Goal: Task Accomplishment & Management: Manage account settings

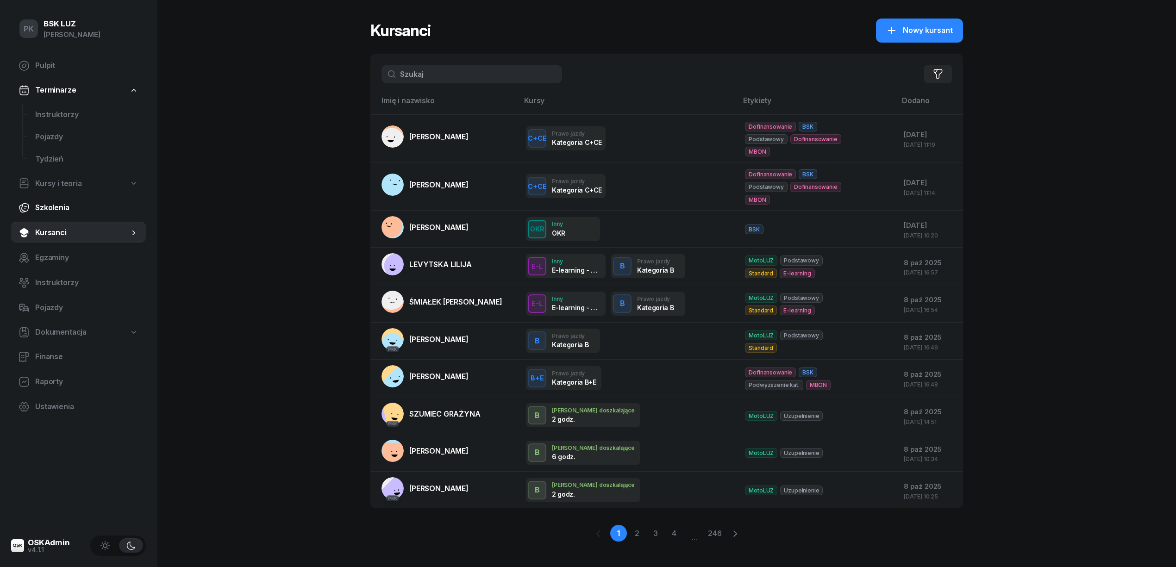
click at [59, 204] on span "Szkolenia" at bounding box center [86, 208] width 103 height 12
select select "createdAt-desc"
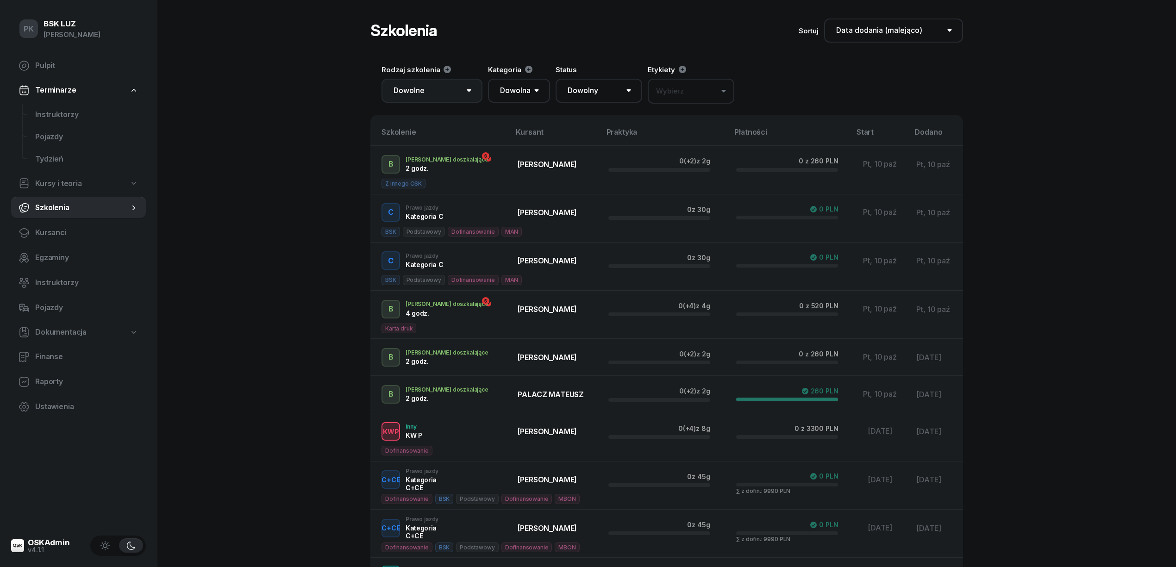
click at [456, 91] on select "Dowolne Prawo Jazdy Jazdy doszkalające E-learning - 60 dni Wózek widłowy KW U P…" at bounding box center [431, 91] width 101 height 24
select select "100"
click at [381, 79] on select "Dowolne Prawo Jazdy Jazdy doszkalające E-learning - 60 dni Wózek widłowy KW U P…" at bounding box center [431, 91] width 101 height 24
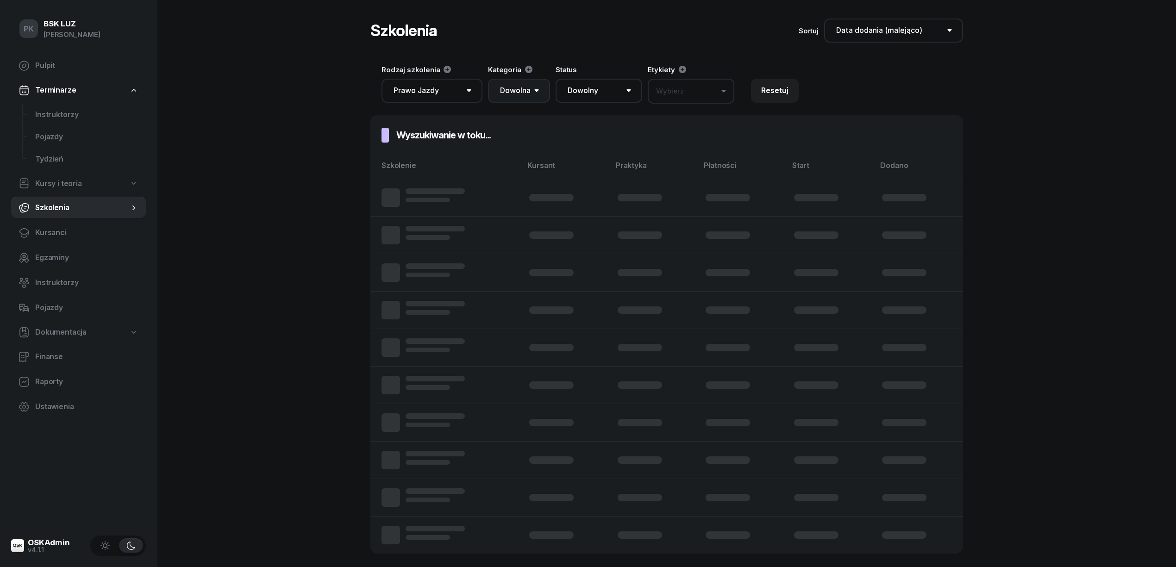
click at [514, 85] on select "Dowolna AM A1 A2 A B1 B B+E C1 C1+E C C+E D1 D1+E D D+E T Tram C+CE C+D" at bounding box center [519, 91] width 62 height 24
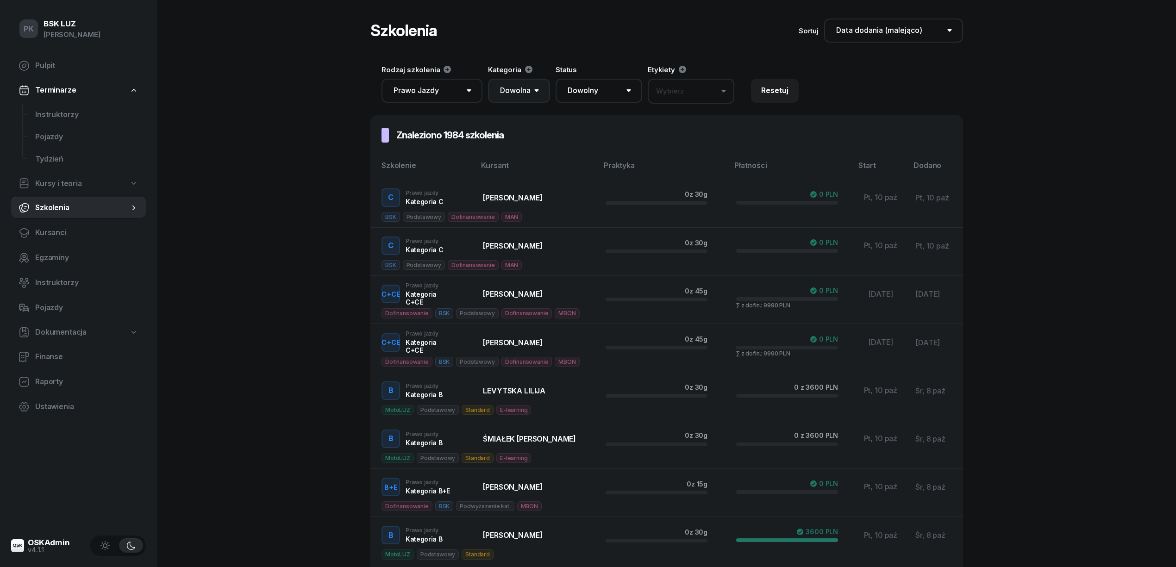
select select "AM"
click at [488, 79] on select "Dowolna AM A1 A2 A B1 B B+E C1 C1+E C C+E D1 D1+E D D+E T Tram C+CE C+D" at bounding box center [519, 91] width 62 height 24
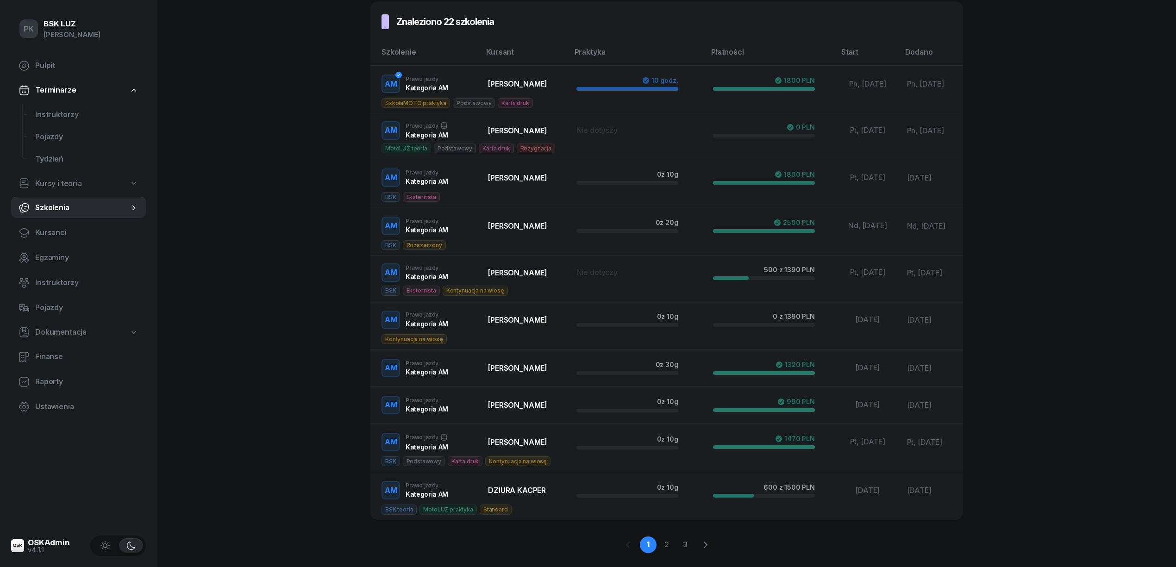
scroll to position [136, 0]
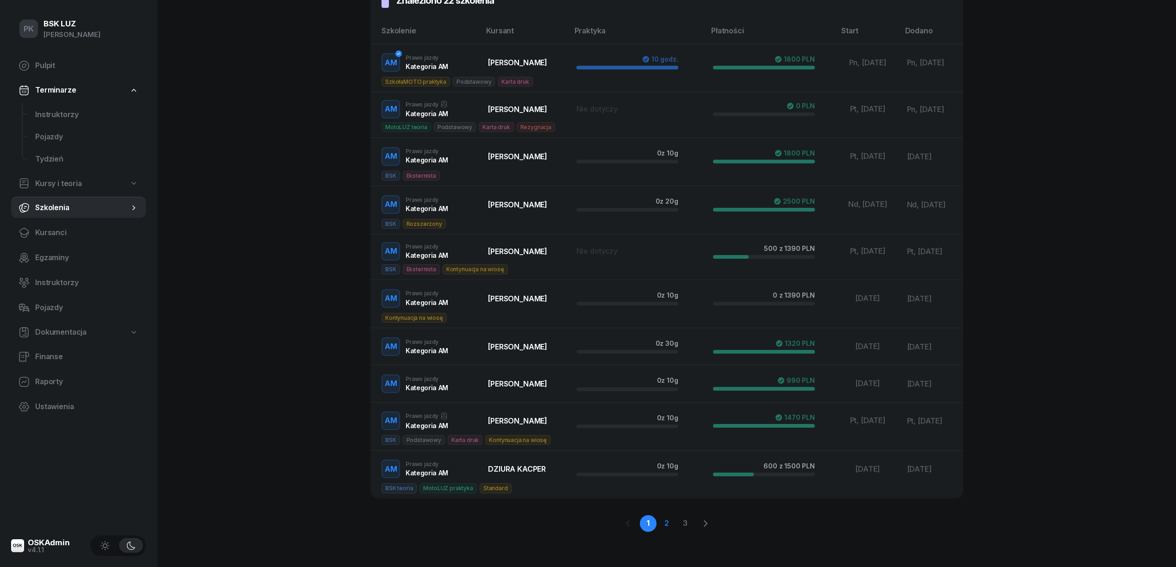
click at [673, 520] on link "2" at bounding box center [666, 523] width 17 height 17
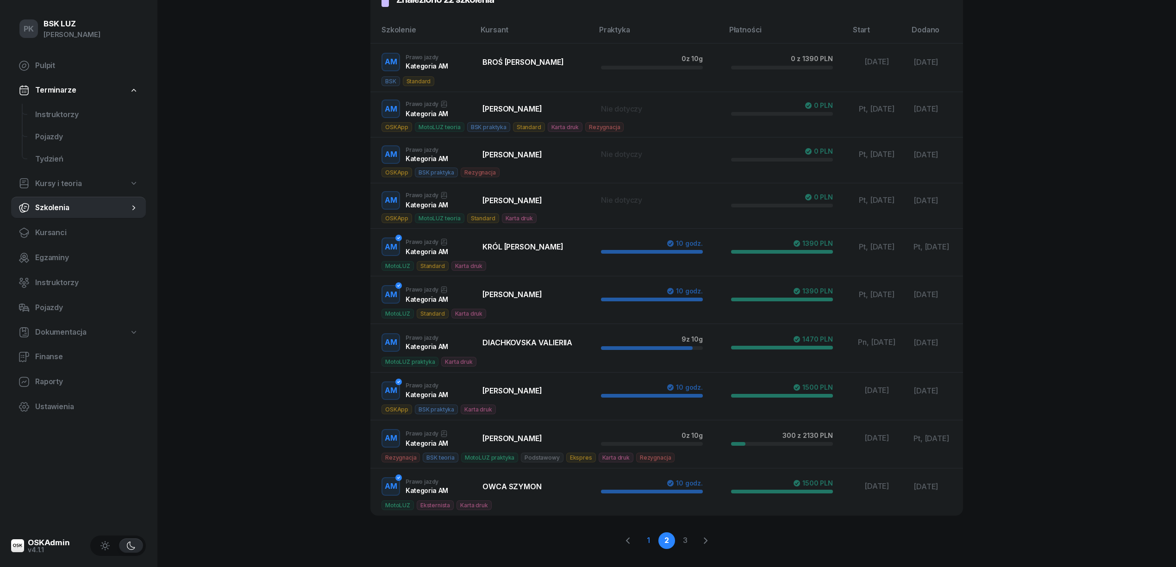
click at [648, 540] on link "1" at bounding box center [648, 540] width 17 height 17
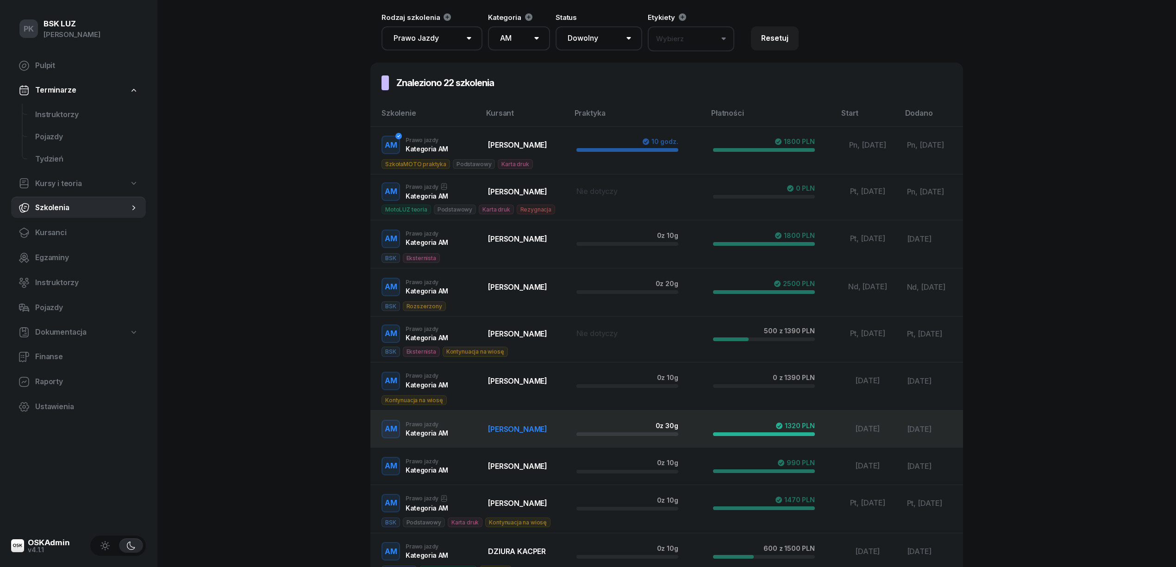
scroll to position [0, 0]
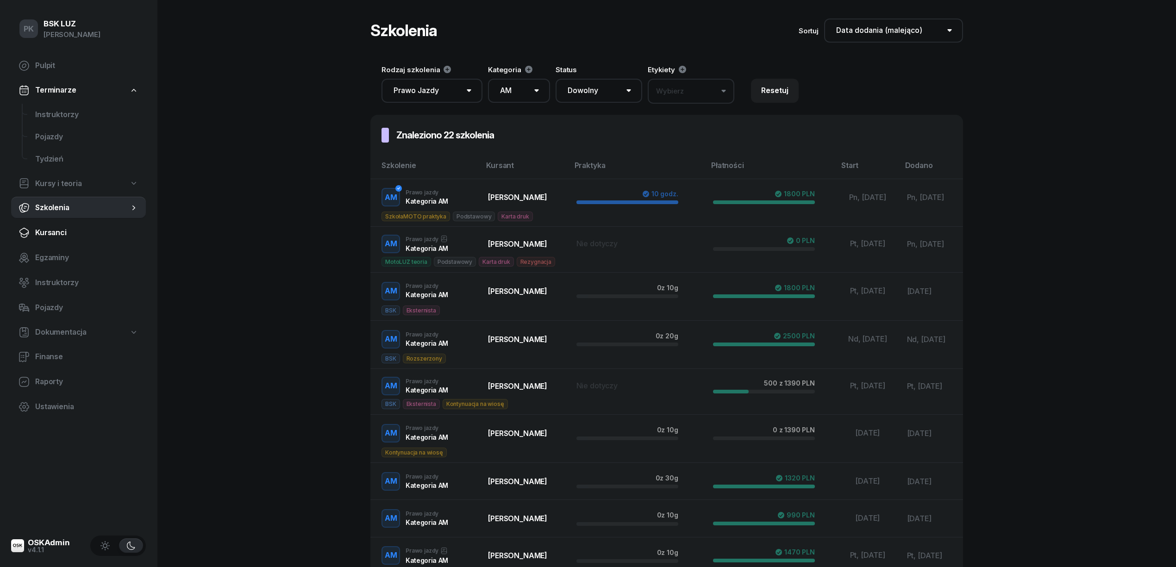
click at [58, 238] on span "Kursanci" at bounding box center [86, 233] width 103 height 12
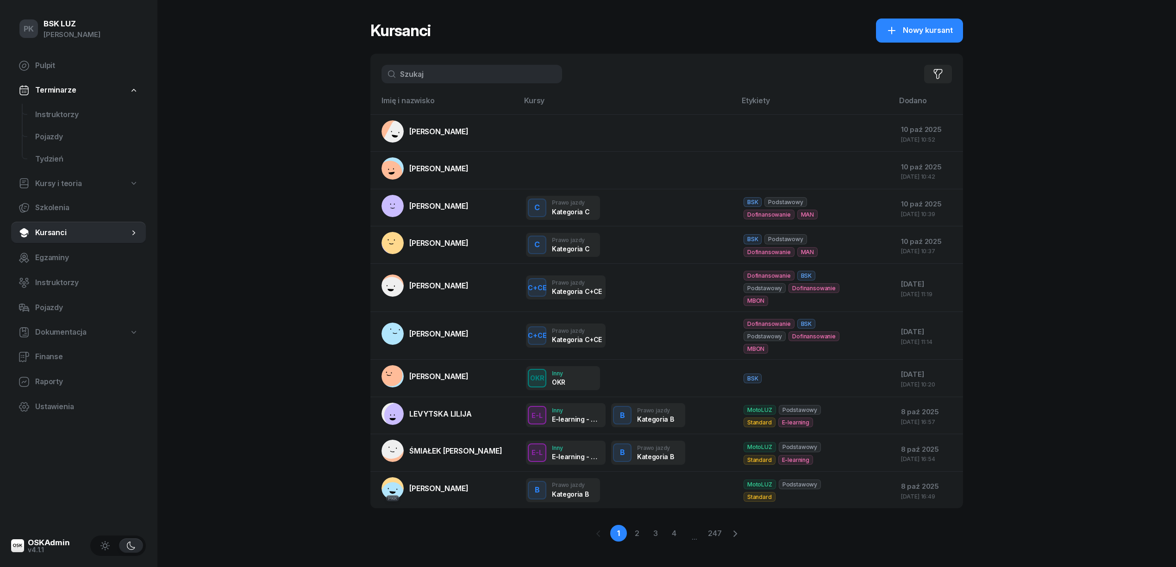
click at [432, 78] on input "text" at bounding box center [471, 74] width 181 height 19
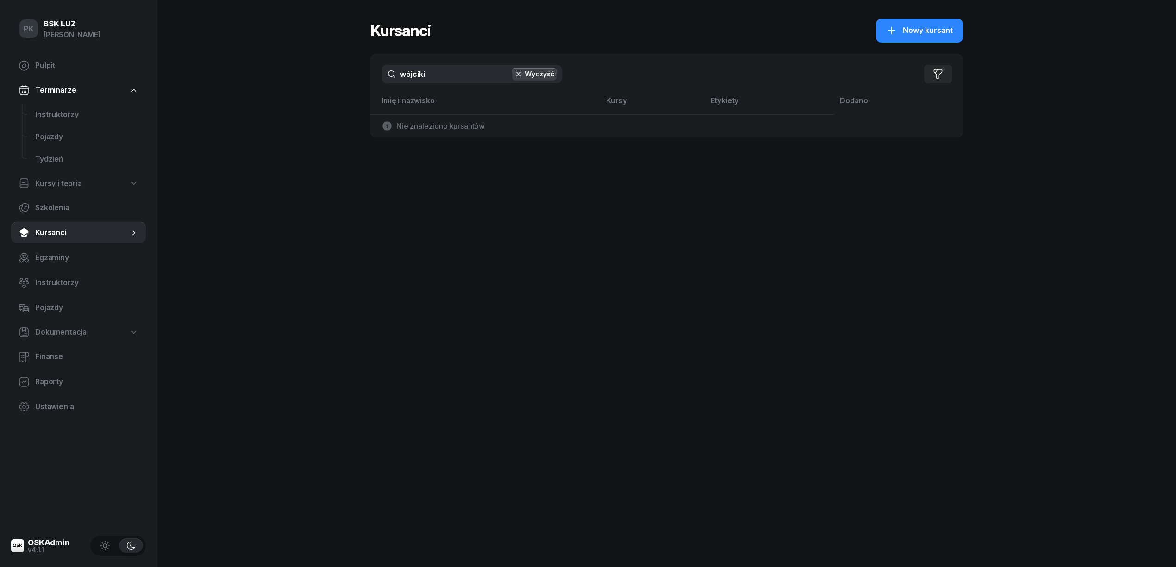
drag, startPoint x: 403, startPoint y: 71, endPoint x: 368, endPoint y: 71, distance: 34.3
click at [368, 71] on div "PK BSK LUZ Piotr Klimek Pulpit Terminarze Instruktorzy Pojazdy Tydzień Kursy i …" at bounding box center [588, 283] width 1176 height 567
click at [439, 74] on input "wójciki" at bounding box center [471, 74] width 181 height 19
drag, startPoint x: 439, startPoint y: 74, endPoint x: 424, endPoint y: 74, distance: 15.3
click at [424, 74] on input "wójcikie" at bounding box center [471, 74] width 181 height 19
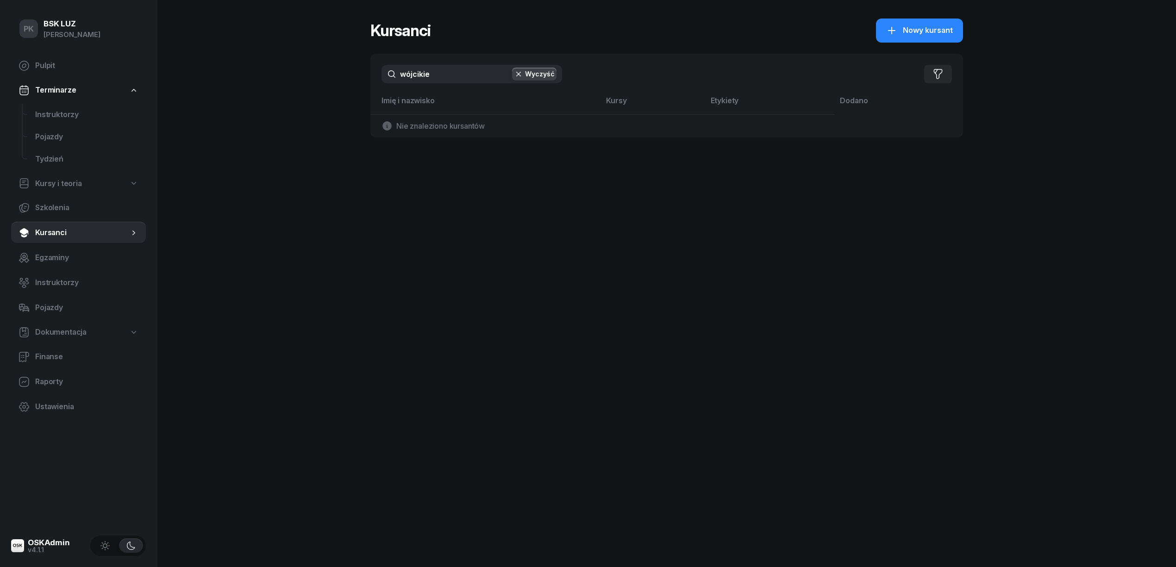
type input "wójcikie"
click at [902, 28] on div "Nowy kursant" at bounding box center [919, 31] width 67 height 12
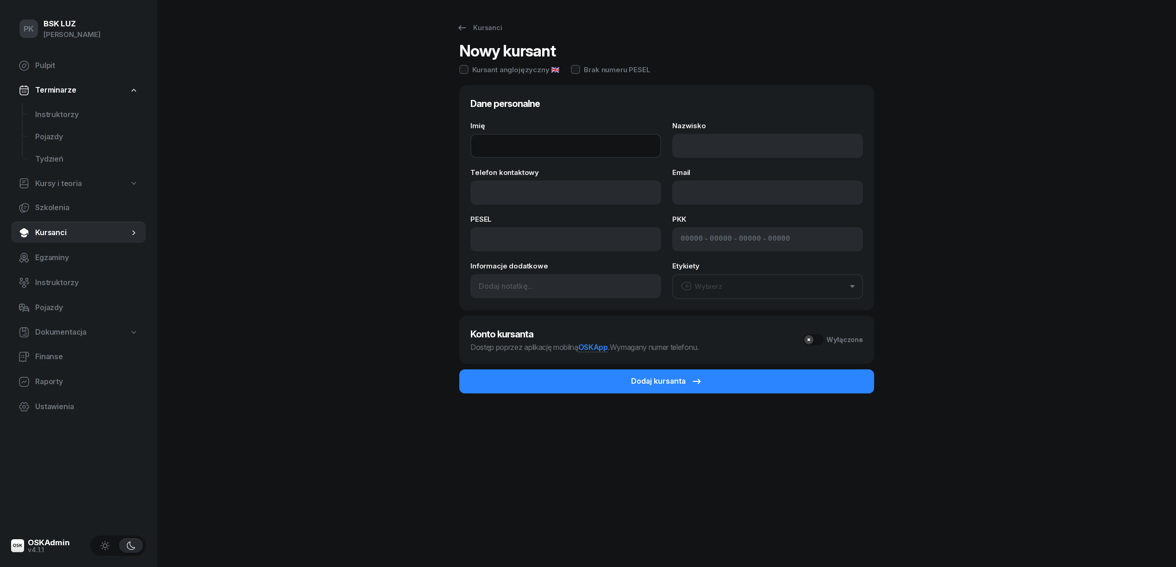
click at [521, 141] on input "Imię" at bounding box center [565, 146] width 191 height 24
paste input "MILENA"
type input "MILENA"
click at [750, 152] on input "Nazwisko" at bounding box center [767, 146] width 191 height 24
paste input "WÓJCIKIEWICZ"
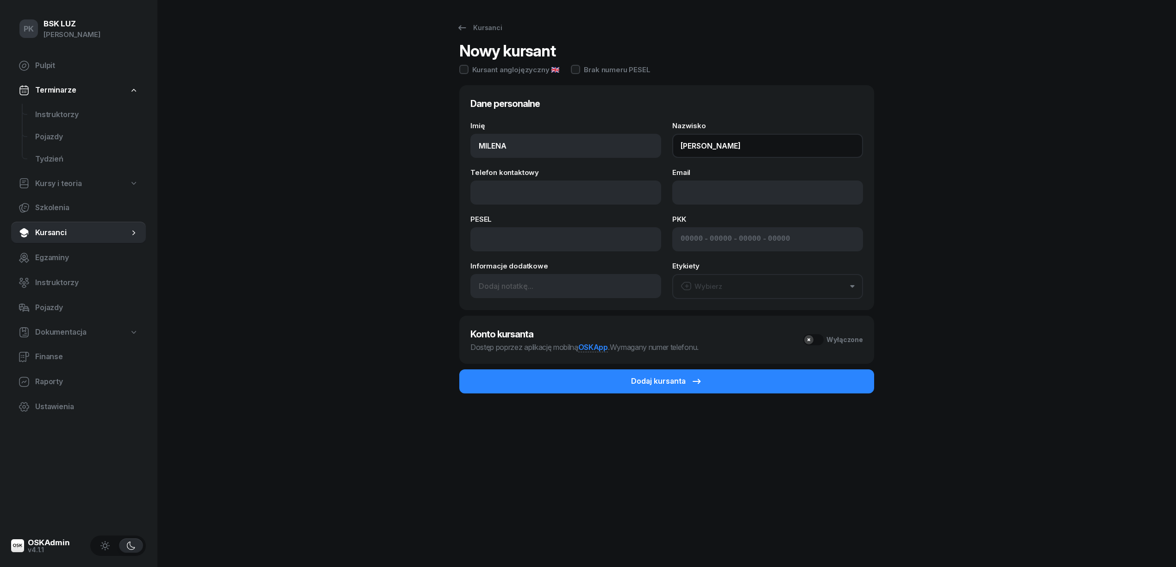
type input "WÓJCIKIEWICZ"
click at [572, 190] on input "Telefon kontaktowy" at bounding box center [565, 193] width 191 height 24
paste input "malgorzatawitekw@gmail.com"
type input "malgorzatawitekw@gmail.com"
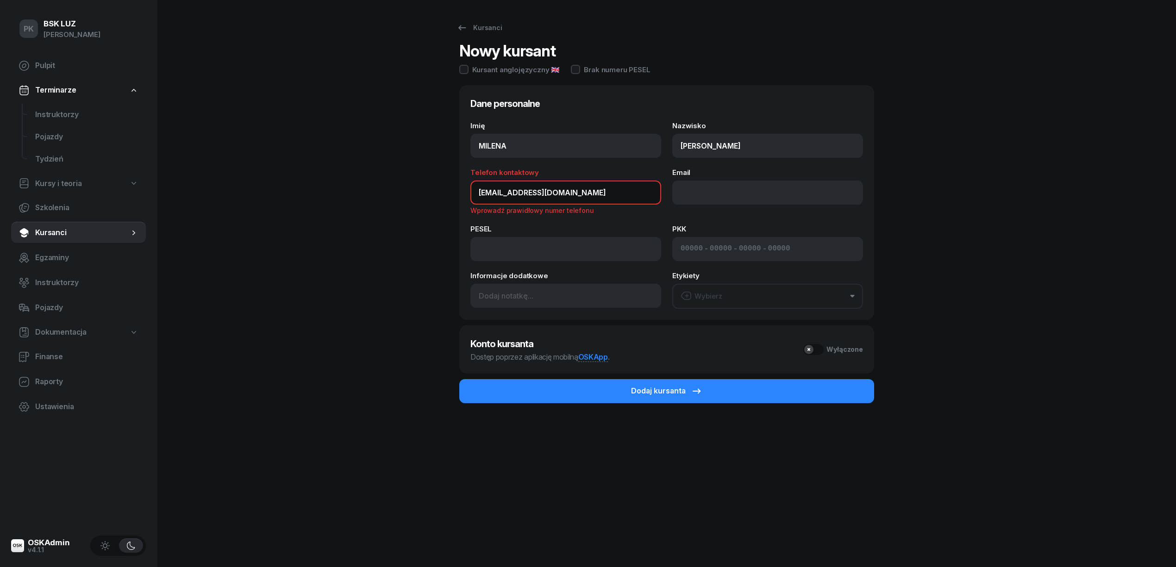
drag, startPoint x: 637, startPoint y: 194, endPoint x: 316, endPoint y: 187, distance: 321.3
click at [316, 187] on div "PK BSK LUZ Piotr Klimek Pulpit Terminarze Instruktorzy Pojazdy Tydzień Kursy i …" at bounding box center [588, 283] width 1176 height 567
click at [689, 194] on input "Email" at bounding box center [767, 193] width 191 height 24
paste input "malgorzatawitekw@gmail.com"
type input "malgorzatawitekw@gmail.com"
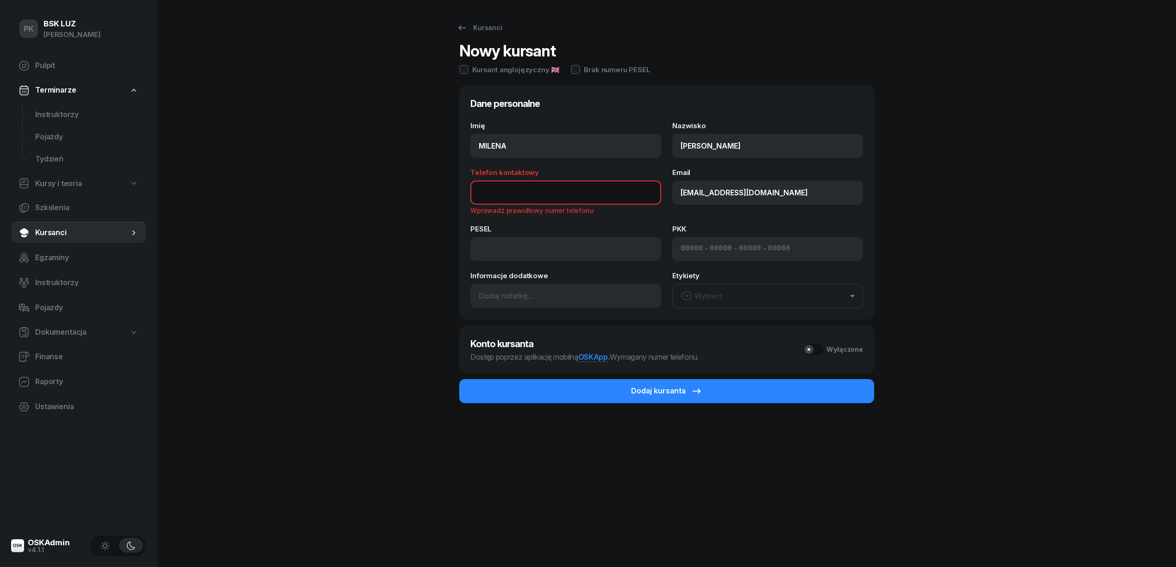
click at [593, 195] on input "Telefon kontaktowy" at bounding box center [565, 193] width 191 height 24
paste input "508988231"
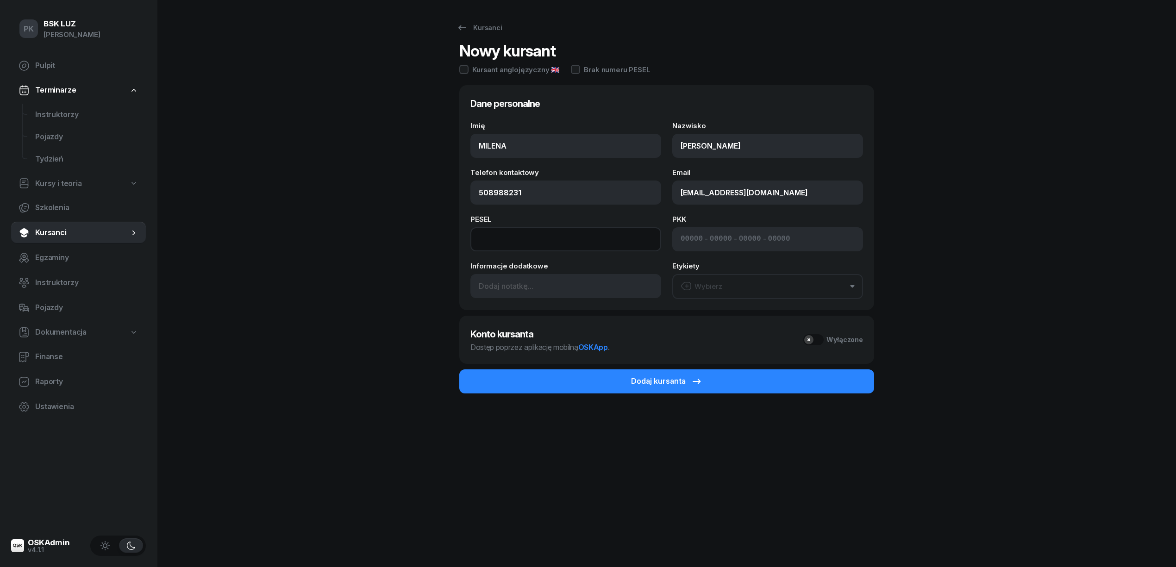
type input "508 988 231"
click at [497, 245] on input at bounding box center [565, 239] width 191 height 24
paste input "11290804988"
type input "11290804988"
click at [399, 251] on div "Kursanci Nowy kursant Kursant anglojęzyczny 🇬🇧 Brak numeru PESEL Dane personaln…" at bounding box center [666, 283] width 593 height 567
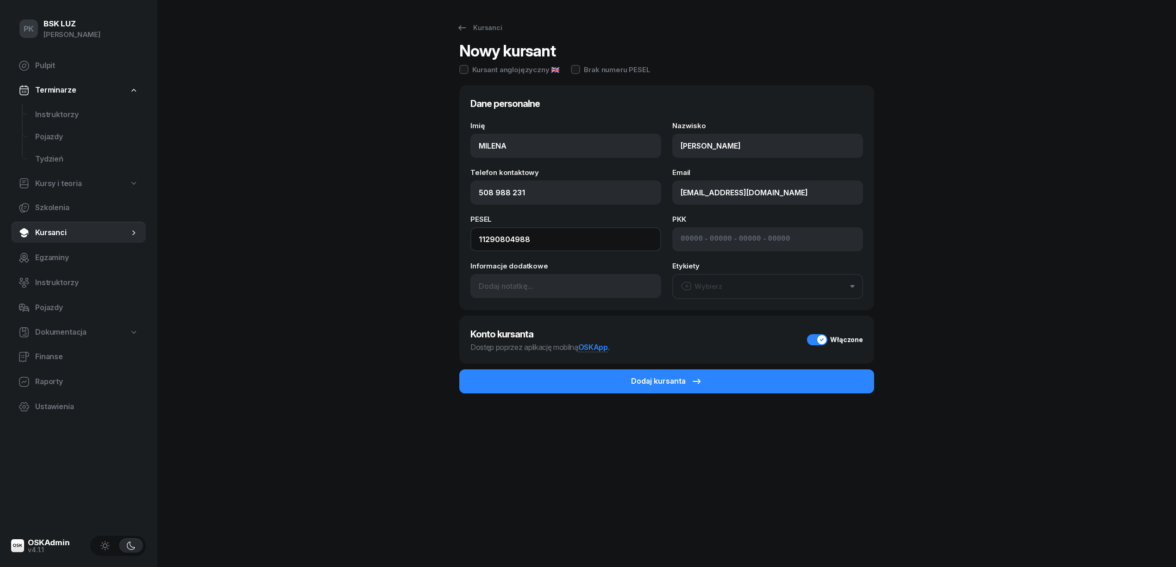
drag, startPoint x: 467, startPoint y: 235, endPoint x: 447, endPoint y: 236, distance: 19.4
click at [447, 236] on div "Kursanci Nowy kursant Kursant anglojęzyczny 🇬🇧 Brak numeru PESEL Dane personaln…" at bounding box center [666, 283] width 593 height 567
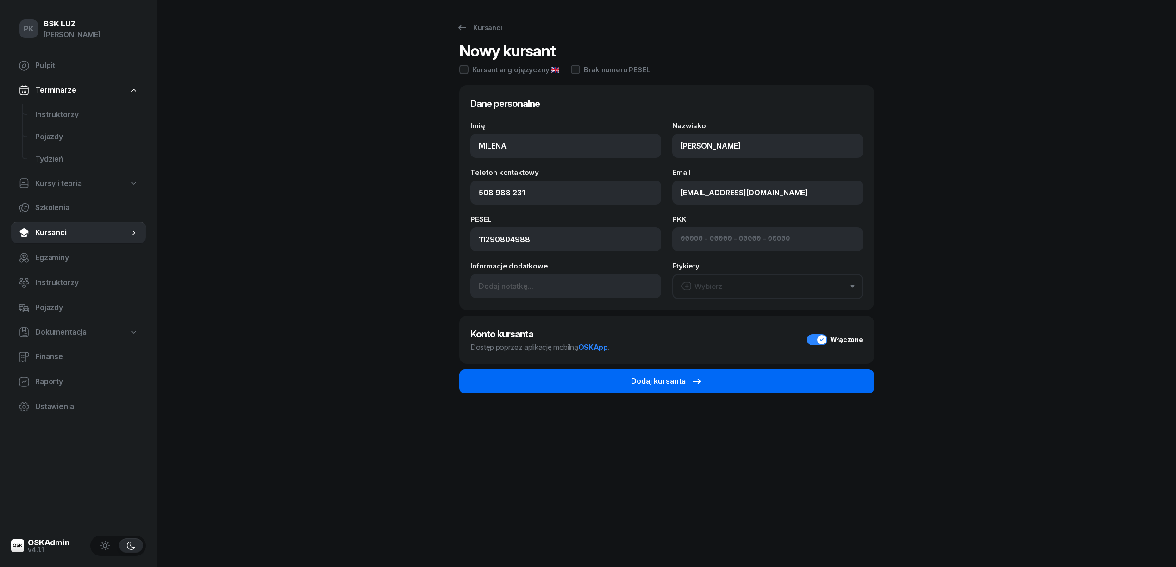
click at [606, 386] on button "Dodaj kursanta" at bounding box center [666, 381] width 415 height 24
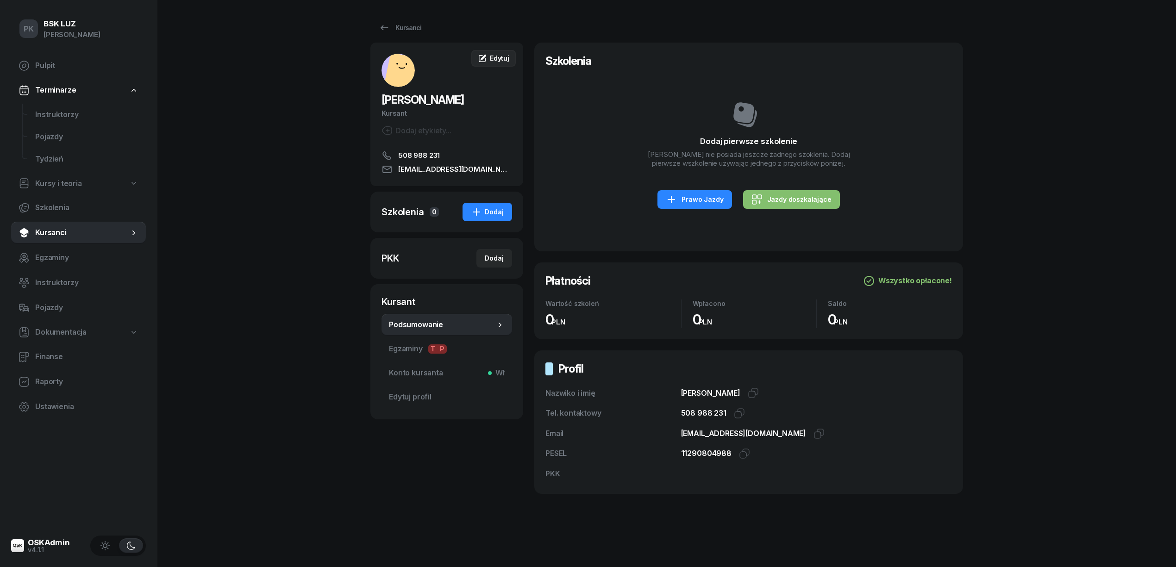
click at [503, 58] on span "Edytuj" at bounding box center [499, 58] width 19 height 8
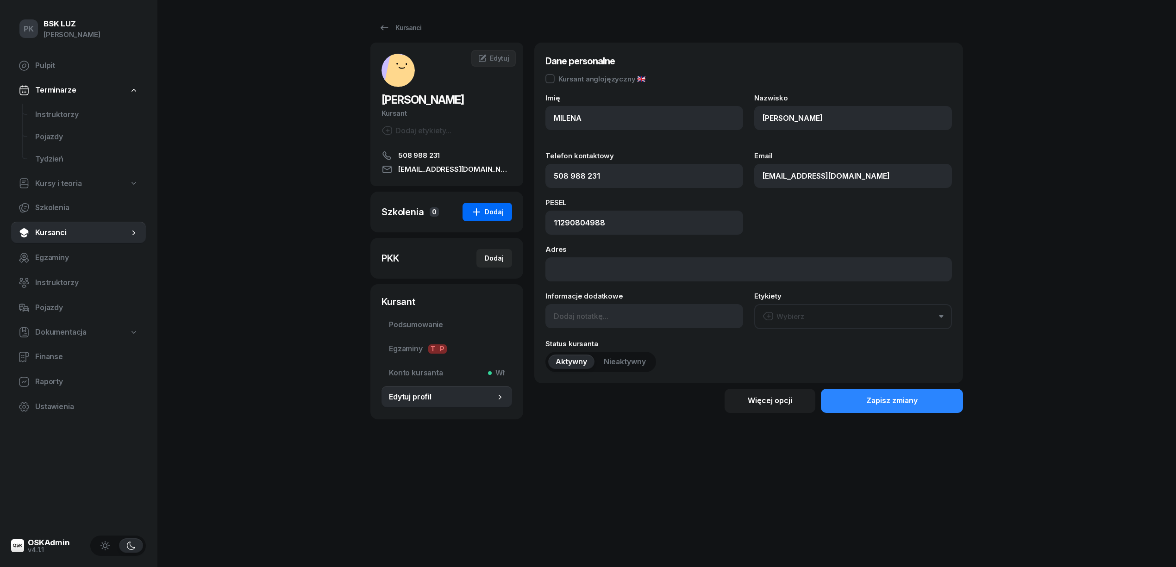
click at [484, 213] on div "Dodaj" at bounding box center [487, 211] width 33 height 11
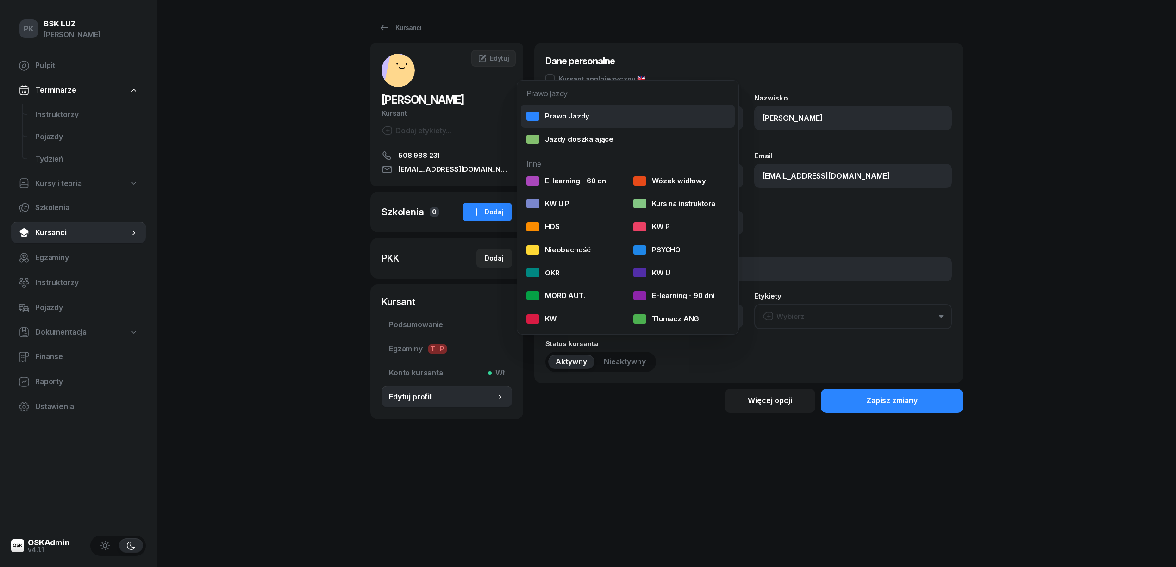
click at [554, 112] on div "Prawo Jazdy" at bounding box center [557, 116] width 63 height 12
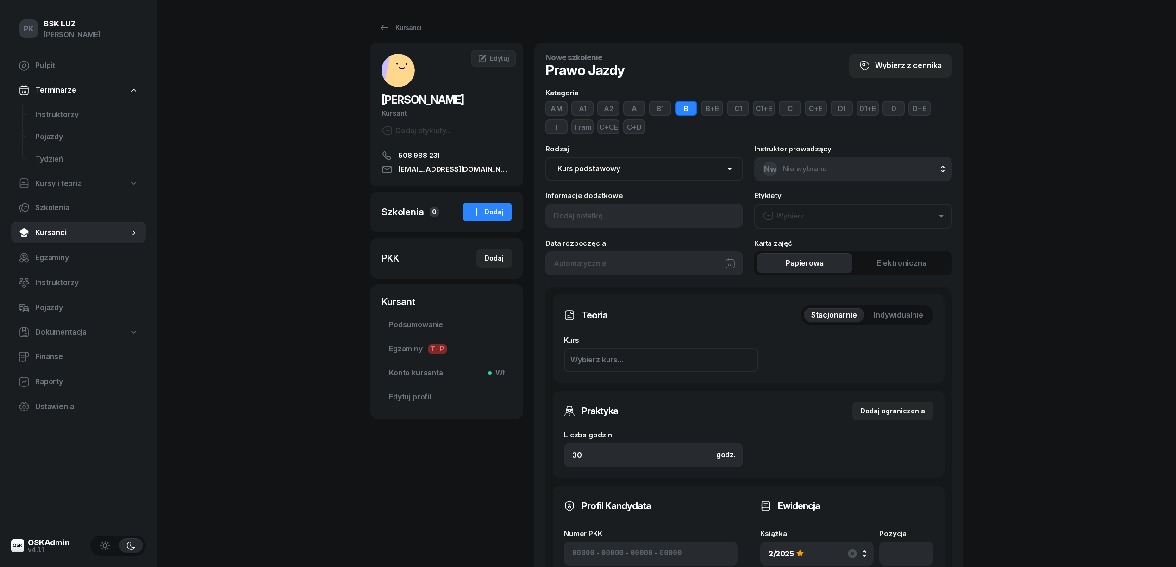
click at [561, 106] on button "AM" at bounding box center [556, 108] width 22 height 15
drag, startPoint x: 617, startPoint y: 451, endPoint x: 537, endPoint y: 458, distance: 79.5
click at [537, 458] on div "Nowe szkolenie Prawo Jazdy Wybierz z cennika Kategoria AM A1 A2 A B1 B B+E C1 C…" at bounding box center [748, 436] width 429 height 787
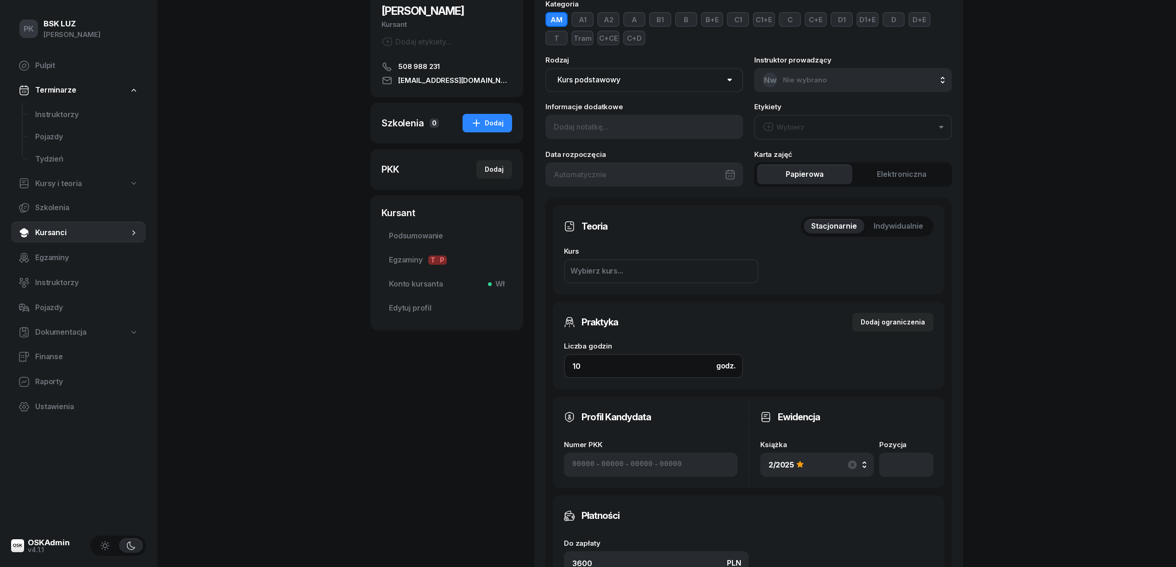
scroll to position [185, 0]
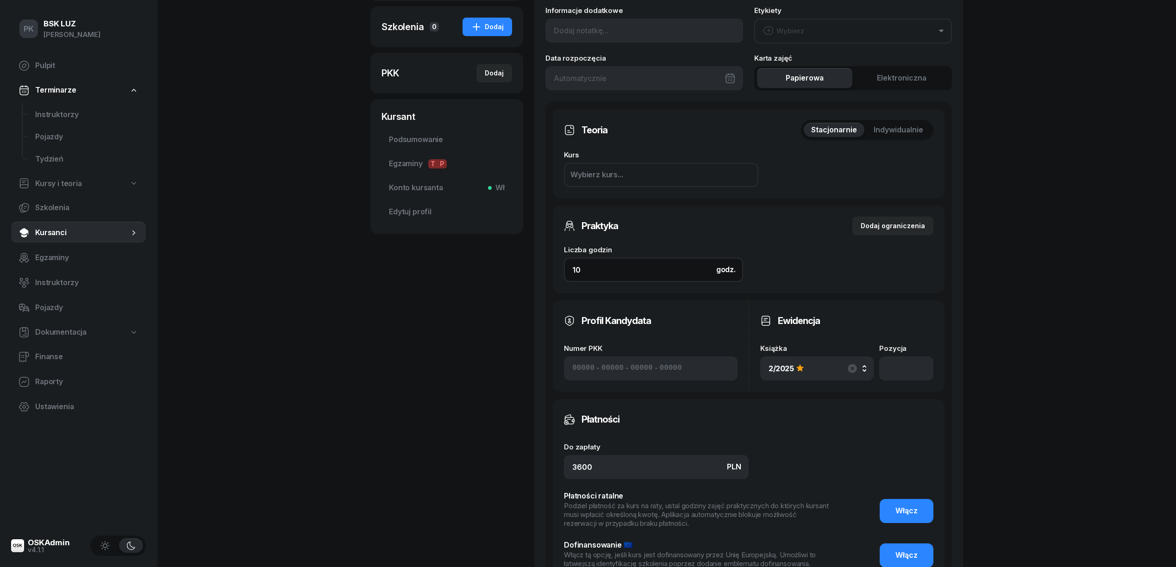
type input "10"
click at [840, 365] on div "2/2025" at bounding box center [816, 369] width 97 height 16
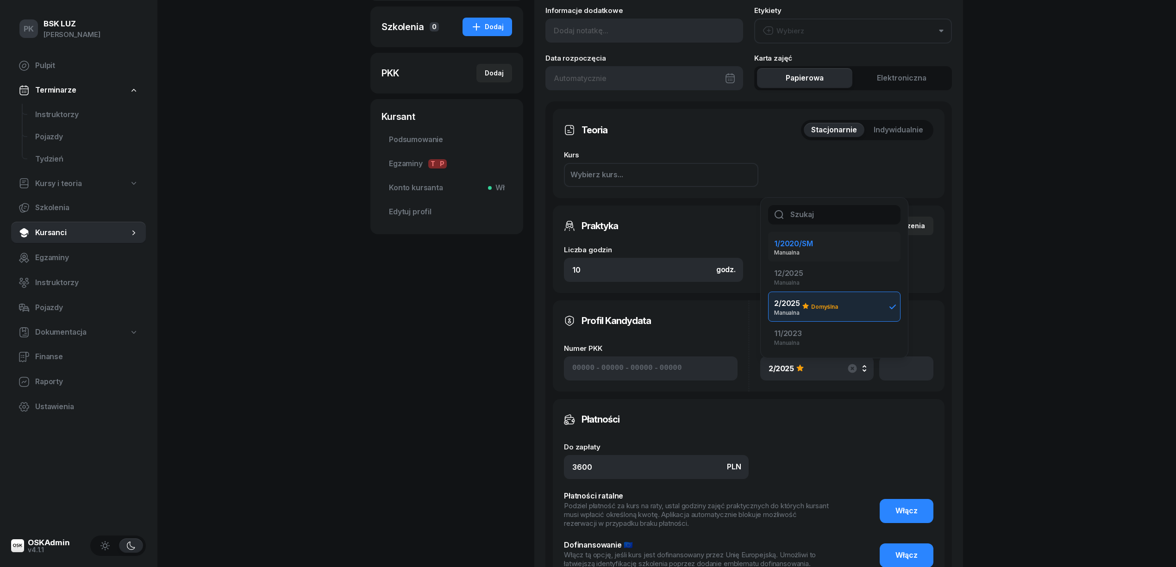
click at [838, 235] on li "1/2020/SM Manualna" at bounding box center [834, 247] width 132 height 30
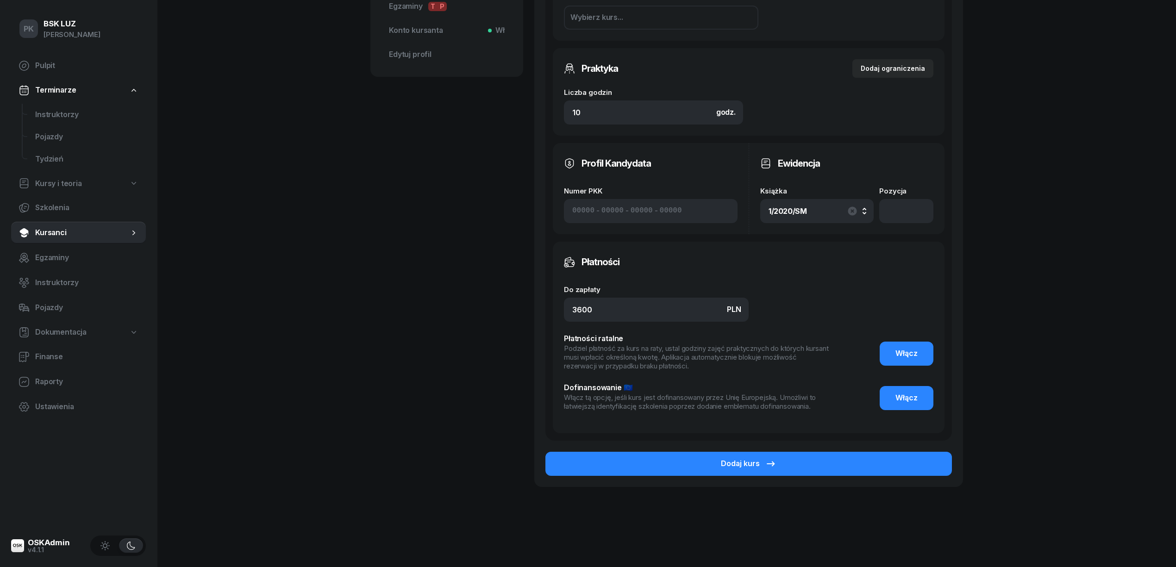
scroll to position [347, 0]
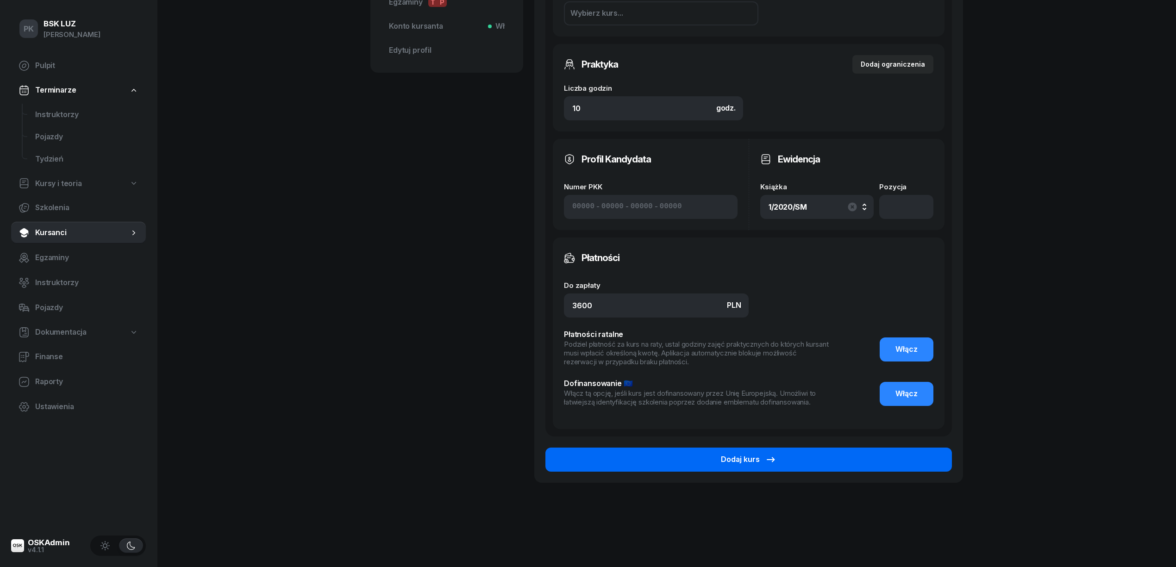
click at [906, 463] on button "Dodaj kurs" at bounding box center [748, 460] width 406 height 24
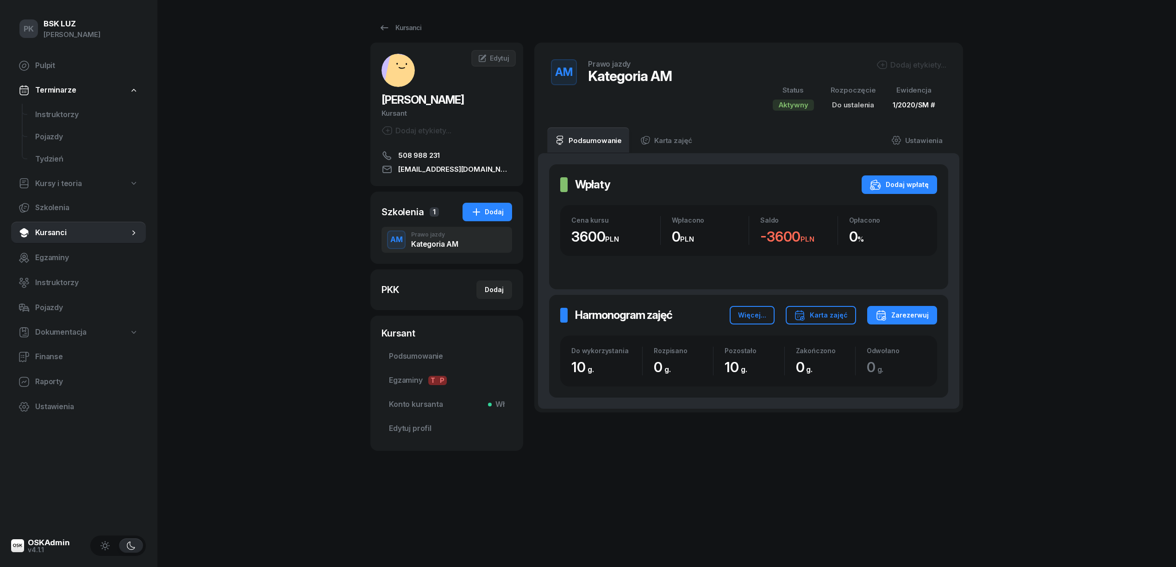
click at [914, 63] on div "Dodaj etykiety..." at bounding box center [911, 64] width 70 height 11
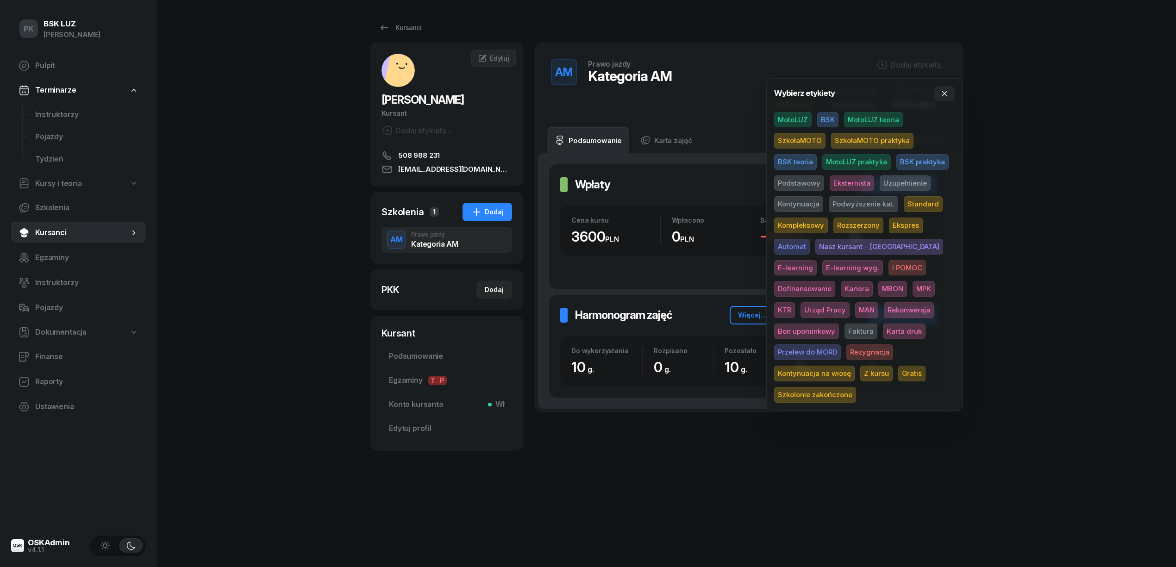
click at [807, 141] on span "SzkołaMOTO" at bounding box center [799, 141] width 51 height 16
click at [858, 187] on span "Eksternista" at bounding box center [852, 185] width 44 height 16
click at [1078, 184] on div "PK BSK LUZ Piotr Klimek Pulpit Terminarze Instruktorzy Pojazdy Tydzień Kursy i …" at bounding box center [588, 283] width 1176 height 567
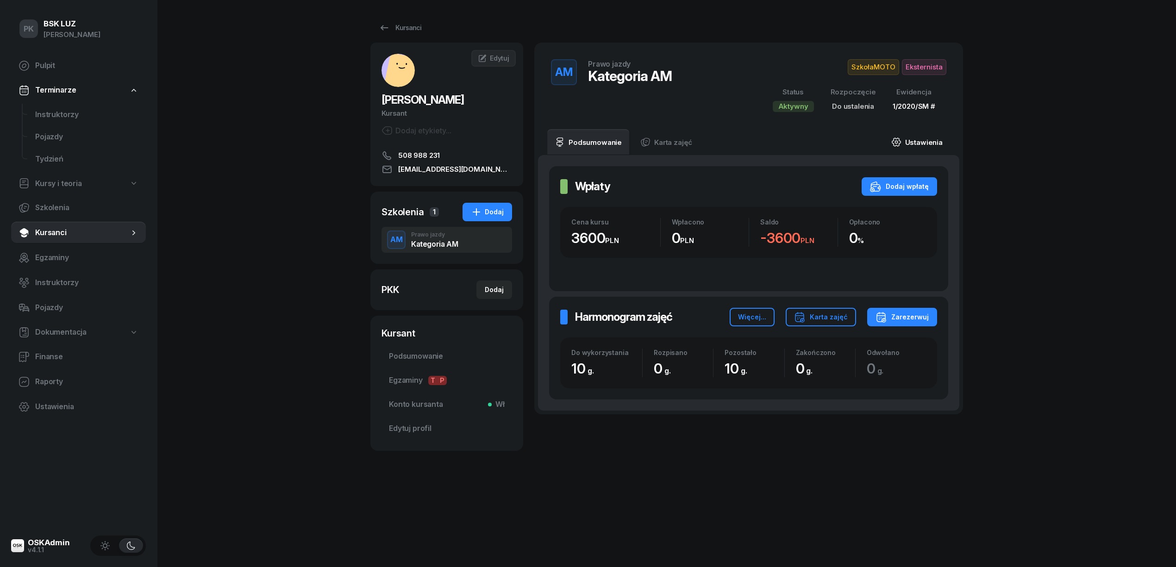
click at [942, 131] on link "Ustawienia" at bounding box center [917, 142] width 66 height 26
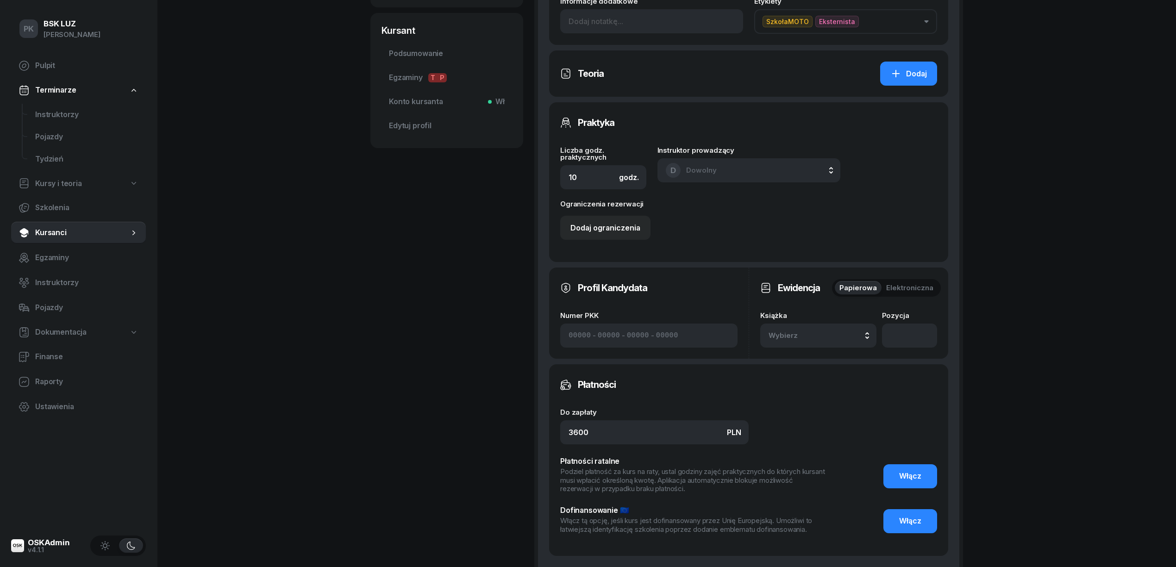
scroll to position [308, 0]
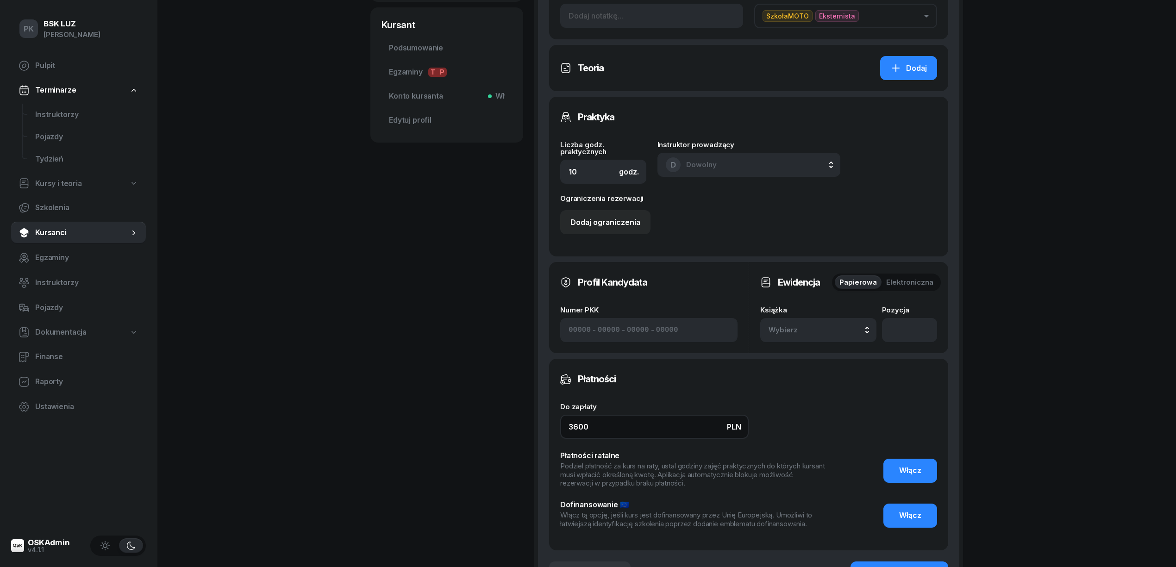
drag, startPoint x: 597, startPoint y: 431, endPoint x: 513, endPoint y: 429, distance: 83.4
click at [517, 431] on div "WÓJCIKIEWICZ MILENA Kursant Dodaj etykiety... 508 988 231 malgorzatawitekw@gmai…" at bounding box center [666, 181] width 593 height 894
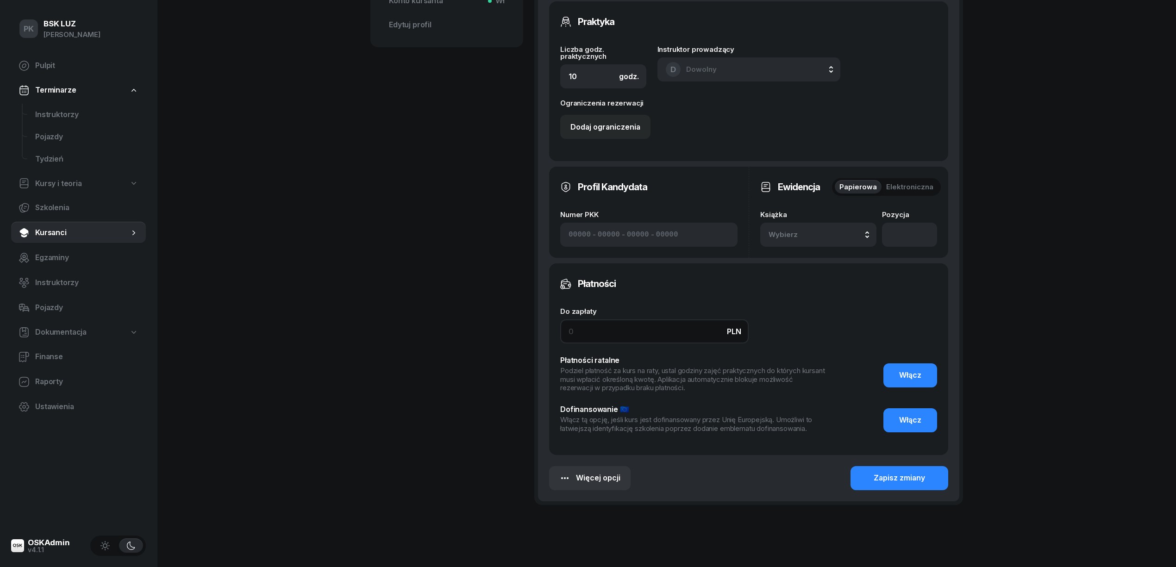
scroll to position [432, 0]
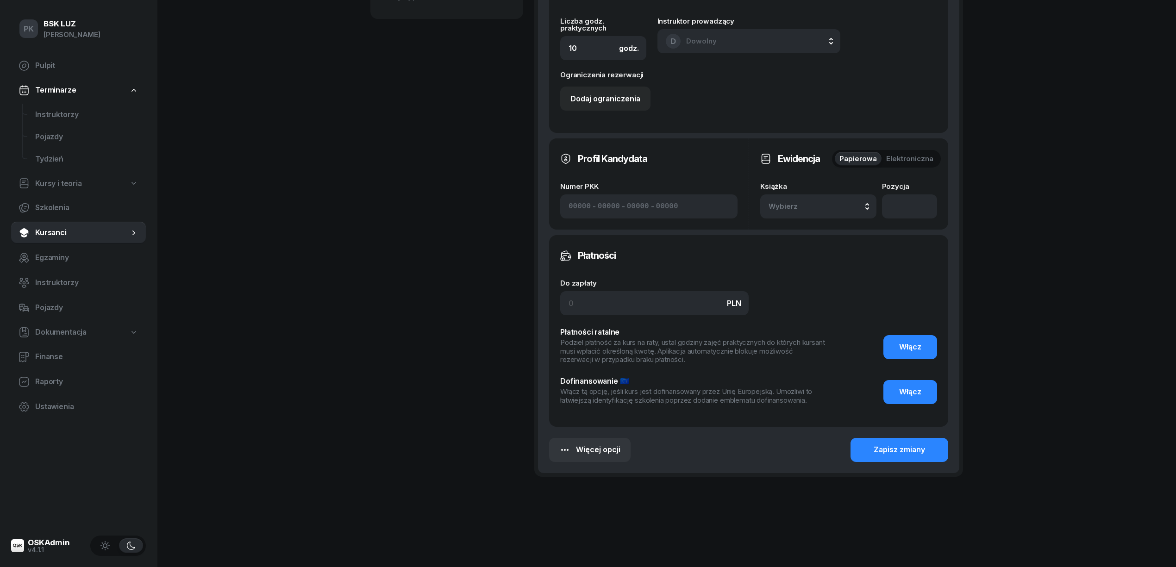
click at [840, 202] on div "Wybierz" at bounding box center [818, 206] width 100 height 12
click at [812, 275] on div "Manualna" at bounding box center [793, 278] width 39 height 6
click at [890, 452] on div "Zapisz zmiany" at bounding box center [899, 450] width 51 height 12
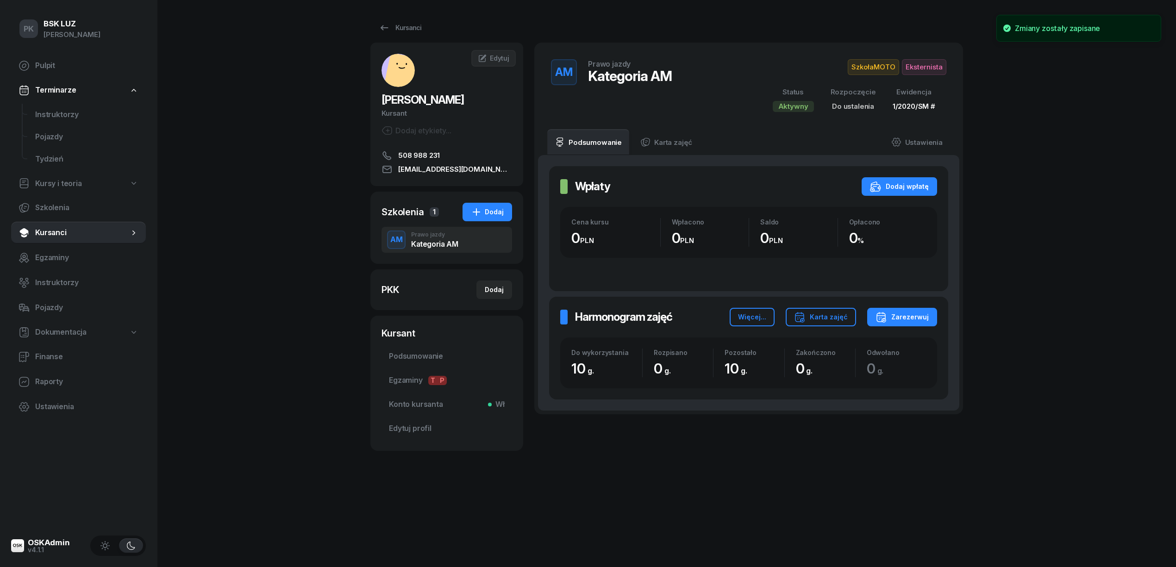
scroll to position [0, 0]
click at [500, 60] on span "Edytuj" at bounding box center [499, 58] width 19 height 8
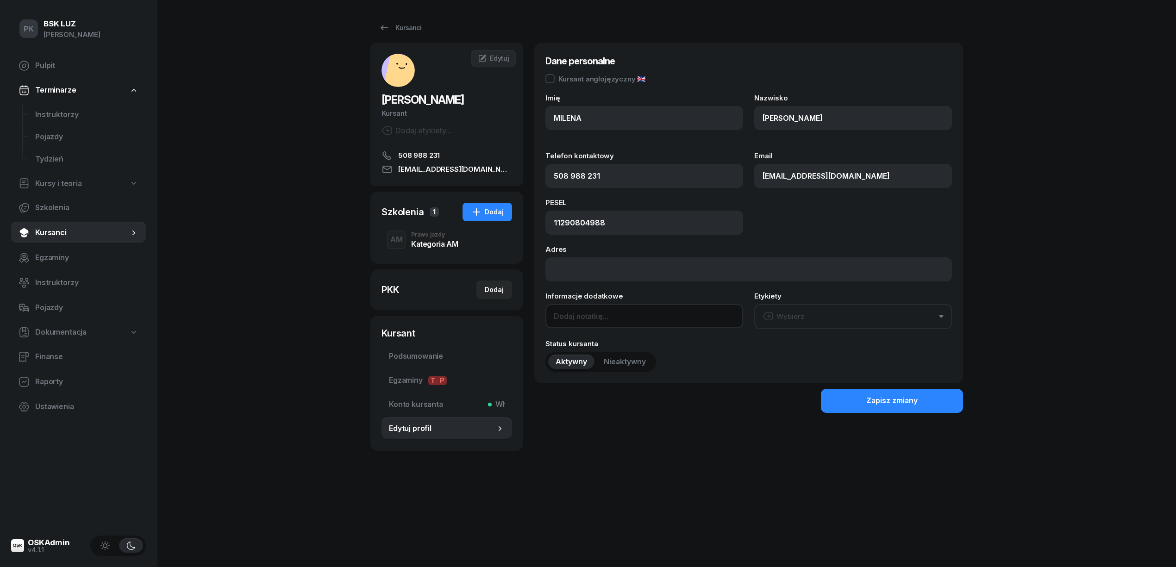
click at [577, 318] on input at bounding box center [644, 316] width 198 height 24
paste input "502243900"
type input "Tel. mama 502243900"
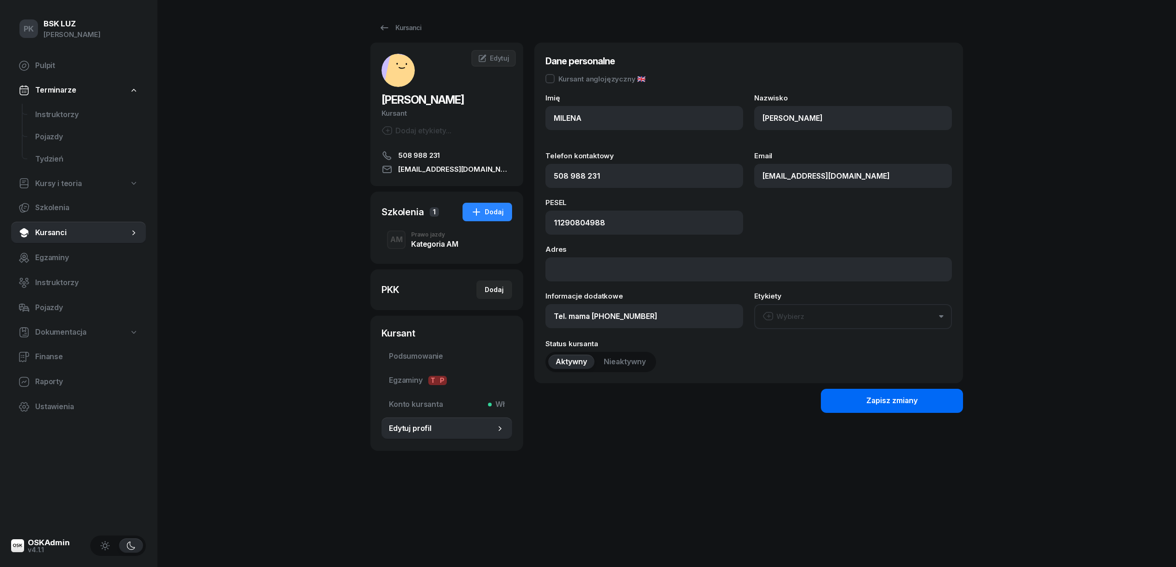
click at [849, 399] on button "Zapisz zmiany" at bounding box center [892, 401] width 142 height 24
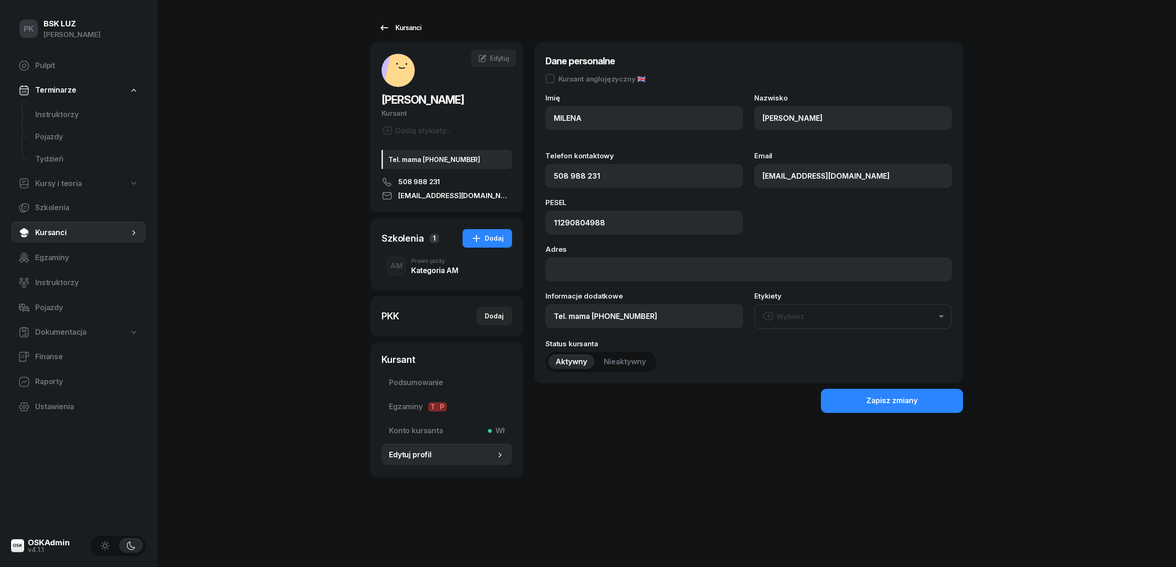
click at [411, 31] on div "Kursanci" at bounding box center [400, 27] width 43 height 11
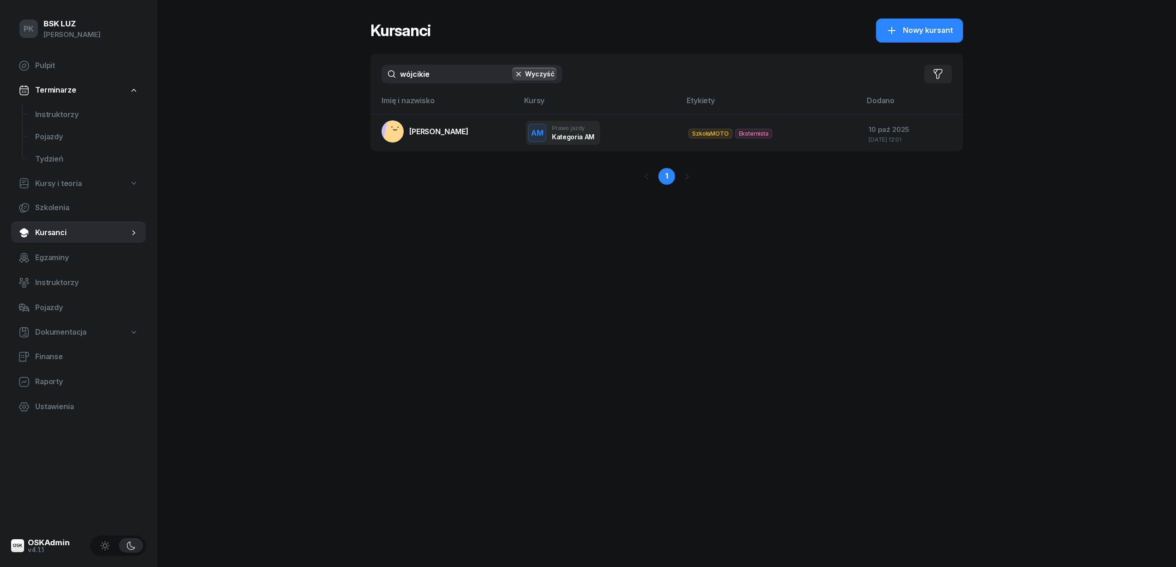
click at [538, 70] on button "Wyczyść" at bounding box center [534, 74] width 44 height 13
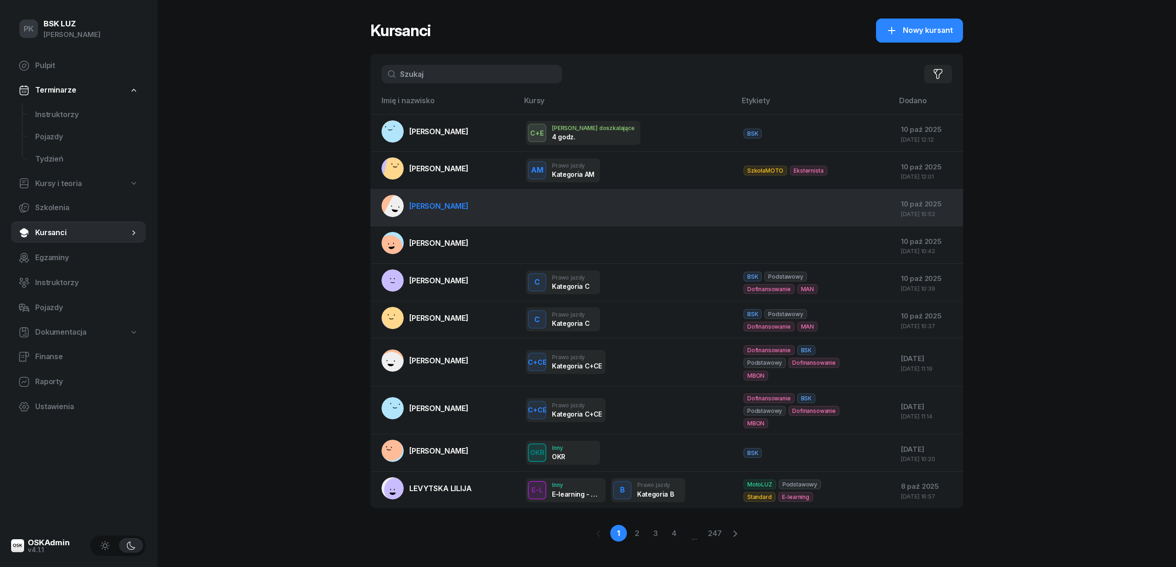
click at [460, 217] on link "MREŃCA MACIEJ" at bounding box center [424, 206] width 87 height 22
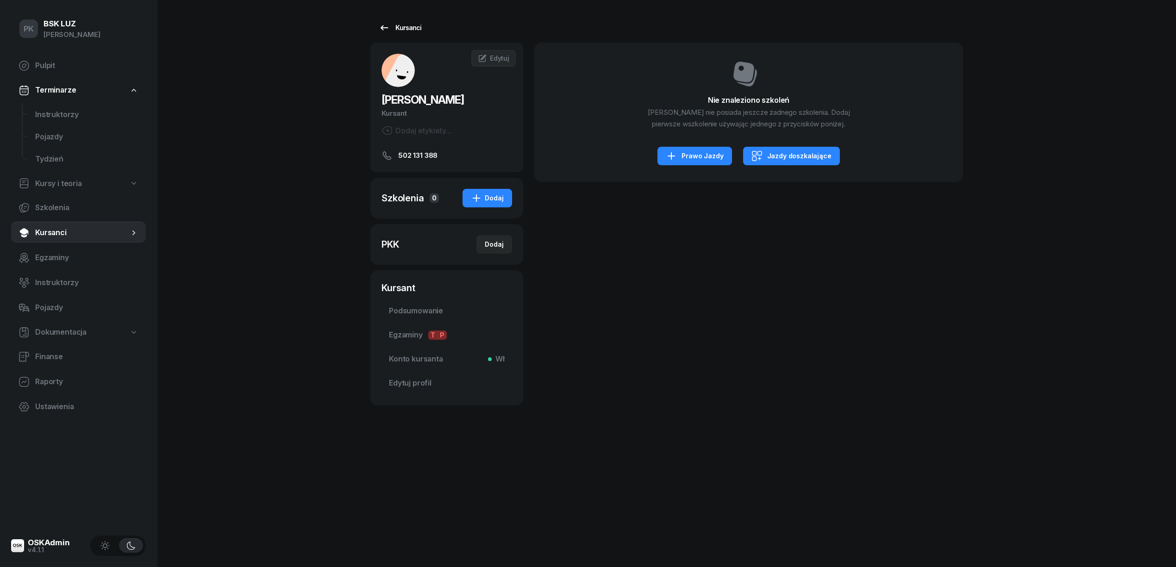
click at [392, 30] on div "Kursanci" at bounding box center [400, 27] width 43 height 11
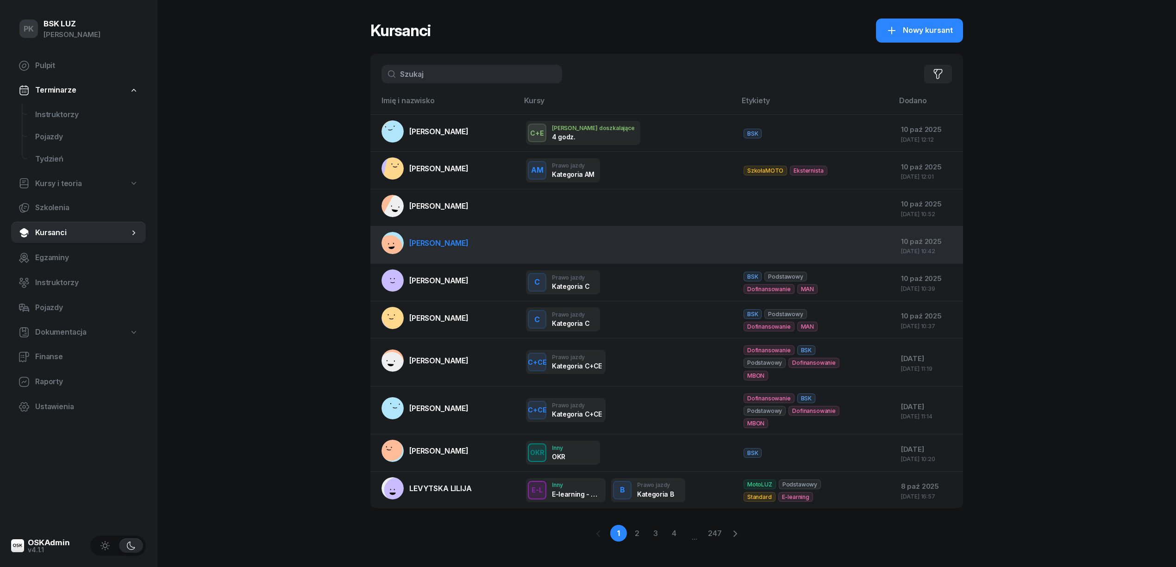
click at [425, 248] on link "STANISZEWSKI ADAM" at bounding box center [424, 243] width 87 height 22
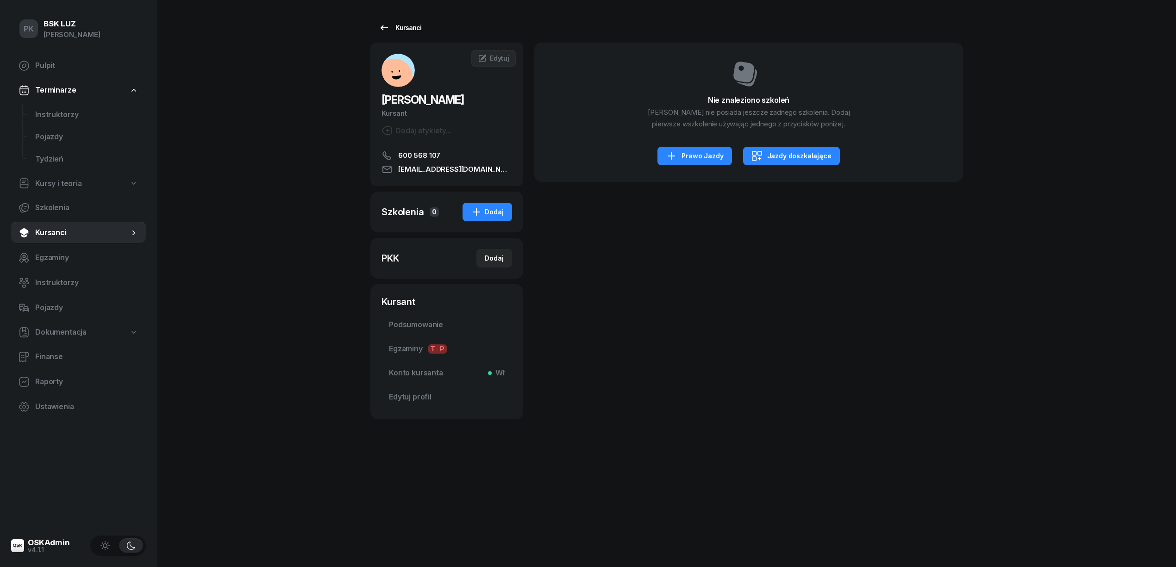
click at [413, 28] on div "Kursanci" at bounding box center [400, 27] width 43 height 11
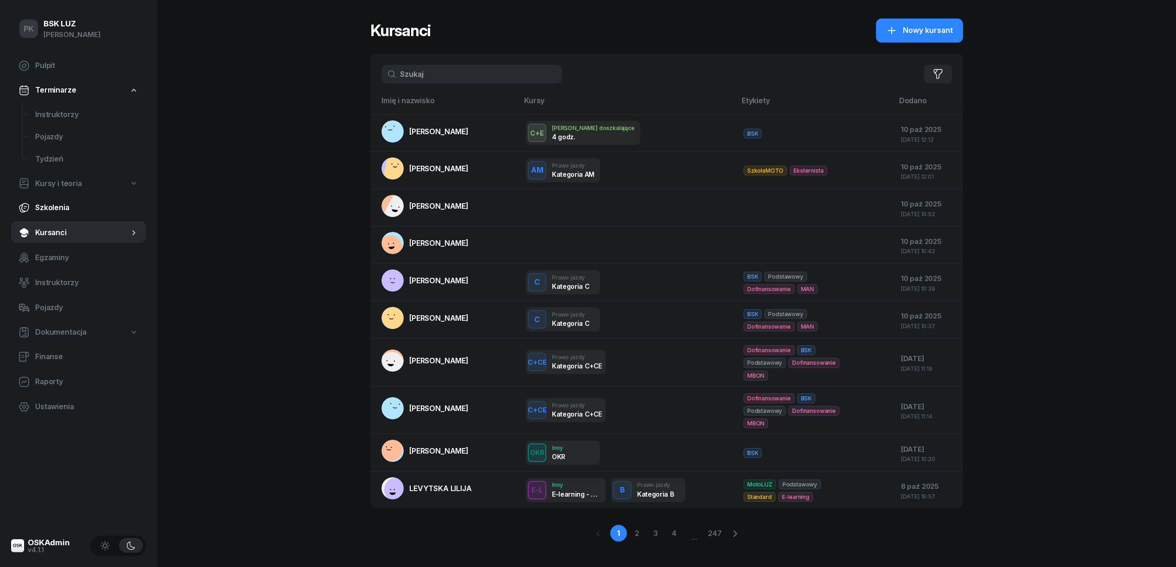
click at [52, 209] on span "Szkolenia" at bounding box center [86, 208] width 103 height 12
select select "createdAt-desc"
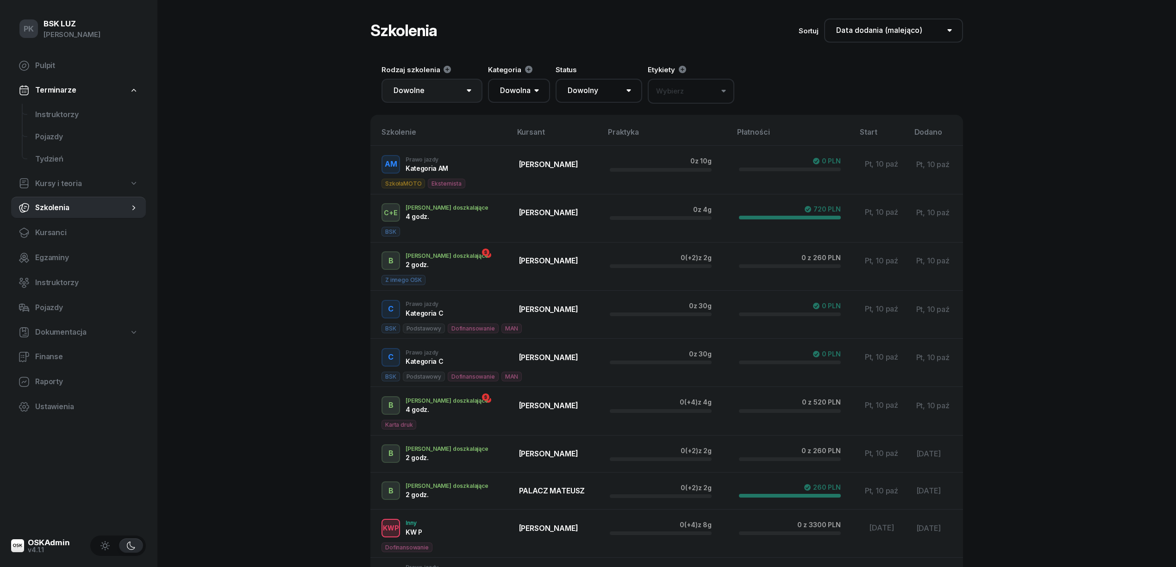
click at [435, 94] on select "Dowolne Prawo Jazdy Jazdy doszkalające E-learning - 60 dni Wózek widłowy KW U P…" at bounding box center [431, 91] width 101 height 24
click at [521, 93] on select "Dowolna AM A1 A2 A B1 B B+E C1 C1+E C C+E D1 D1+E D D+E T Tram C+CE C+D" at bounding box center [519, 91] width 62 height 24
select select "AM"
click at [488, 79] on select "Dowolna AM A1 A2 A B1 B B+E C1 C1+E C C+E D1 D1+E D D+E T Tram C+CE C+D" at bounding box center [519, 91] width 62 height 24
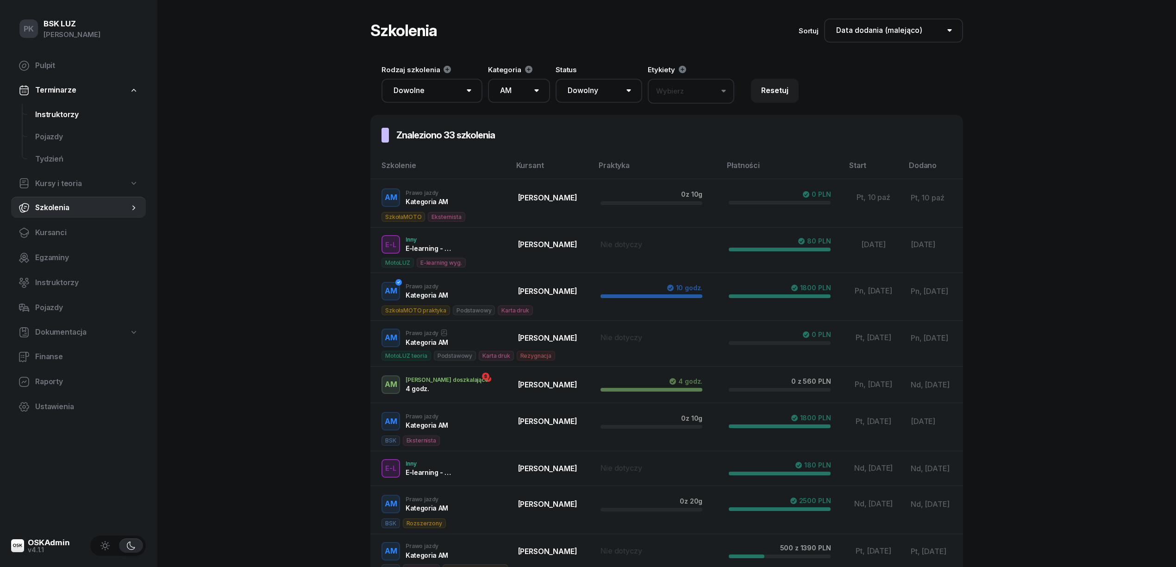
click at [53, 117] on span "Instruktorzy" at bounding box center [86, 115] width 103 height 12
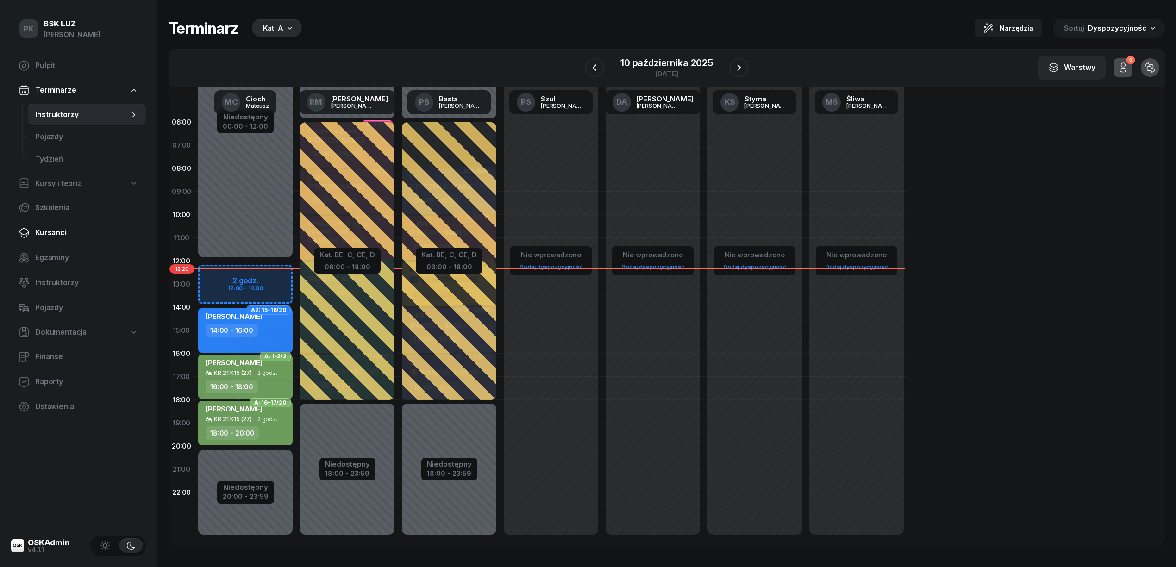
click at [63, 227] on span "Kursanci" at bounding box center [86, 233] width 103 height 12
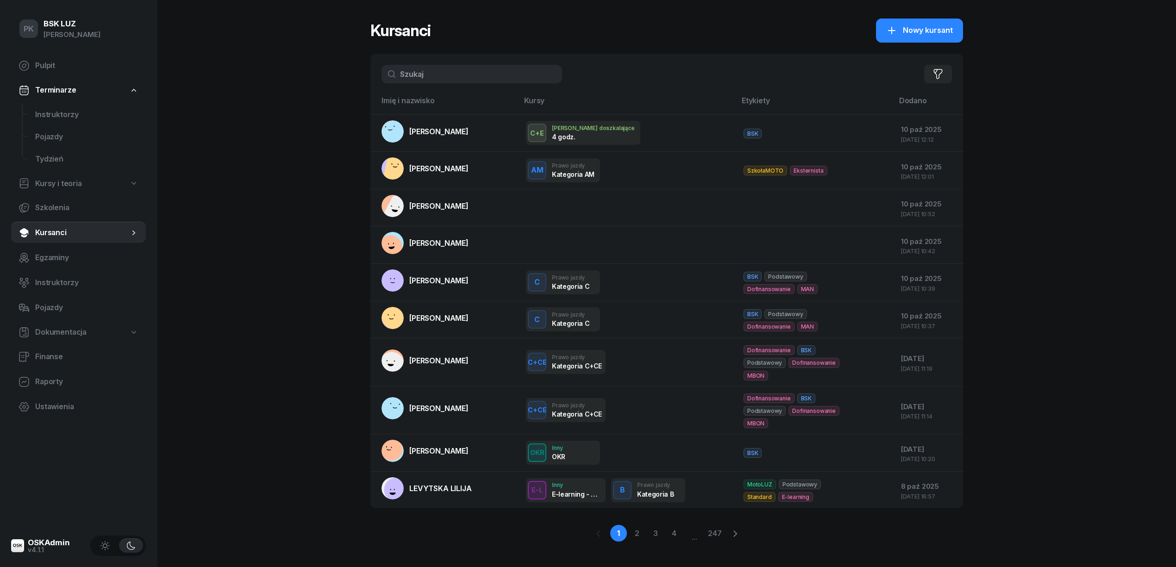
click at [439, 73] on input "text" at bounding box center [471, 74] width 181 height 19
type input "kukuł"
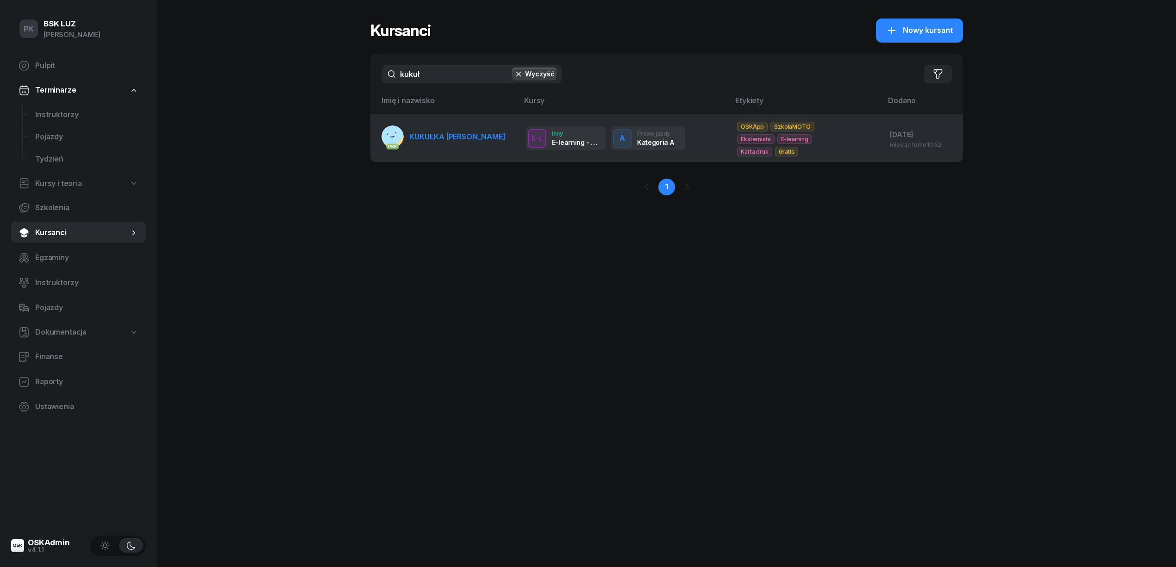
click at [469, 150] on td "PKK KUKUŁKA TOMASZ" at bounding box center [444, 138] width 148 height 48
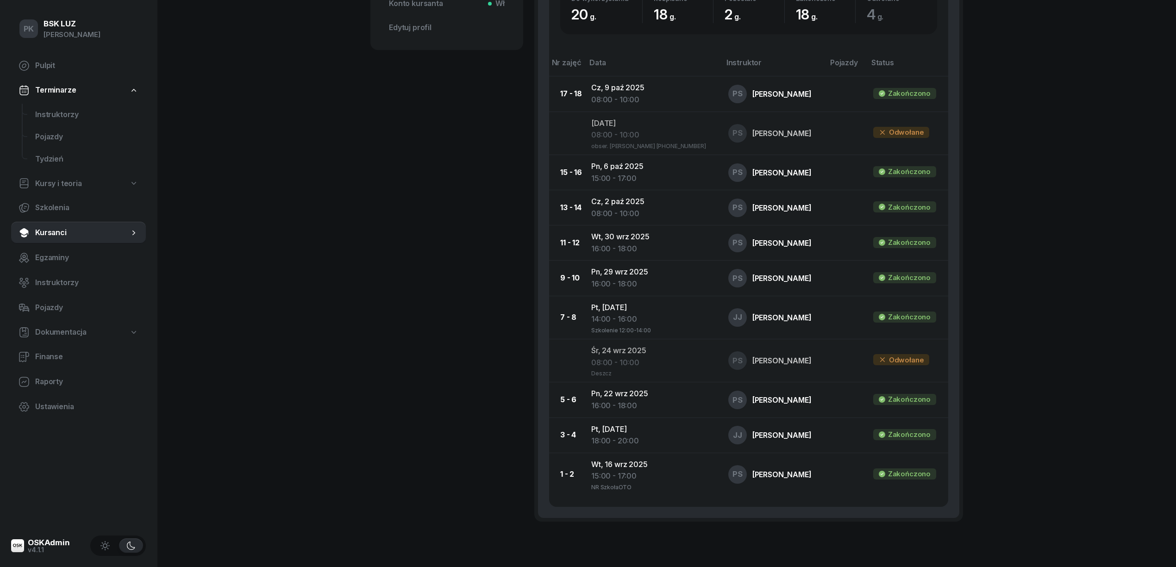
scroll to position [123, 0]
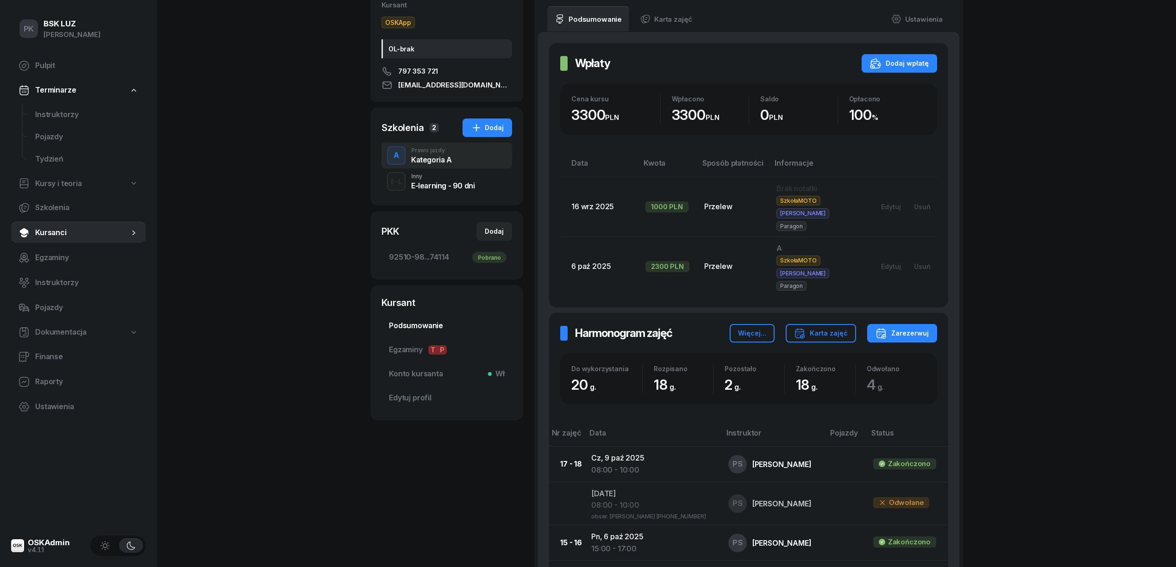
click at [424, 320] on span "Podsumowanie" at bounding box center [447, 326] width 116 height 12
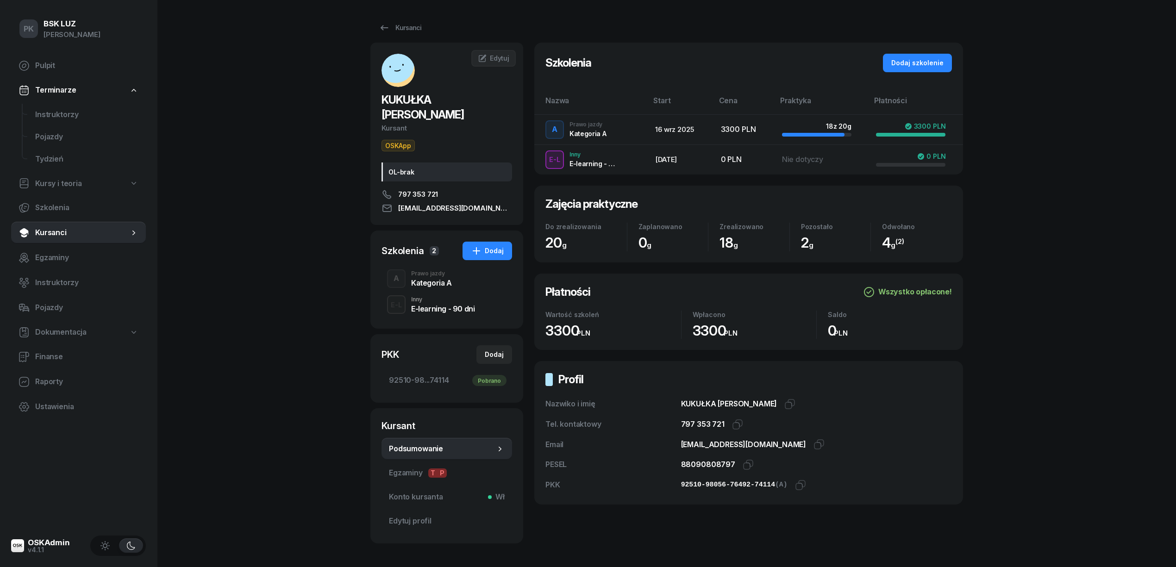
click at [421, 279] on div "Kategoria A" at bounding box center [431, 282] width 41 height 7
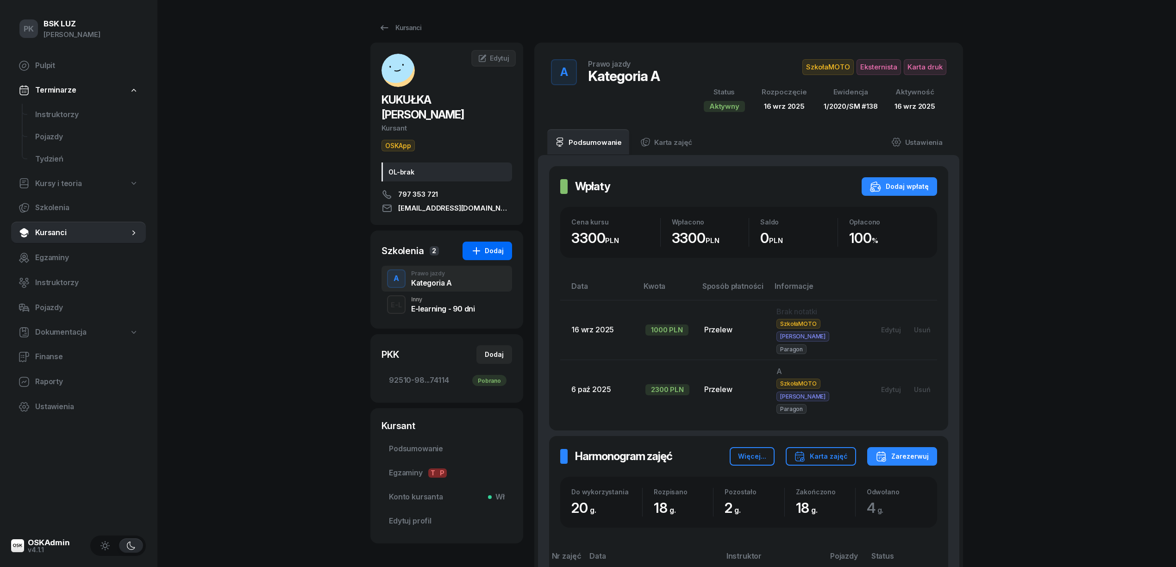
click at [488, 245] on div "Dodaj" at bounding box center [487, 250] width 33 height 11
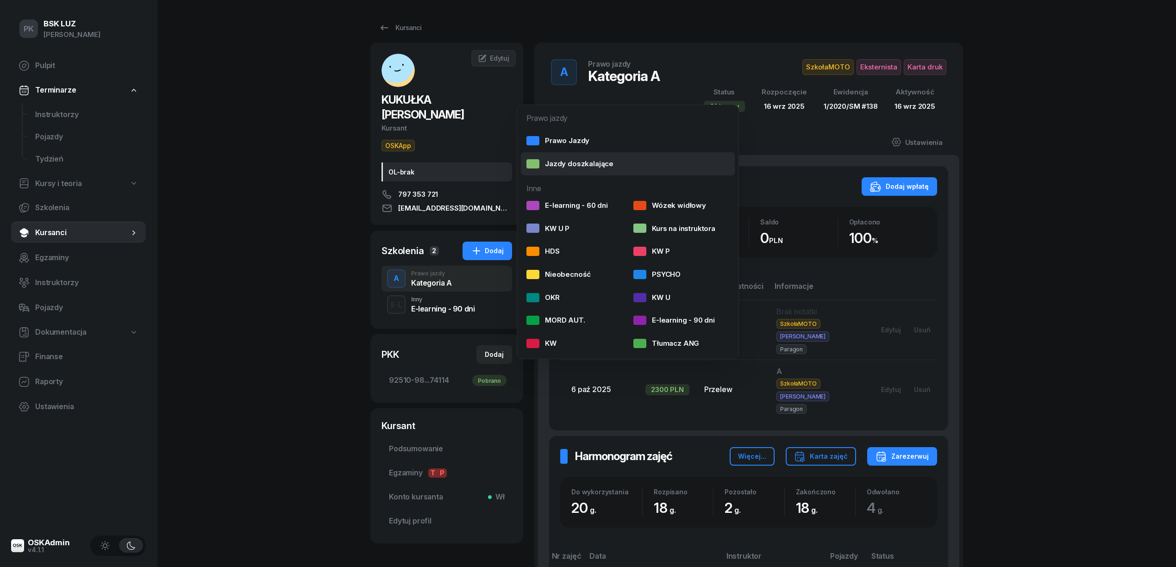
click at [571, 165] on div "Jazdy doszkalające" at bounding box center [569, 164] width 87 height 12
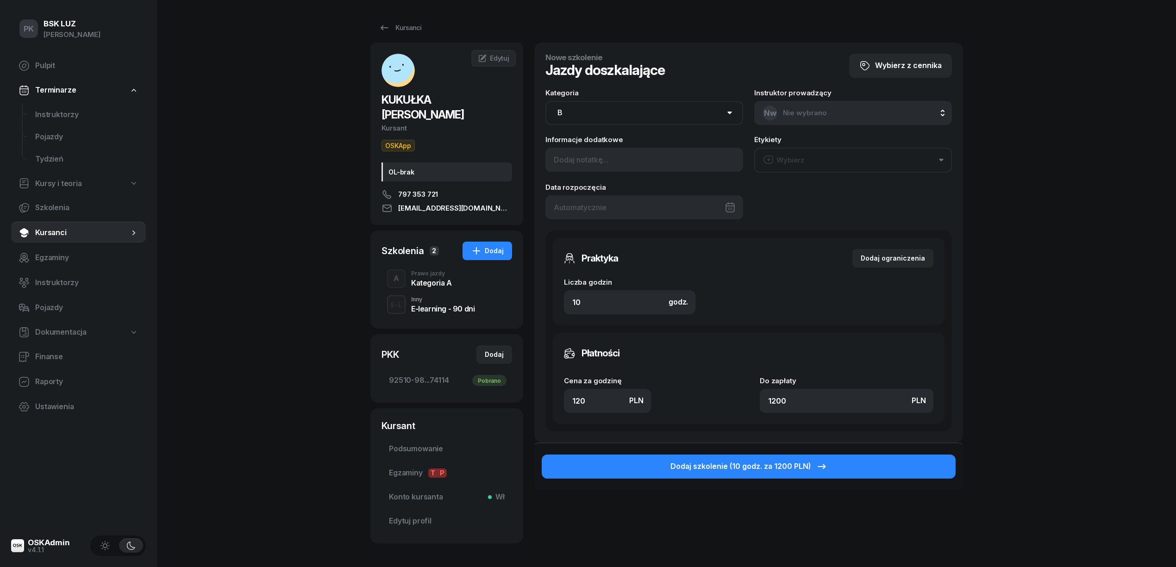
click at [617, 112] on select "AM A1 A2 A B1 B B+E C1 C1+E C C+E D1 D1+E D D+E T Tram C+CE C+D" at bounding box center [644, 113] width 198 height 24
select select "A"
click at [545, 101] on select "AM A1 A2 A B1 B B+E C1 C1+E C C+E D1 D1+E D D+E T Tram C+CE C+D" at bounding box center [644, 113] width 198 height 24
drag, startPoint x: 565, startPoint y: 303, endPoint x: 515, endPoint y: 304, distance: 49.5
click at [515, 300] on div "KUKUŁKA TOMASZ Kursant OSKApp OL-brak 797 353 721 kukulka.tomekk@gmail.com TK T…" at bounding box center [666, 293] width 593 height 501
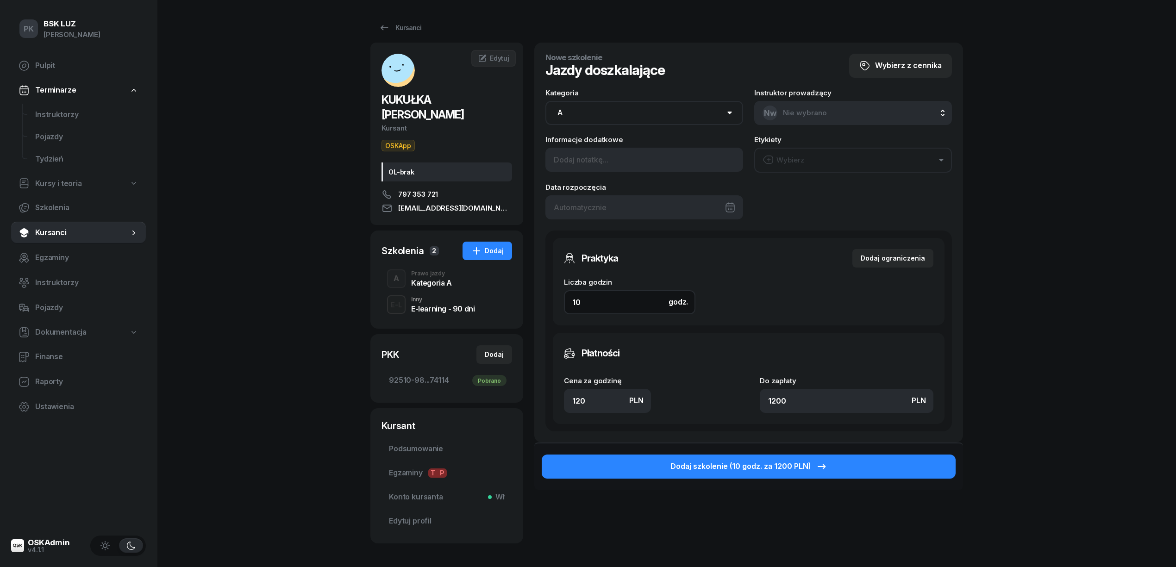
type input "2"
type input "240"
type input "2"
drag, startPoint x: 495, startPoint y: 403, endPoint x: 484, endPoint y: 403, distance: 11.1
click at [484, 403] on div "KUKUŁKA TOMASZ Kursant OSKApp OL-brak 797 353 721 kukulka.tomekk@gmail.com TK T…" at bounding box center [666, 293] width 593 height 501
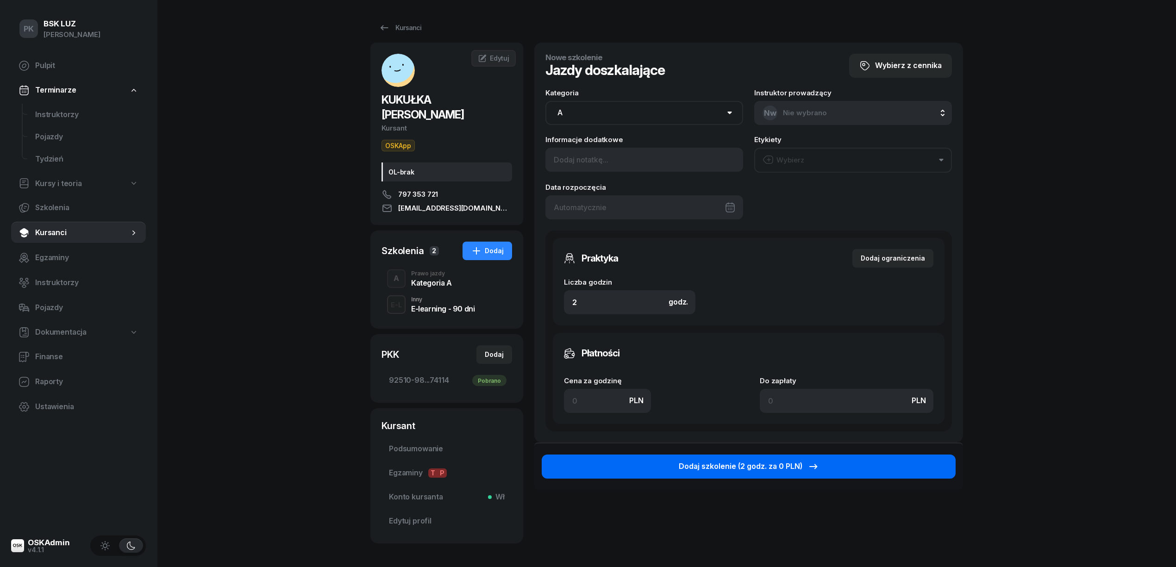
click at [781, 467] on div "Dodaj szkolenie (2 godz. za 0 PLN)" at bounding box center [749, 467] width 140 height 12
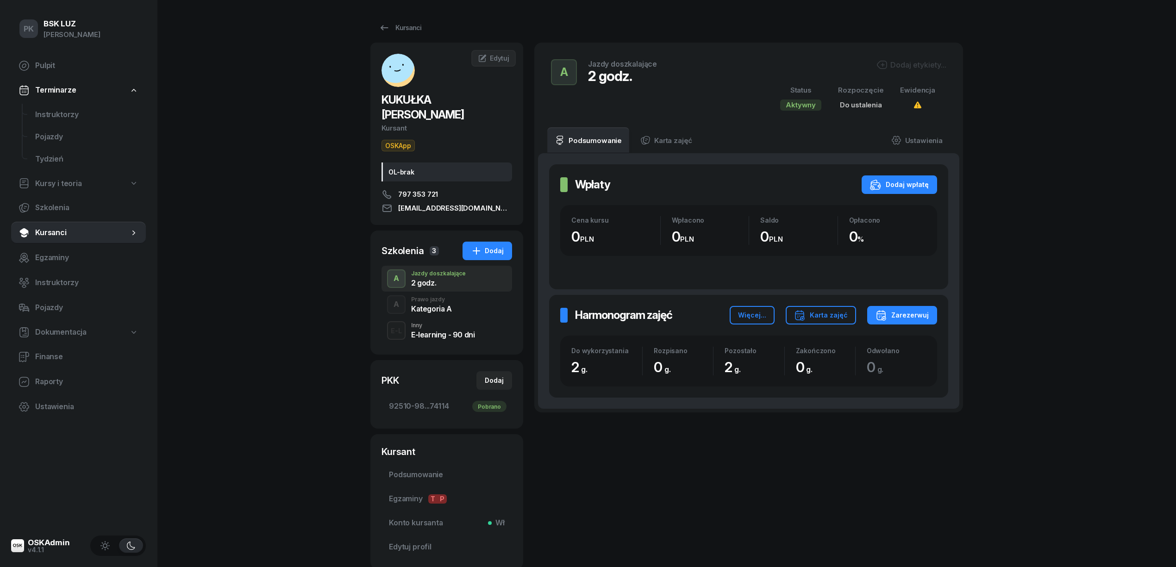
click at [914, 65] on div "Dodaj etykiety..." at bounding box center [911, 64] width 70 height 11
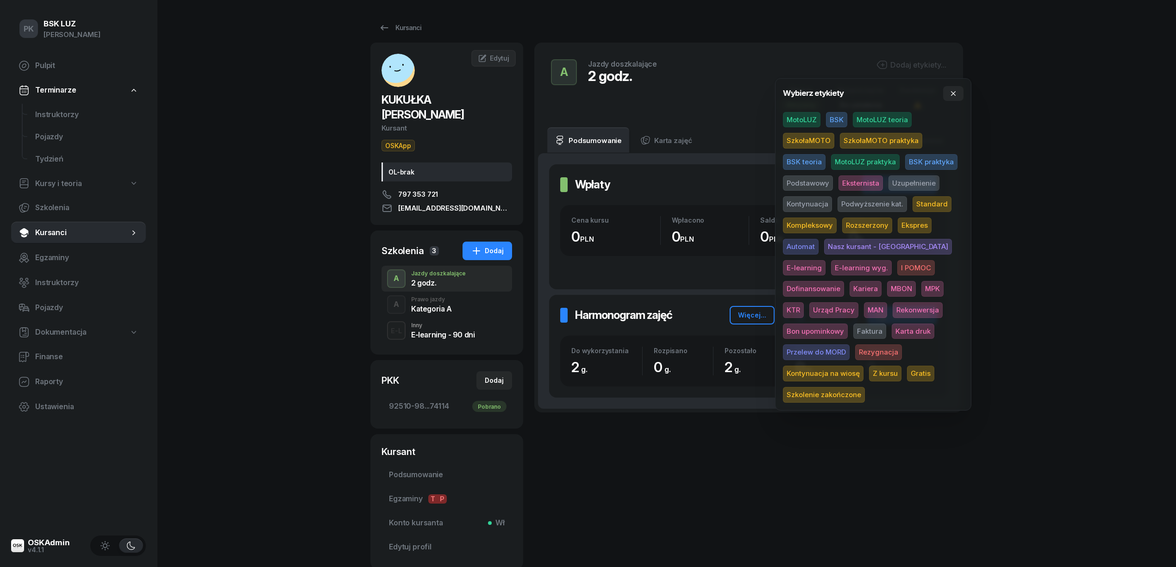
click at [901, 366] on span "Z kursu" at bounding box center [885, 374] width 32 height 16
click at [1047, 149] on div "PK BSK LUZ Piotr Klimek Pulpit Terminarze Instruktorzy Pojazdy Tydzień Kursy i …" at bounding box center [588, 316] width 1176 height 632
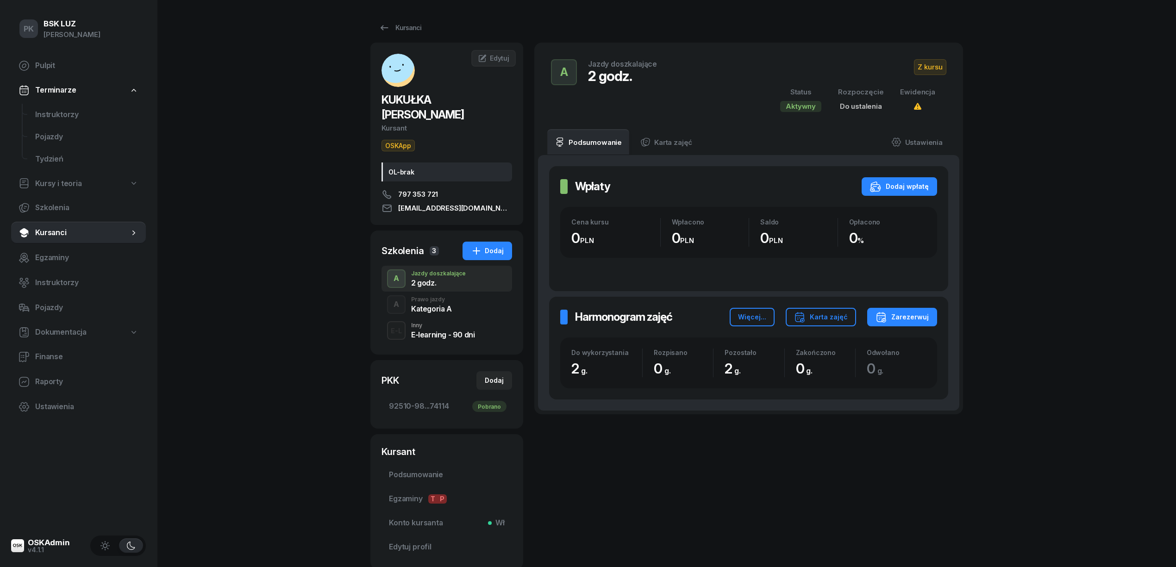
click at [410, 297] on div "A Prawo jazdy Kategoria A" at bounding box center [446, 305] width 131 height 26
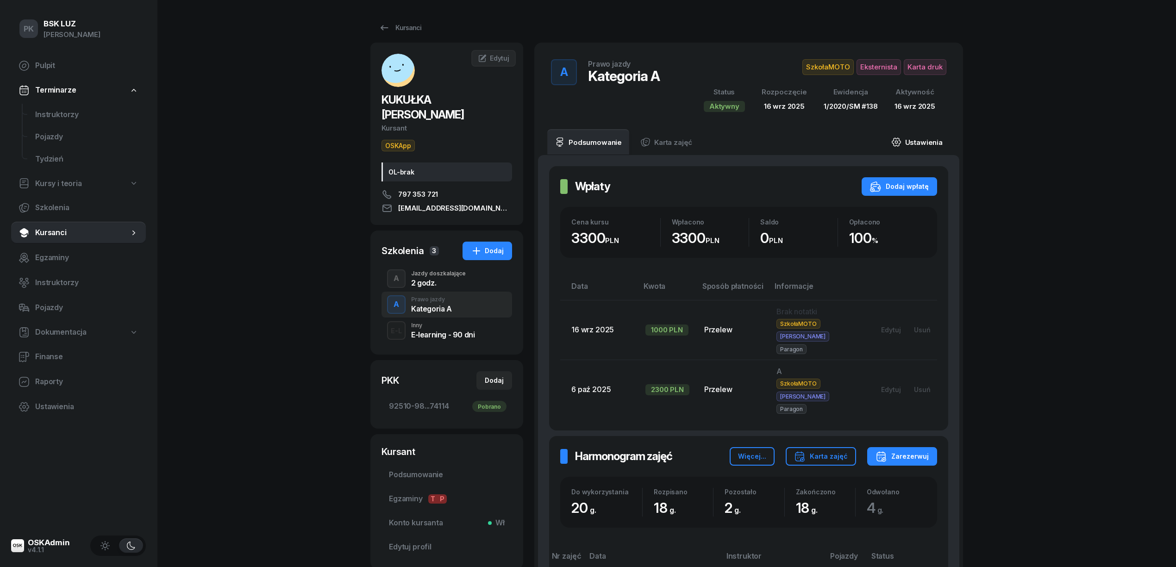
click at [919, 141] on link "Ustawienia" at bounding box center [917, 142] width 66 height 26
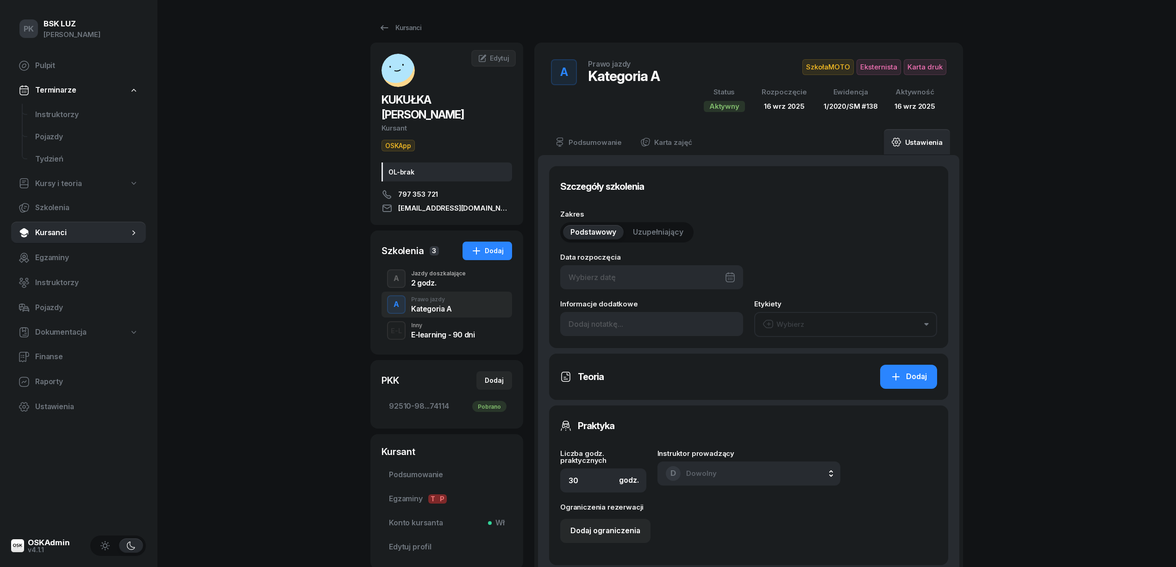
type input "16/09/2025"
type input "20"
type input "92510"
type input "98056"
type input "76492"
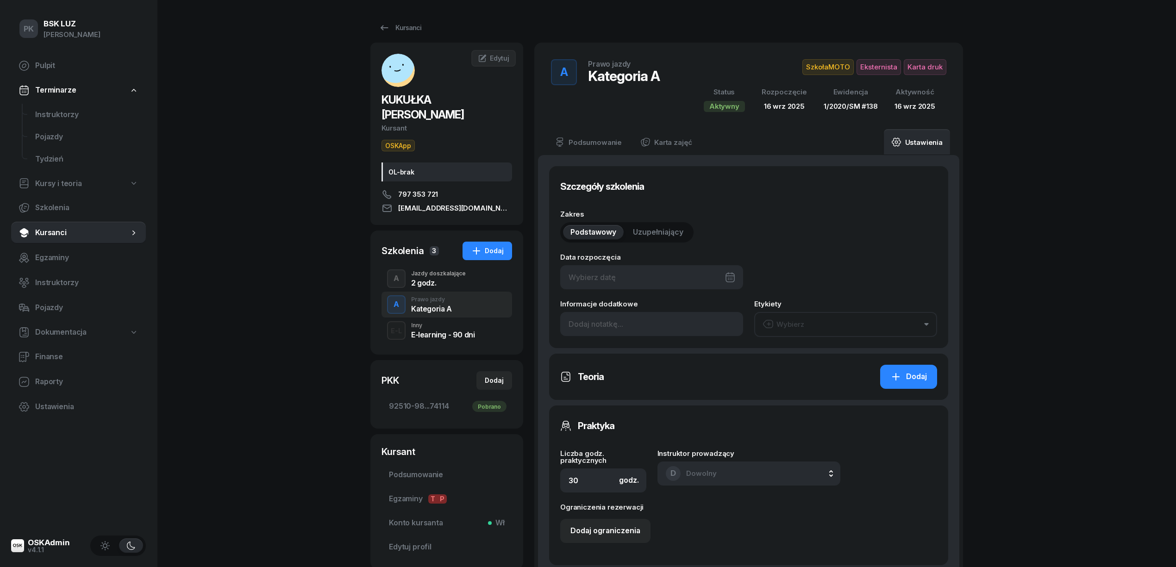
type input "74114"
type input "138"
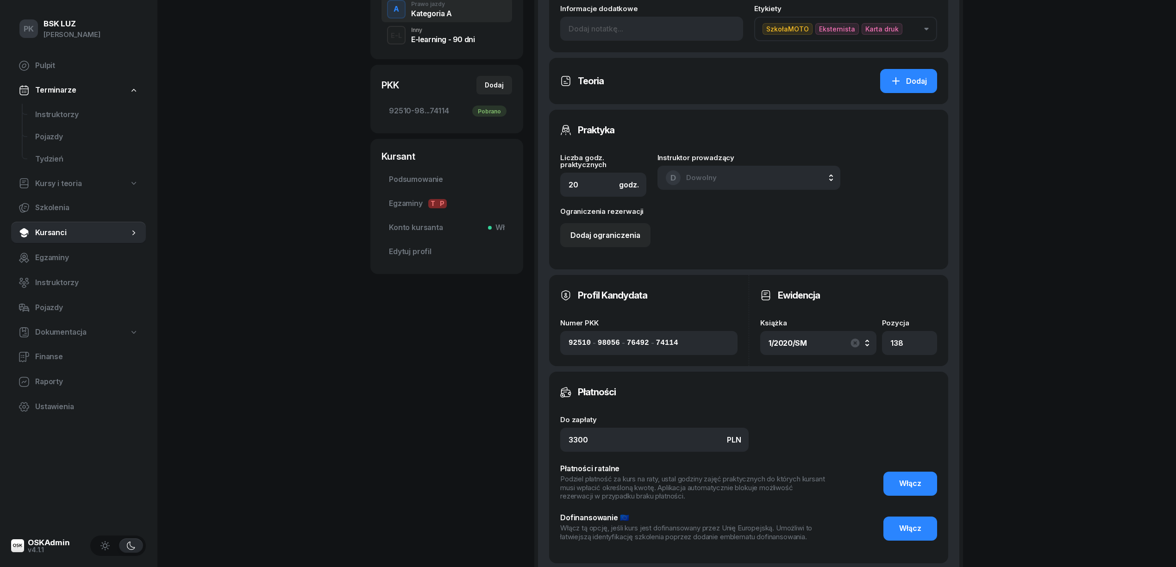
scroll to position [308, 0]
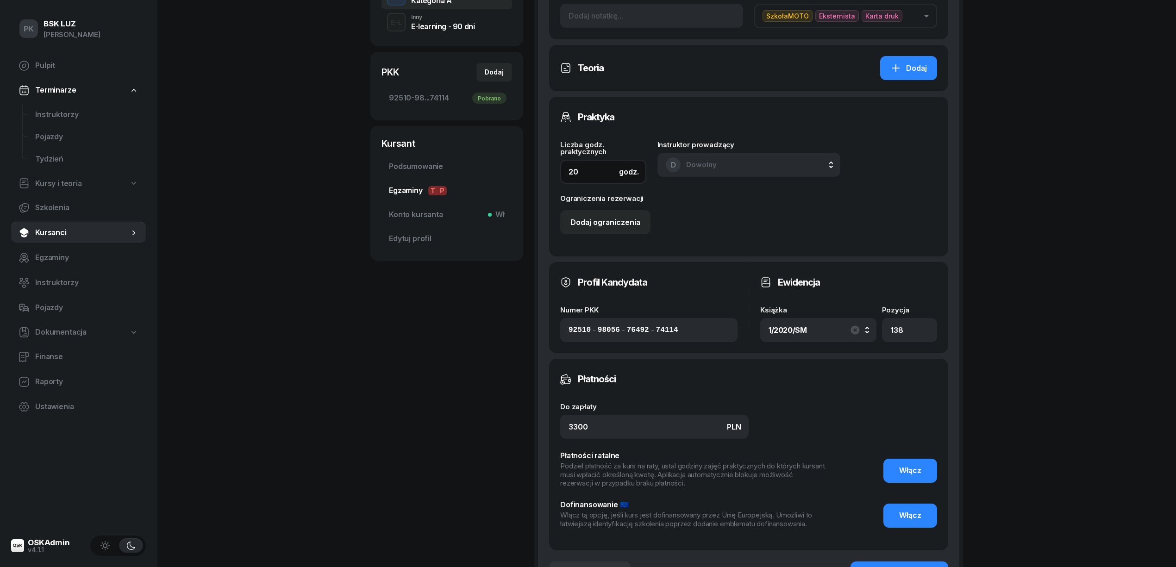
drag, startPoint x: 596, startPoint y: 175, endPoint x: 510, endPoint y: 172, distance: 86.6
click at [510, 172] on div "KUKUŁKA TOMASZ Kursant OSKApp OL-brak 797 353 721 kukulka.tomekk@gmail.com TK T…" at bounding box center [666, 181] width 593 height 894
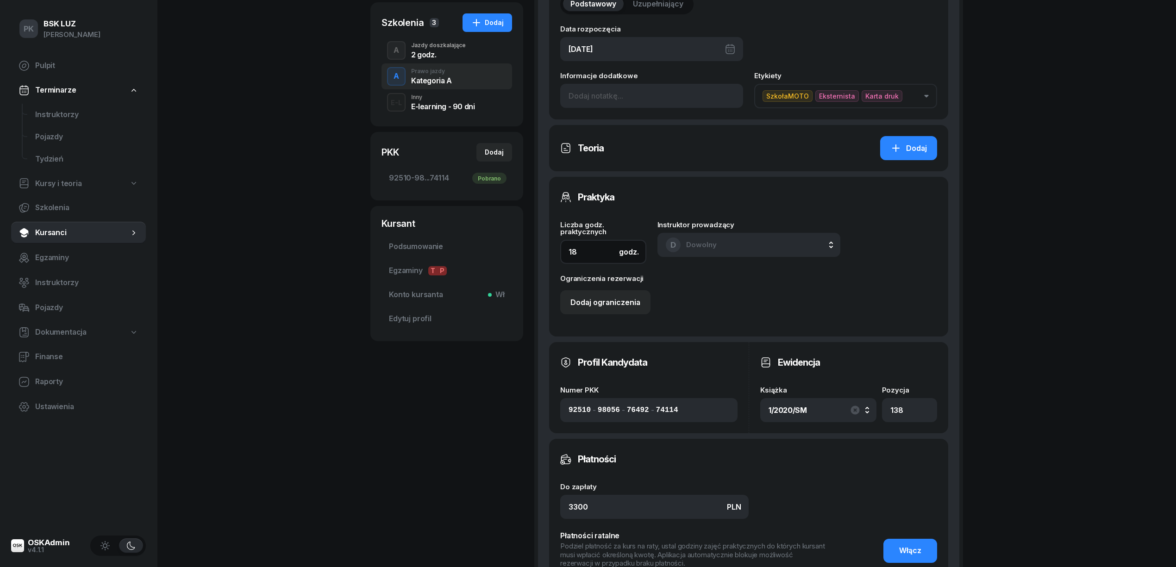
scroll to position [432, 0]
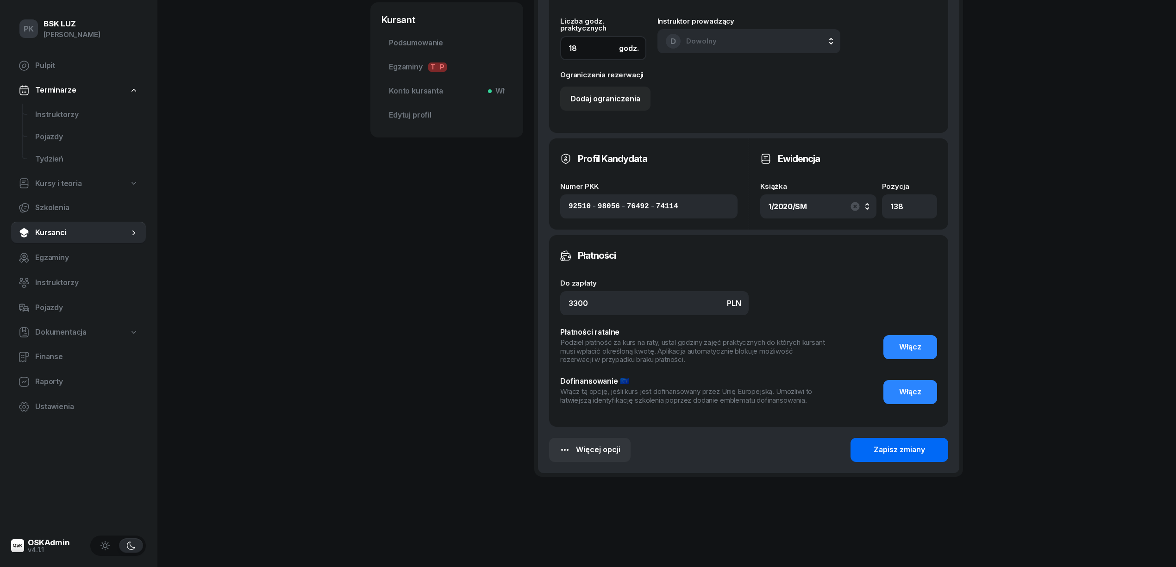
type input "18"
click at [902, 450] on div "Zapisz zmiany" at bounding box center [899, 450] width 51 height 12
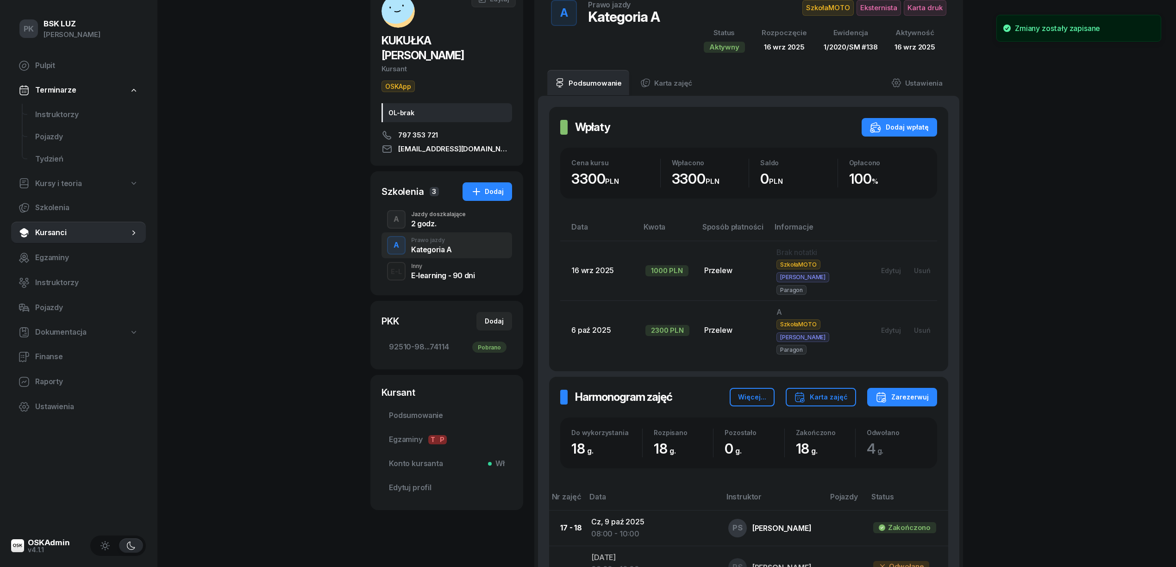
scroll to position [0, 0]
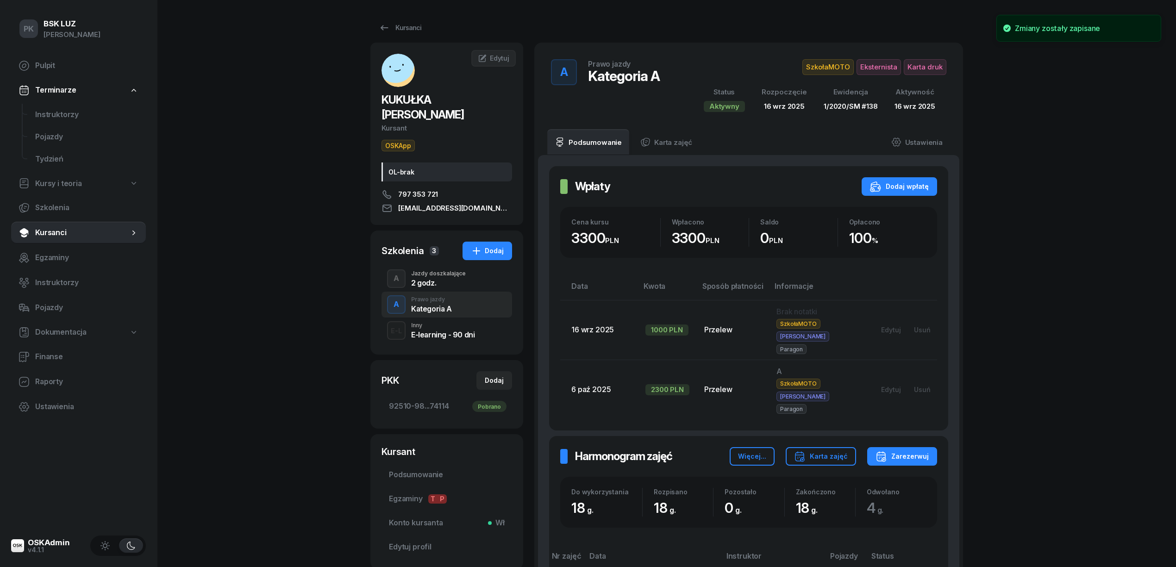
click at [878, 68] on span "Eksternista" at bounding box center [878, 67] width 44 height 16
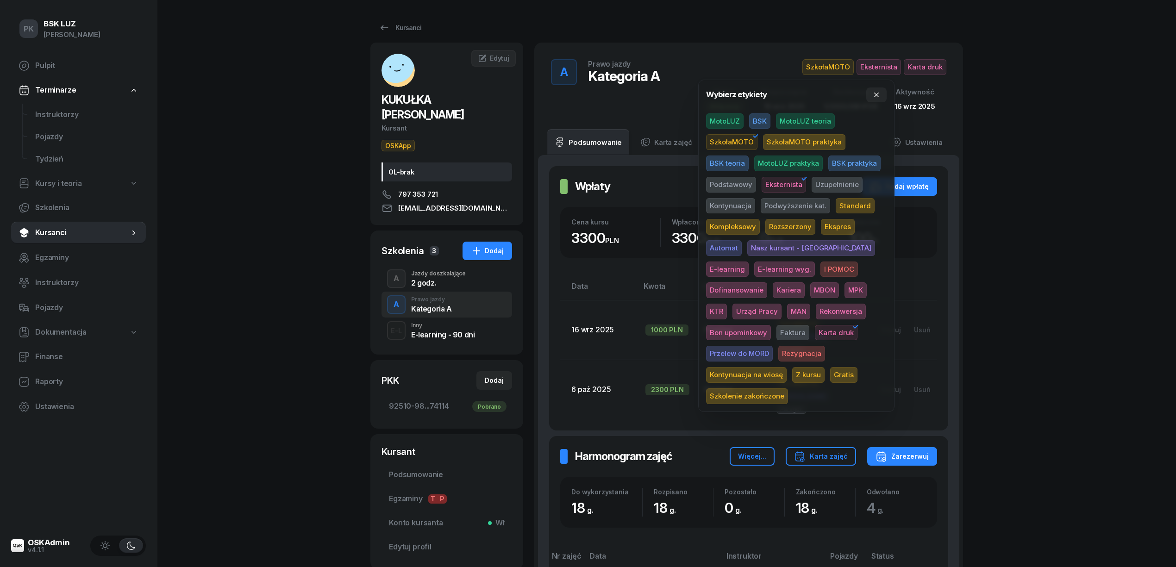
click at [788, 388] on span "Szkolenie zakończone" at bounding box center [747, 396] width 82 height 16
click at [1030, 308] on div "PK BSK LUZ Piotr Klimek Pulpit Terminarze Instruktorzy Pojazdy Tydzień Kursy i …" at bounding box center [588, 553] width 1176 height 1106
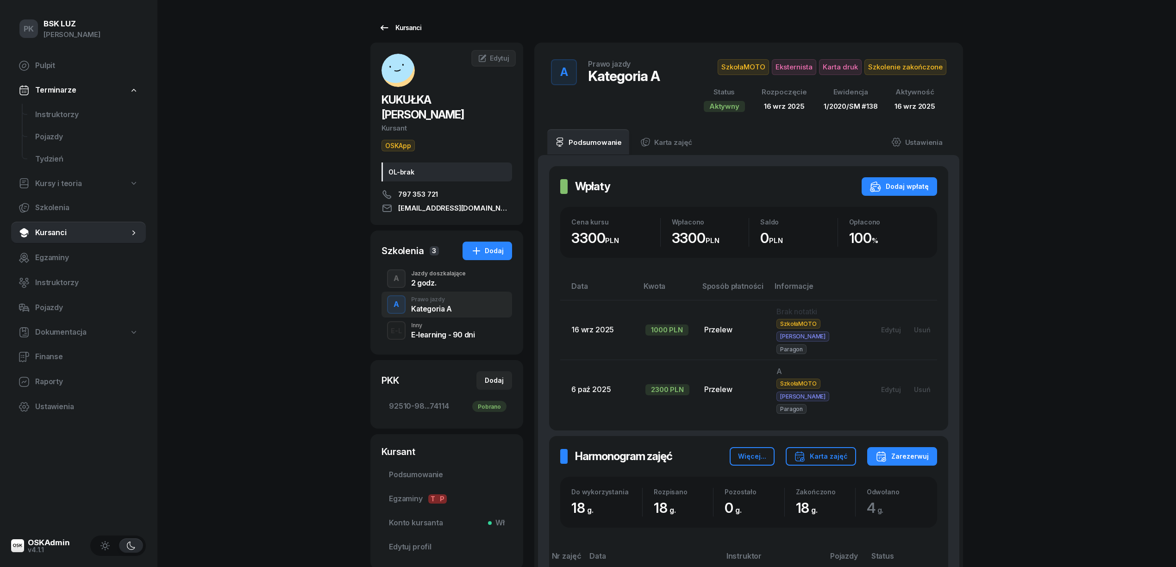
click at [403, 28] on div "Kursanci" at bounding box center [400, 27] width 43 height 11
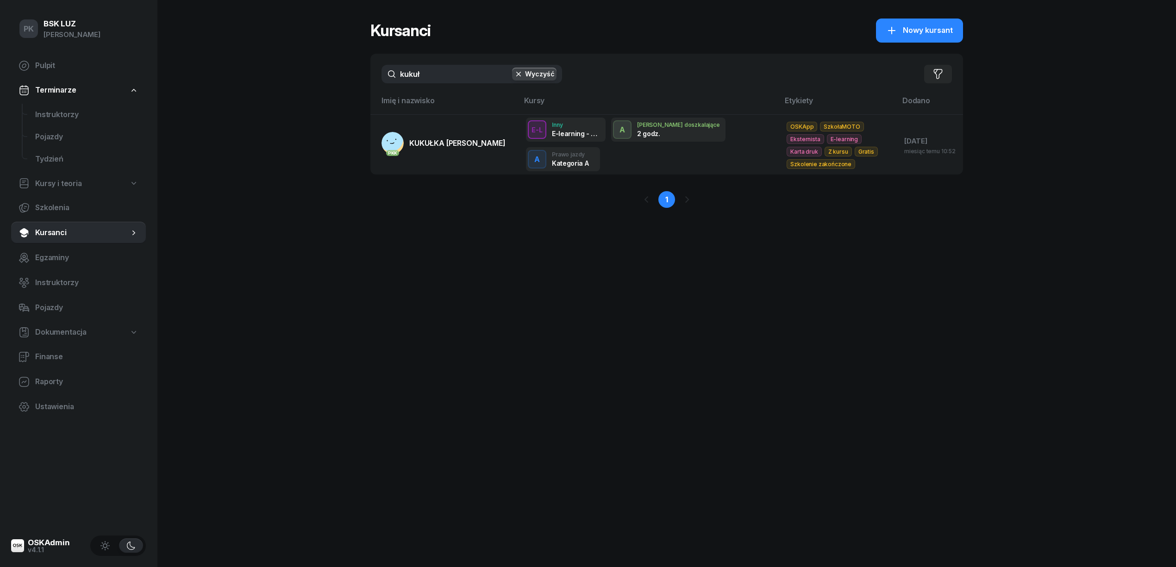
click at [371, 81] on div "kukuł Wyczyść Filtruj" at bounding box center [666, 74] width 593 height 41
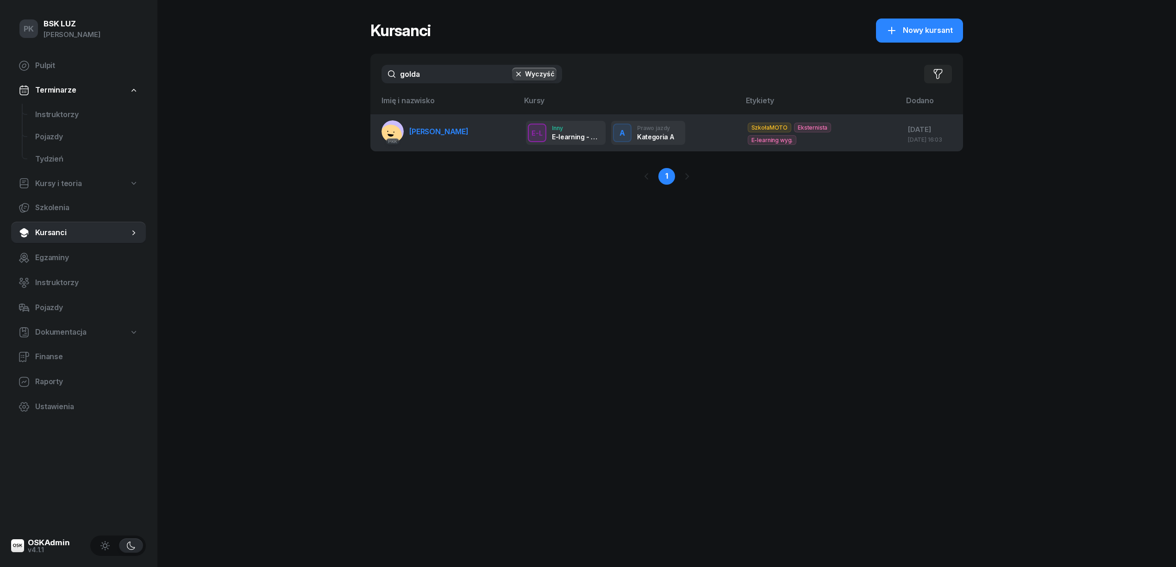
type input "golda"
click at [450, 127] on span "GOLDAS JULIAN" at bounding box center [438, 131] width 59 height 9
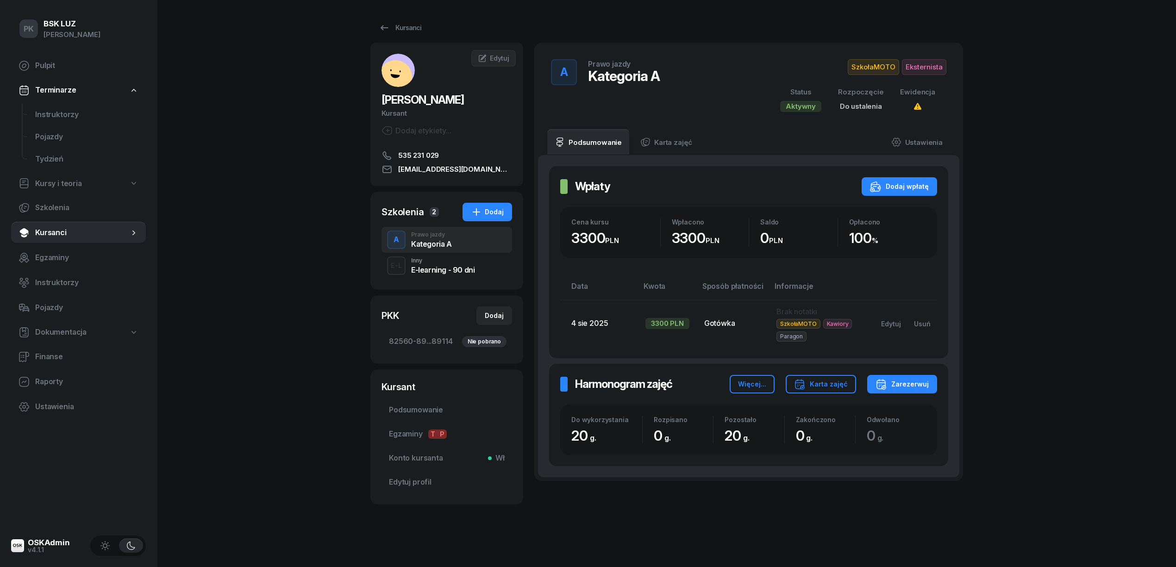
scroll to position [6, 0]
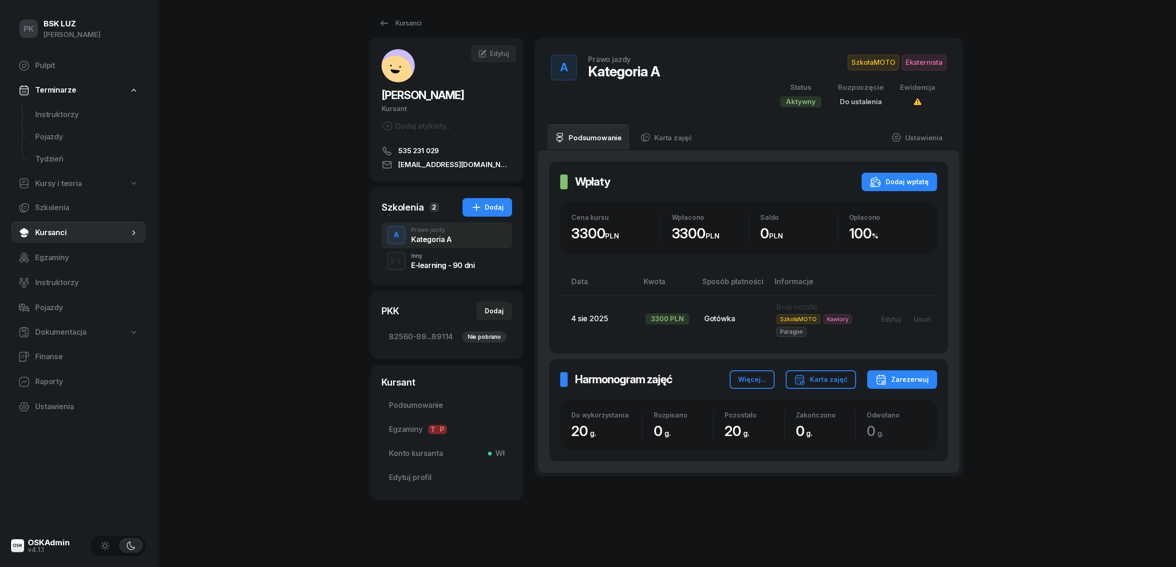
click at [870, 58] on span "SzkołaMOTO" at bounding box center [873, 63] width 51 height 16
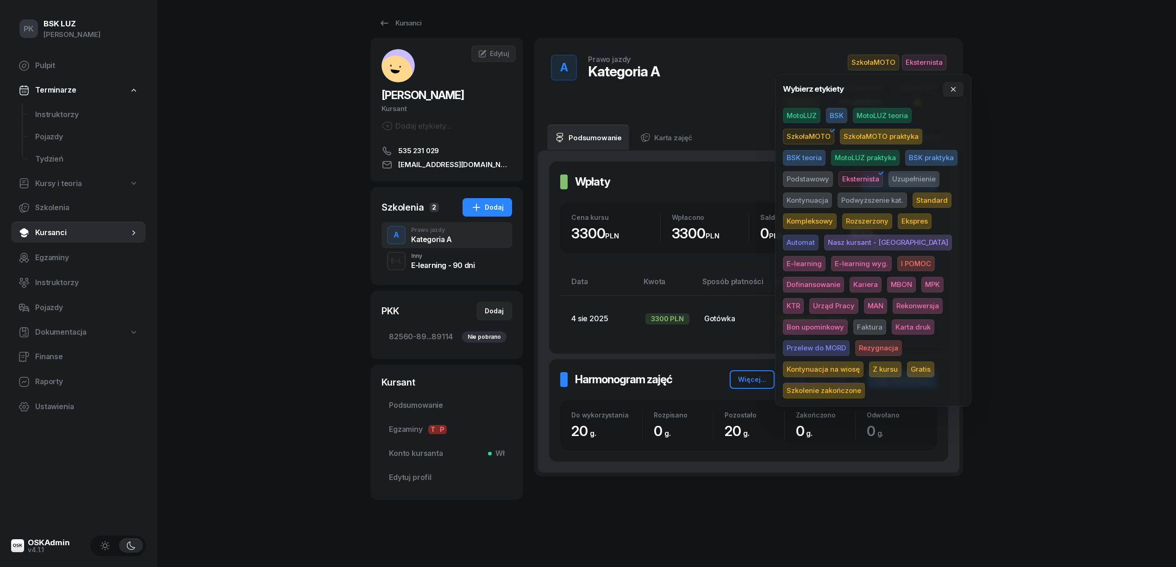
click at [863, 362] on span "Kontynuacja na wiosę" at bounding box center [823, 370] width 81 height 16
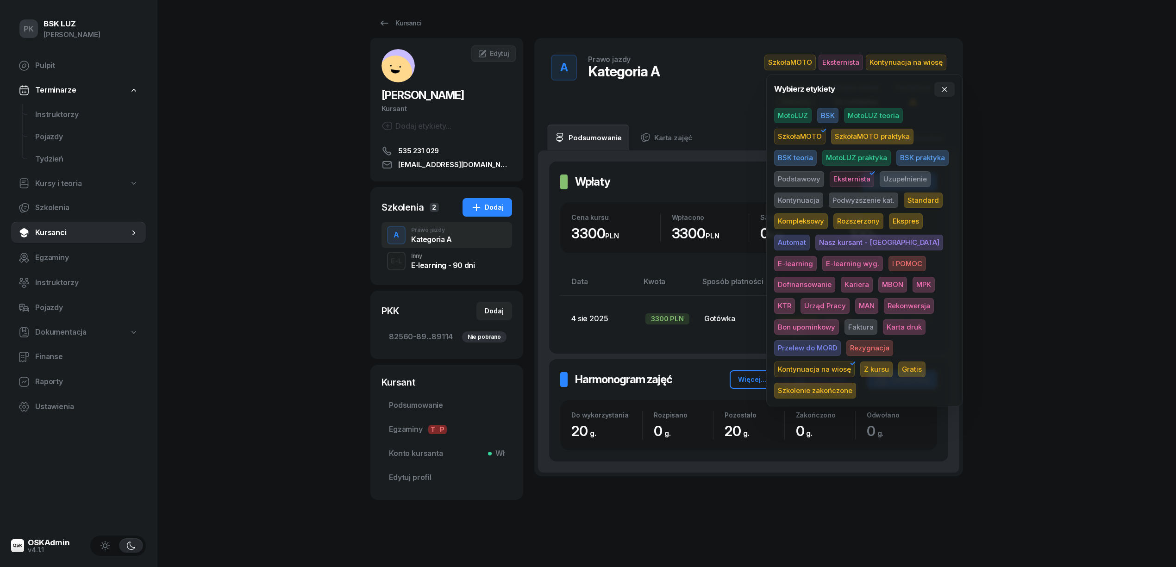
click at [1049, 267] on div "PK BSK LUZ Piotr Klimek Pulpit Terminarze Instruktorzy Pojazdy Tydzień Kursy i …" at bounding box center [588, 281] width 1176 height 572
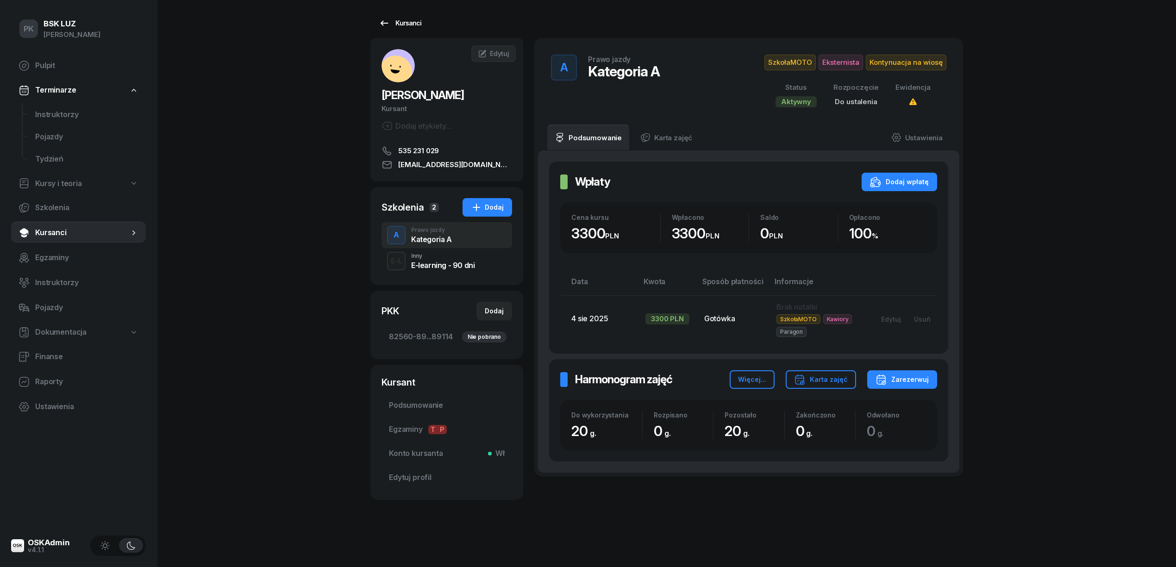
click at [396, 21] on div "Kursanci" at bounding box center [400, 23] width 43 height 11
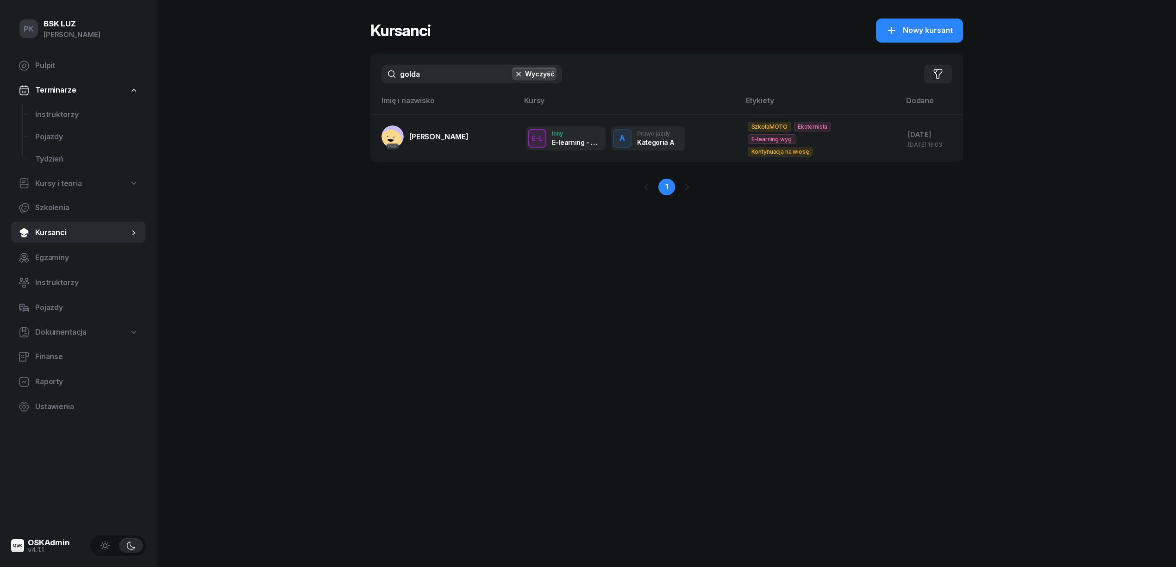
drag, startPoint x: 452, startPoint y: 75, endPoint x: 408, endPoint y: 81, distance: 44.5
click at [409, 81] on input "golda" at bounding box center [471, 74] width 181 height 19
click at [363, 68] on div "PK BSK LUZ Piotr Klimek Pulpit Terminarze Instruktorzy Pojazdy Tydzień Kursy i …" at bounding box center [588, 283] width 1176 height 567
click at [408, 71] on input "golda" at bounding box center [471, 74] width 181 height 19
click at [368, 75] on div "PK BSK LUZ Piotr Klimek Pulpit Terminarze Instruktorzy Pojazdy Tydzień Kursy i …" at bounding box center [588, 283] width 1176 height 567
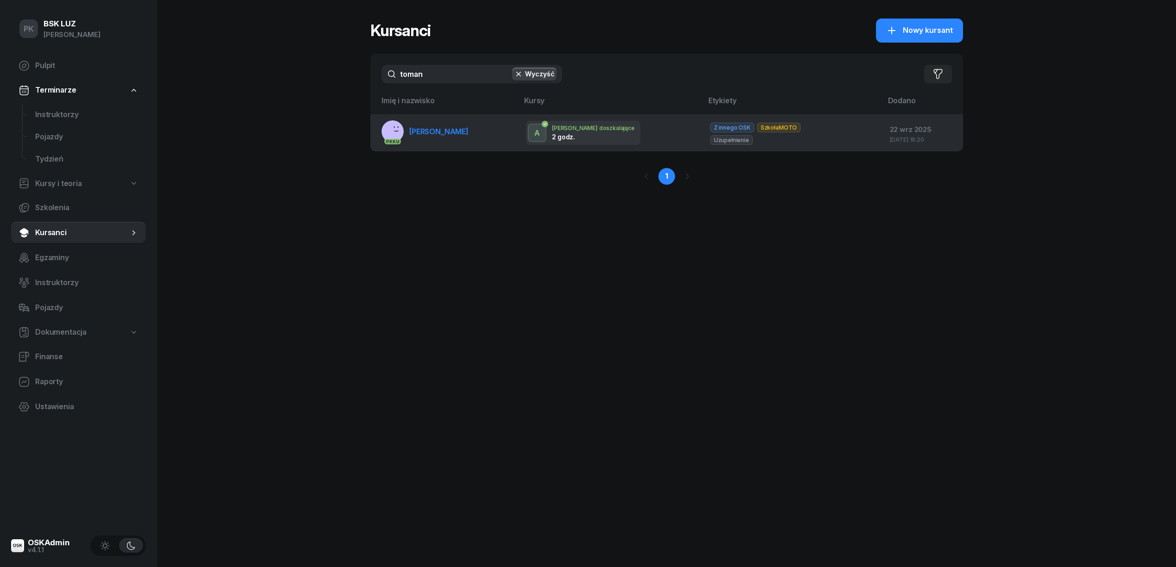
type input "toman"
click at [433, 134] on span "TOMANA JAROSŁAW" at bounding box center [438, 131] width 59 height 9
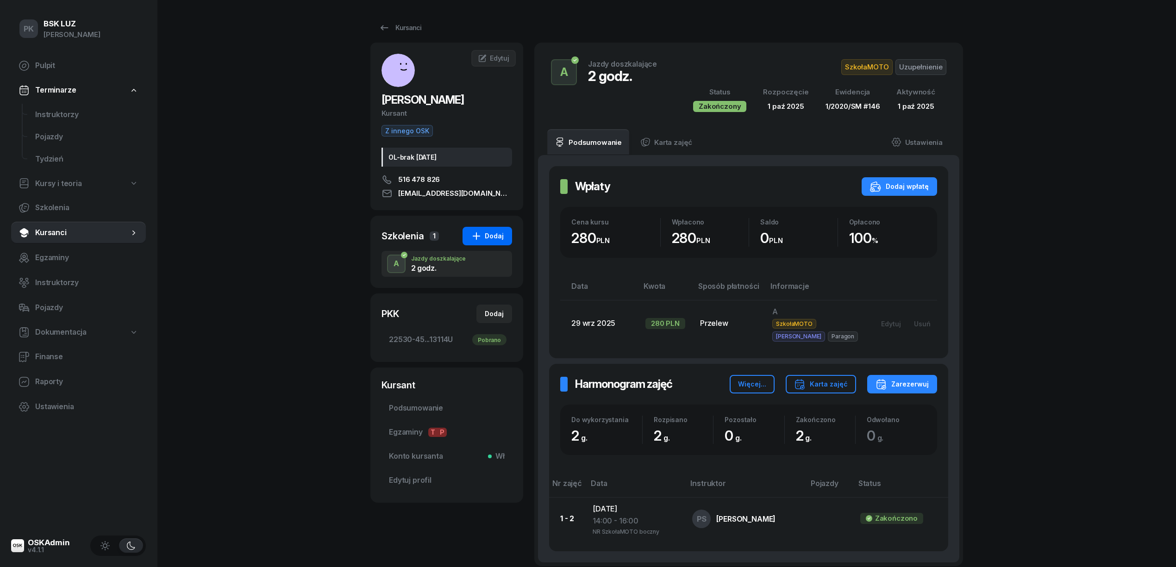
click at [491, 234] on div "Dodaj" at bounding box center [487, 236] width 33 height 11
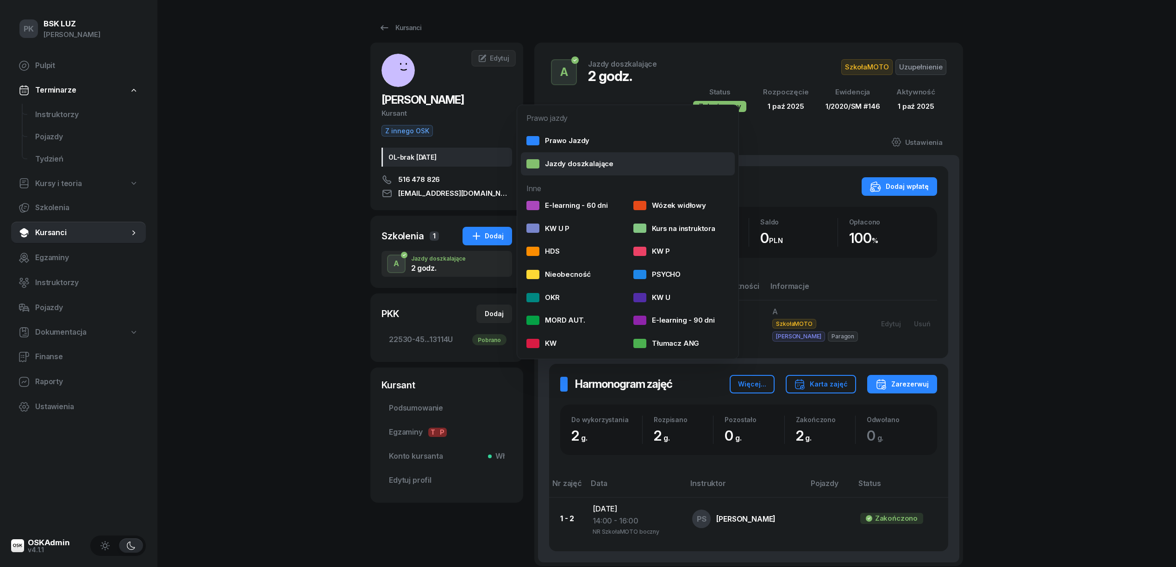
click at [560, 159] on div "Jazdy doszkalające" at bounding box center [569, 164] width 87 height 12
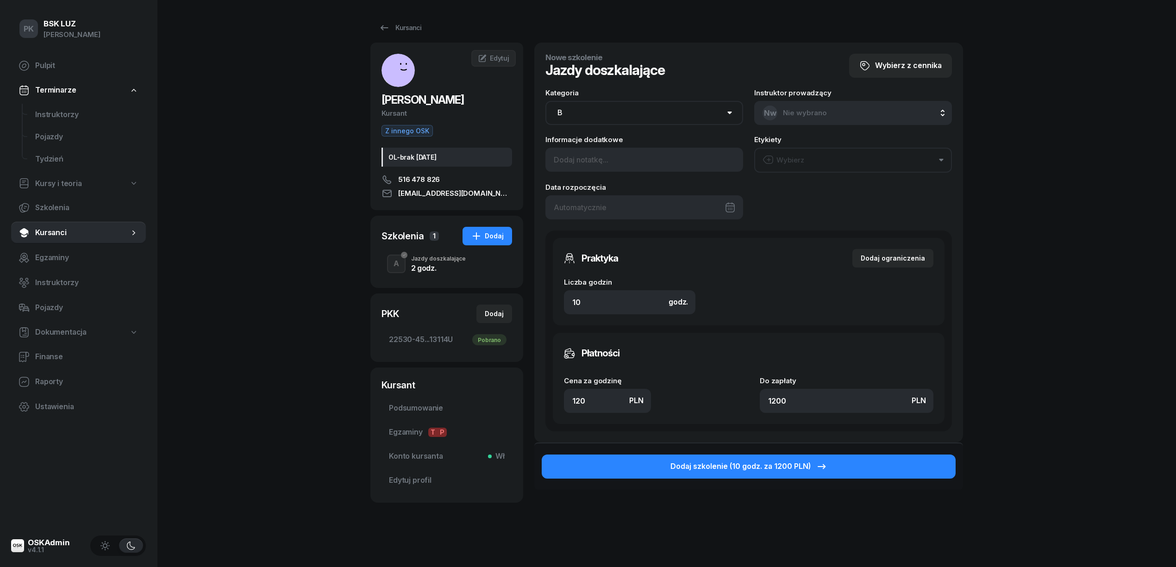
click at [570, 110] on select "AM A1 A2 A B1 B B+E C1 C1+E C C+E D1 D1+E D D+E T Tram C+CE C+D" at bounding box center [644, 113] width 198 height 24
click at [545, 101] on select "AM A1 A2 A B1 B B+E C1 C1+E C C+E D1 D1+E D D+E T Tram C+CE C+D" at bounding box center [644, 113] width 198 height 24
click at [586, 113] on select "AM A1 A2 A B1 B B+E C1 C1+E C C+E D1 D1+E D D+E T Tram C+CE C+D" at bounding box center [644, 113] width 198 height 24
select select "A"
click at [545, 101] on select "AM A1 A2 A B1 B B+E C1 C1+E C C+E D1 D1+E D D+E T Tram C+CE C+D" at bounding box center [644, 113] width 198 height 24
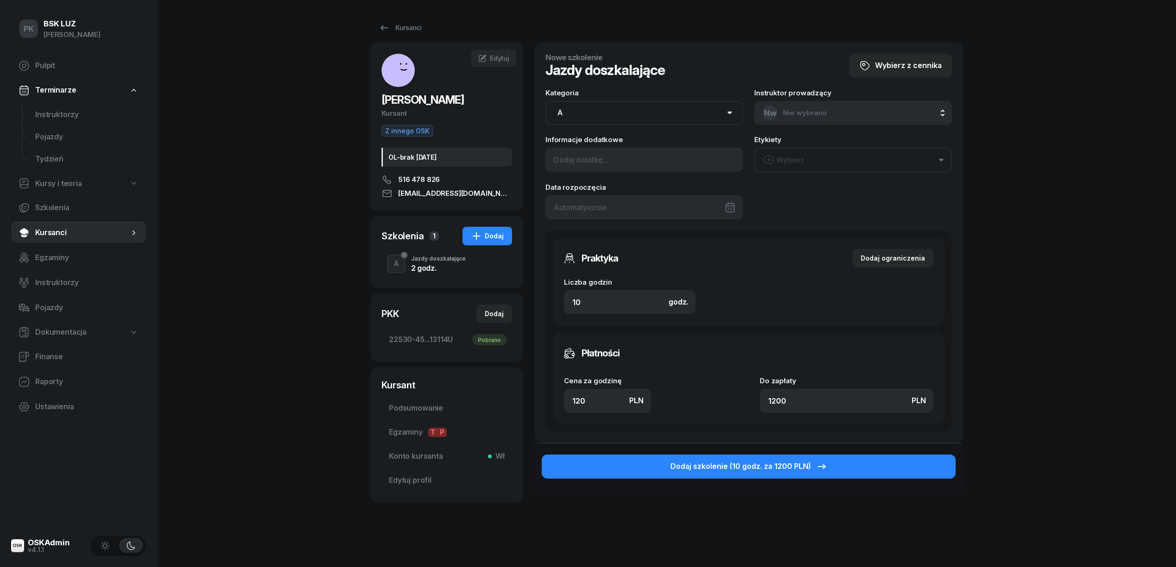
drag, startPoint x: 550, startPoint y: 399, endPoint x: 524, endPoint y: 399, distance: 25.5
click at [524, 399] on div "TOMANA JAROSŁAW Kursant Z innego OSK OL-brak 2040-04-03 516 478 826 jarotomana@…" at bounding box center [666, 291] width 593 height 497
type input "1"
type input "10"
type input "14"
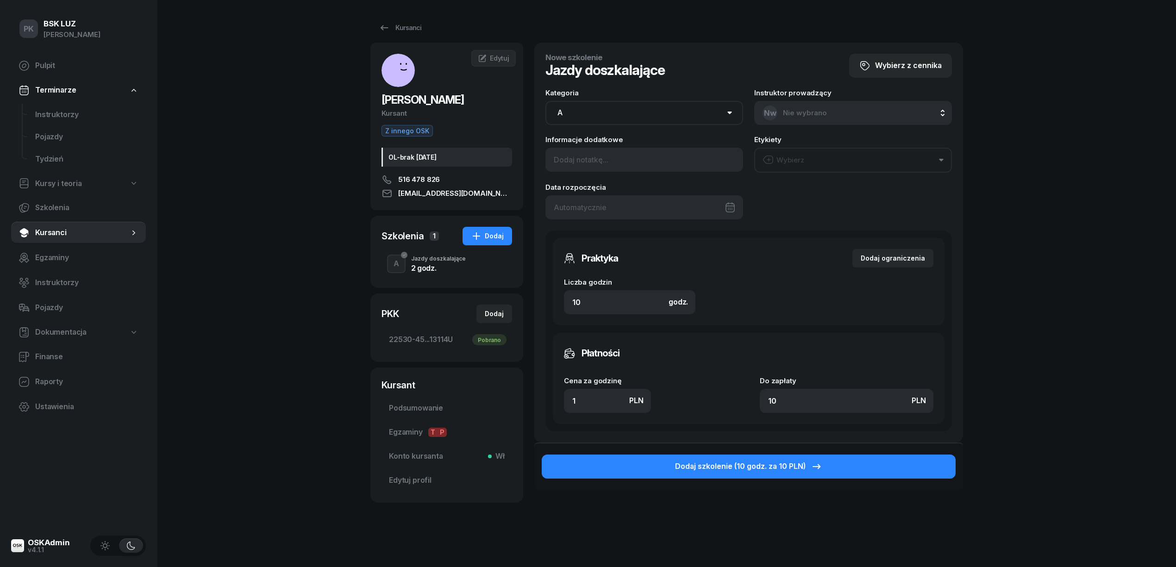
type input "140"
type input "1400"
type input "140"
click at [484, 298] on div "TOMANA JAROSŁAW Kursant Z innego OSK OL-brak 2040-04-03 516 478 826 jarotomana@…" at bounding box center [666, 291] width 593 height 497
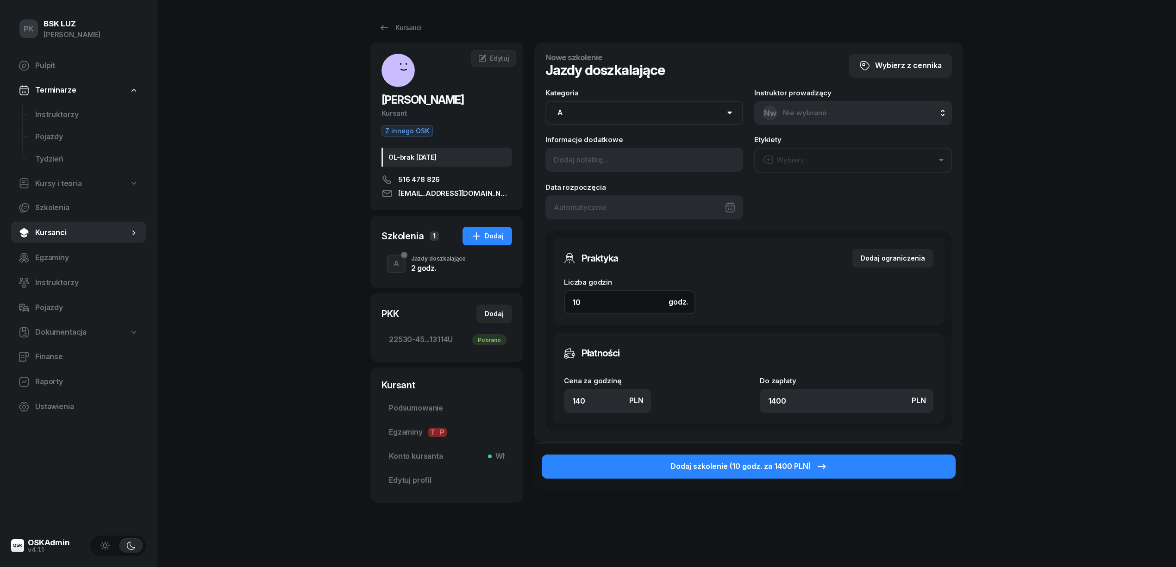
type input "2"
type input "280"
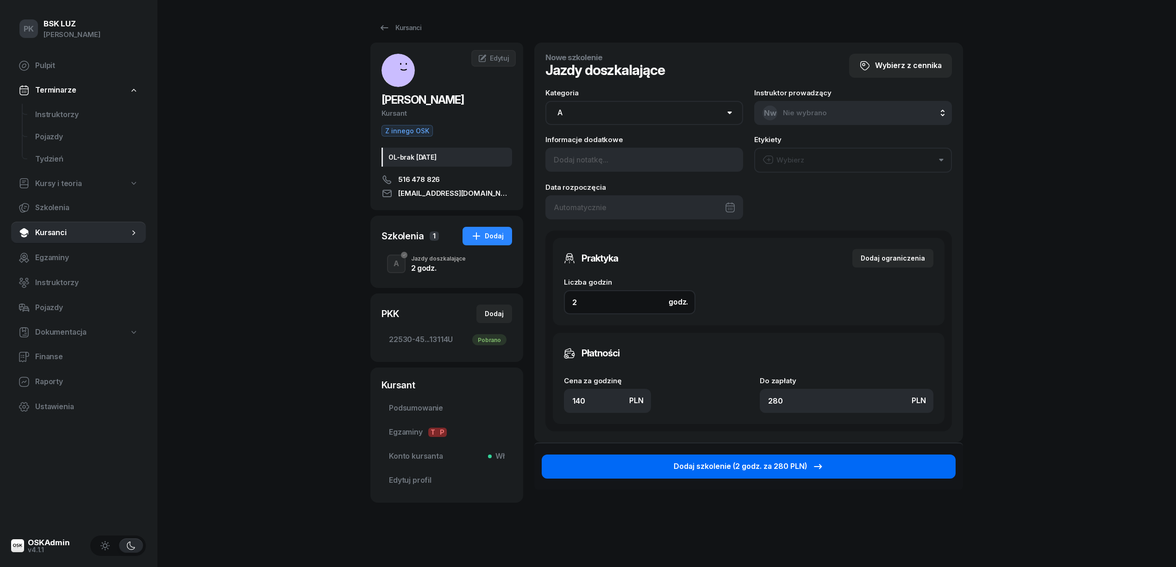
type input "2"
click at [745, 468] on div "Dodaj szkolenie (2 godz. za 280 PLN)" at bounding box center [749, 467] width 150 height 12
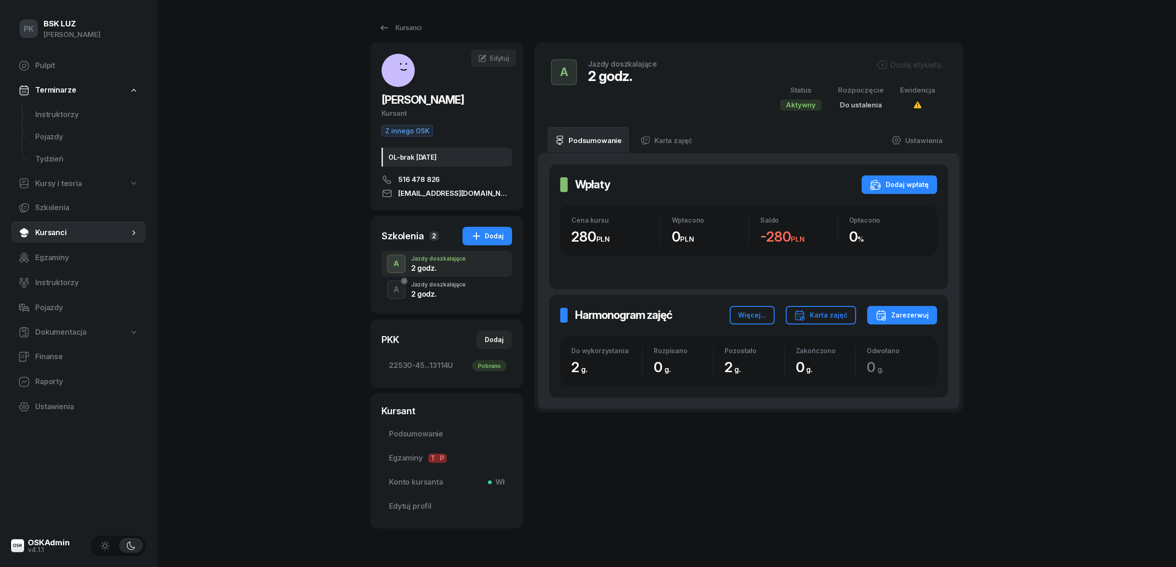
drag, startPoint x: 907, startPoint y: 64, endPoint x: 906, endPoint y: 69, distance: 4.8
click at [907, 67] on div "Dodaj etykiety..." at bounding box center [911, 64] width 70 height 11
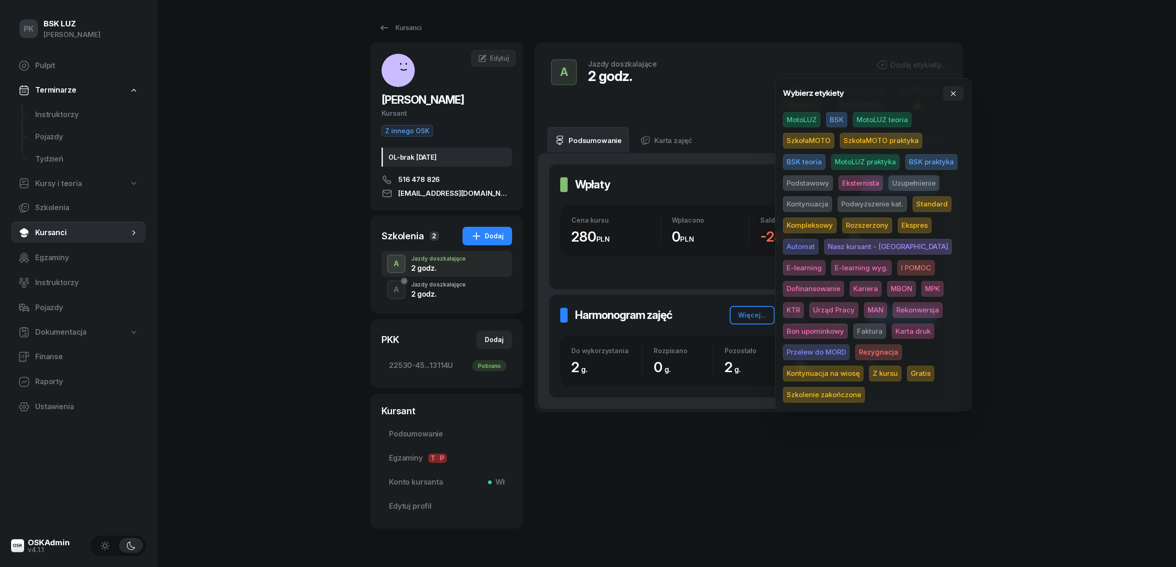
drag, startPoint x: 814, startPoint y: 137, endPoint x: 831, endPoint y: 169, distance: 35.7
click at [814, 138] on span "SzkołaMOTO" at bounding box center [808, 141] width 51 height 16
click at [895, 182] on span "Uzupełnienie" at bounding box center [913, 185] width 51 height 16
click at [1052, 181] on div "PK BSK LUZ Piotr Klimek Pulpit Terminarze Instruktorzy Pojazdy Tydzień Kursy i …" at bounding box center [588, 296] width 1176 height 592
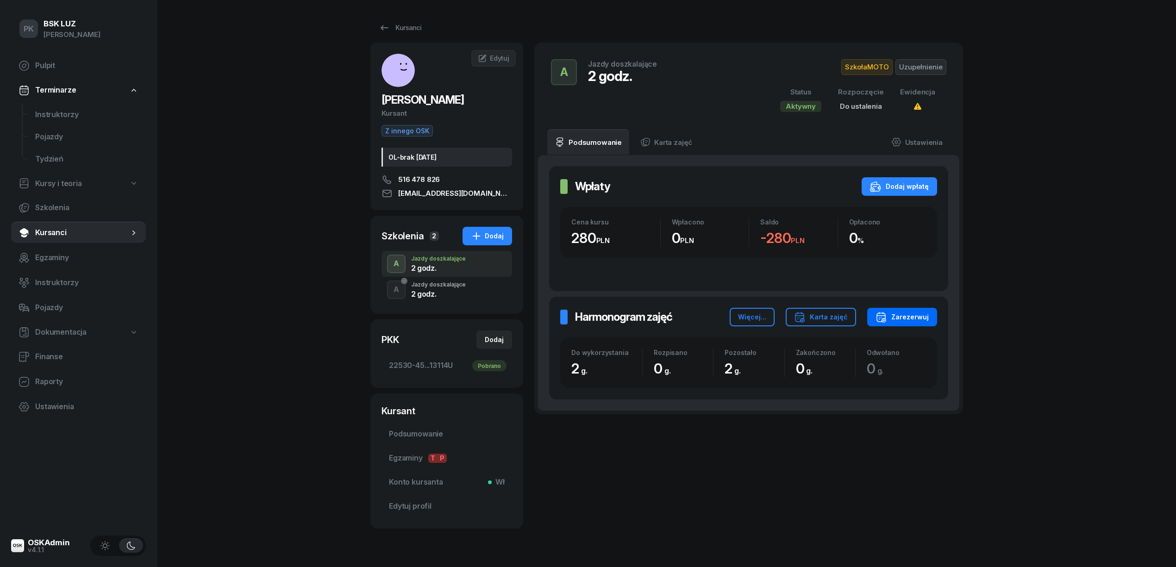
click at [912, 321] on div "Zarezerwuj" at bounding box center [901, 317] width 53 height 11
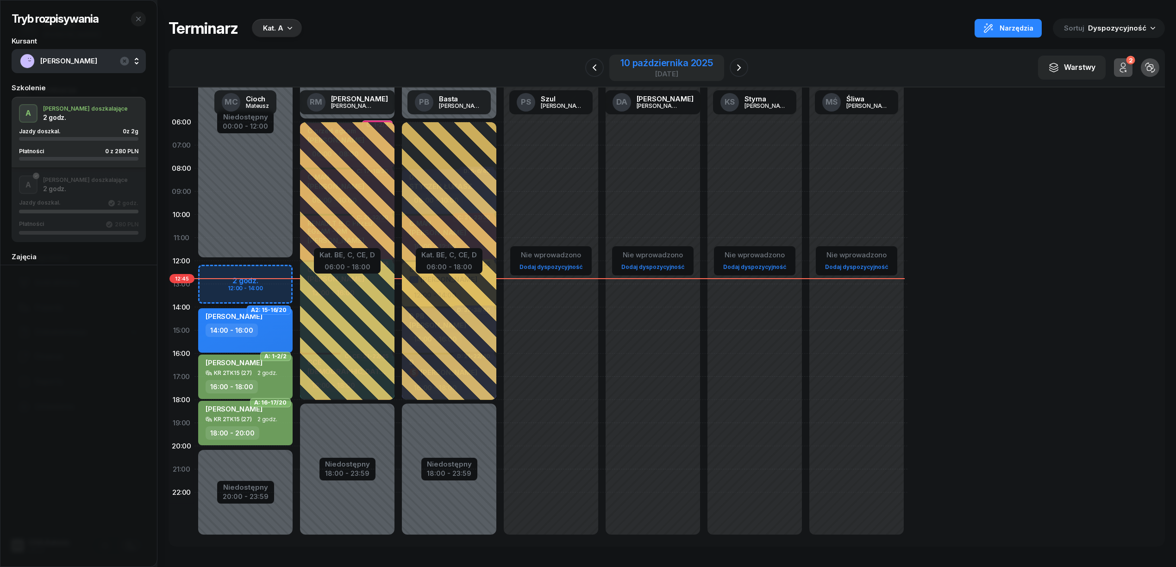
click at [660, 63] on div "10 października 2025" at bounding box center [666, 62] width 93 height 9
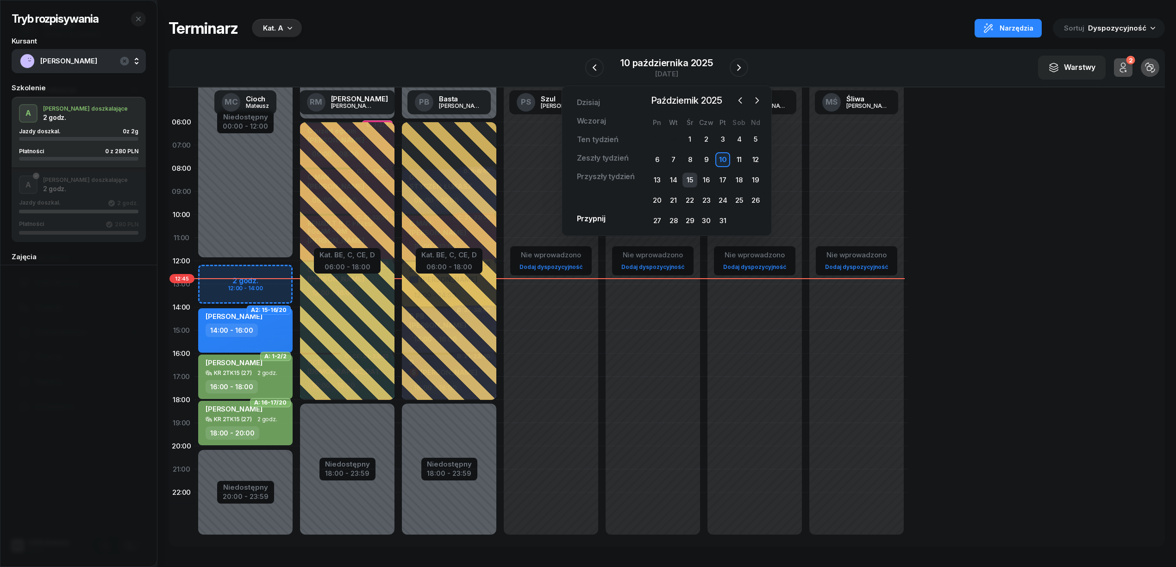
click at [688, 181] on div "15" at bounding box center [689, 180] width 15 height 15
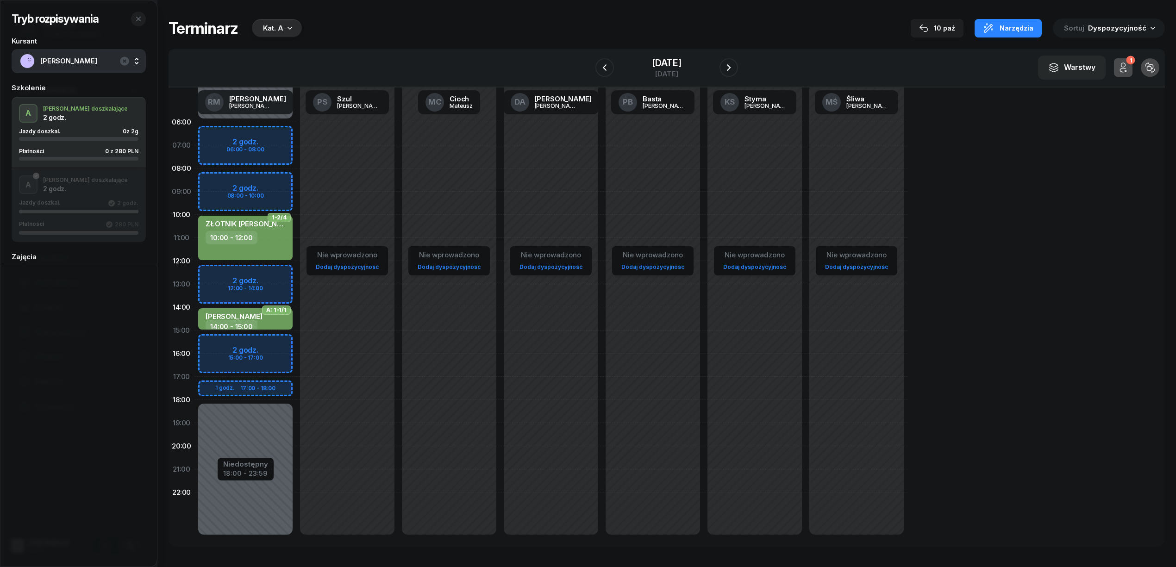
click at [282, 271] on div "Niedostępny 00:00 - 06:00 Niedostępny 18:00 - 23:59 2 godz. 06:00 - 08:00 2 god…" at bounding box center [245, 331] width 102 height 440
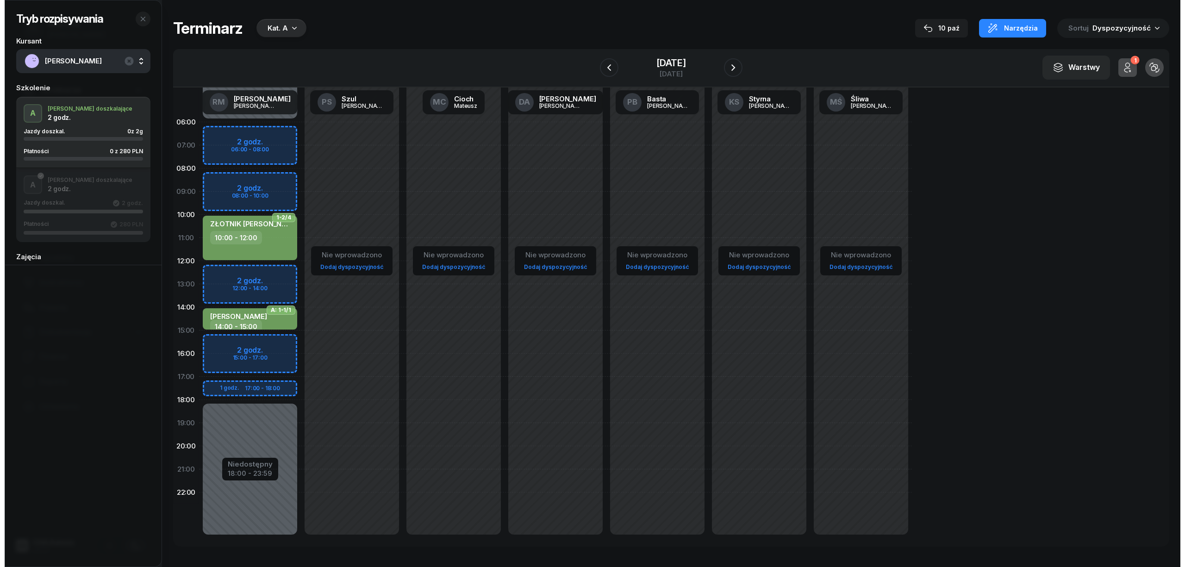
select select "12"
select select "14"
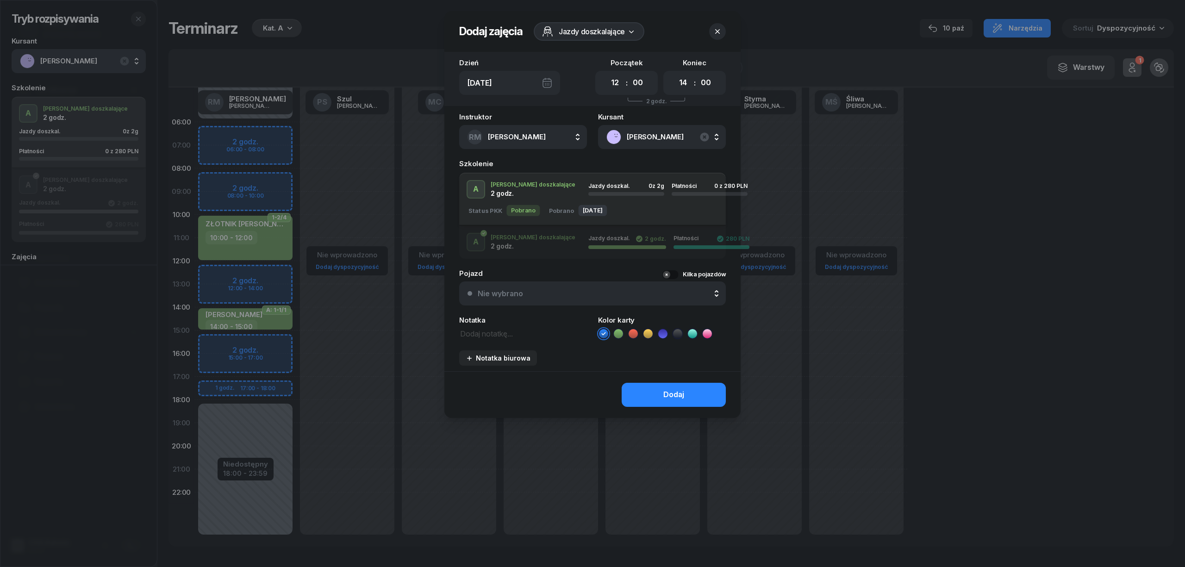
click at [617, 332] on icon at bounding box center [618, 333] width 9 height 9
click at [646, 393] on button "Dodaj" at bounding box center [674, 395] width 104 height 24
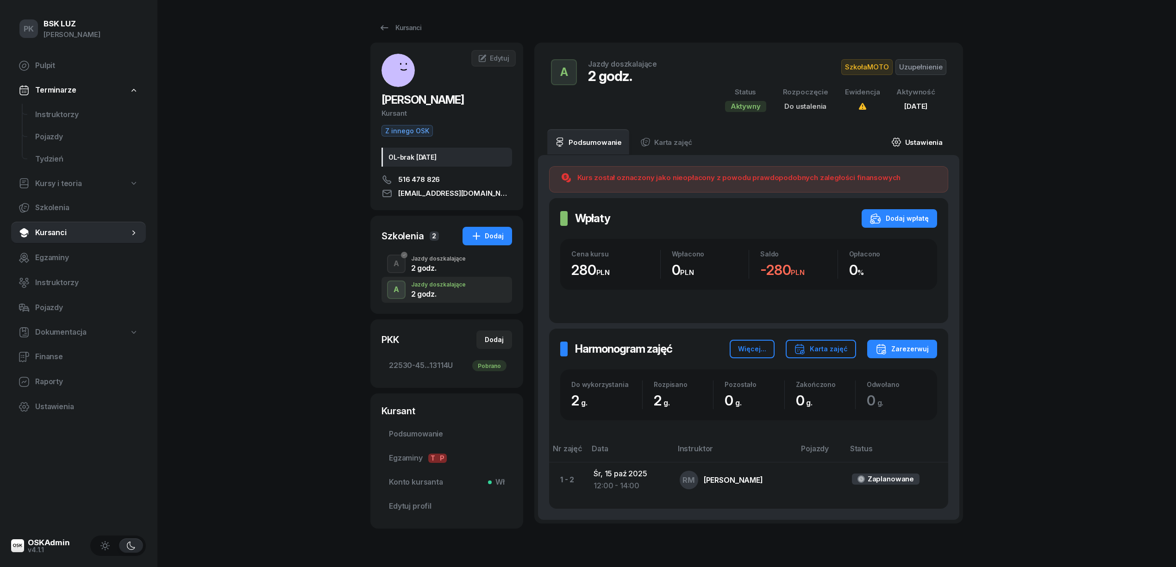
click at [919, 140] on link "Ustawienia" at bounding box center [917, 142] width 66 height 26
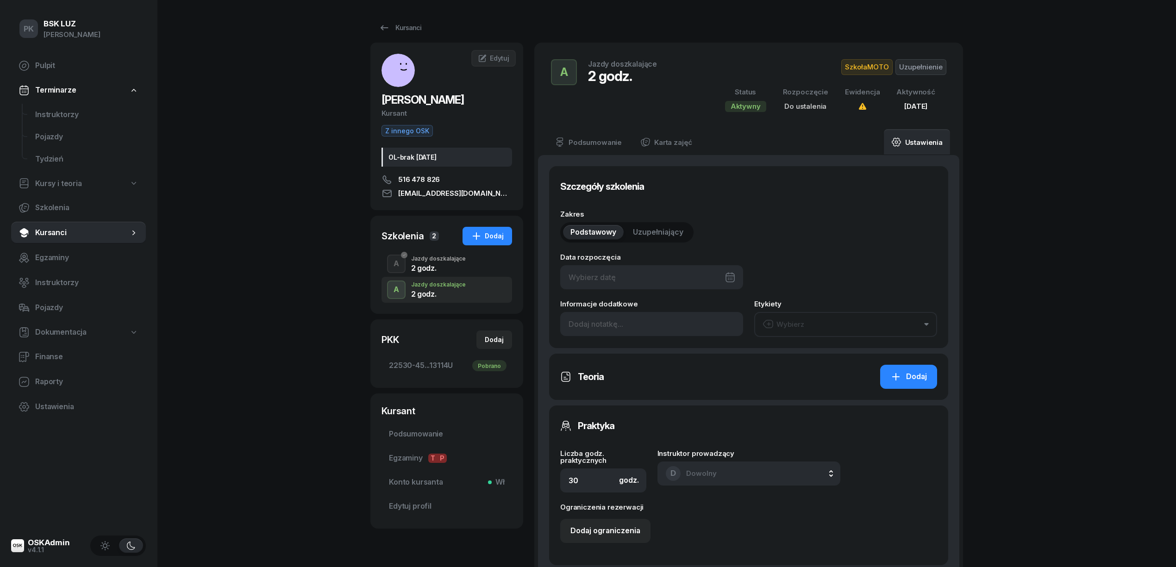
type input "2"
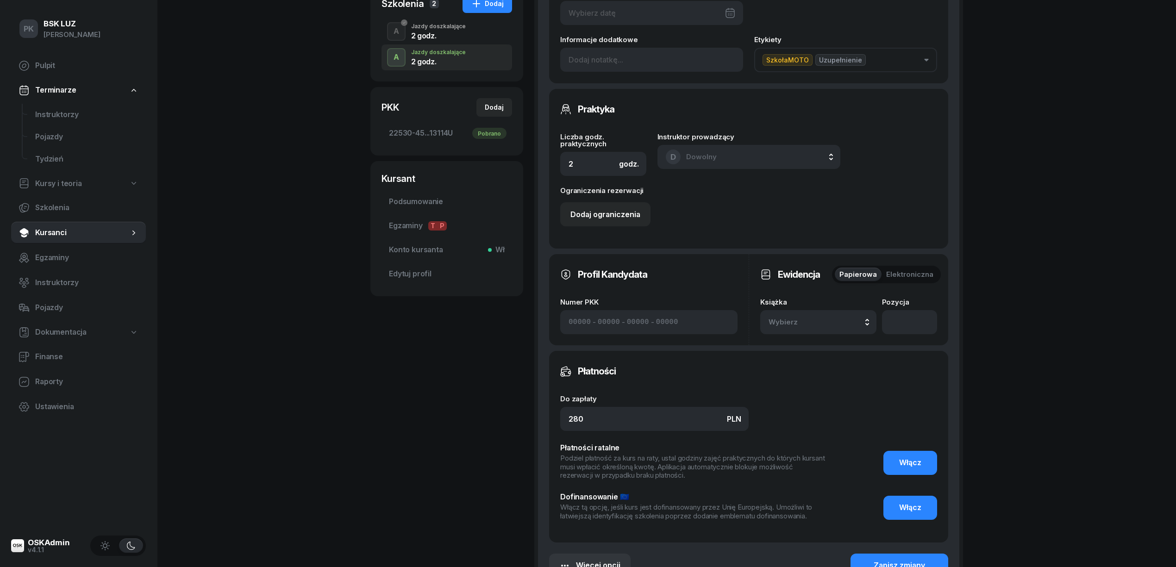
scroll to position [308, 0]
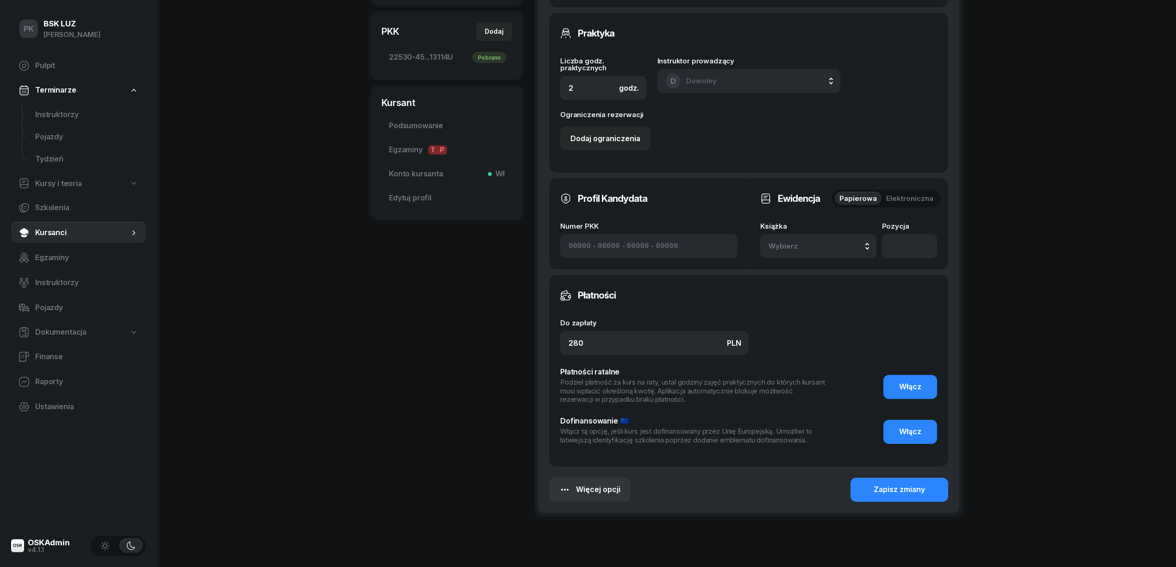
click at [815, 237] on button "Wybierz" at bounding box center [818, 246] width 116 height 24
click at [820, 313] on div "1/2020/SM Manualna" at bounding box center [828, 312] width 109 height 18
click at [880, 488] on div "Zapisz zmiany" at bounding box center [899, 490] width 51 height 12
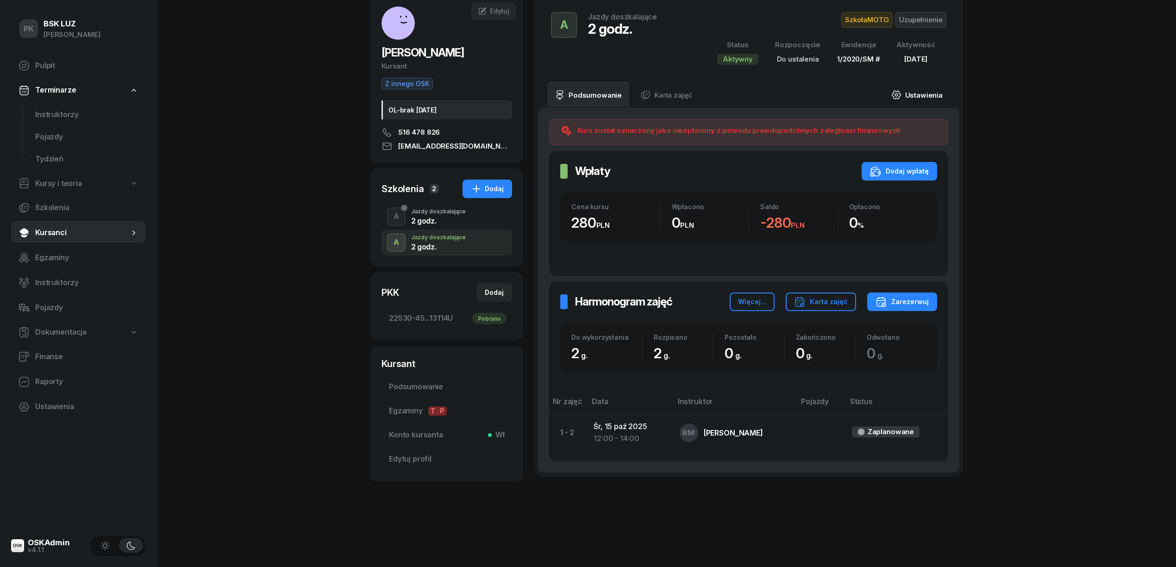
click at [935, 94] on link "Ustawienia" at bounding box center [917, 95] width 66 height 26
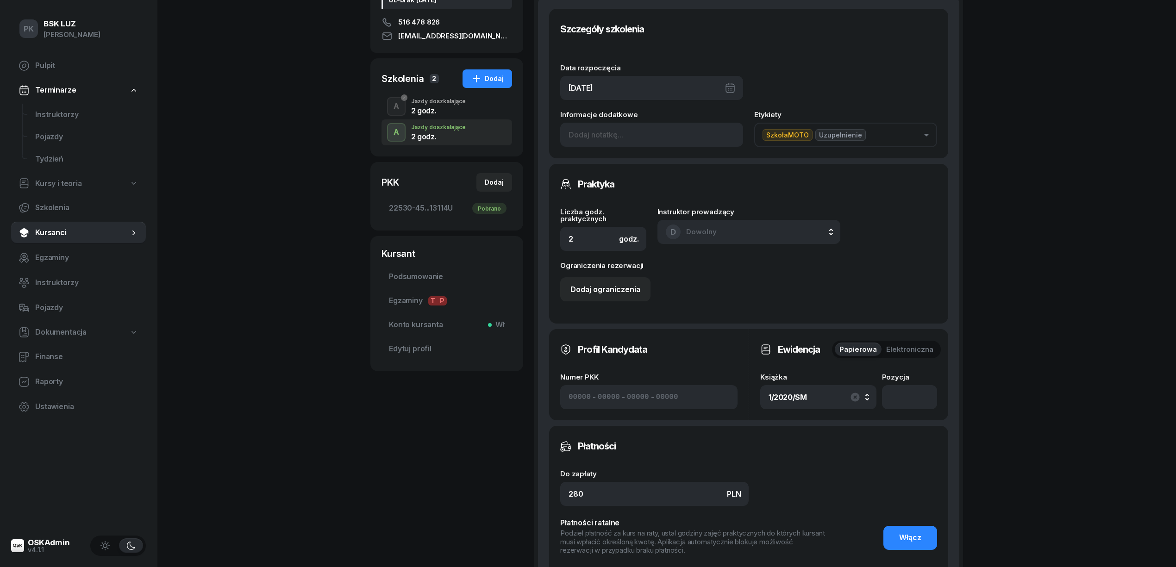
scroll to position [247, 0]
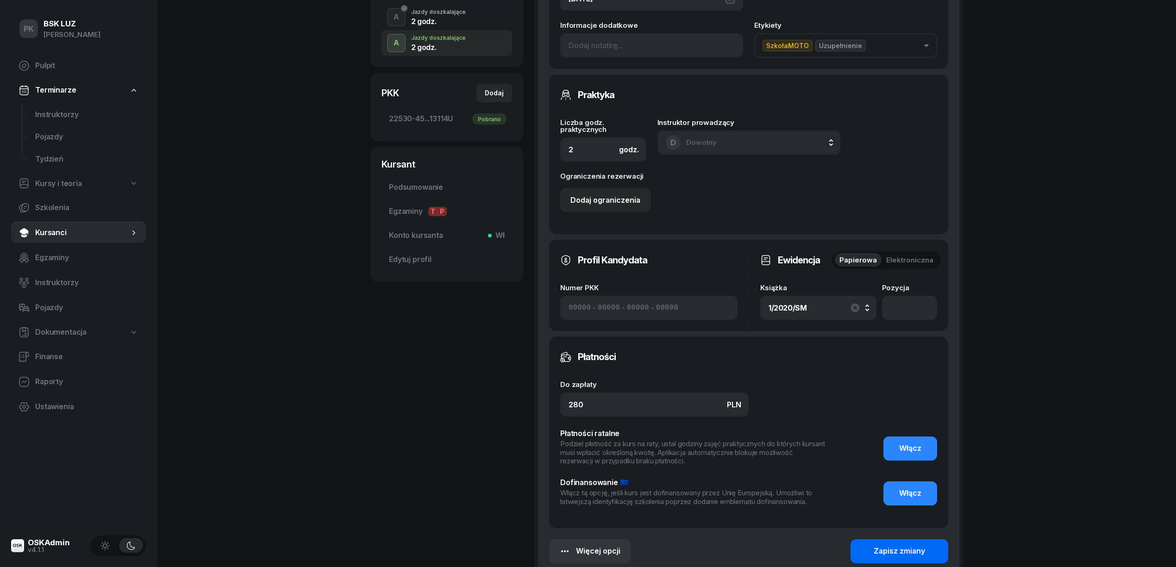
click at [924, 545] on div "Zapisz zmiany" at bounding box center [899, 551] width 51 height 12
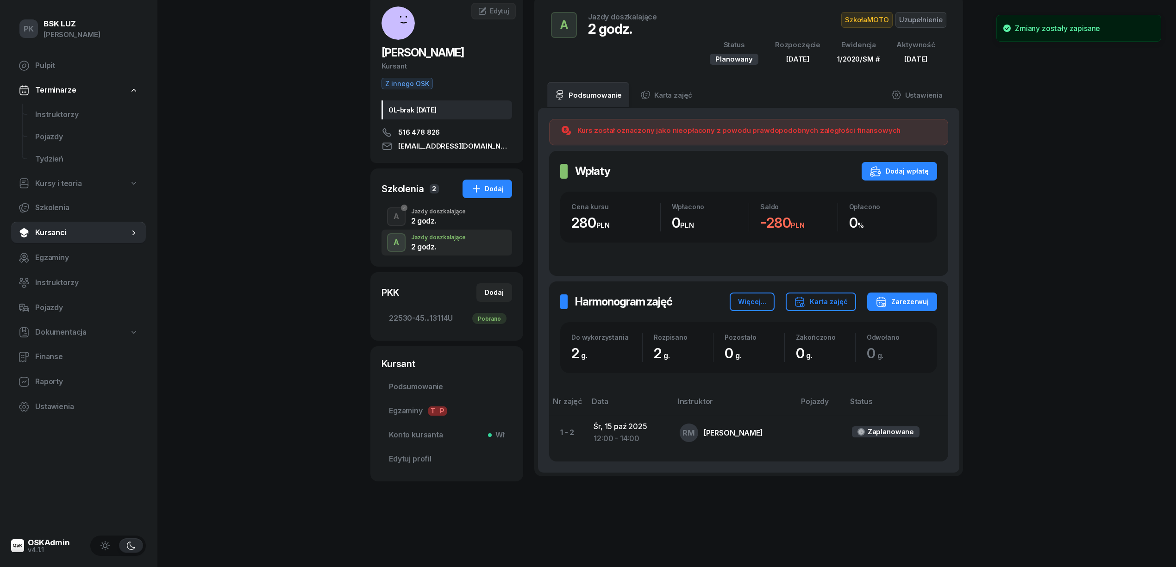
scroll to position [47, 0]
click at [252, 269] on div "PK BSK LUZ Piotr Klimek Pulpit Terminarze Instruktorzy Pojazdy Tydzień Kursy i …" at bounding box center [588, 260] width 1176 height 614
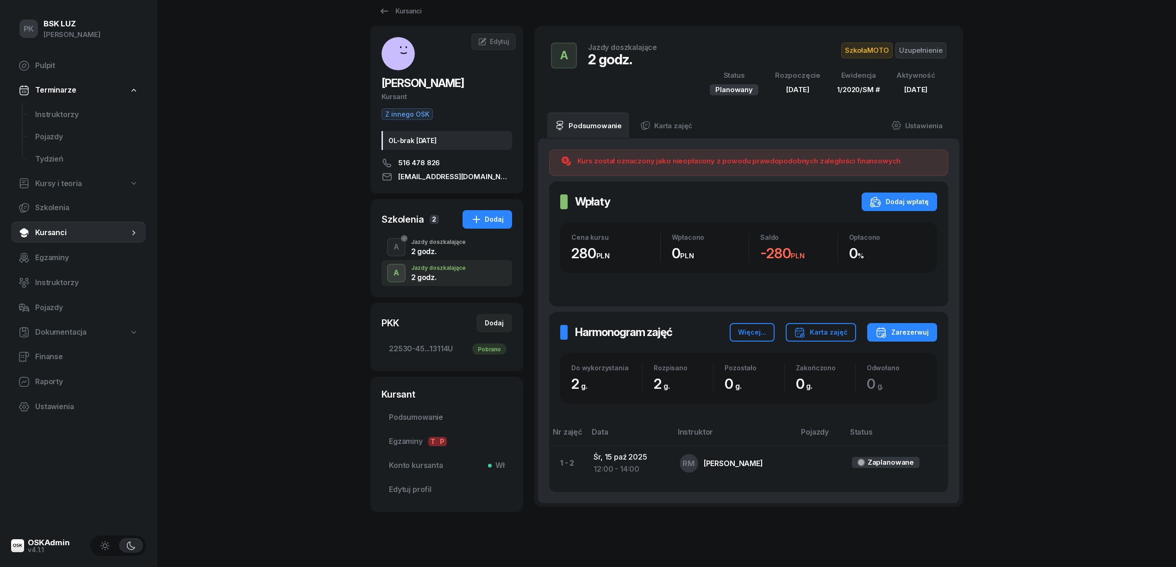
scroll to position [0, 0]
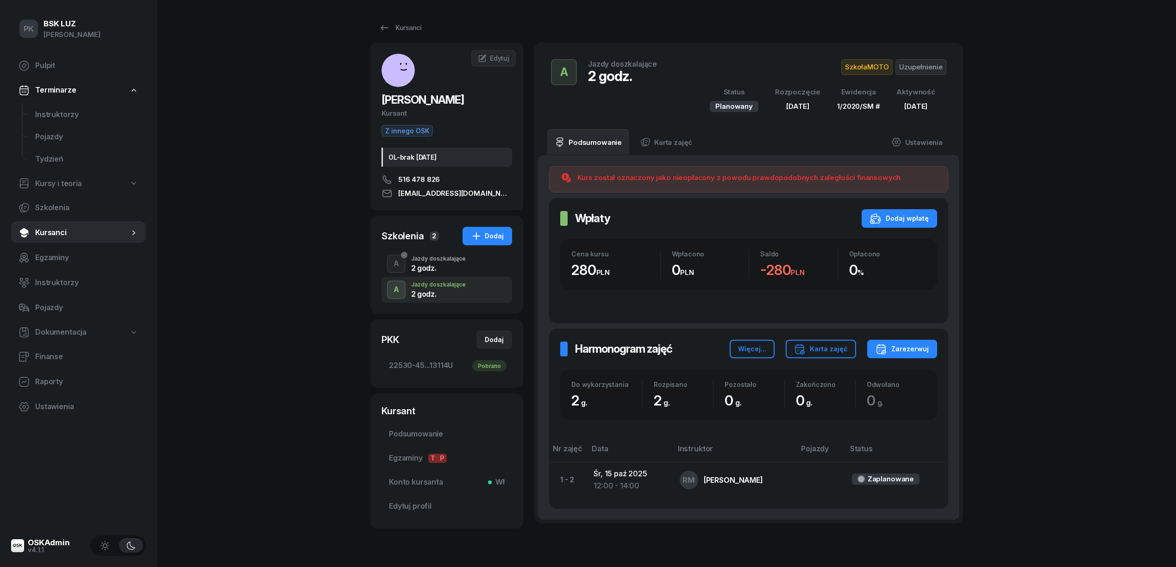
click at [449, 268] on div "2 godz." at bounding box center [438, 267] width 55 height 7
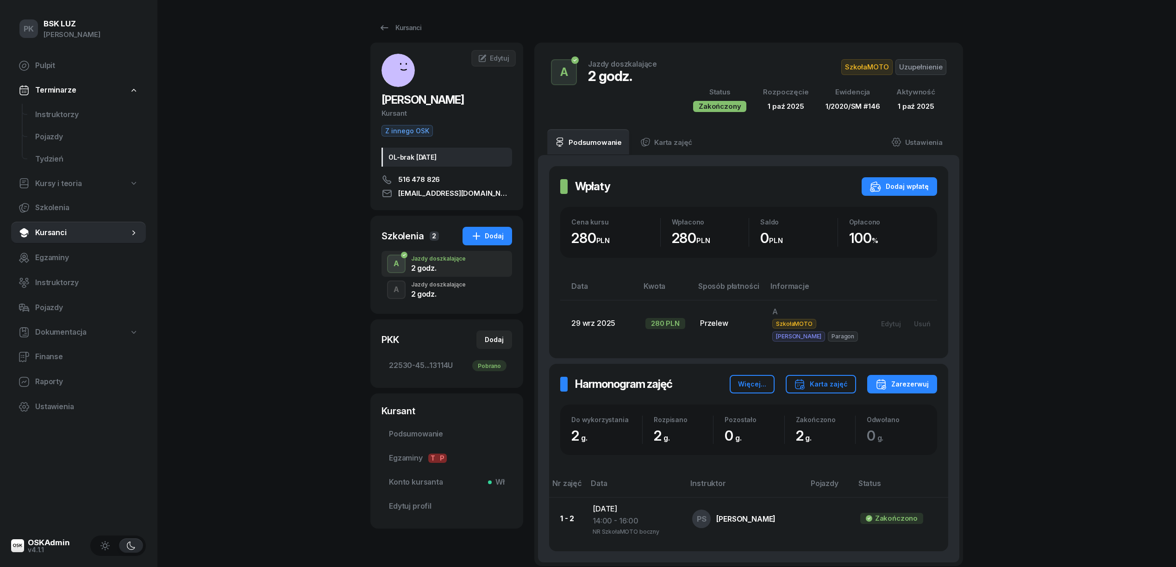
click at [452, 286] on div "Jazdy doszkalające" at bounding box center [438, 285] width 55 height 6
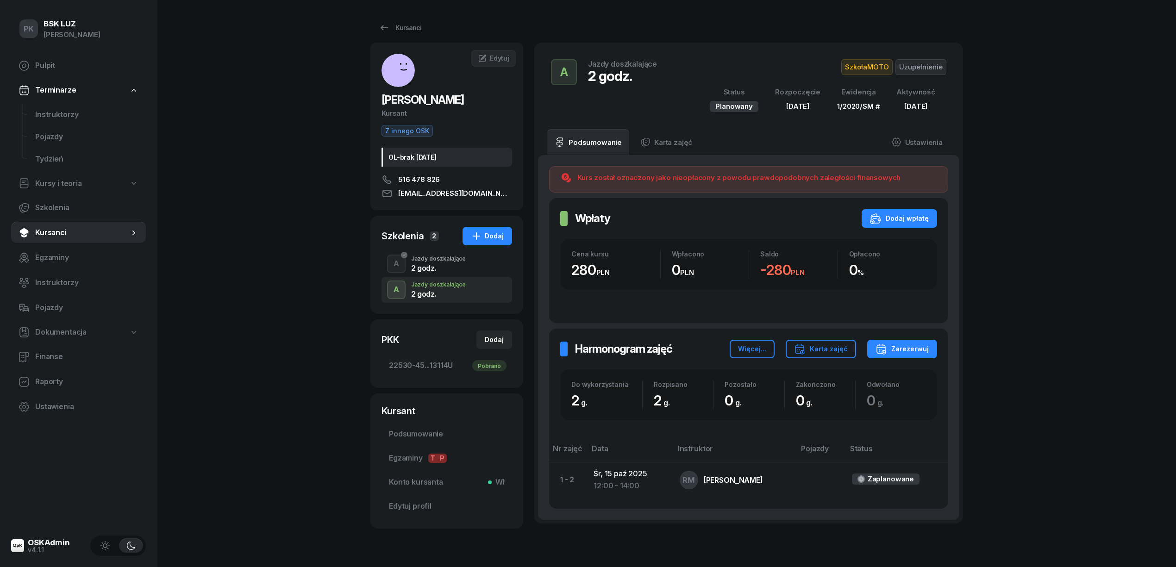
click at [232, 180] on div "PK BSK LUZ Piotr Klimek Pulpit Terminarze Instruktorzy Pojazdy Tydzień Kursy i …" at bounding box center [588, 307] width 1176 height 614
click at [411, 32] on div "Kursanci" at bounding box center [400, 27] width 43 height 11
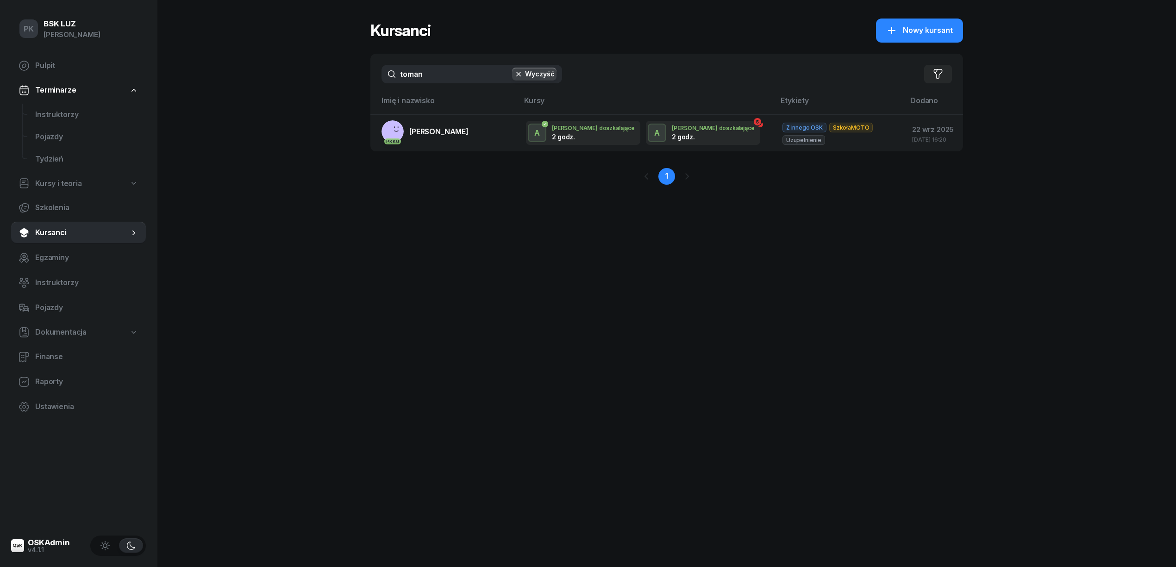
drag, startPoint x: 423, startPoint y: 73, endPoint x: 275, endPoint y: 73, distance: 148.6
click at [275, 73] on div "PK BSK LUZ Piotr Klimek Pulpit Terminarze Instruktorzy Pojazdy Tydzień Kursy i …" at bounding box center [588, 283] width 1176 height 567
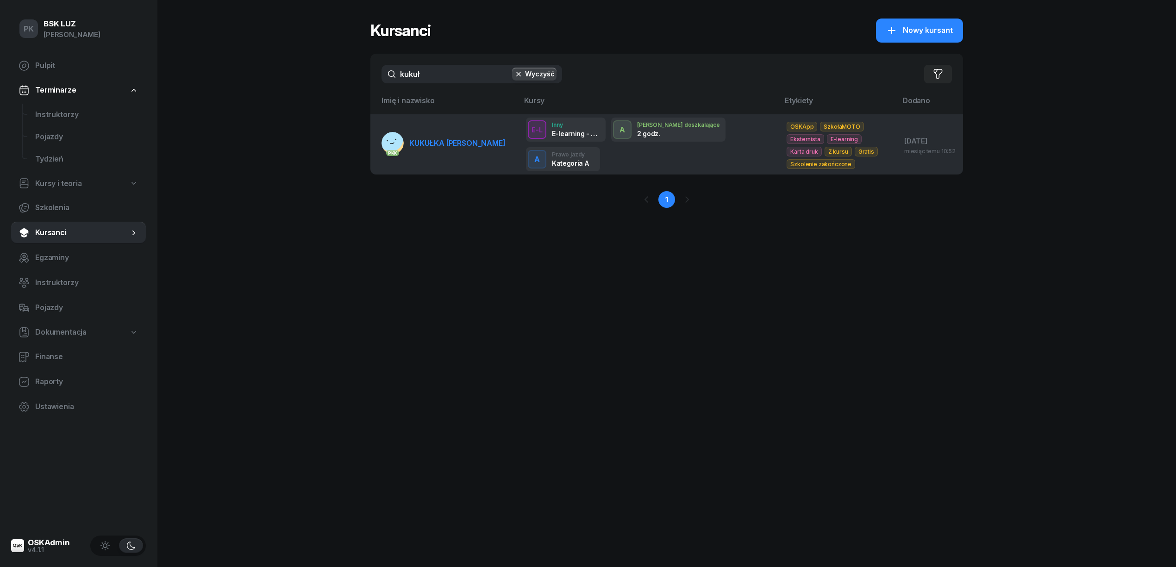
type input "kukuł"
click at [404, 150] on link "PKK KUKUŁKA TOMASZ" at bounding box center [443, 143] width 124 height 22
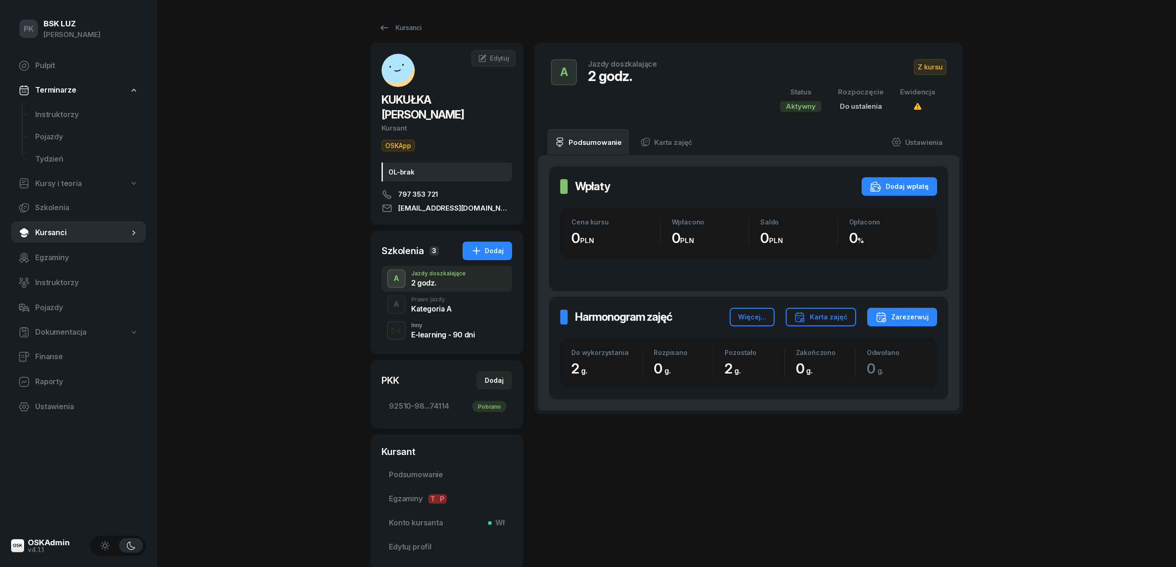
click at [456, 293] on div "A Prawo jazdy Kategoria A" at bounding box center [446, 305] width 131 height 26
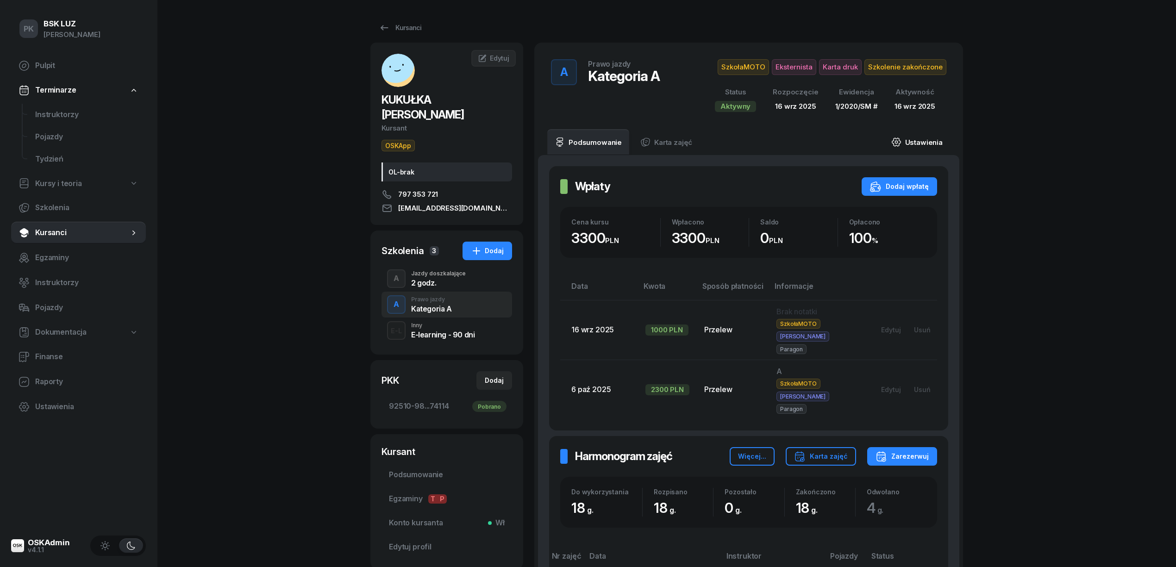
click at [916, 142] on link "Ustawienia" at bounding box center [917, 142] width 66 height 26
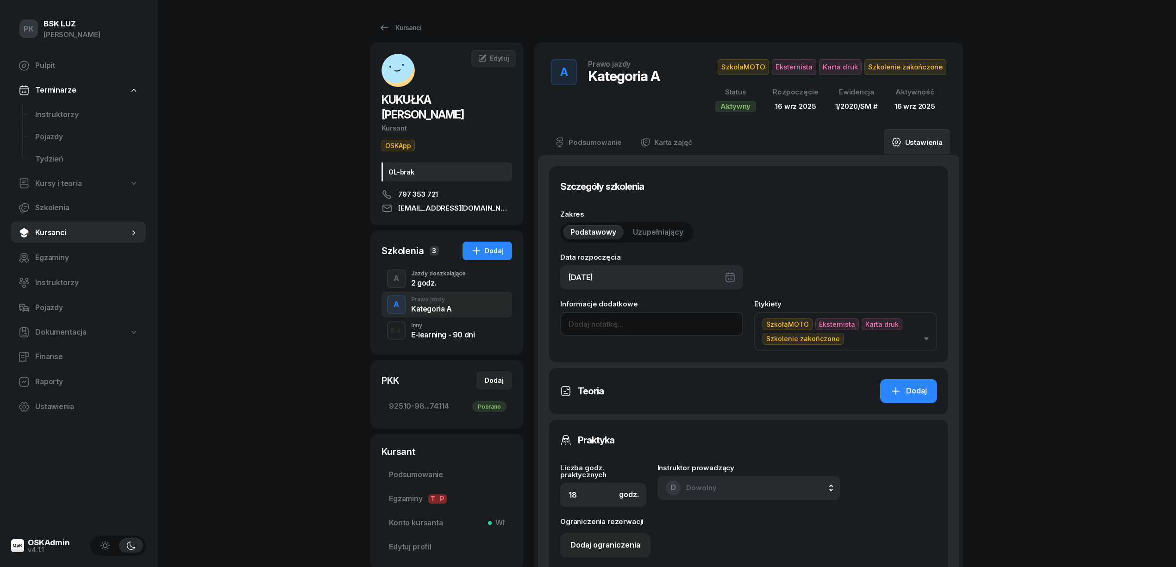
click at [597, 330] on input at bounding box center [651, 324] width 183 height 24
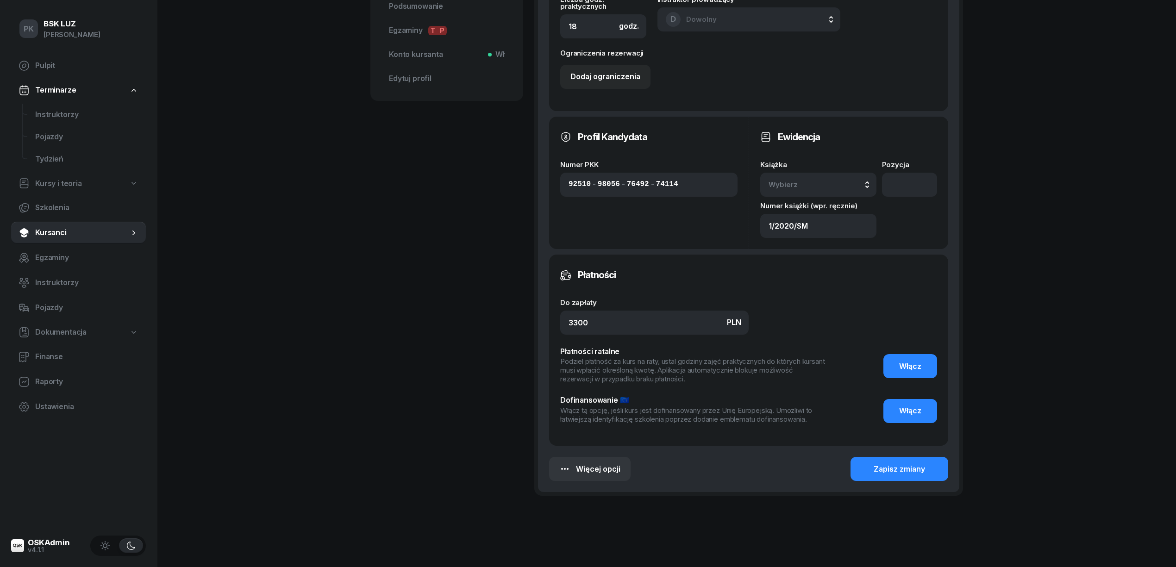
scroll to position [487, 0]
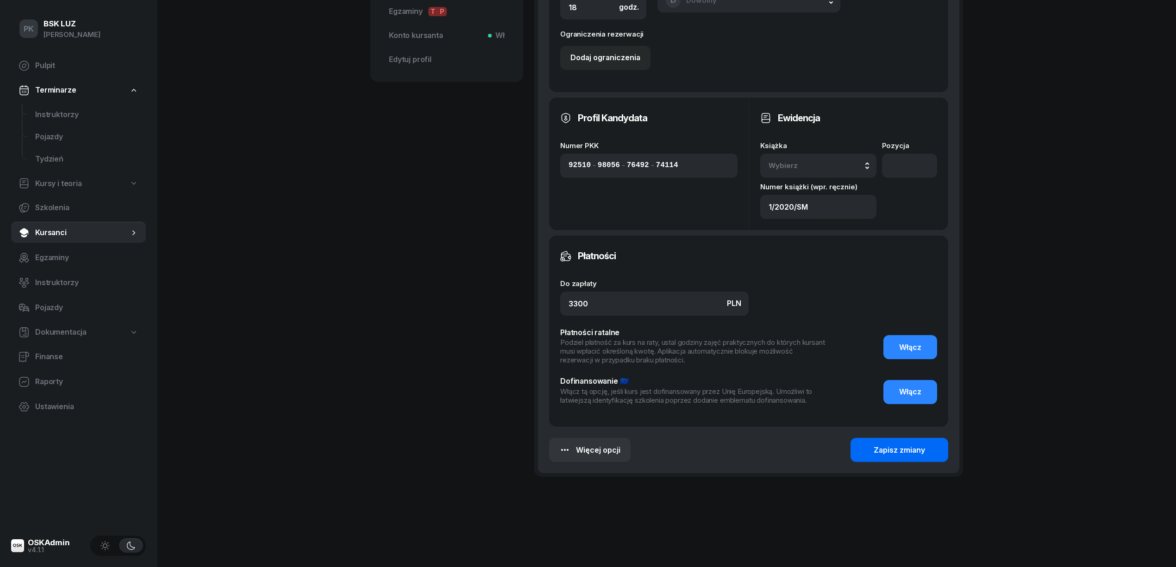
type input "Zaśw. nr 10/2025"
click at [906, 456] on button "Zapisz zmiany" at bounding box center [899, 450] width 98 height 24
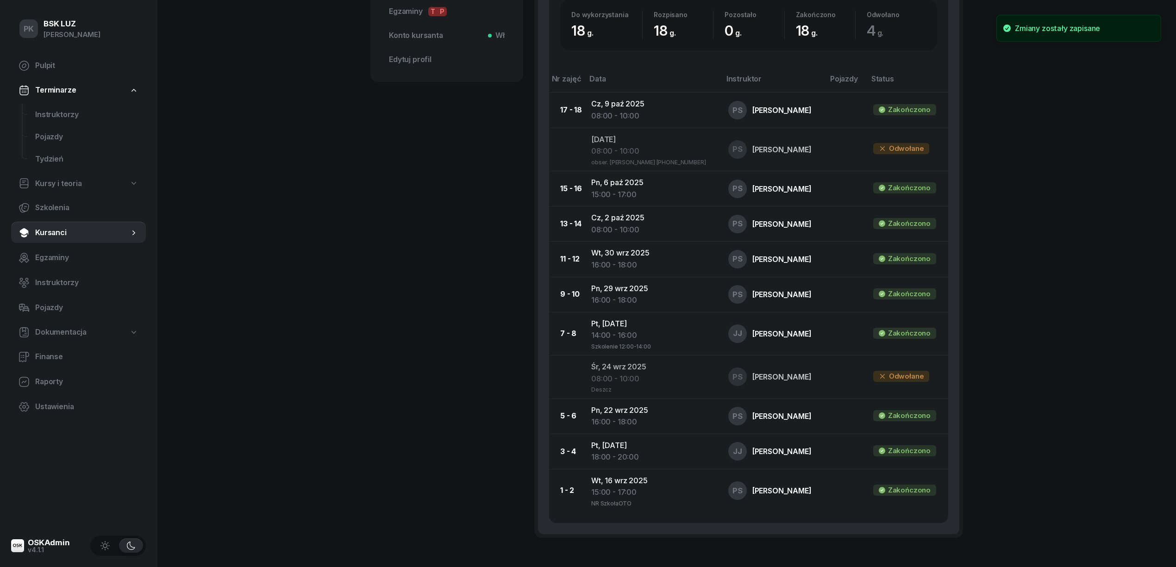
scroll to position [117, 0]
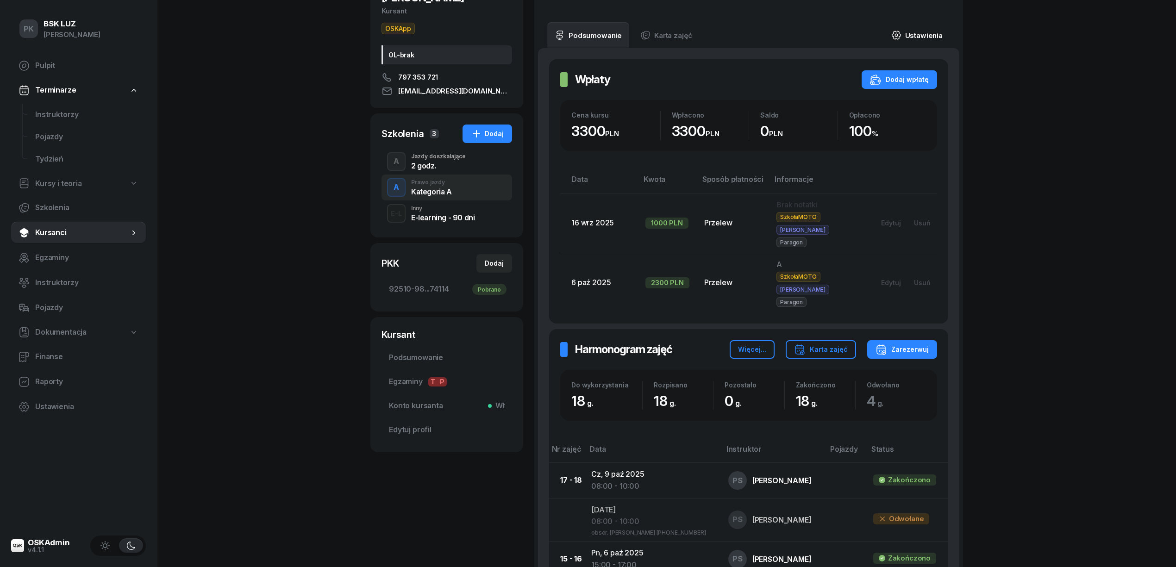
click at [923, 40] on link "Ustawienia" at bounding box center [917, 35] width 66 height 26
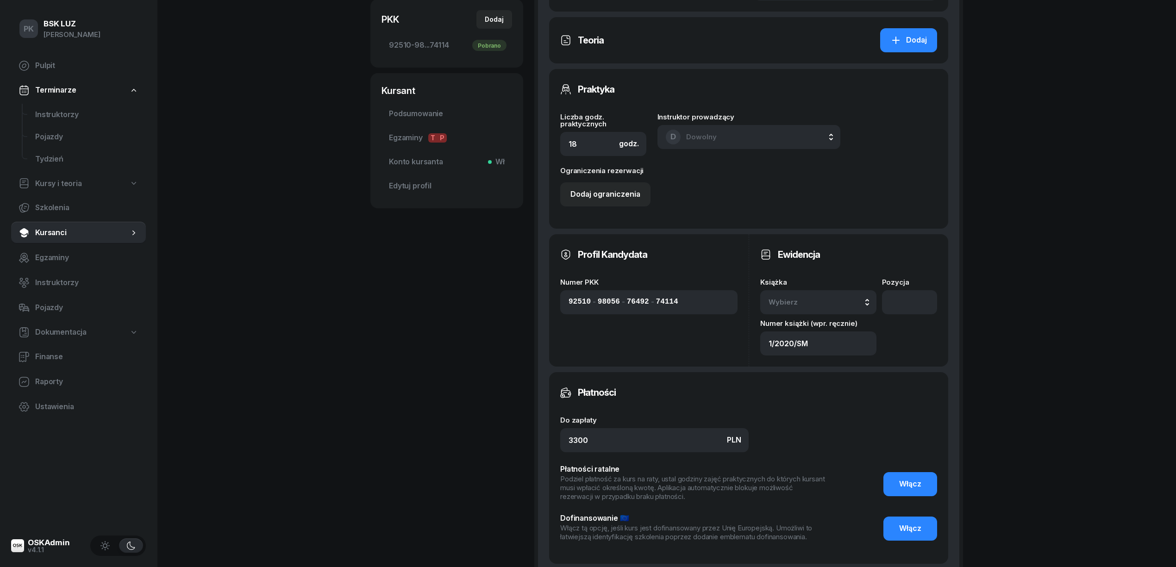
scroll to position [426, 0]
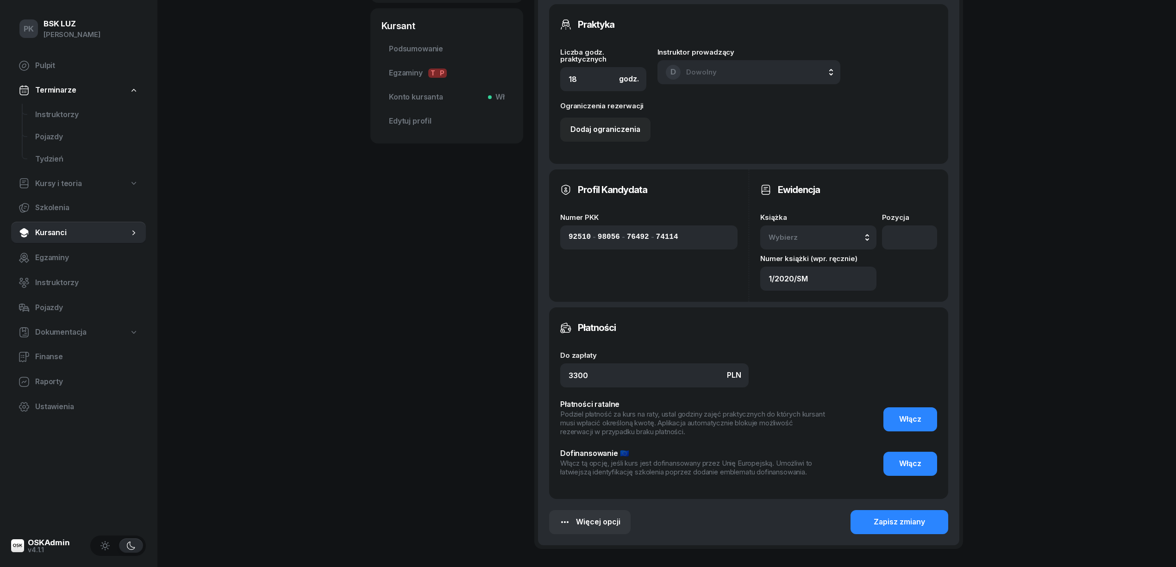
click at [848, 237] on div "Wybierz" at bounding box center [818, 237] width 100 height 12
click at [841, 299] on div "1/2020/SM Manualna" at bounding box center [828, 302] width 109 height 18
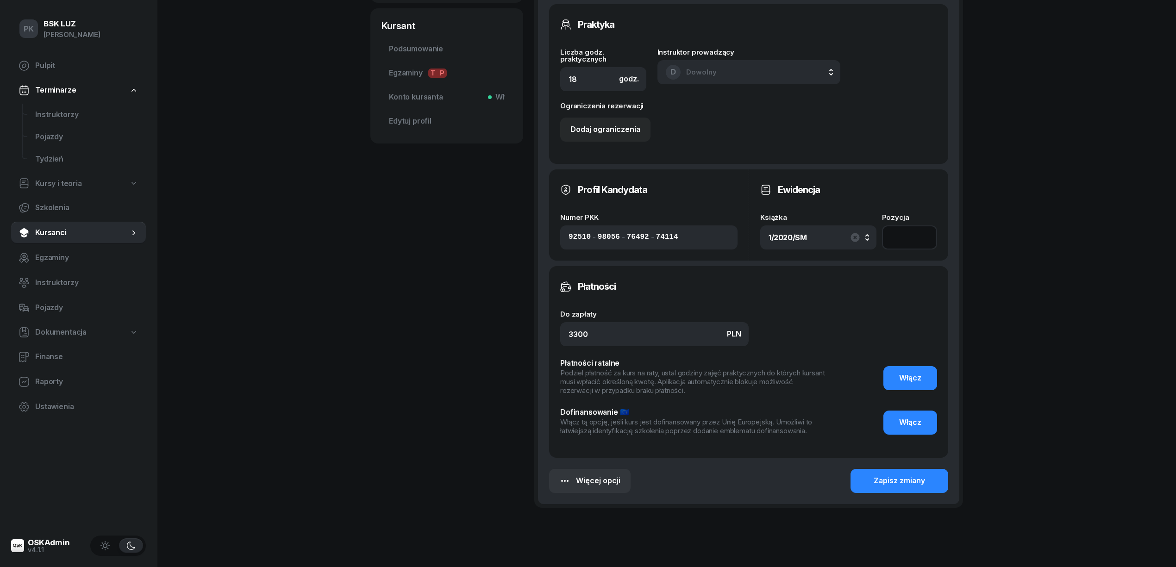
click at [892, 237] on input "number" at bounding box center [909, 237] width 55 height 24
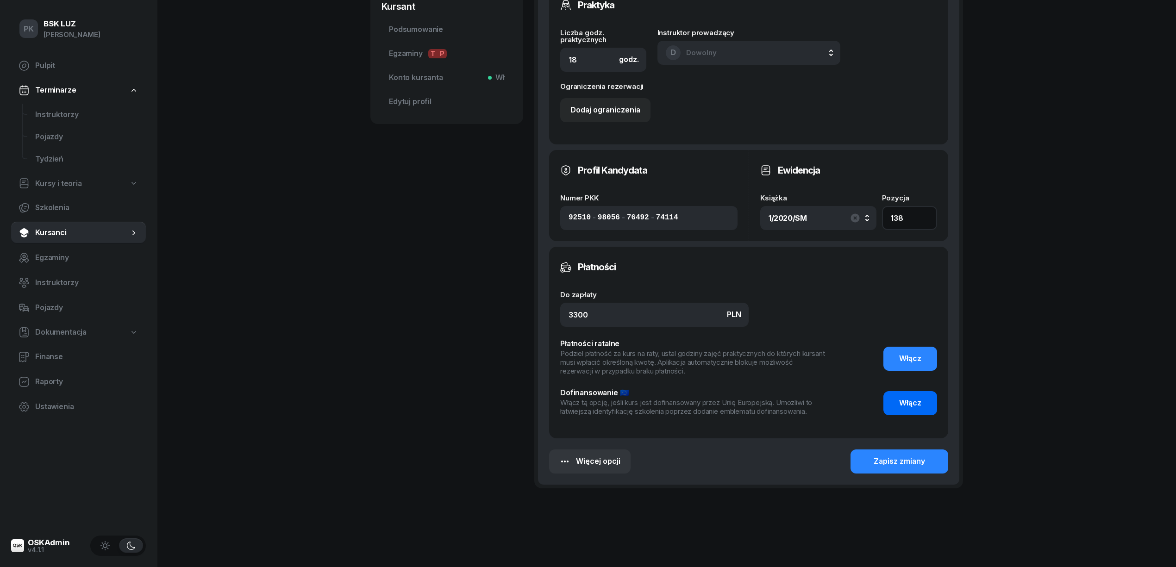
scroll to position [456, 0]
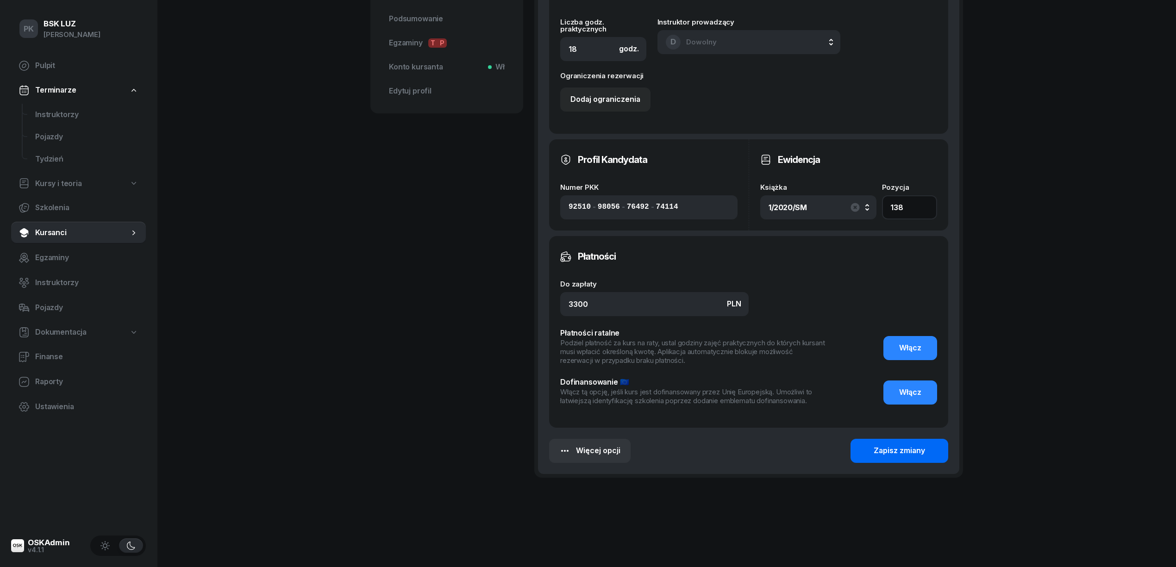
type input "138"
click at [889, 450] on div "Zapisz zmiany" at bounding box center [899, 451] width 51 height 12
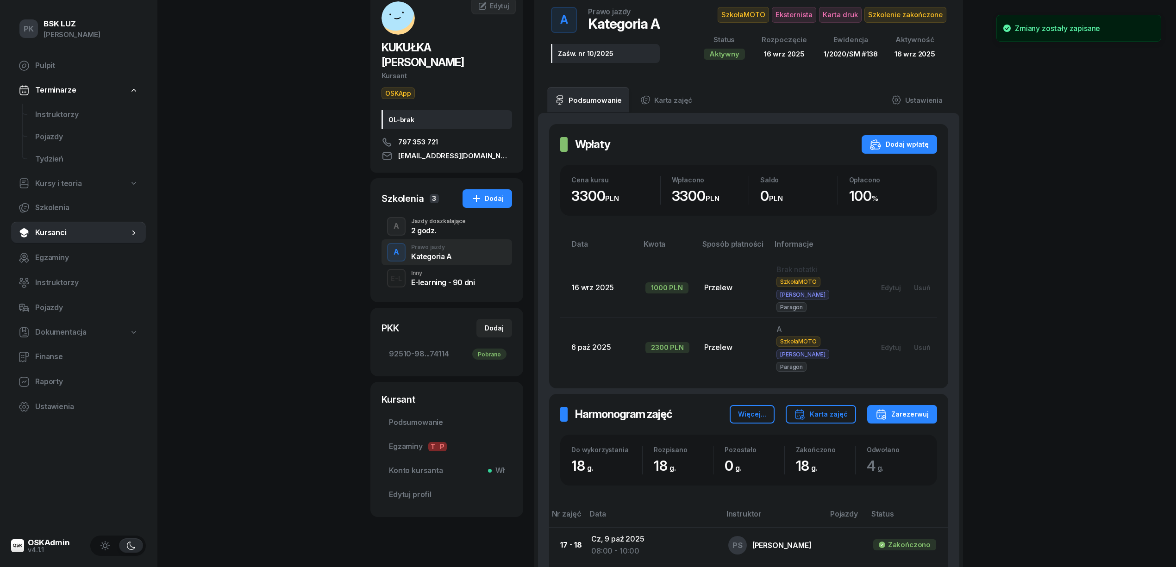
scroll to position [0, 0]
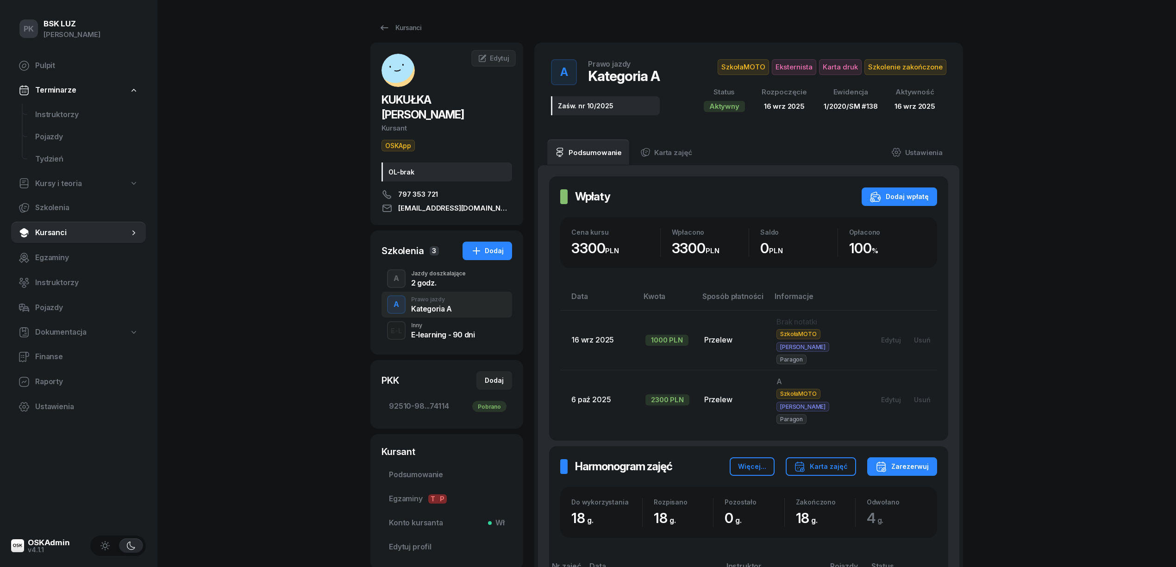
drag, startPoint x: 315, startPoint y: 331, endPoint x: 581, endPoint y: 186, distance: 302.5
click at [456, 254] on div "PK BSK LUZ Piotr Klimek Pulpit Terminarze Instruktorzy Pojazdy Tydzień Kursy i …" at bounding box center [588, 558] width 1176 height 1116
click at [280, 208] on div "PK BSK LUZ Piotr Klimek Pulpit Terminarze Instruktorzy Pojazdy Tydzień Kursy i …" at bounding box center [588, 558] width 1176 height 1116
click at [393, 25] on div "Kursanci" at bounding box center [400, 27] width 43 height 11
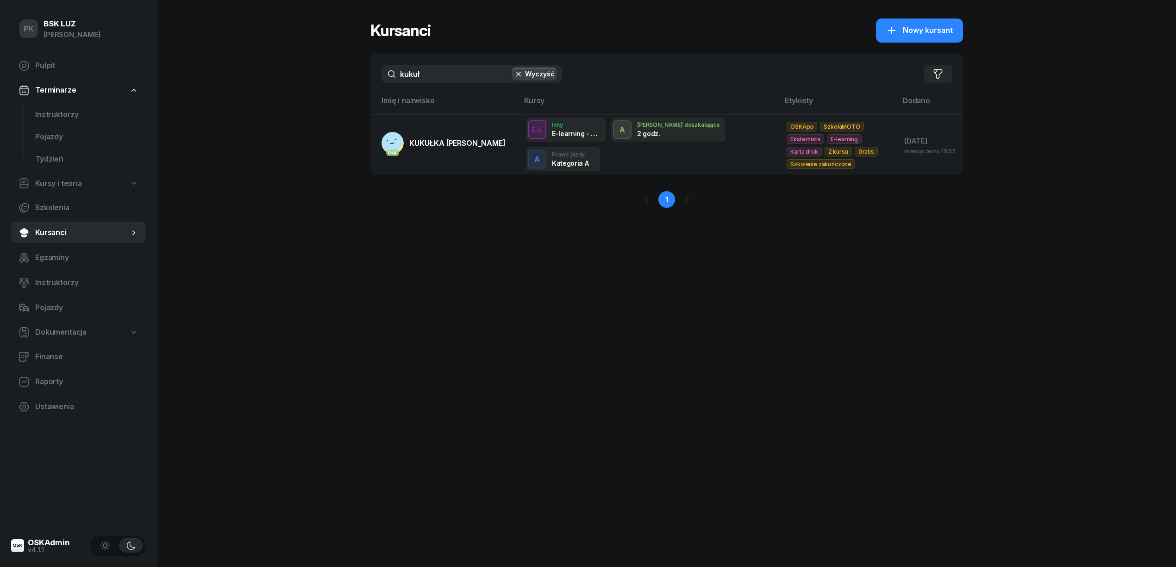
drag, startPoint x: 445, startPoint y: 71, endPoint x: 382, endPoint y: 74, distance: 63.0
click at [382, 73] on input "kukuł" at bounding box center [471, 74] width 181 height 19
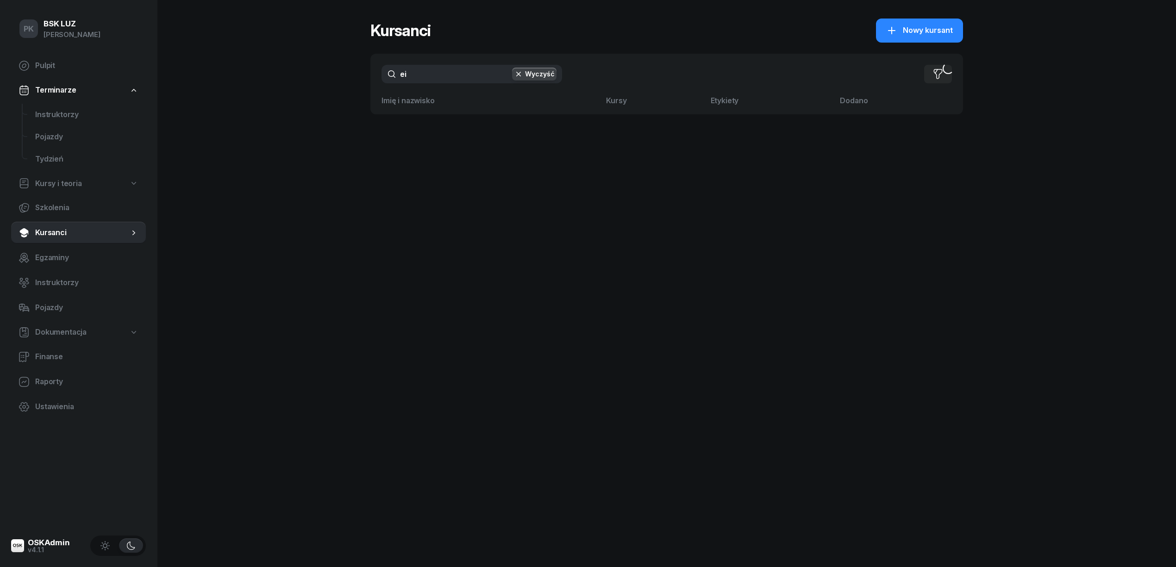
type input "e"
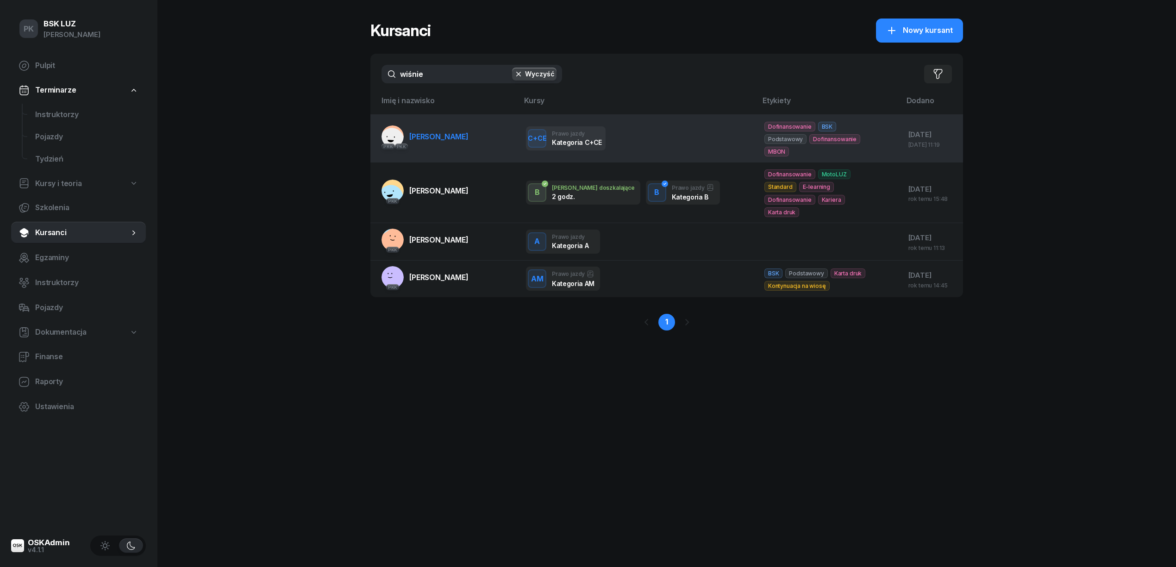
type input "wiśnie"
click at [435, 141] on span "WIŚNIEWSKI ADAM" at bounding box center [438, 136] width 59 height 9
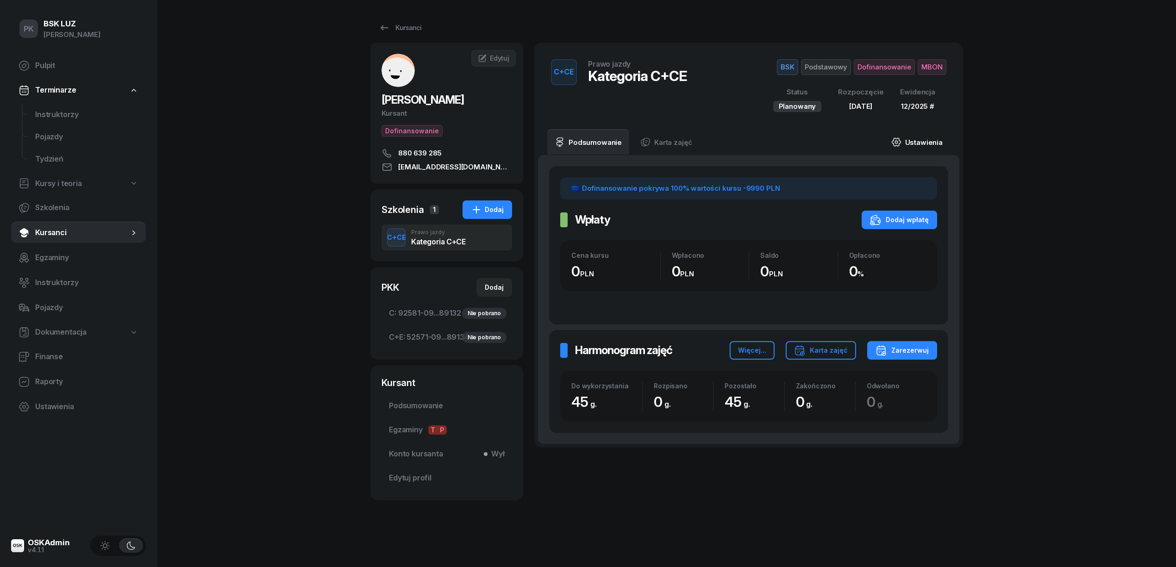
click at [924, 139] on link "Ustawienia" at bounding box center [917, 142] width 66 height 26
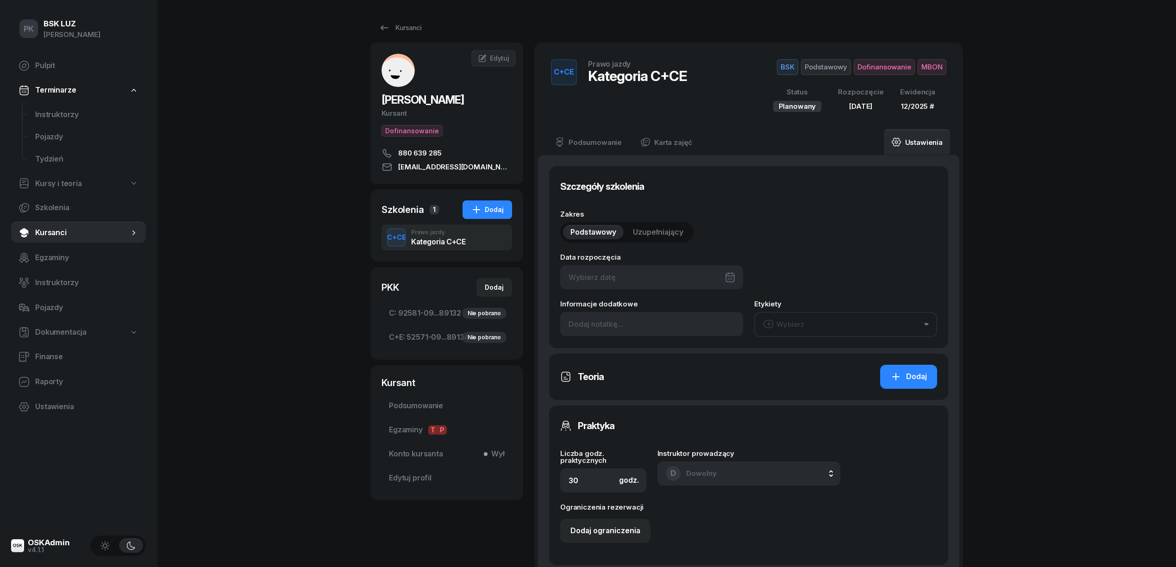
type input "11/10/2025"
type input "45"
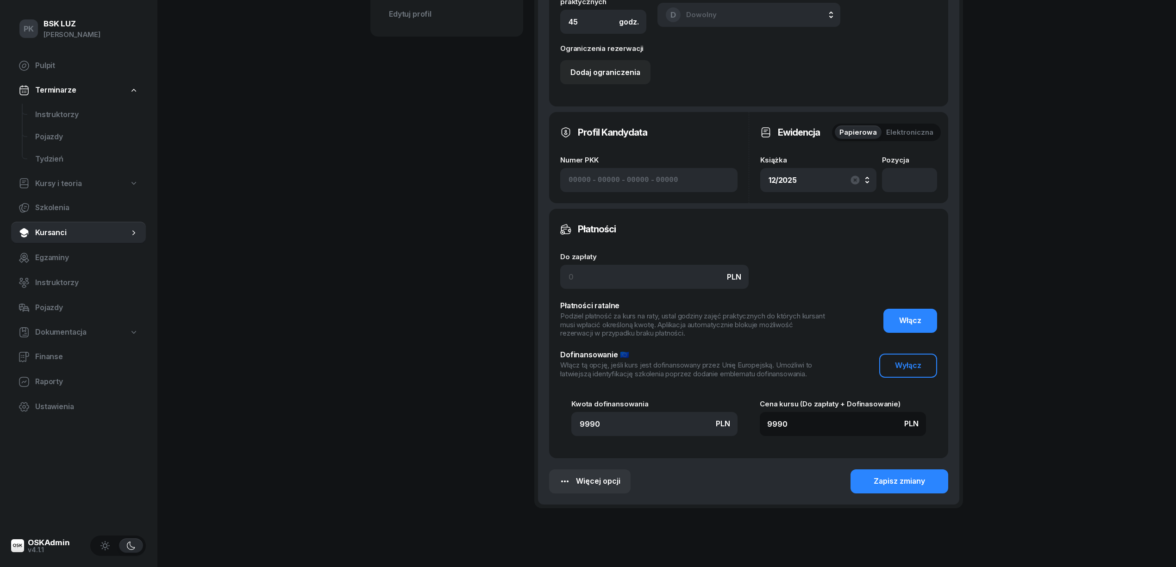
scroll to position [495, 0]
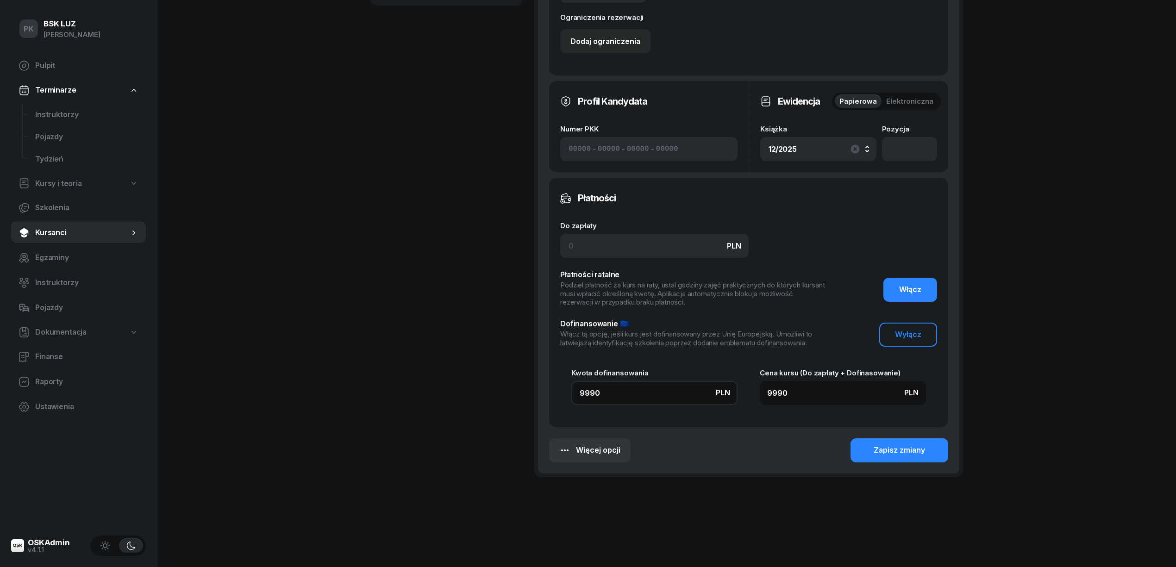
drag, startPoint x: 613, startPoint y: 399, endPoint x: 510, endPoint y: 392, distance: 103.0
click at [510, 392] on div "WIŚNIEWSKI ADAM Kursant Dofinansowanie 880 639 285 wisniewskiadam@wp.pl AW ADAM…" at bounding box center [666, 26] width 593 height 957
type input "9"
type input "90"
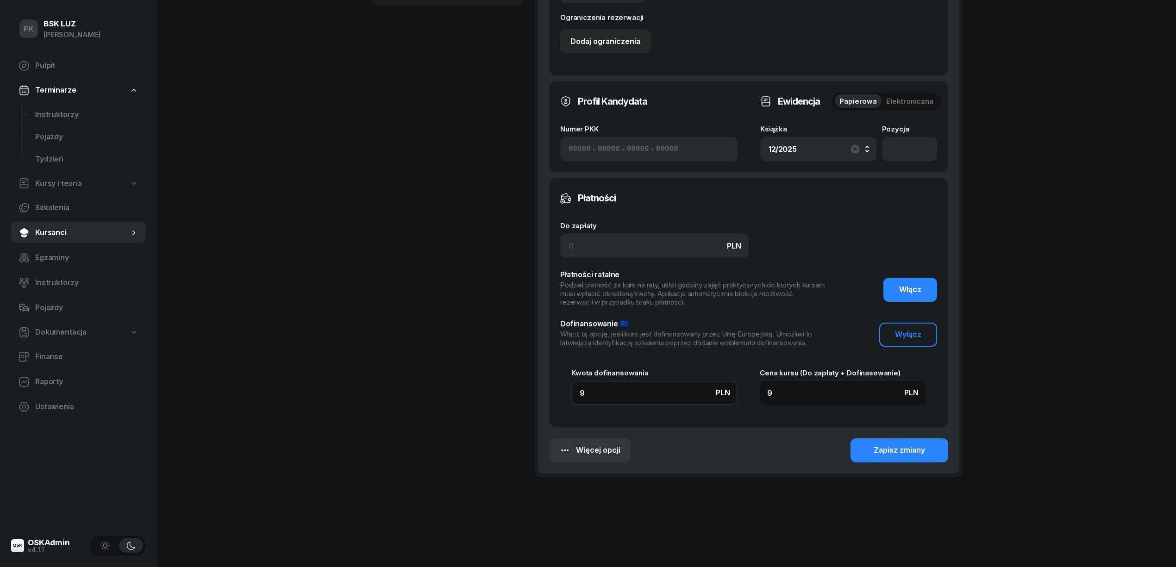
type input "90"
type input "900"
type input "9000"
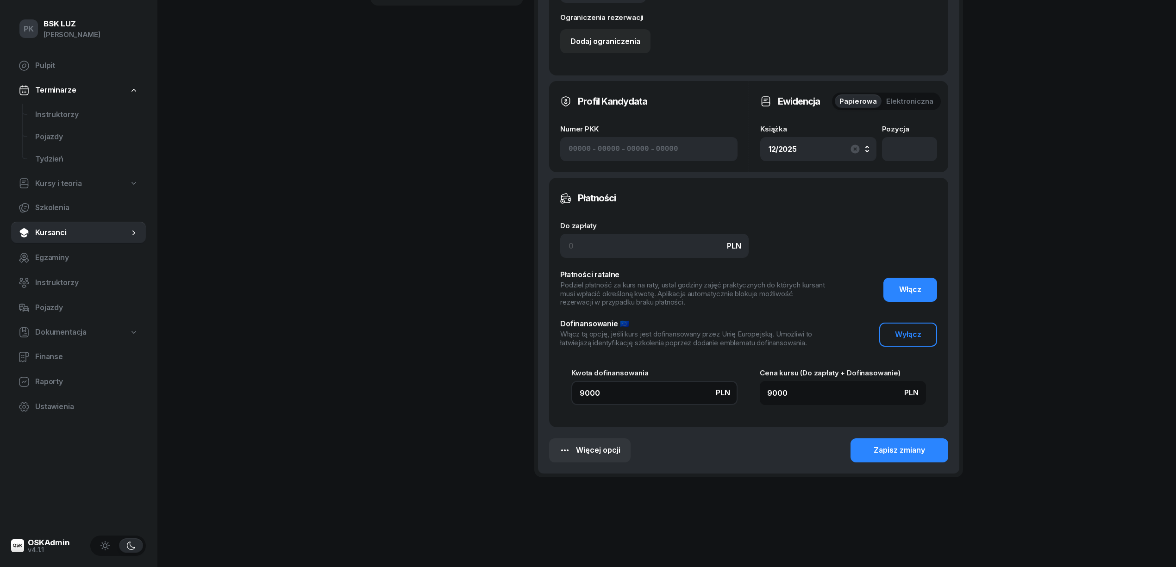
type input "9000"
click at [591, 245] on input at bounding box center [654, 246] width 188 height 24
type input "9"
type input "9009"
type input "99"
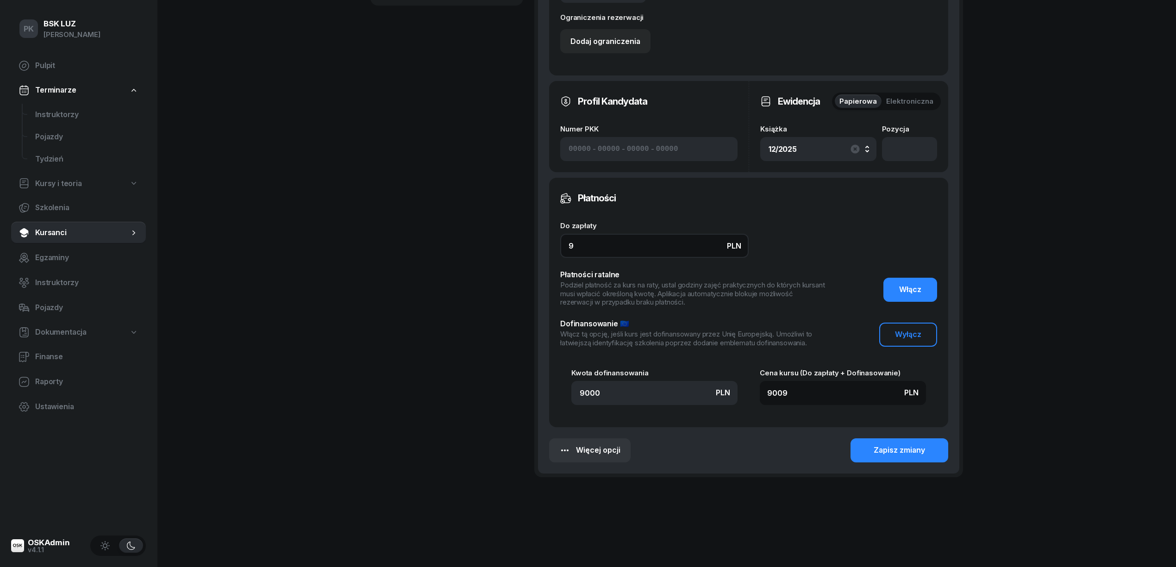
type input "9099"
type input "990"
type input "9990"
type input "9900"
type input "18900"
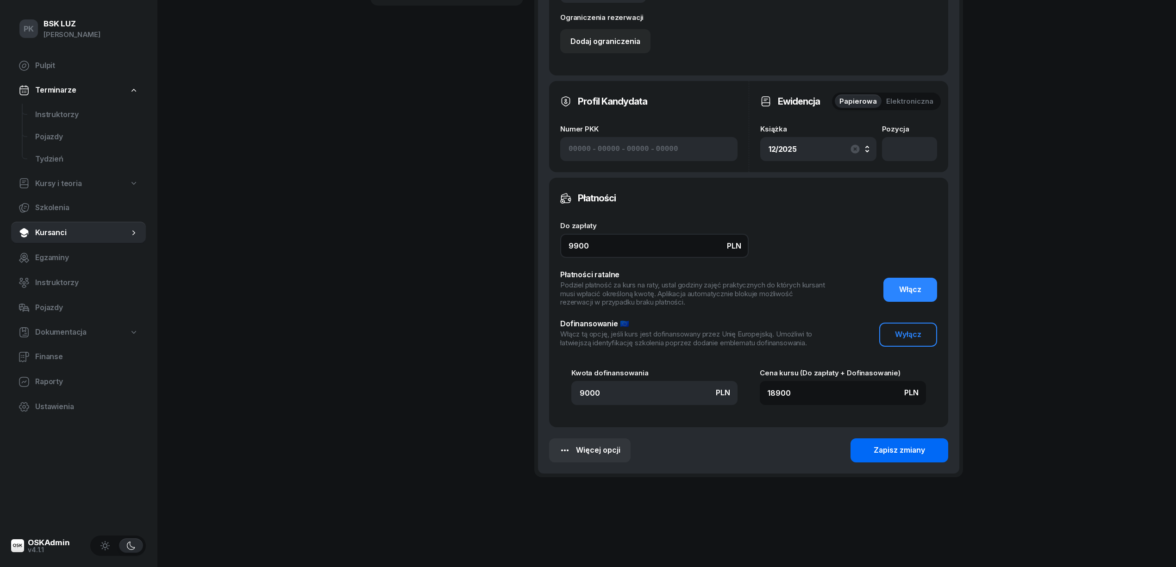
type input "9900"
click at [887, 445] on div "Zapisz zmiany" at bounding box center [899, 450] width 51 height 12
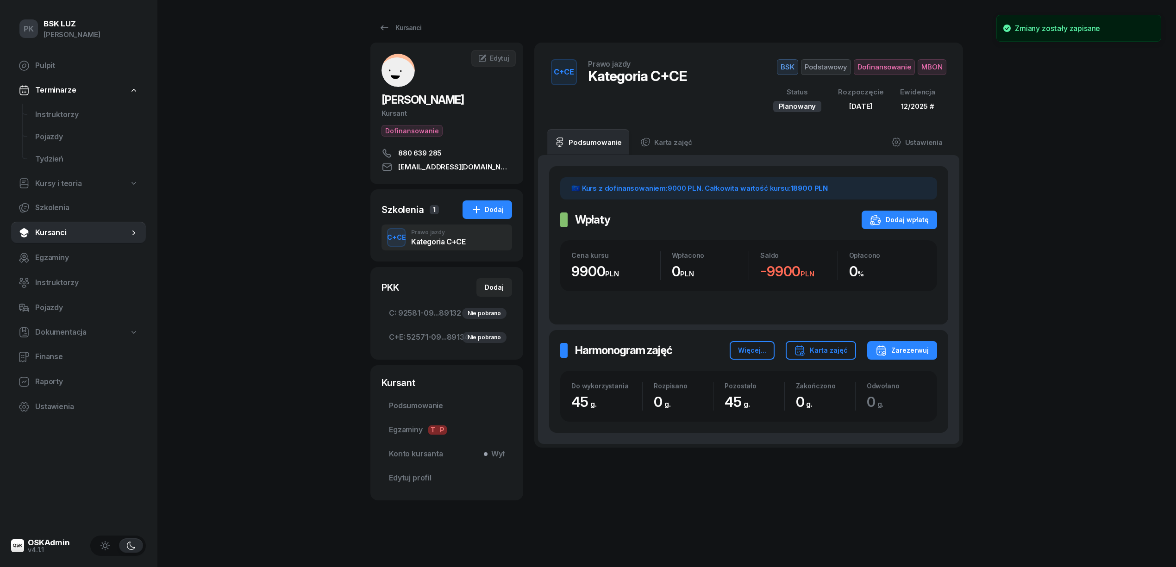
scroll to position [0, 0]
click at [926, 137] on link "Ustawienia" at bounding box center [917, 142] width 66 height 26
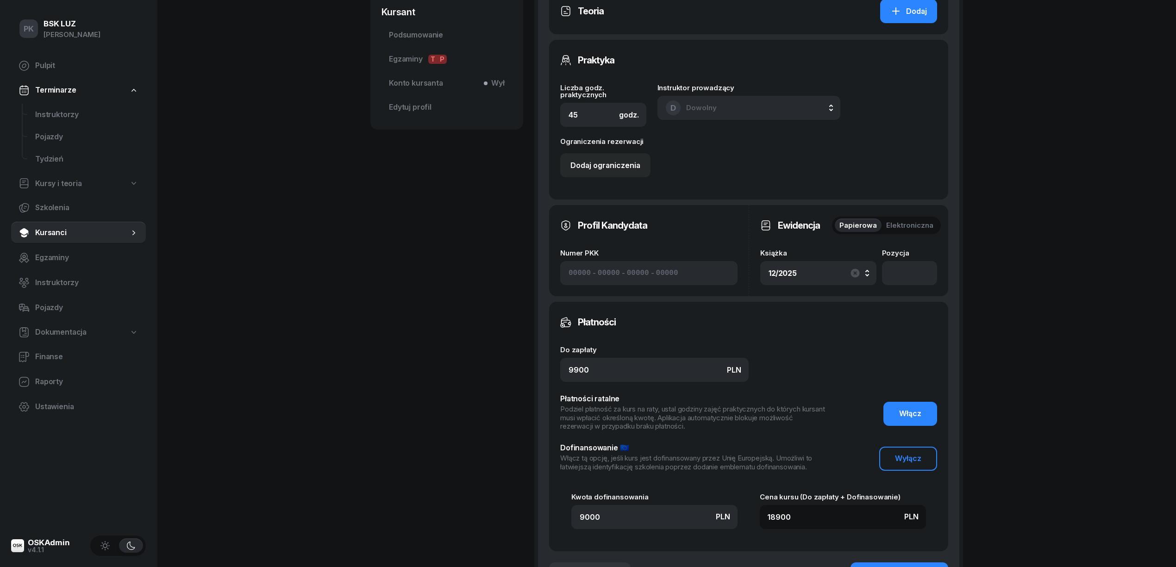
scroll to position [370, 0]
drag, startPoint x: 597, startPoint y: 370, endPoint x: 510, endPoint y: 370, distance: 87.0
click at [510, 370] on div "WIŚNIEWSKI ADAM Kursant Dofinansowanie 880 639 285 wisniewskiadam@wp.pl AW ADAM…" at bounding box center [666, 150] width 593 height 957
type input "9"
type input "9009"
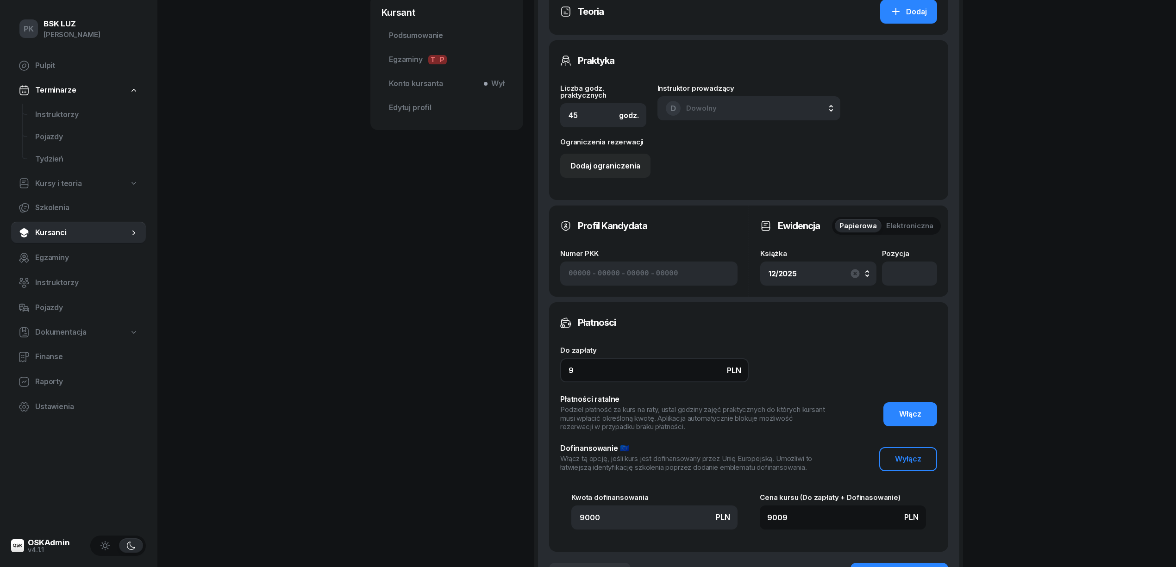
type input "99"
type input "9099"
type input "990"
type input "9990"
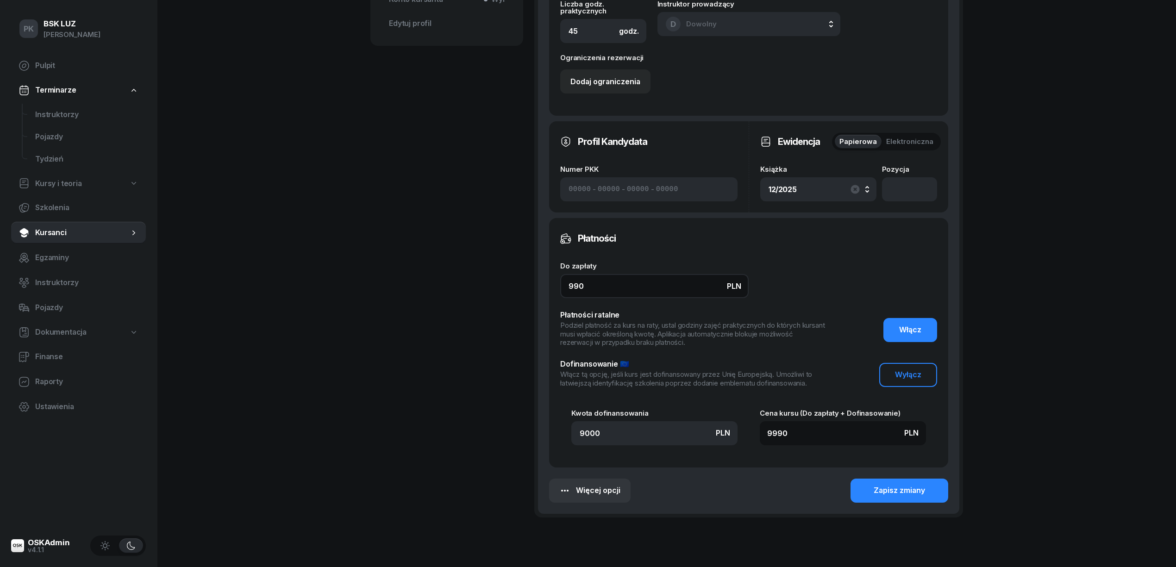
scroll to position [495, 0]
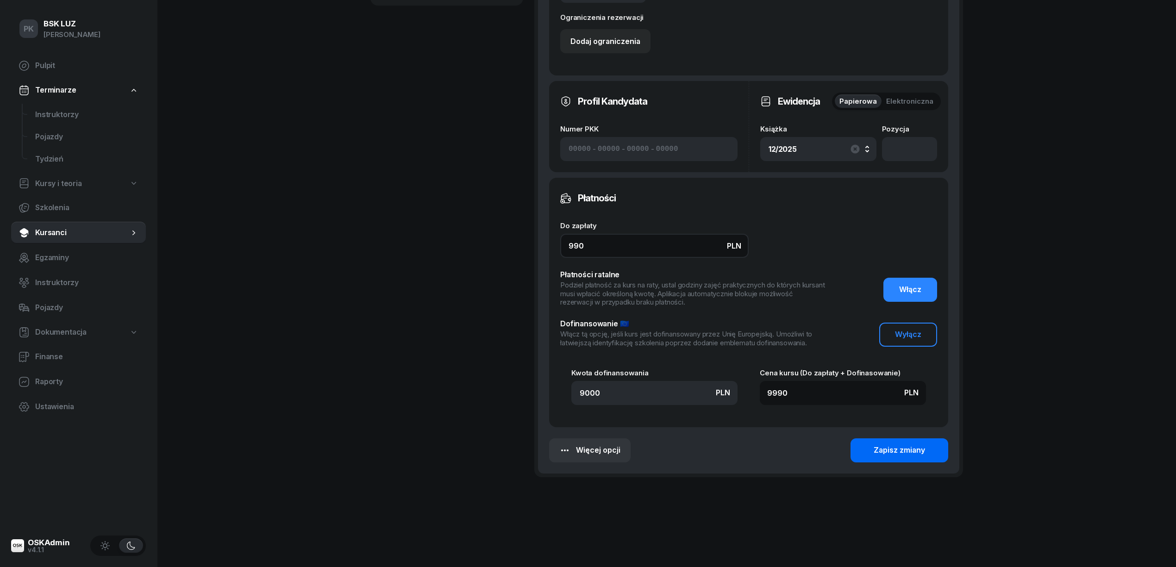
type input "990"
click at [937, 445] on button "Zapisz zmiany" at bounding box center [899, 450] width 98 height 24
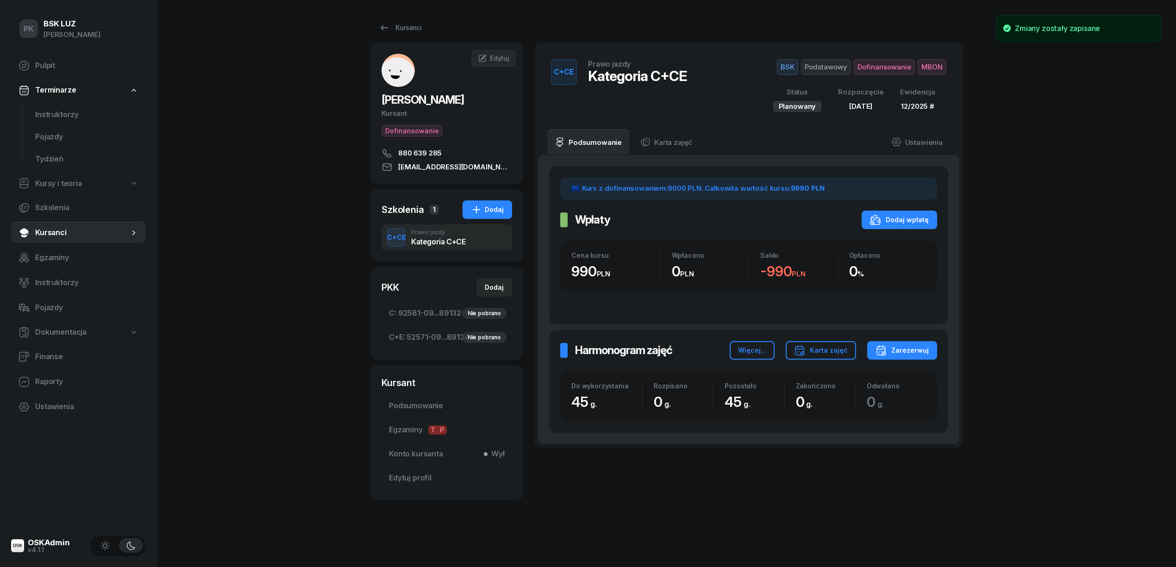
scroll to position [0, 0]
click at [415, 404] on span "Podsumowanie" at bounding box center [447, 406] width 116 height 12
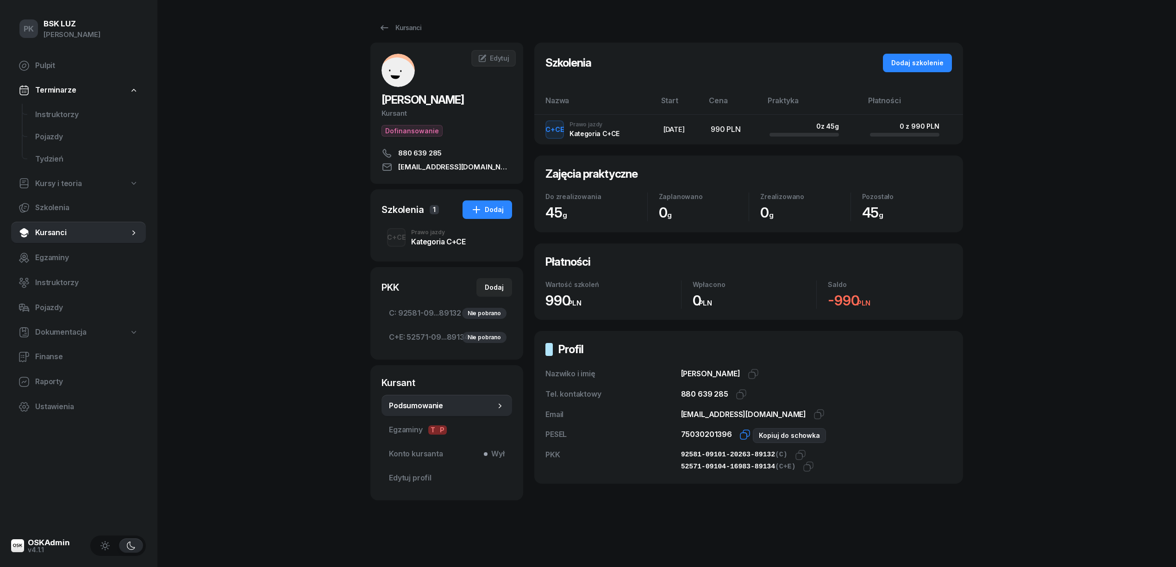
click at [743, 433] on icon "button" at bounding box center [744, 434] width 11 height 11
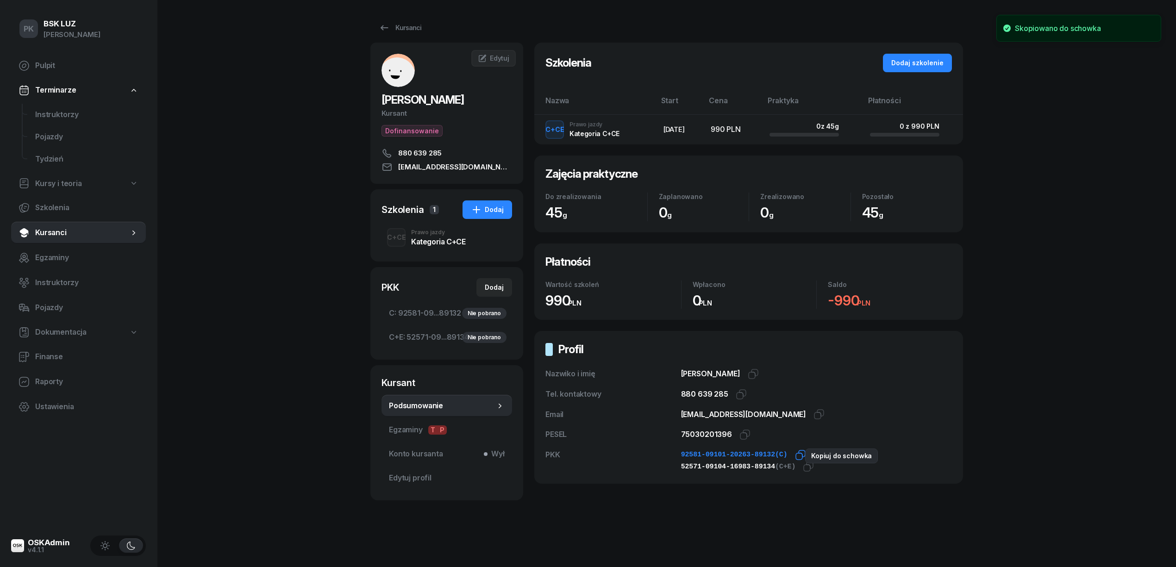
click at [795, 456] on icon "button" at bounding box center [800, 455] width 11 height 11
click at [803, 468] on icon "button" at bounding box center [808, 466] width 11 height 11
click at [499, 64] on link "Edytuj" at bounding box center [493, 58] width 44 height 17
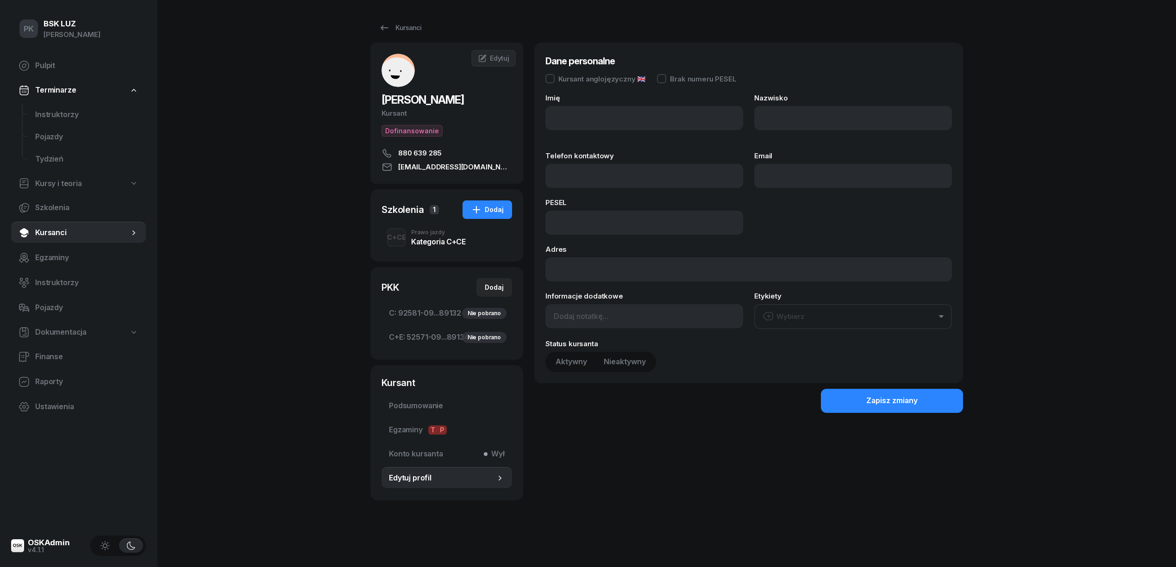
type input "ADAM"
type input "WIŚNIEWSKI"
type input "880639285"
type input "wisniewskiadam@wp.pl"
type input "75030201396"
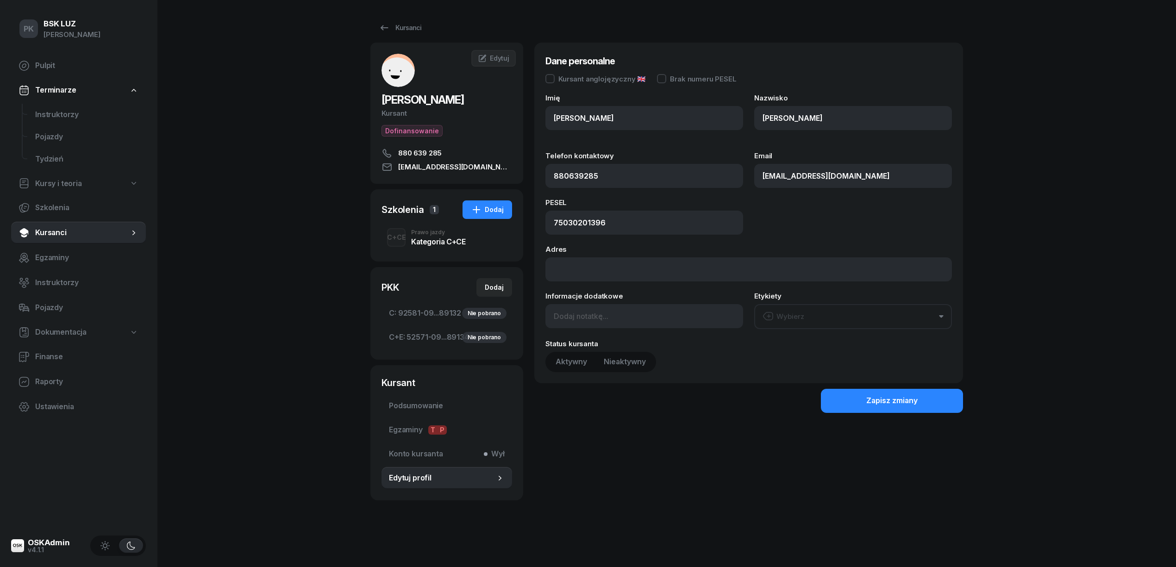
type input "880 639 285"
click at [571, 315] on input at bounding box center [644, 316] width 198 height 24
paste input "2030-10-09"
click at [587, 323] on input "OL-brak 2030-10-09" at bounding box center [644, 316] width 198 height 24
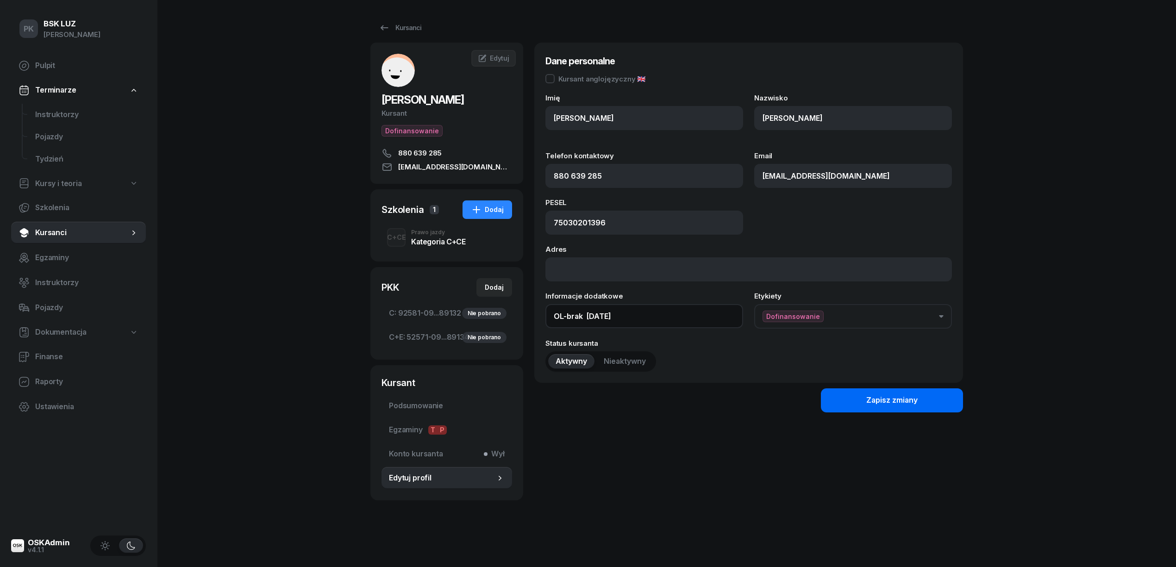
type input "OL-brak 2030-10-09"
click at [864, 400] on button "Zapisz zmiany" at bounding box center [892, 400] width 142 height 24
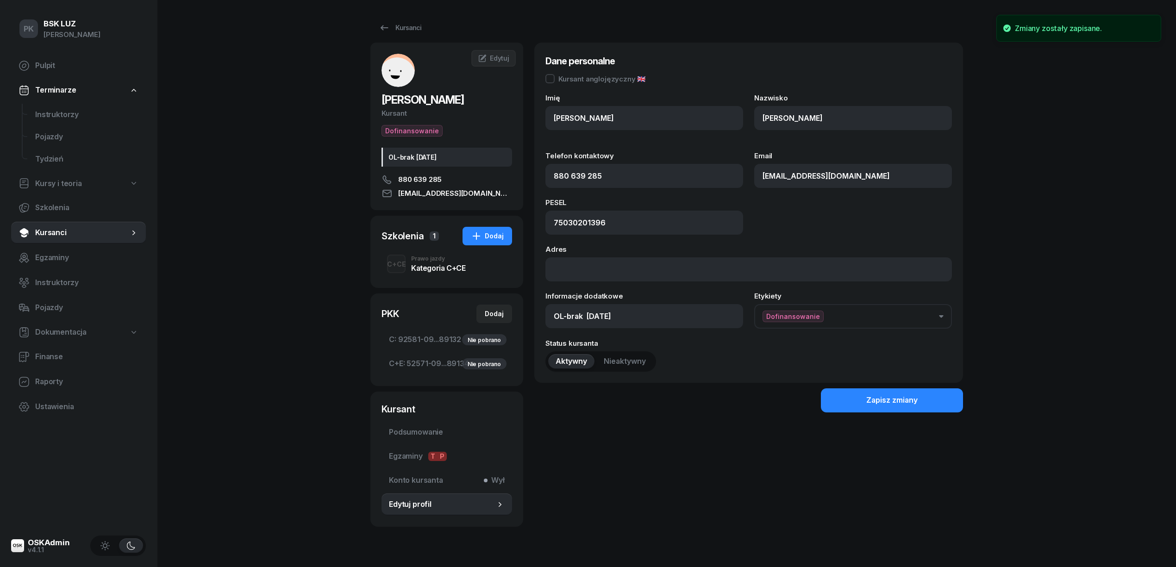
click at [423, 274] on div "C+CE Prawo jazdy Kategoria C+CE" at bounding box center [446, 264] width 131 height 26
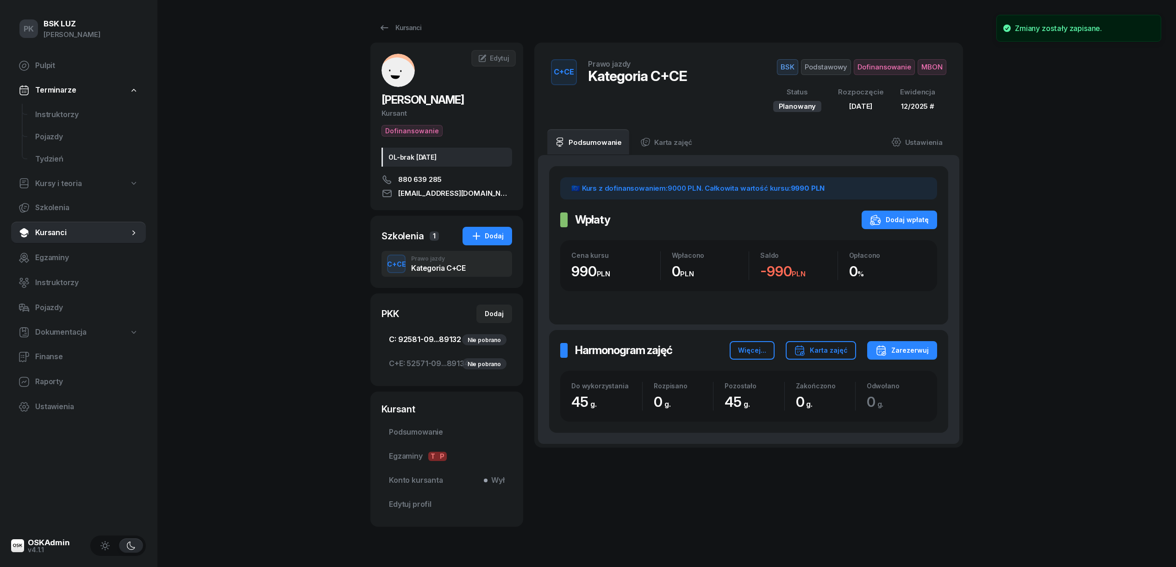
click at [442, 334] on span "C: 92581-09...89132 Nie pobrano" at bounding box center [447, 340] width 116 height 12
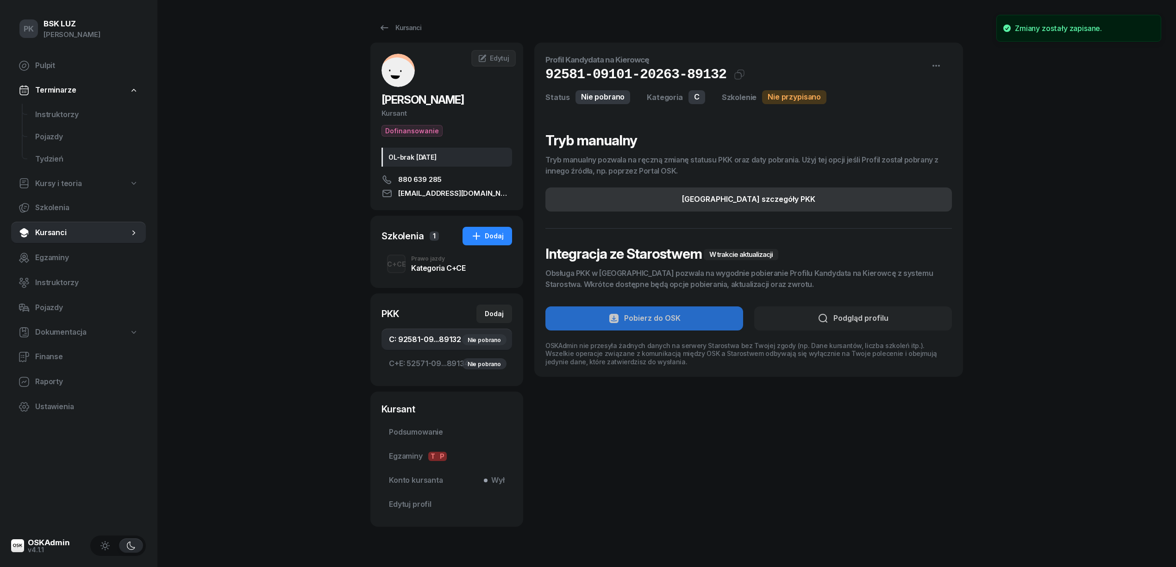
click at [732, 197] on div "Edytuj szczegóły PKK" at bounding box center [748, 200] width 133 height 12
select select "C"
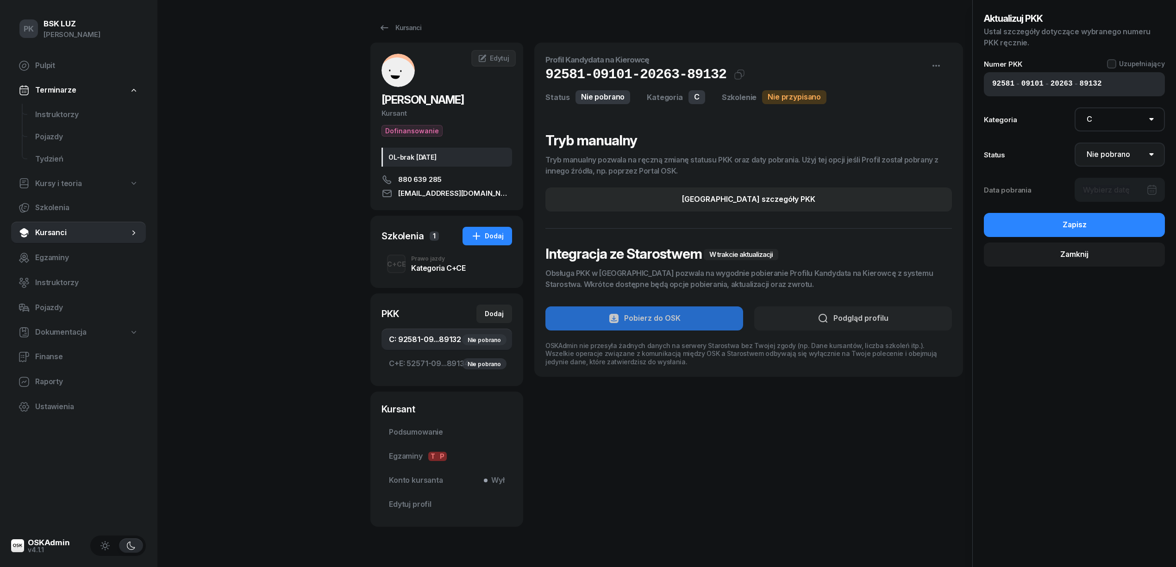
click at [1119, 152] on select "Nie pobrano Pobrano Zwrócono Zaktualizowano" at bounding box center [1119, 155] width 91 height 24
select select "Get"
click at [1074, 143] on select "Nie pobrano Pobrano Zwrócono Zaktualizowano" at bounding box center [1119, 155] width 91 height 24
click at [1121, 193] on div at bounding box center [1119, 190] width 91 height 24
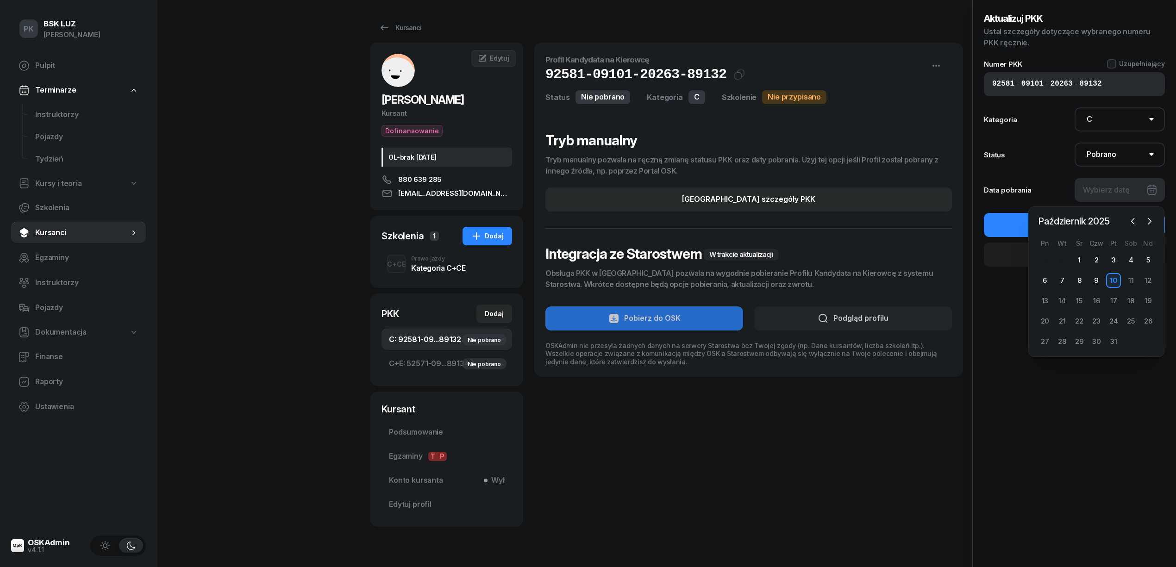
click at [1113, 283] on div "10" at bounding box center [1113, 280] width 15 height 15
type input "10/10/2025"
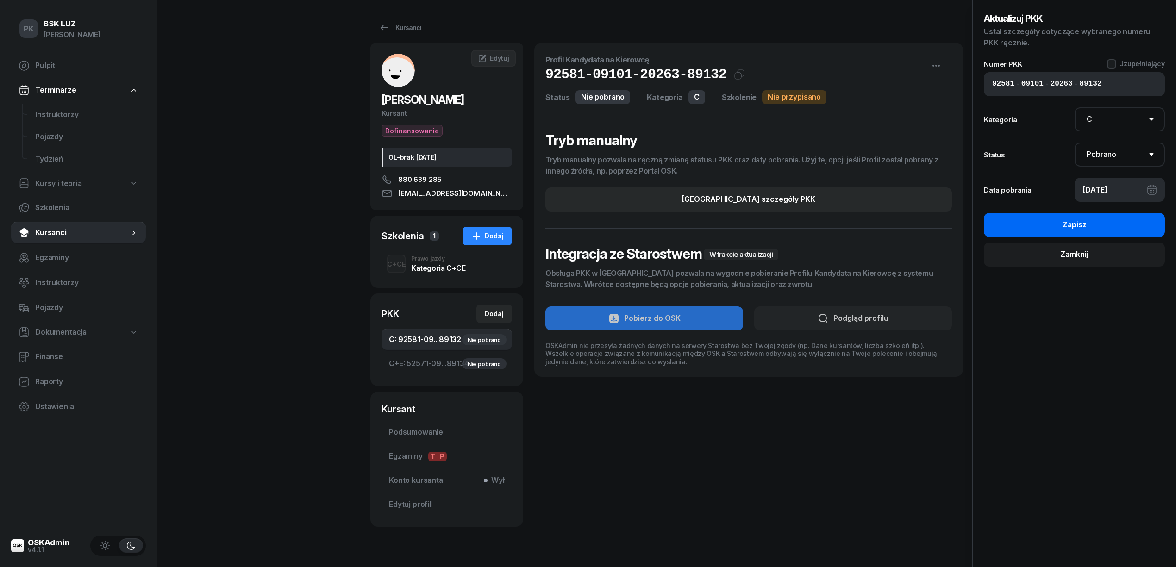
click at [1120, 227] on button "Zapisz" at bounding box center [1074, 225] width 181 height 24
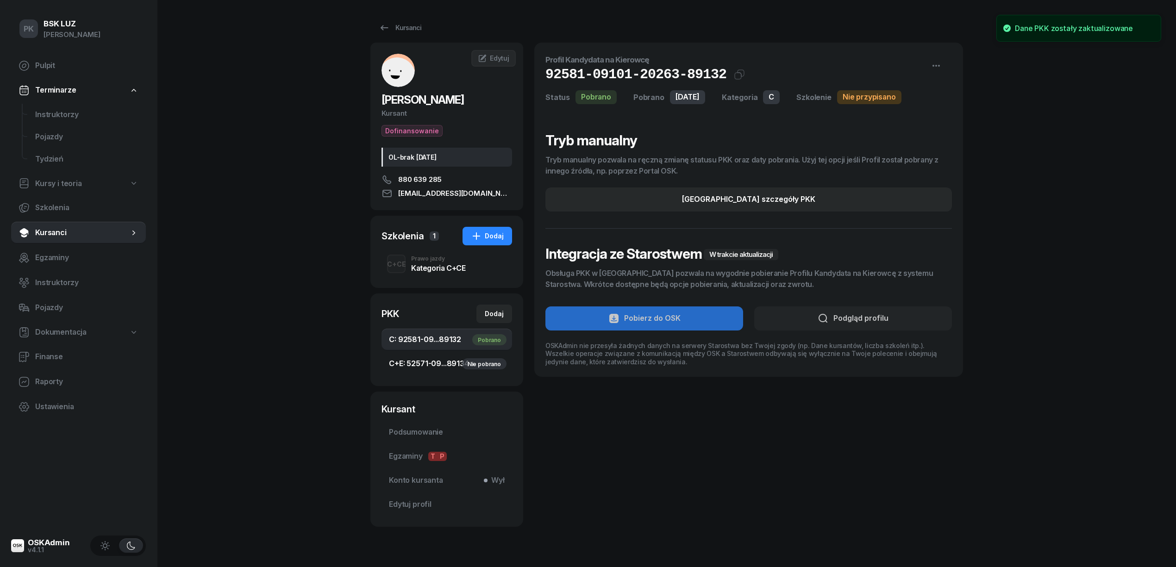
click at [421, 365] on span "C+E: 52571-09...89134 Nie pobrano" at bounding box center [447, 364] width 116 height 12
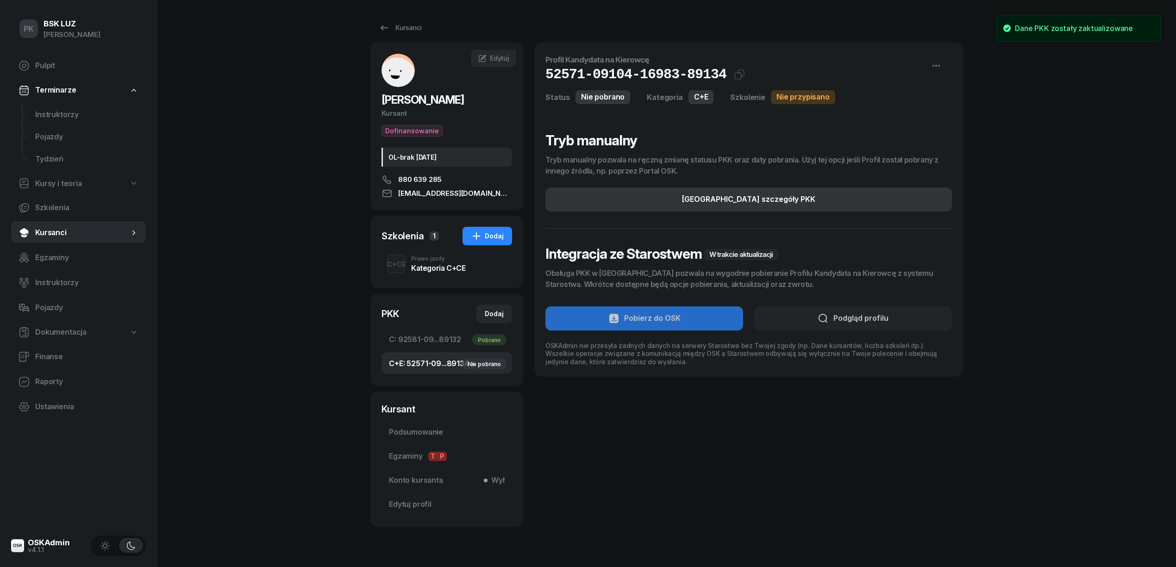
click at [765, 204] on div "Edytuj szczegóły PKK" at bounding box center [748, 200] width 133 height 12
select select "C+E"
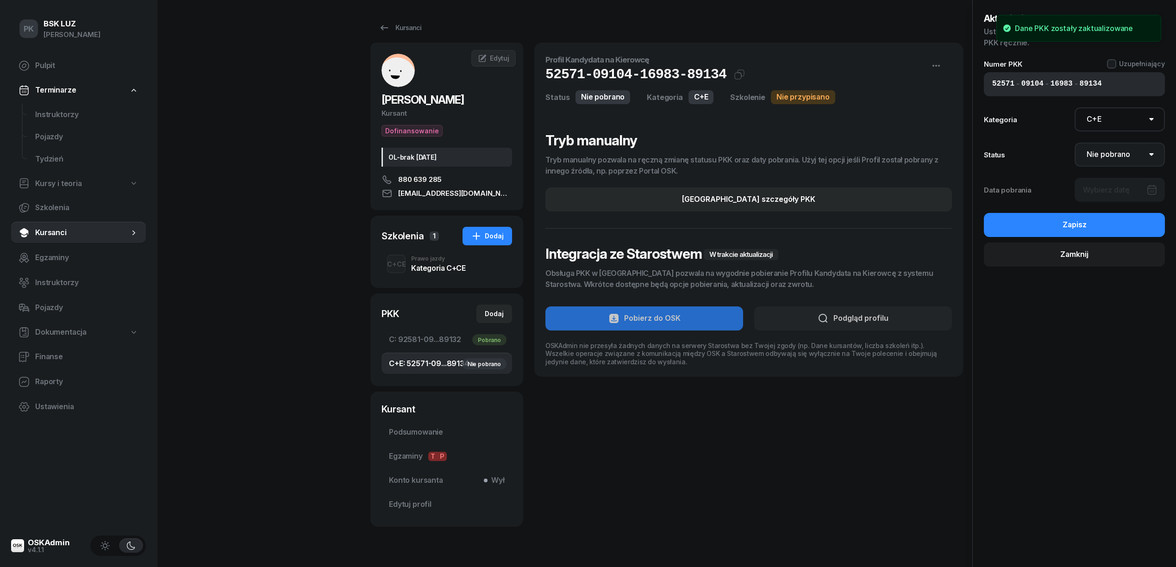
drag, startPoint x: 1117, startPoint y: 151, endPoint x: 1115, endPoint y: 156, distance: 5.0
click at [1117, 151] on select "Nie pobrano Pobrano Zwrócono Zaktualizowano" at bounding box center [1119, 155] width 91 height 24
select select "Get"
click at [1074, 143] on select "Nie pobrano Pobrano Zwrócono Zaktualizowano" at bounding box center [1119, 155] width 91 height 24
click at [1112, 188] on div at bounding box center [1119, 190] width 91 height 24
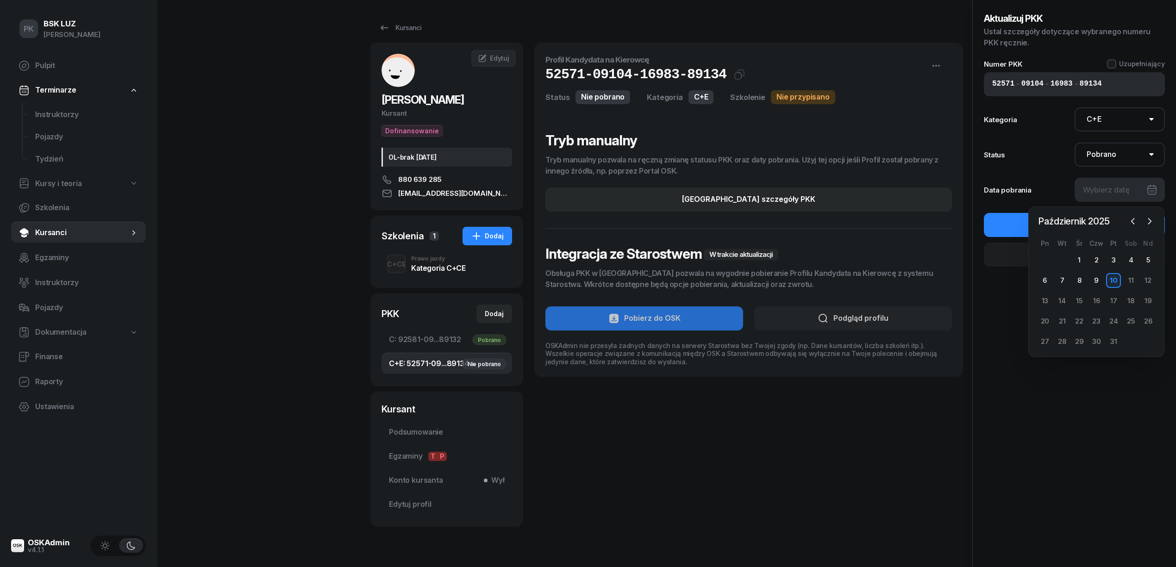
click at [1112, 276] on div "10" at bounding box center [1113, 280] width 15 height 15
type input "10/10/2025"
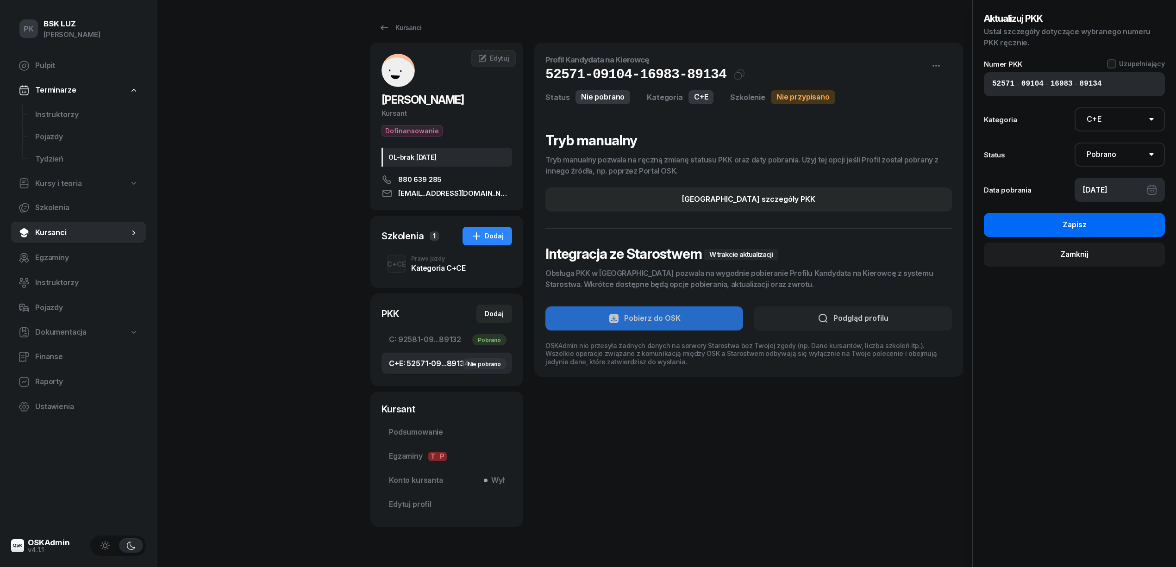
click at [1049, 219] on button "Zapisz" at bounding box center [1074, 225] width 181 height 24
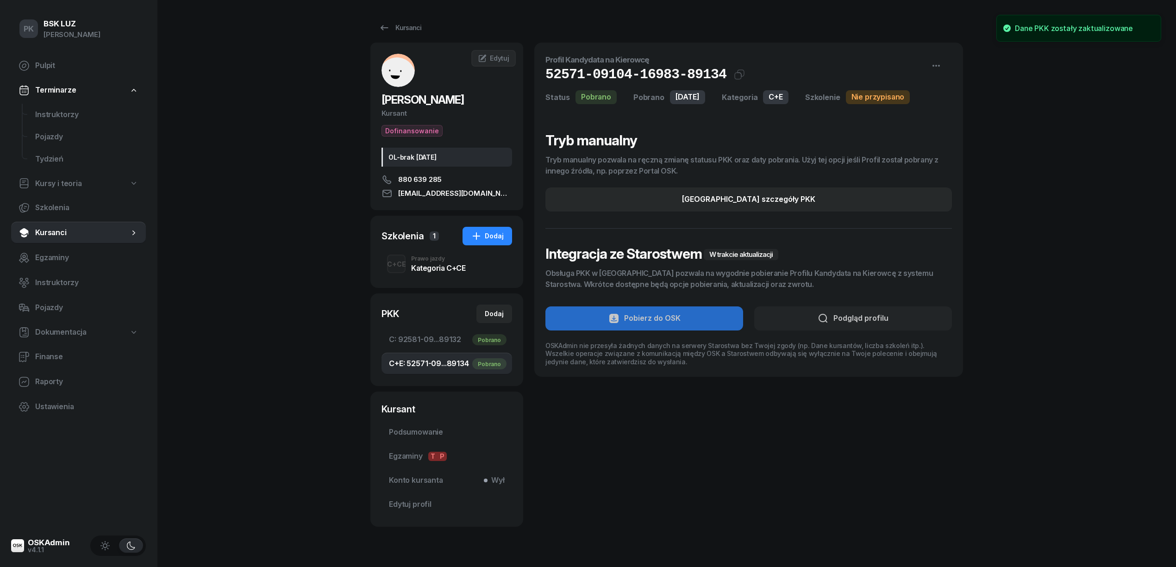
click at [436, 266] on div "Kategoria C+CE" at bounding box center [438, 267] width 54 height 7
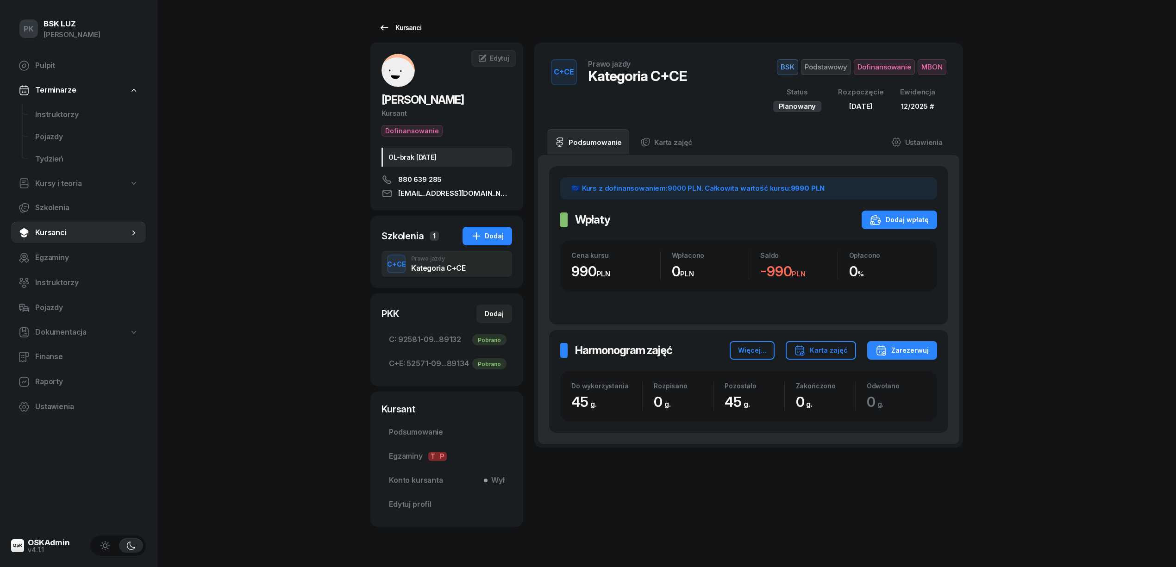
click at [408, 22] on div "Kursanci" at bounding box center [400, 27] width 43 height 11
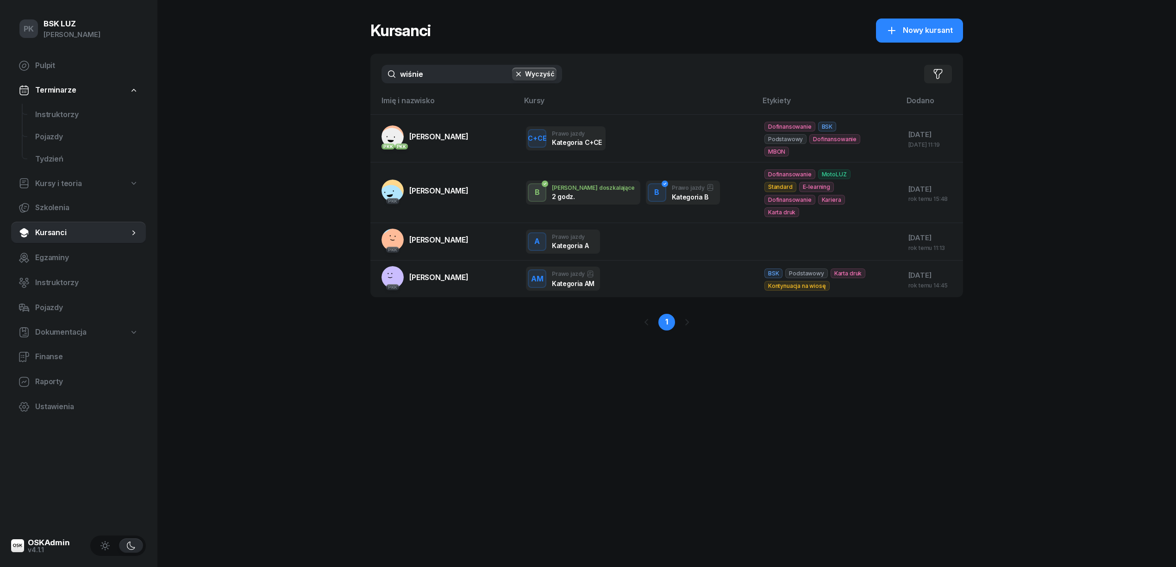
drag, startPoint x: 438, startPoint y: 74, endPoint x: 303, endPoint y: 76, distance: 135.2
click at [303, 76] on div "PK BSK LUZ Piotr Klimek Pulpit Terminarze Instruktorzy Pojazdy Tydzień Kursy i …" at bounding box center [588, 283] width 1176 height 567
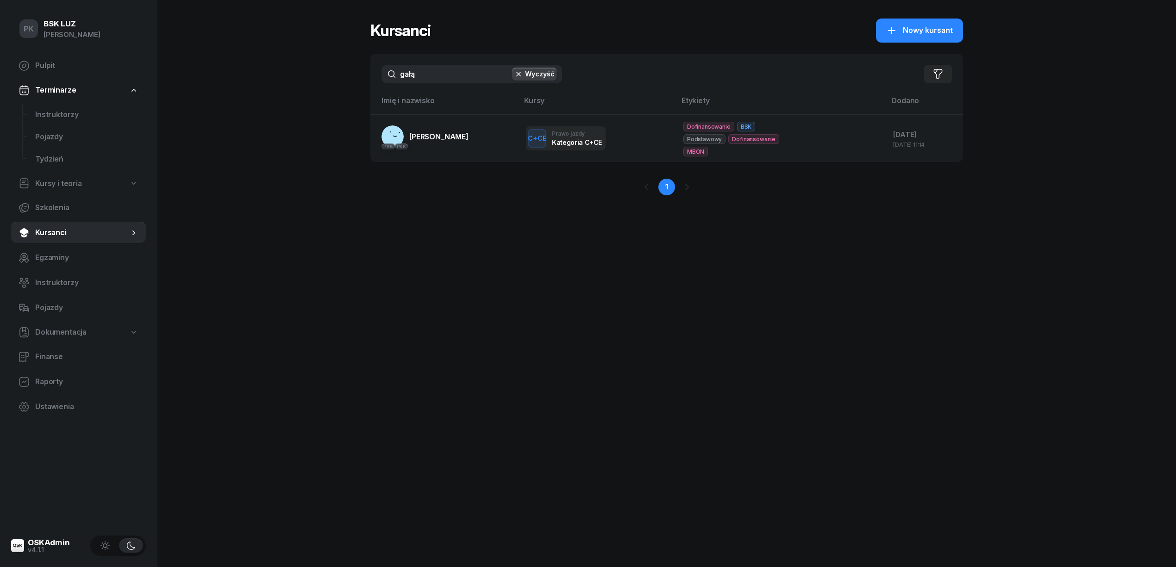
type input "gałą"
click at [468, 143] on link "PKK PKK GAŁĄZKIEWICZ MICHAŁ" at bounding box center [424, 136] width 87 height 22
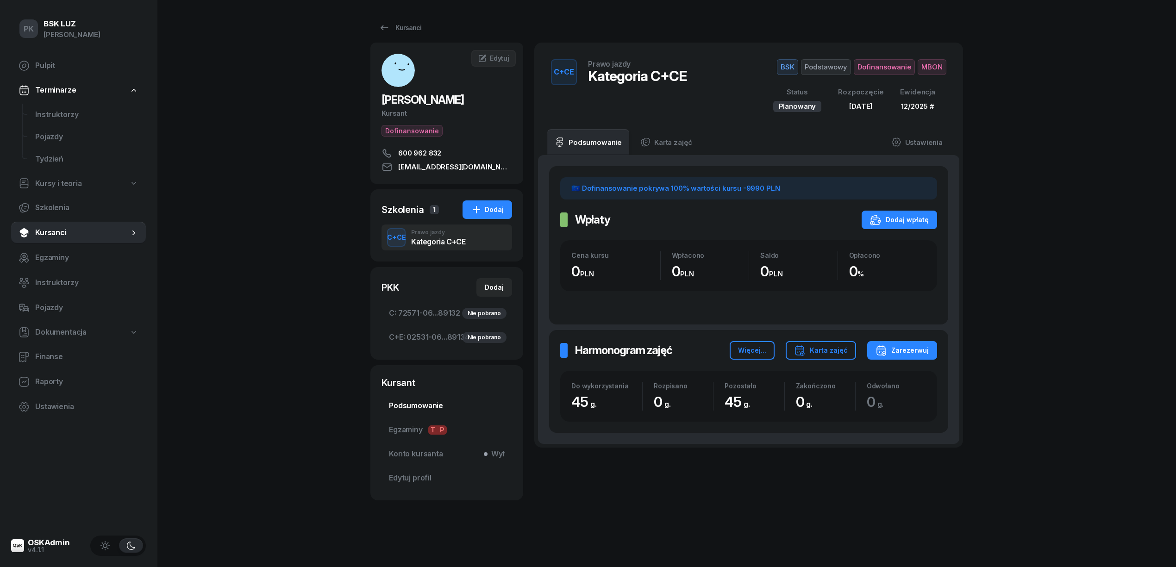
click at [428, 406] on span "Podsumowanie" at bounding box center [447, 406] width 116 height 12
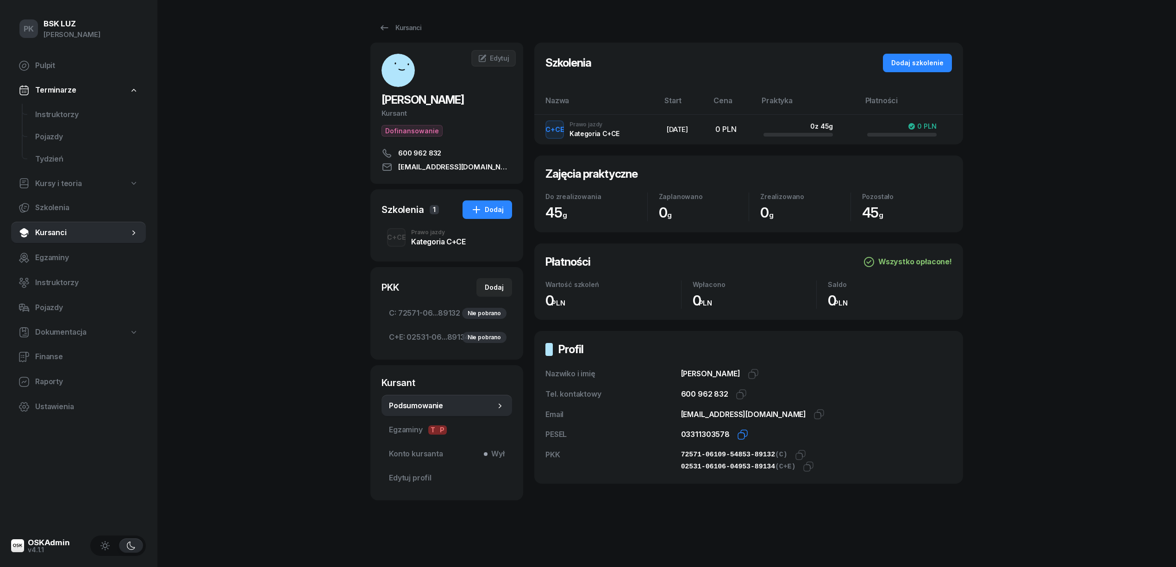
click at [738, 434] on icon "button" at bounding box center [741, 436] width 6 height 6
click at [795, 456] on icon "button" at bounding box center [800, 455] width 11 height 11
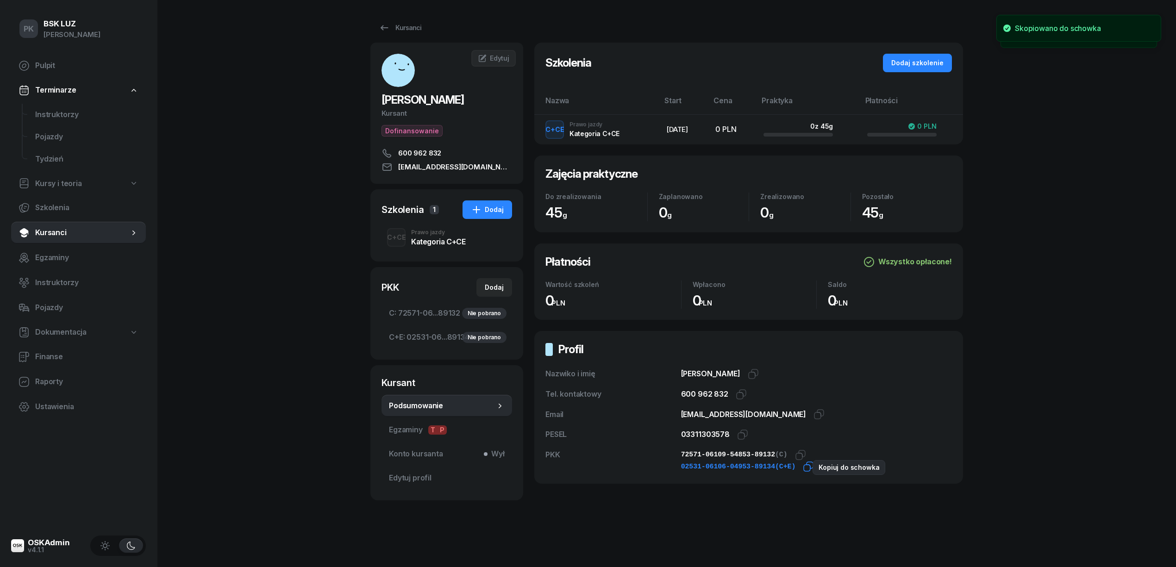
click at [806, 463] on icon "button" at bounding box center [809, 465] width 6 height 6
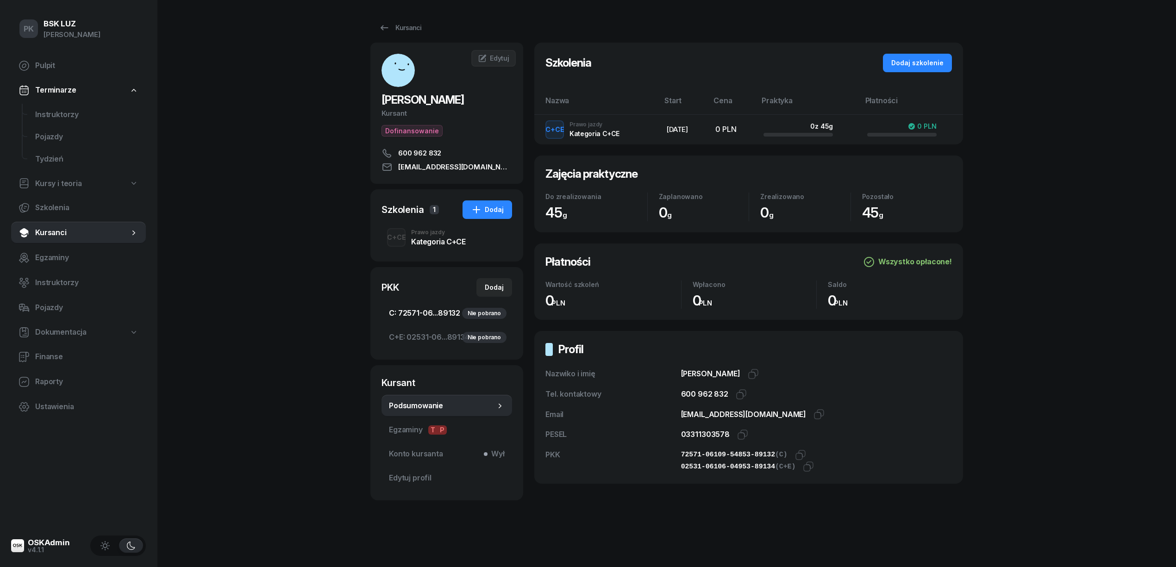
click at [448, 315] on span "C: 72571-06...89132 Nie pobrano" at bounding box center [447, 313] width 116 height 12
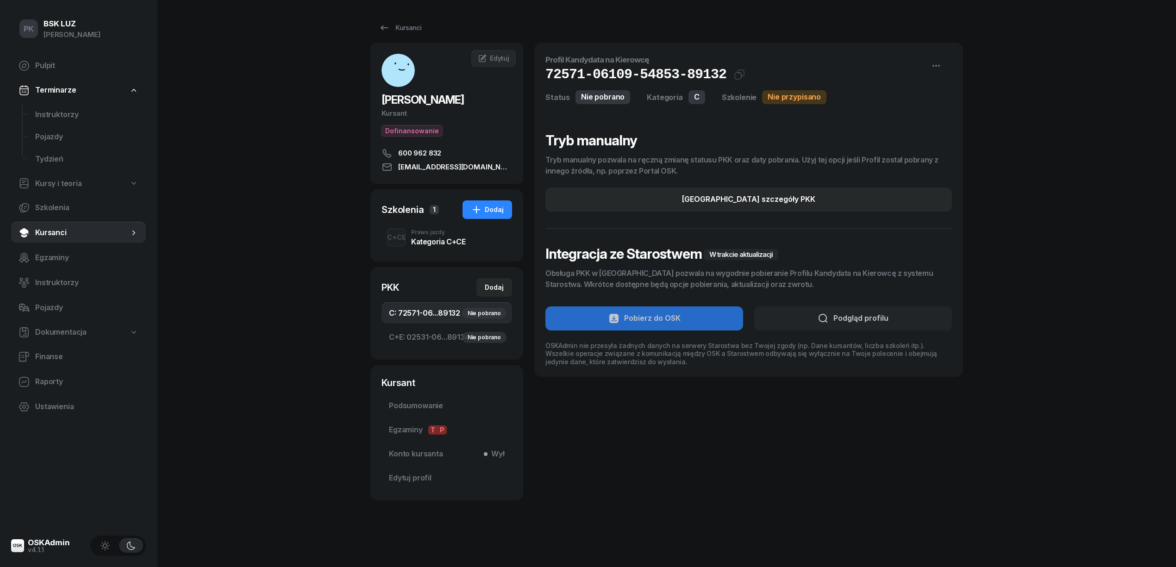
click at [489, 315] on div "Nie pobrano" at bounding box center [484, 313] width 44 height 11
click at [750, 192] on button "Edytuj szczegóły PKK" at bounding box center [748, 199] width 406 height 24
select select "C"
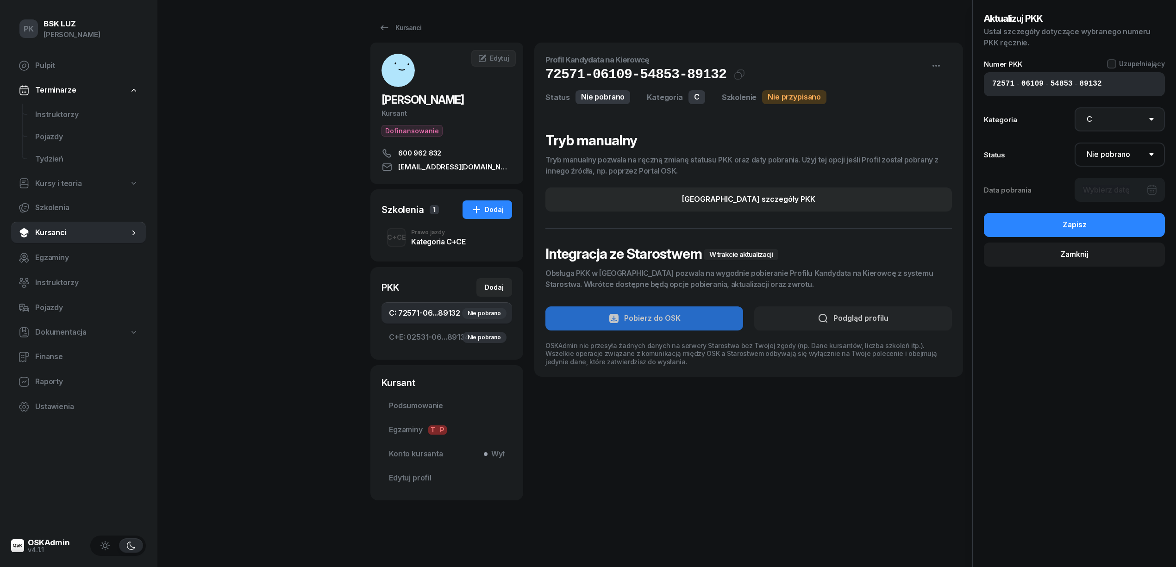
click at [1101, 117] on select "AM A1 A2 A B1 B B+E C1 C1+E C C+E D1 D1+E D D+E T Tram C+CE C+D" at bounding box center [1119, 119] width 91 height 24
click at [1074, 107] on select "AM A1 A2 A B1 B B+E C1 C1+E C C+E D1 D1+E D D+E T Tram C+CE C+D" at bounding box center [1119, 119] width 91 height 24
click at [1099, 155] on select "Nie pobrano Pobrano Zwrócono Zaktualizowano" at bounding box center [1119, 155] width 91 height 24
select select "Get"
click at [1074, 143] on select "Nie pobrano Pobrano Zwrócono Zaktualizowano" at bounding box center [1119, 155] width 91 height 24
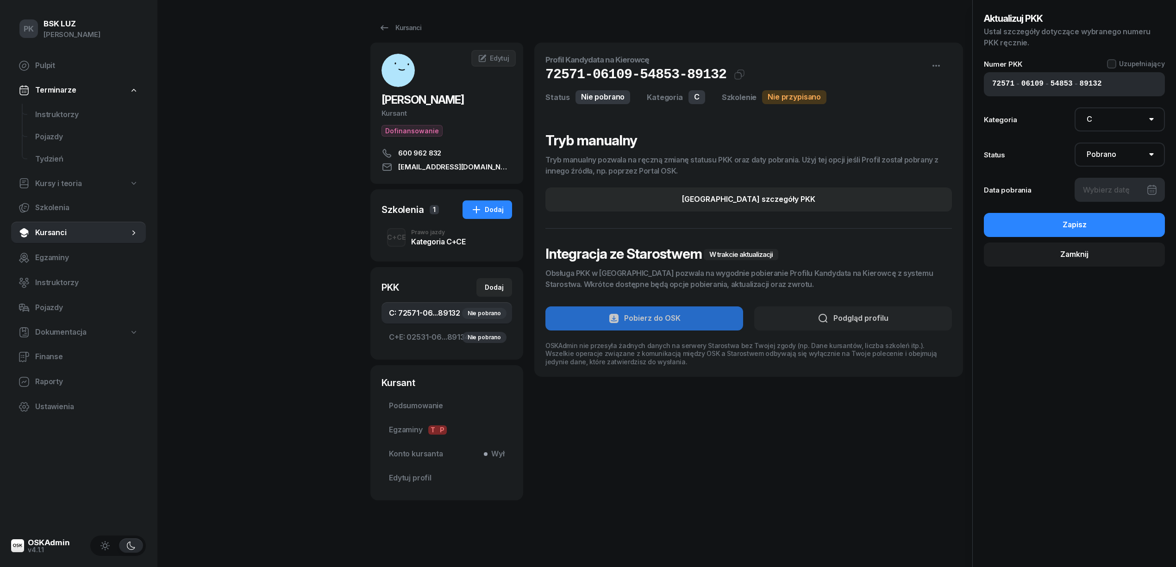
click at [1097, 197] on div at bounding box center [1119, 190] width 91 height 24
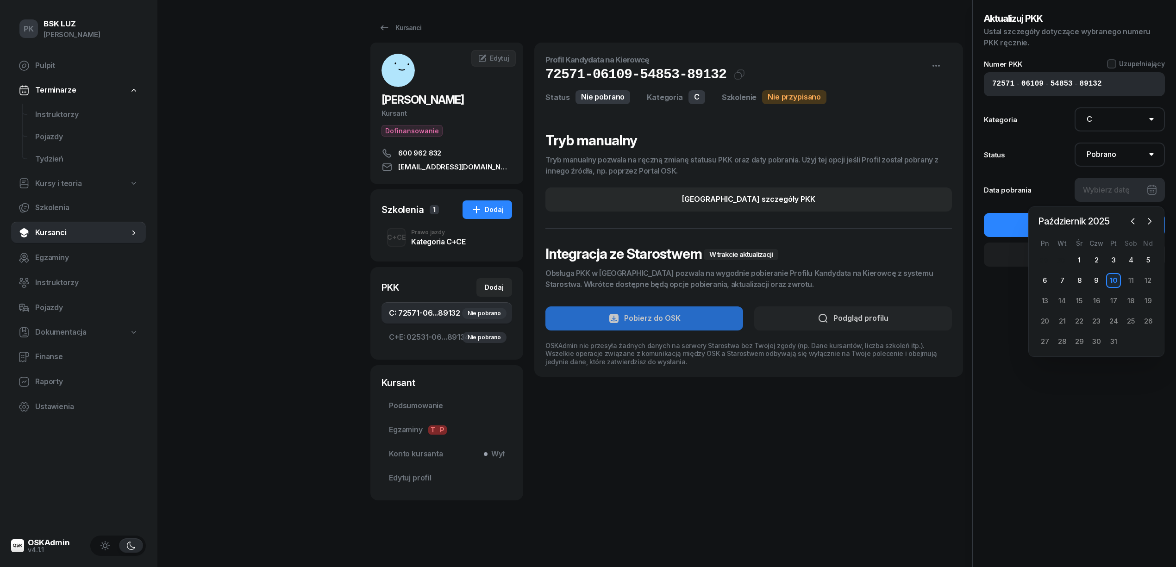
click at [1112, 276] on div "10" at bounding box center [1113, 280] width 15 height 15
type input "10/10/2025"
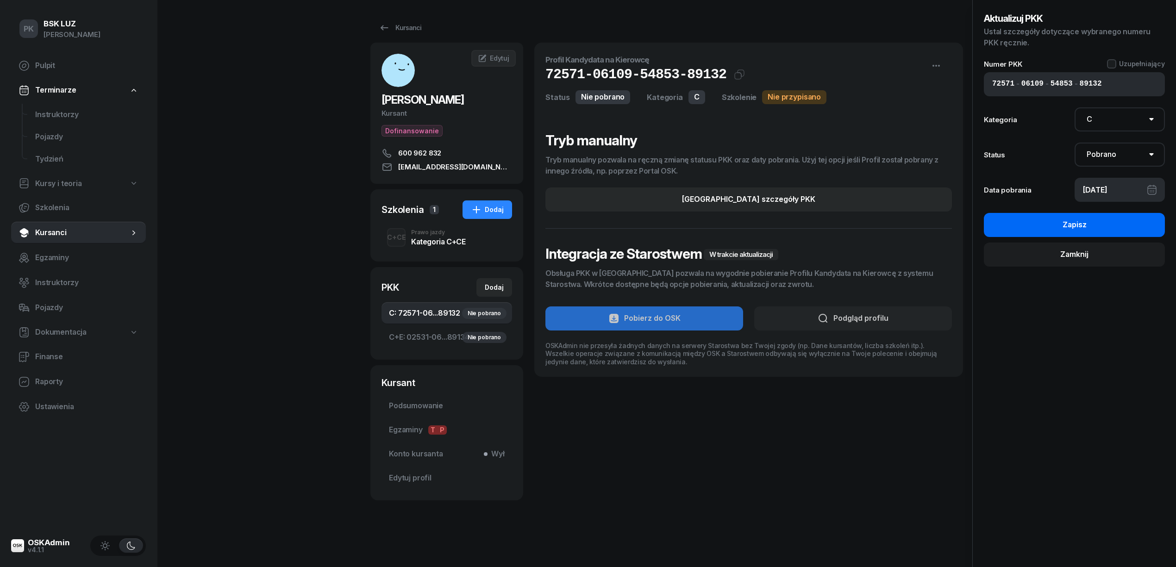
click at [1097, 220] on button "Zapisz" at bounding box center [1074, 225] width 181 height 24
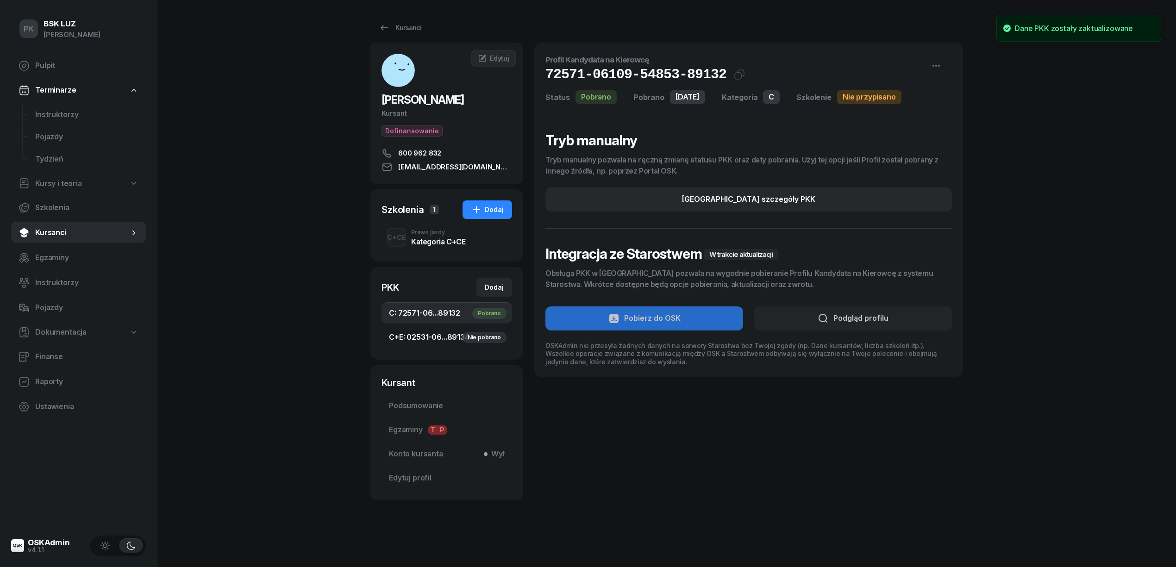
click at [425, 337] on span "C+E: 02531-06...89134 Nie pobrano" at bounding box center [447, 337] width 116 height 12
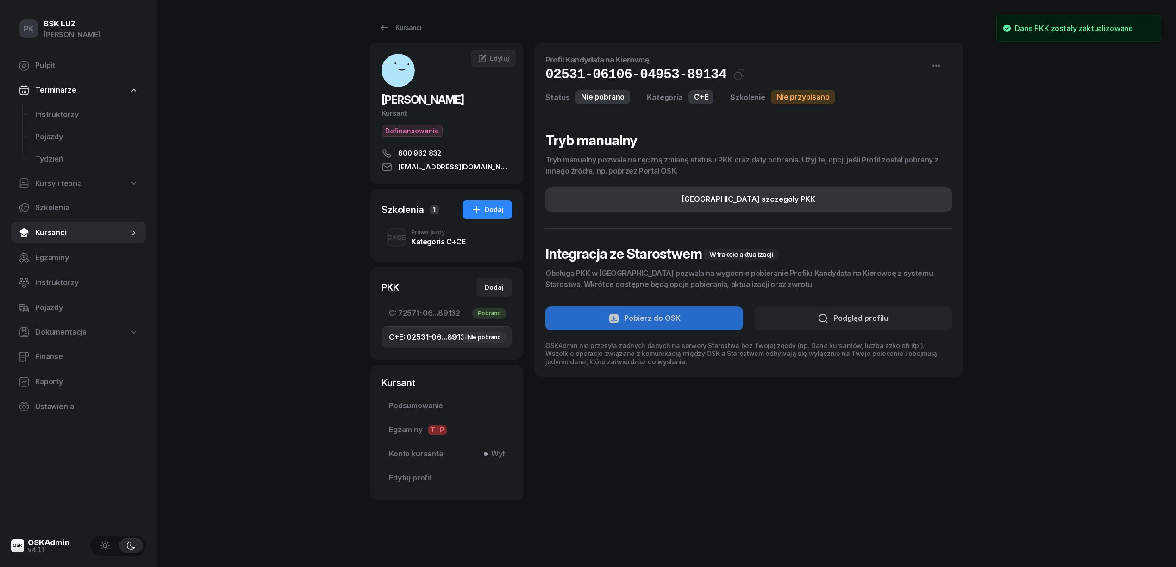
click at [750, 191] on button "Edytuj szczegóły PKK" at bounding box center [748, 199] width 406 height 24
select select "C+E"
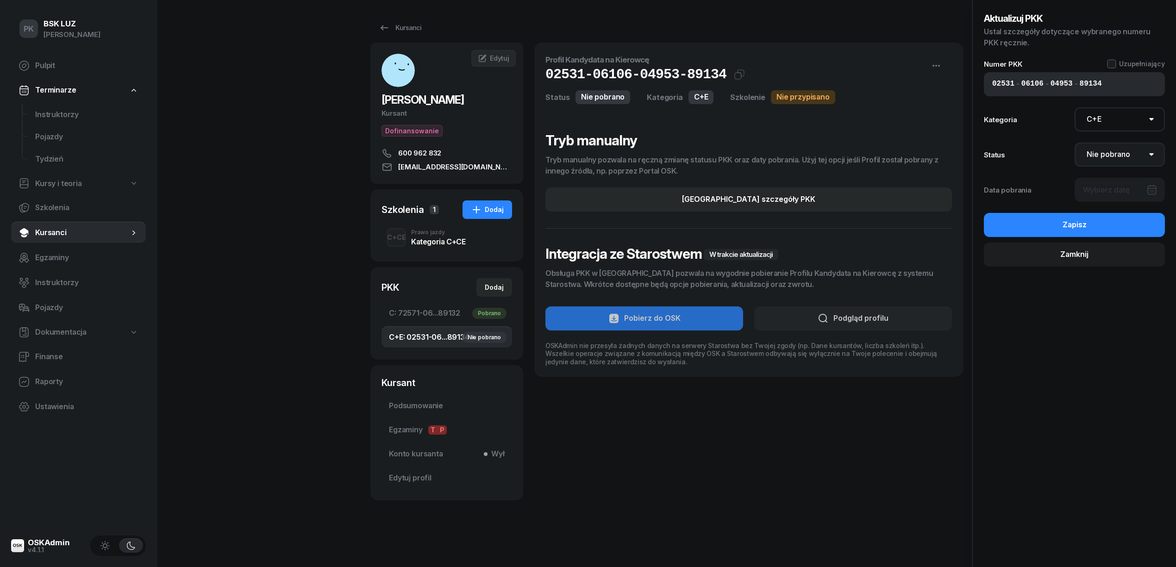
click at [1115, 156] on select "Nie pobrano Pobrano Zwrócono Zaktualizowano" at bounding box center [1119, 155] width 91 height 24
select select "Get"
click at [1074, 143] on select "Nie pobrano Pobrano Zwrócono Zaktualizowano" at bounding box center [1119, 155] width 91 height 24
click at [1115, 181] on div at bounding box center [1119, 190] width 91 height 24
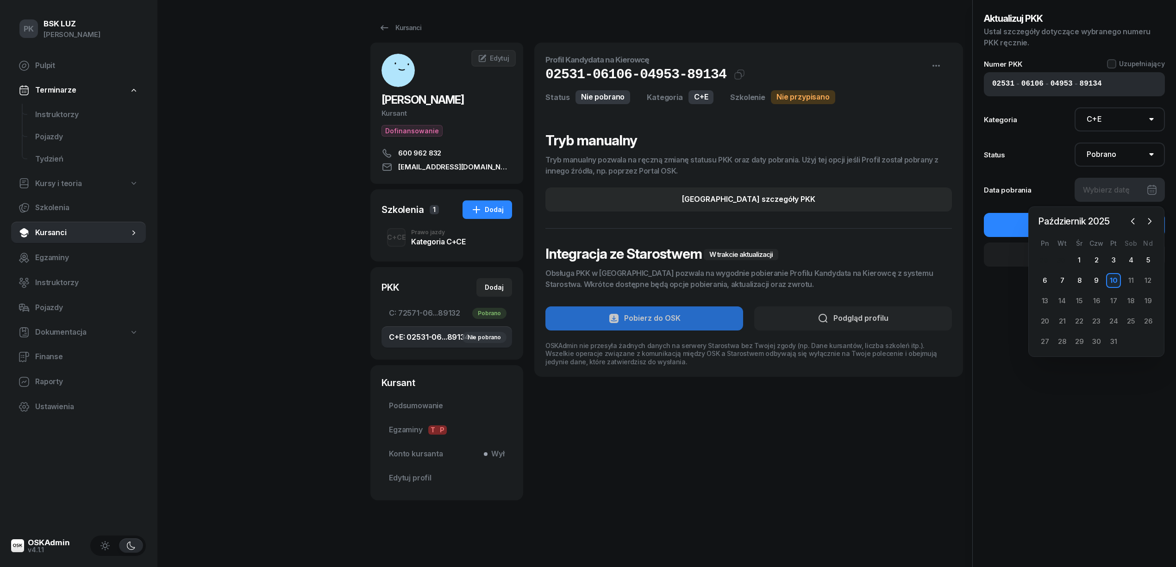
click at [1111, 279] on div "10" at bounding box center [1113, 280] width 15 height 15
type input "10/10/2025"
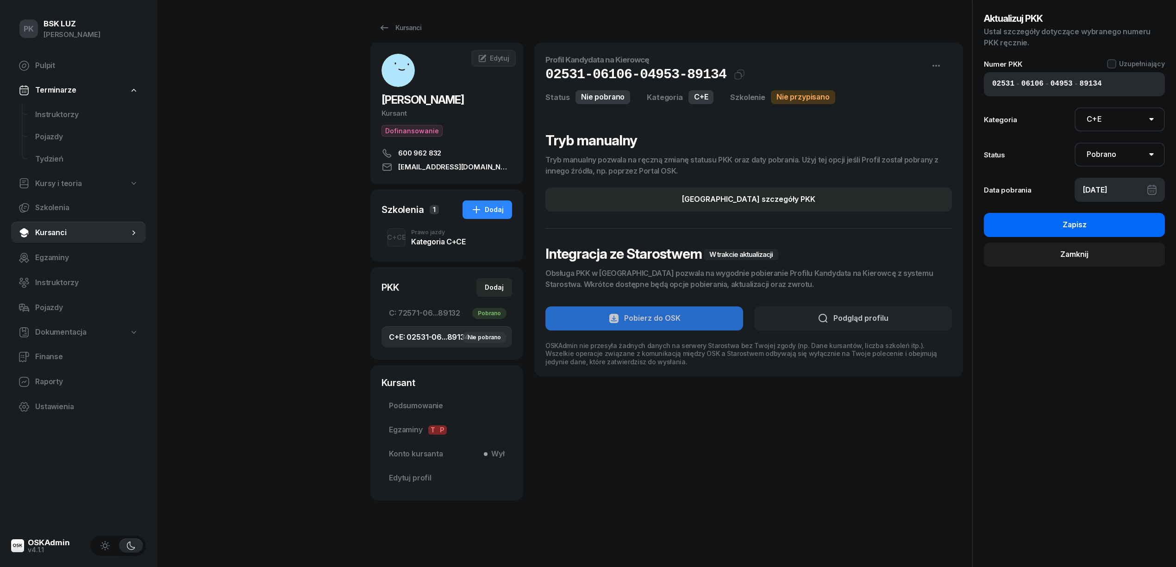
click at [1093, 230] on button "Zapisz" at bounding box center [1074, 225] width 181 height 24
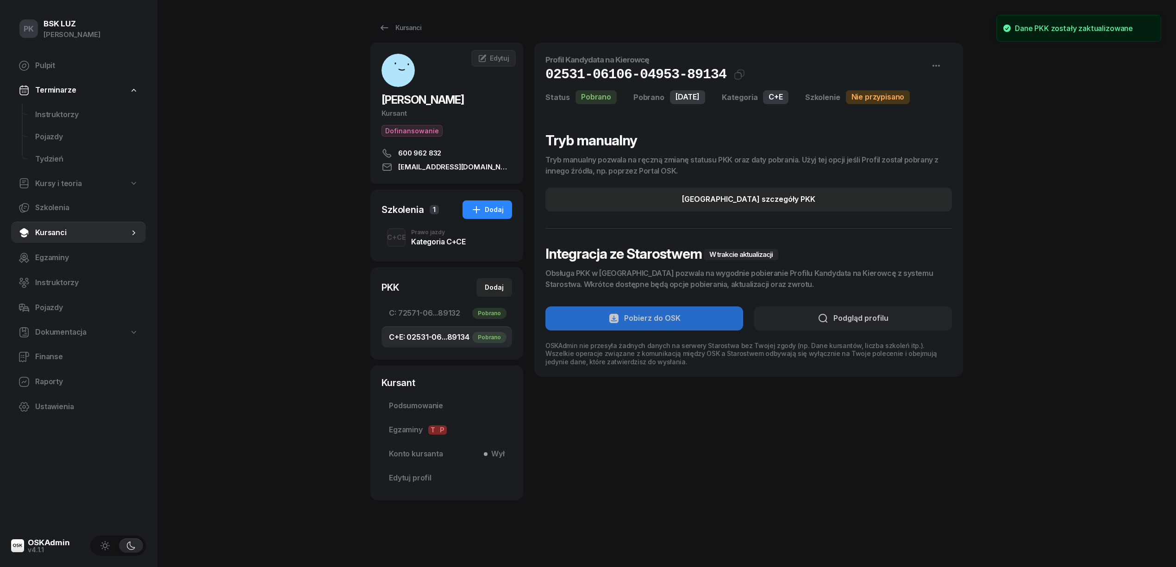
click at [430, 238] on div "Kategoria C+CE" at bounding box center [438, 241] width 54 height 7
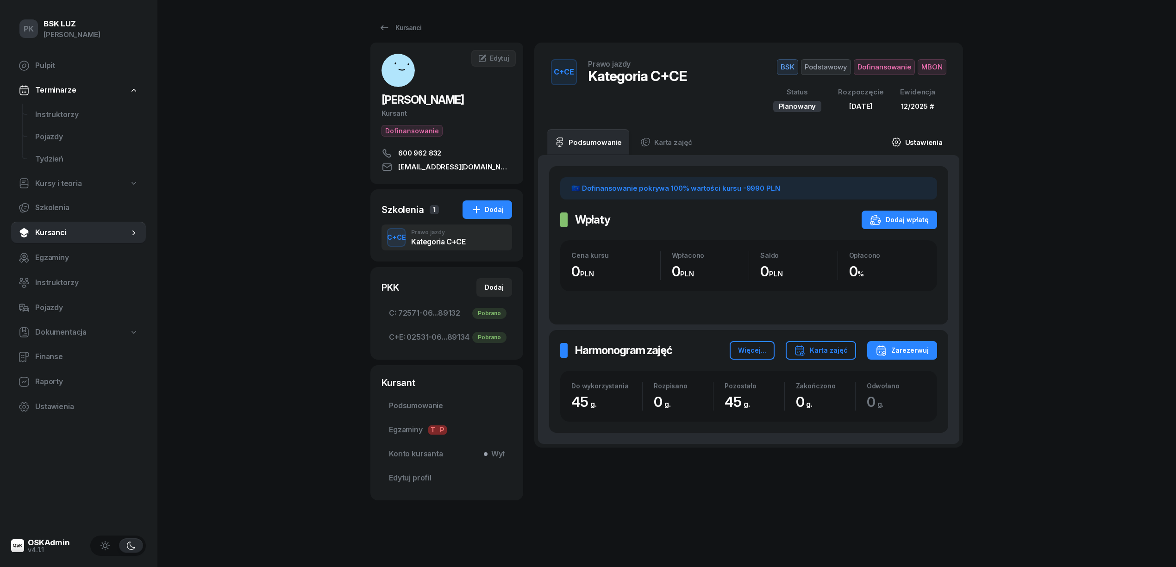
click at [930, 141] on link "Ustawienia" at bounding box center [917, 142] width 66 height 26
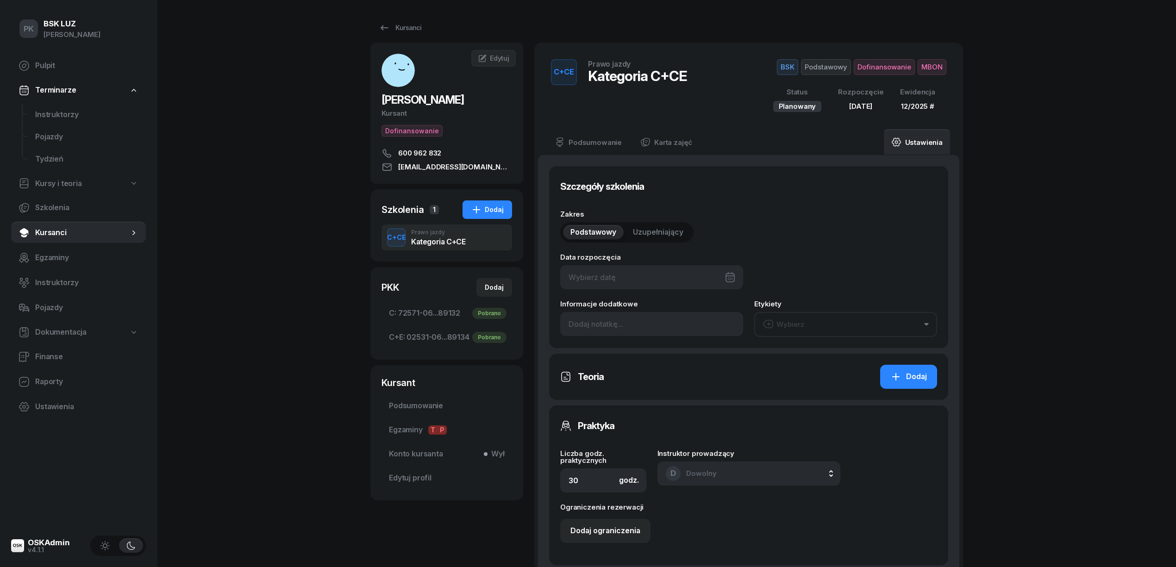
type input "11/10/2025"
type input "45"
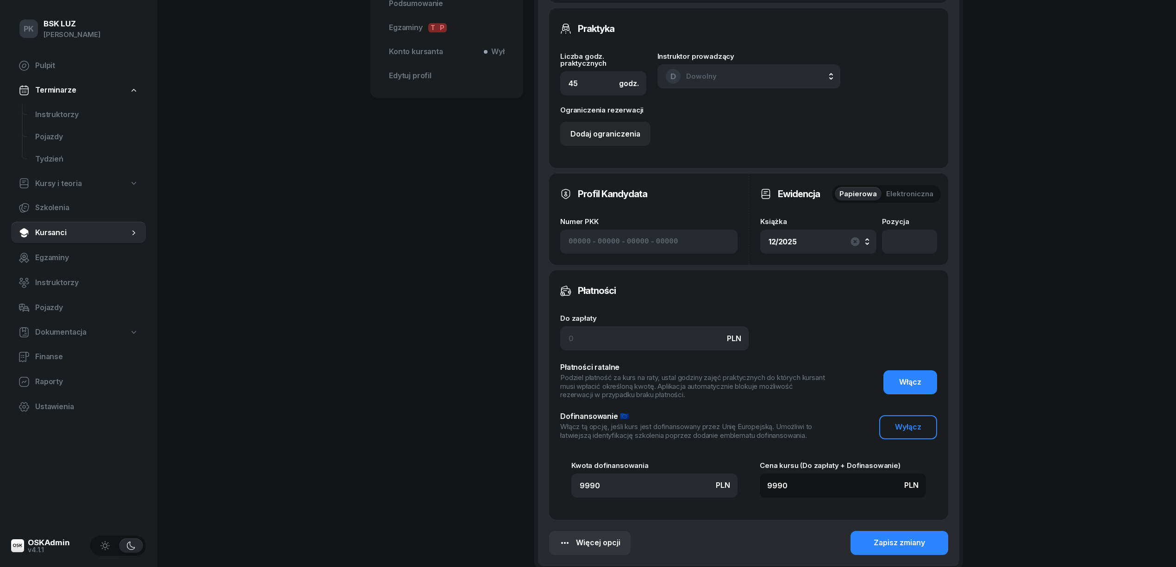
scroll to position [432, 0]
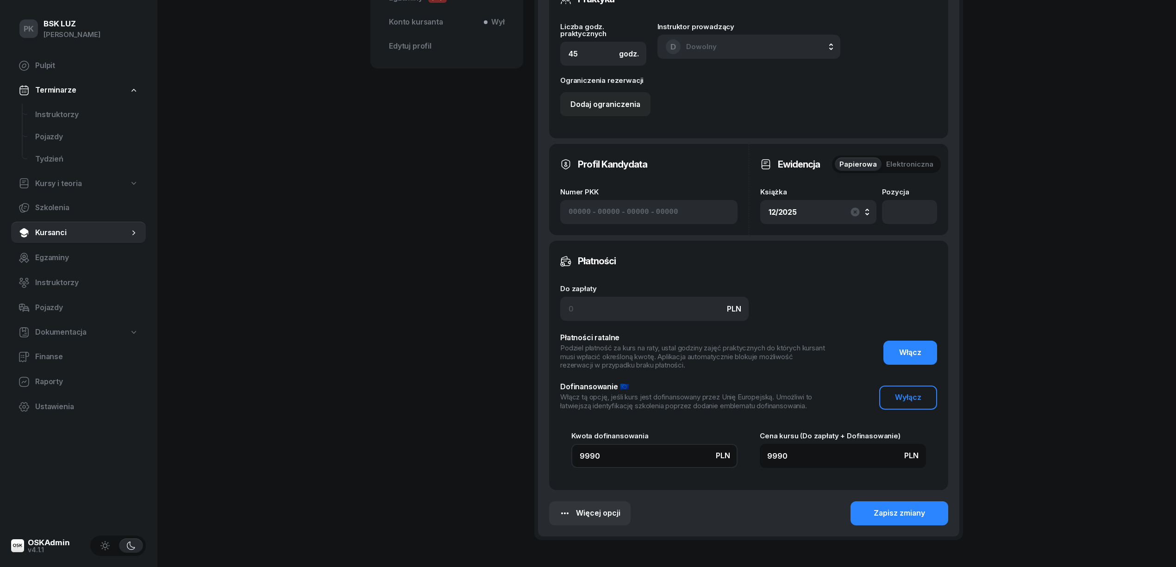
drag, startPoint x: 608, startPoint y: 462, endPoint x: 565, endPoint y: 458, distance: 43.7
click at [565, 458] on div "Kwota dofinansowania PLN 9990 Cena kursu (Do zapłaty + Dofinasowanie) PLN 9990" at bounding box center [748, 450] width 377 height 36
type input "9"
type input "90"
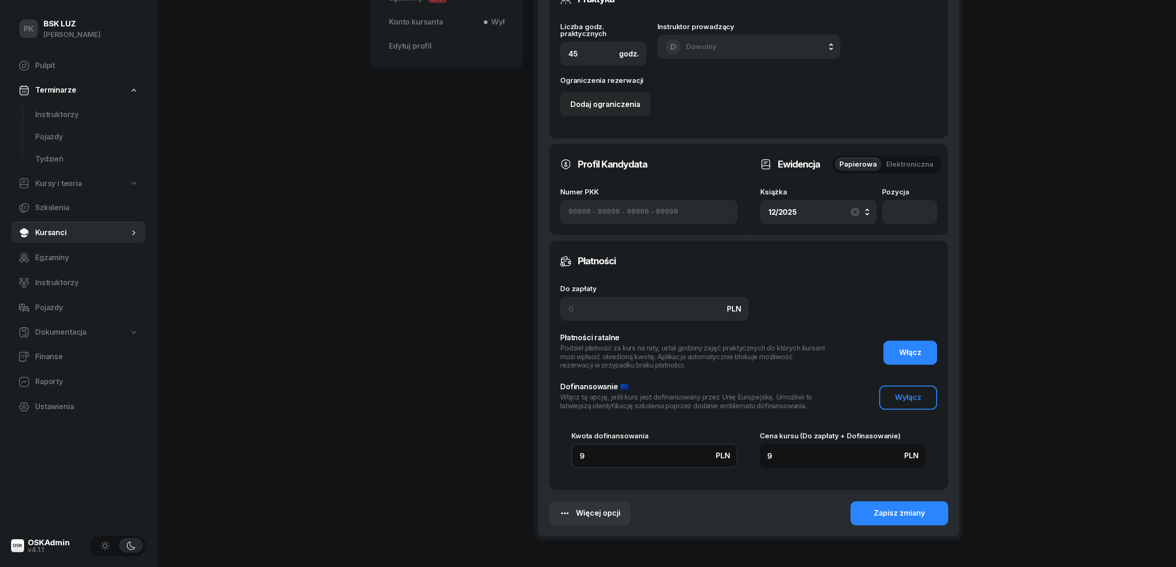
type input "90"
type input "900"
type input "9000"
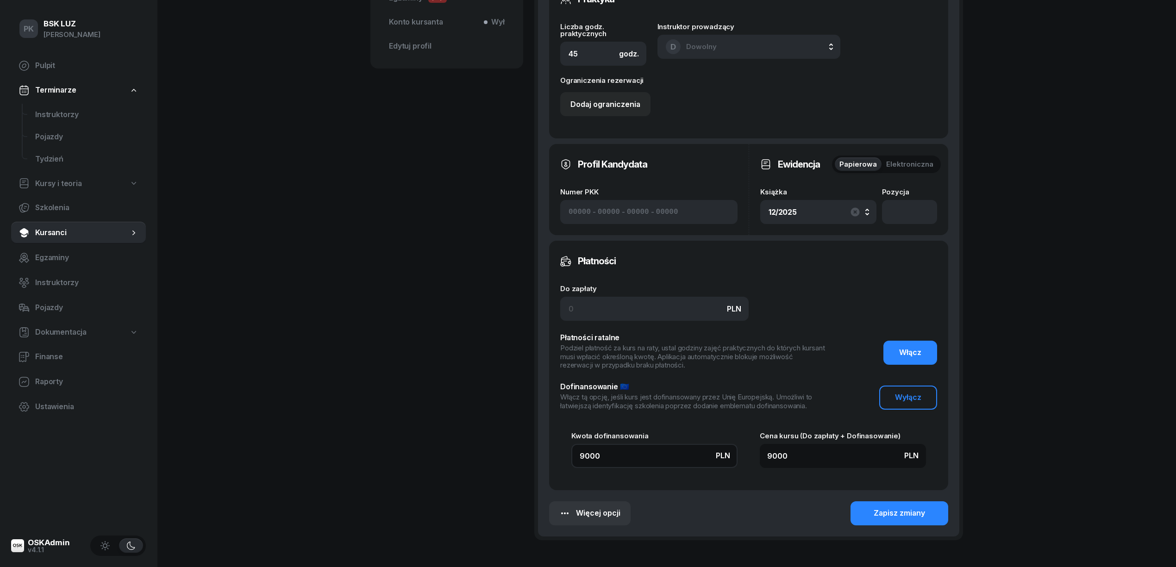
type input "9000"
click at [639, 304] on input at bounding box center [654, 309] width 188 height 24
type input "9"
type input "9009"
type input "99"
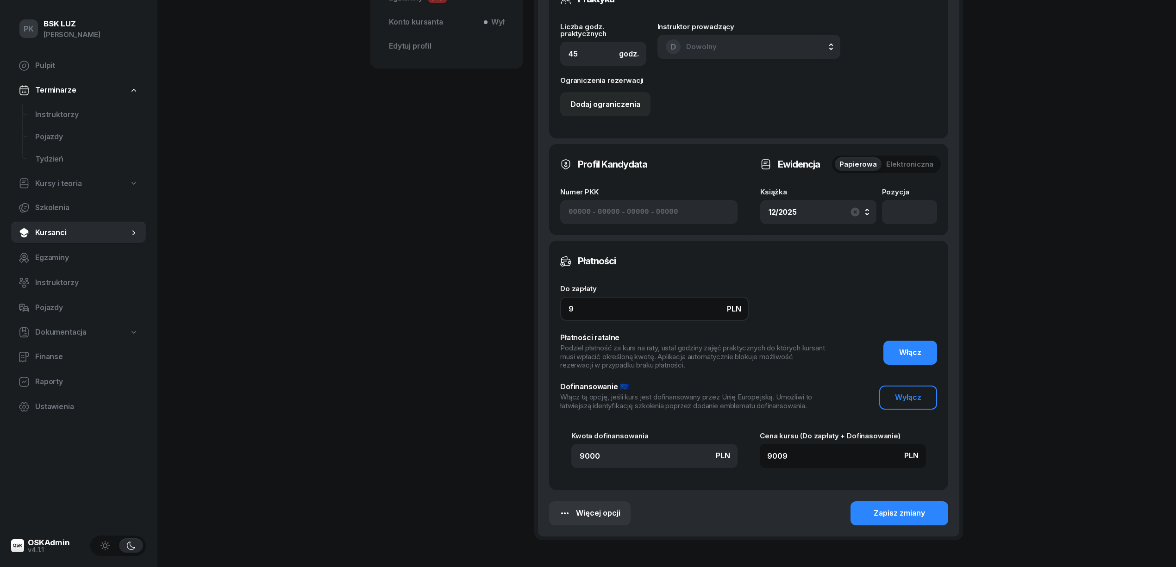
type input "9099"
type input "990"
type input "9990"
type input "990"
click at [874, 512] on div "Zapisz zmiany" at bounding box center [899, 513] width 51 height 12
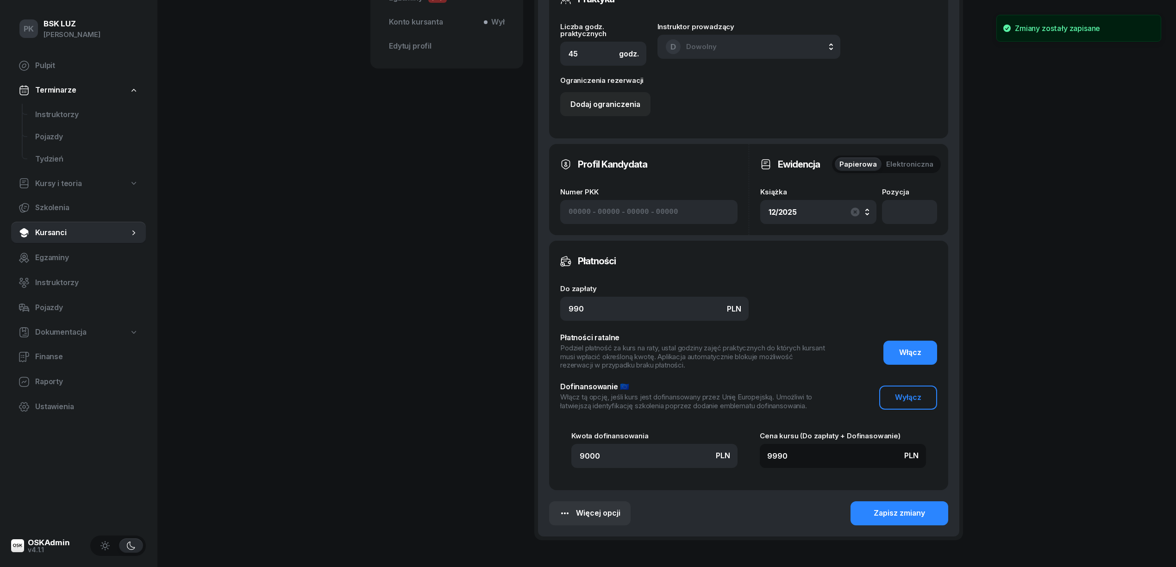
scroll to position [0, 0]
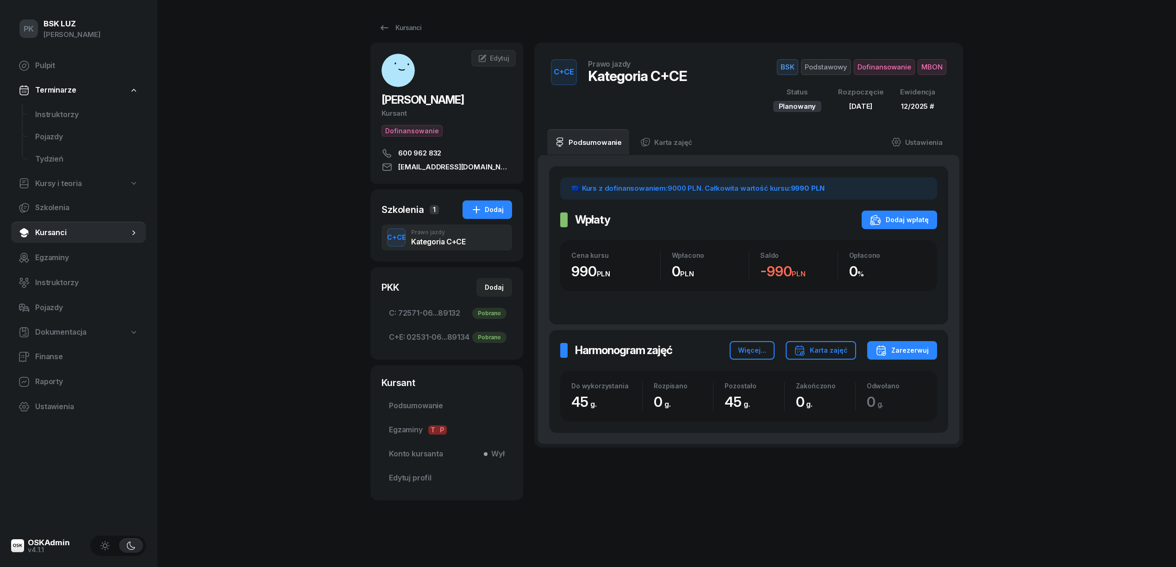
click at [291, 257] on div "PK BSK LUZ Piotr Klimek Pulpit Terminarze Instruktorzy Pojazdy Tydzień Kursy i …" at bounding box center [588, 283] width 1176 height 567
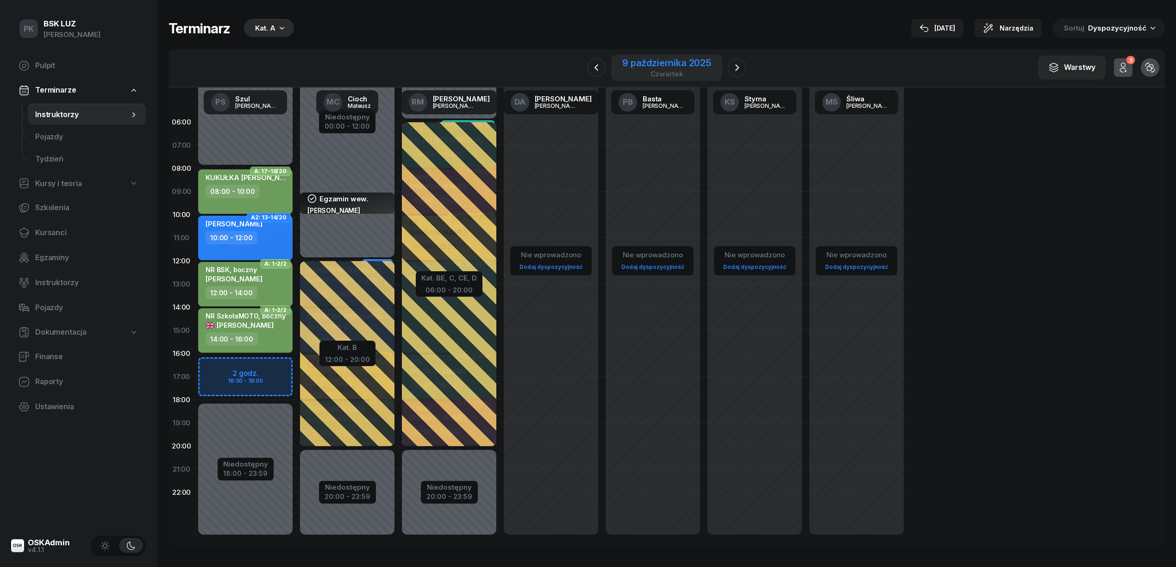
click at [667, 66] on div "9 października 2025" at bounding box center [666, 62] width 89 height 9
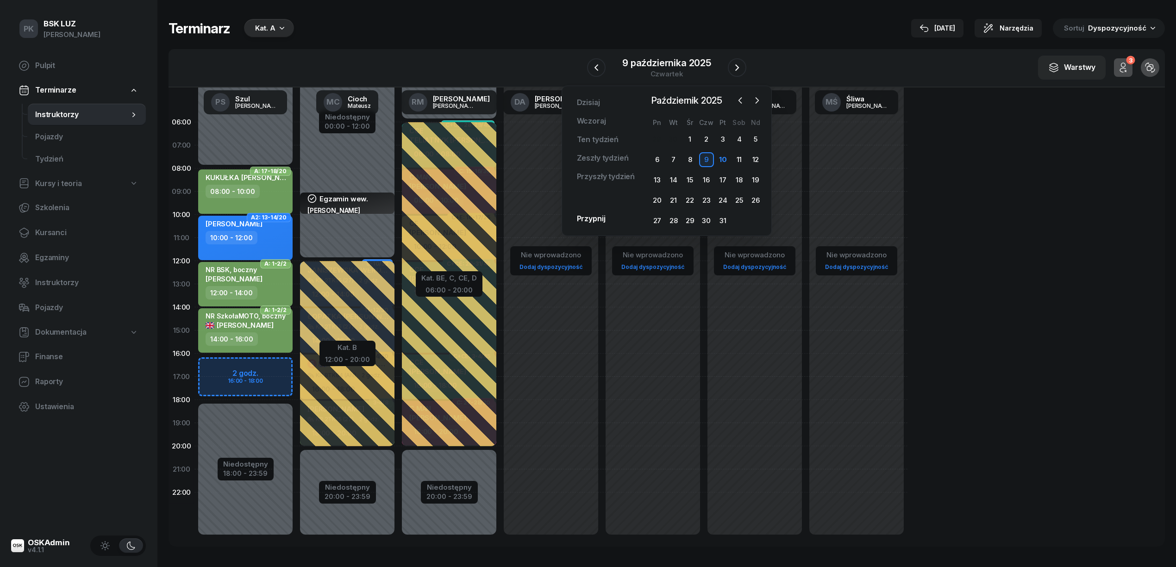
click at [273, 32] on div "Kat. A" at bounding box center [265, 28] width 20 height 11
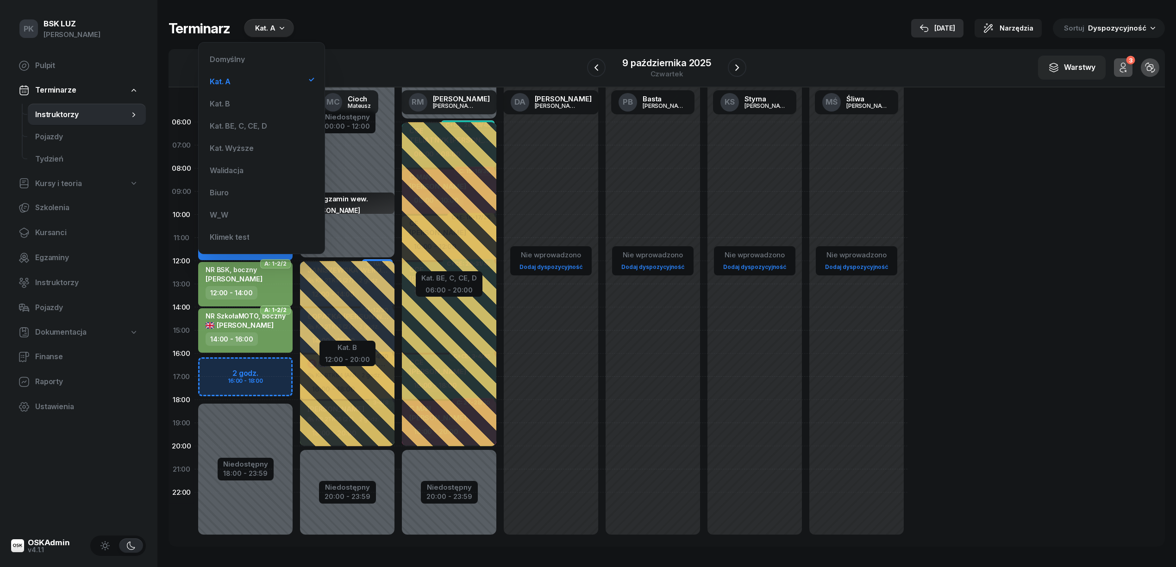
click at [936, 28] on div "10 paź" at bounding box center [937, 28] width 36 height 11
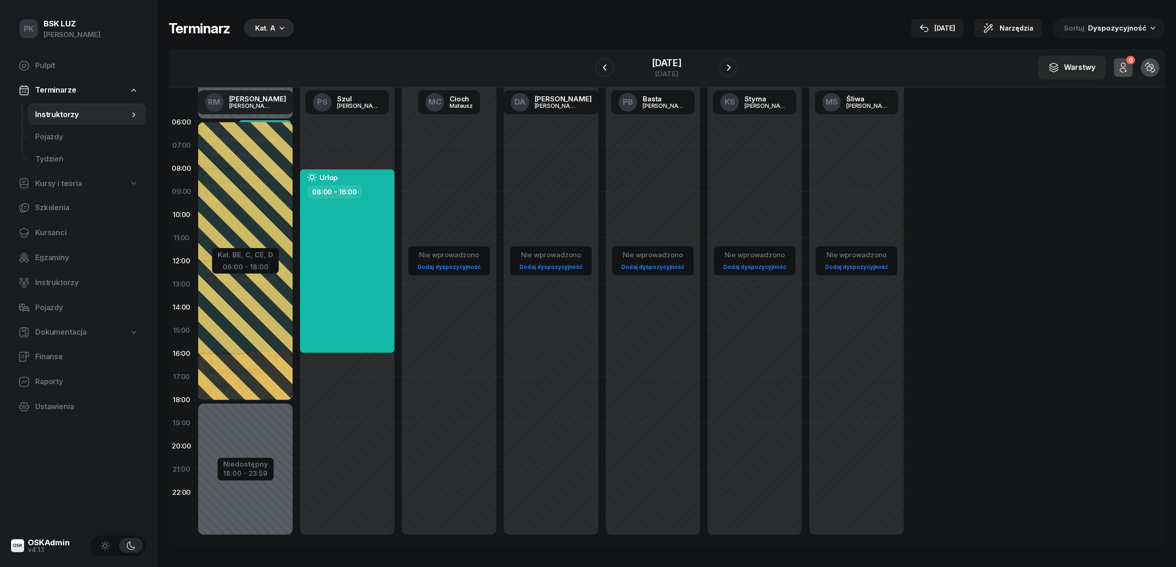
click at [555, 153] on div "Nie wprowadzono Dodaj dyspozycyjność" at bounding box center [551, 331] width 102 height 440
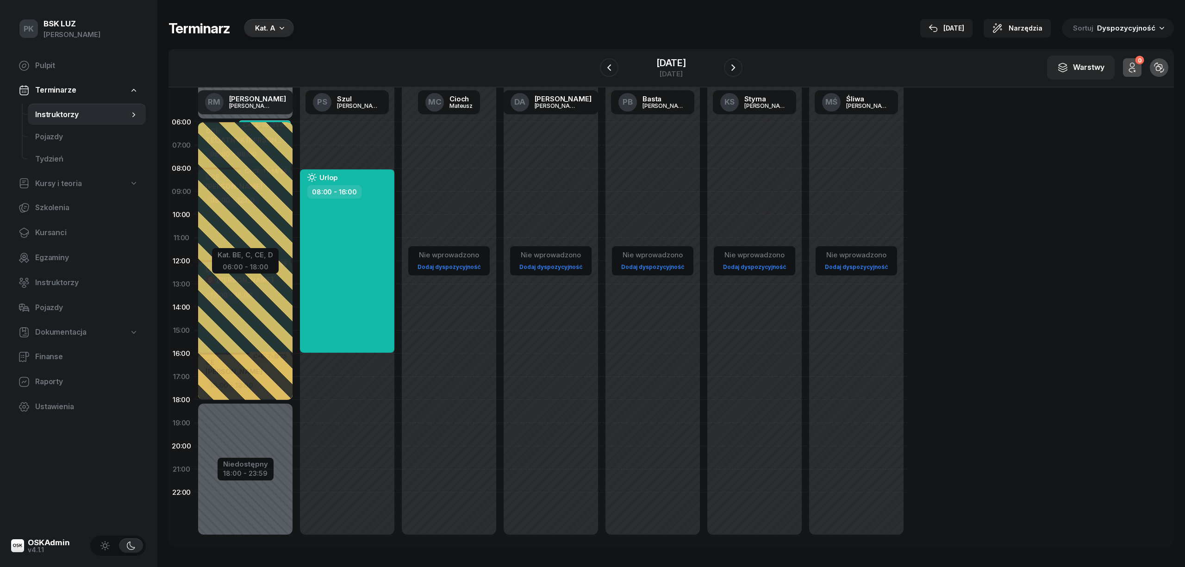
select select "07"
select select "09"
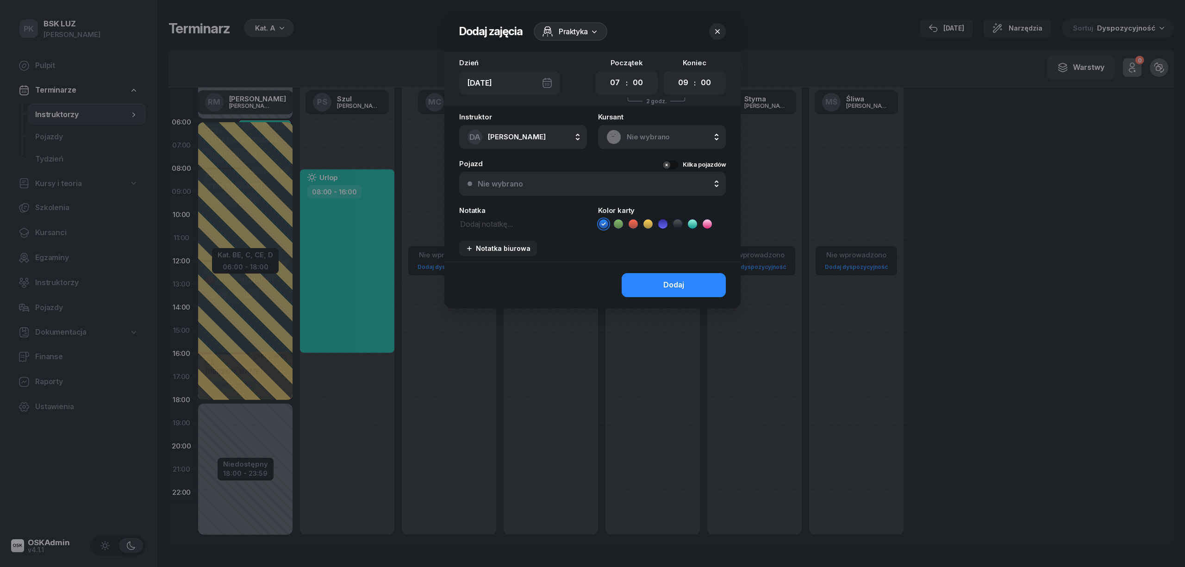
click at [593, 31] on icon at bounding box center [594, 32] width 5 height 3
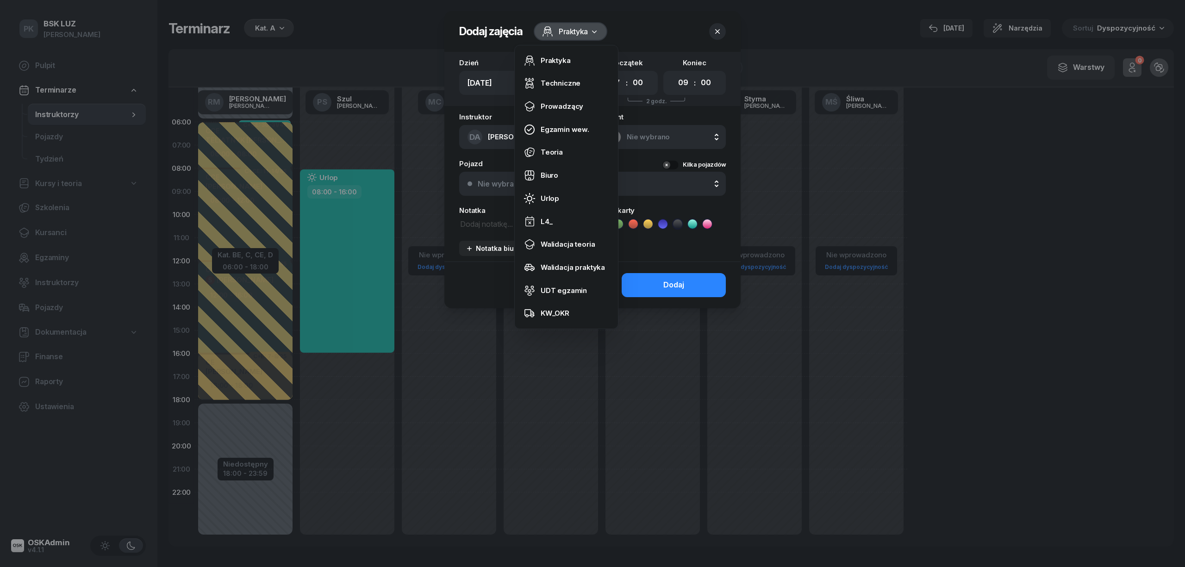
click at [417, 18] on div at bounding box center [592, 283] width 1185 height 567
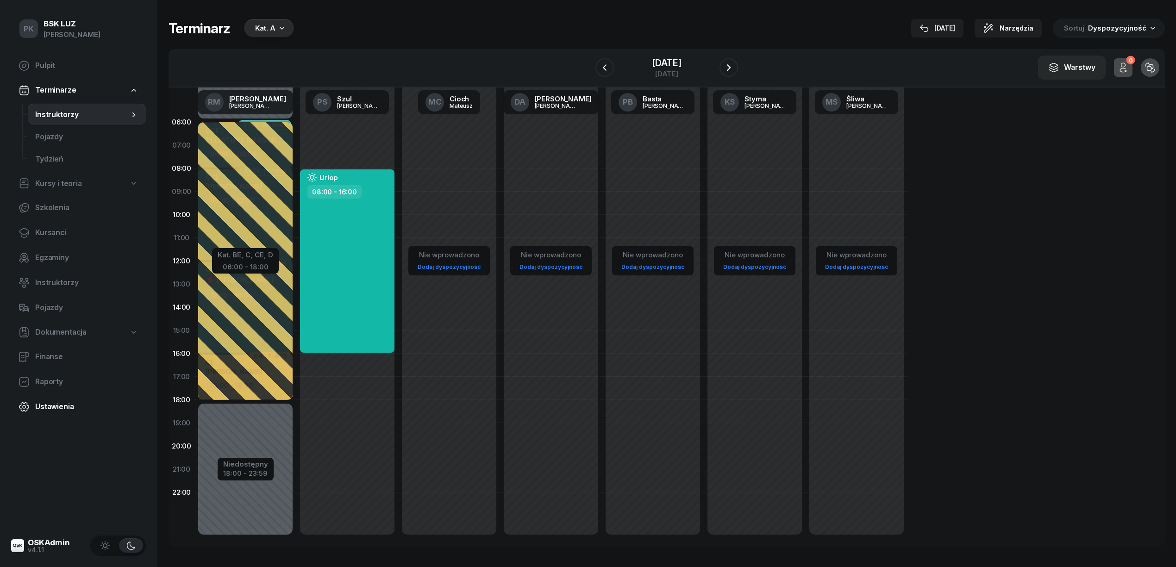
click at [60, 406] on span "Ustawienia" at bounding box center [86, 407] width 103 height 12
select select "06:00"
select select "22:00"
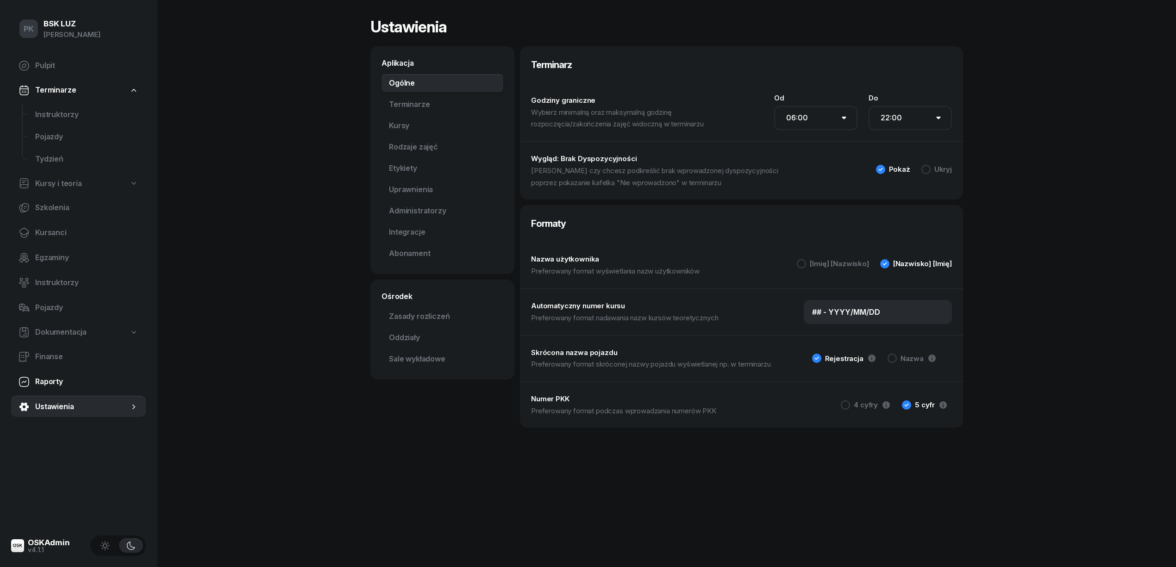
click at [55, 384] on span "Raporty" at bounding box center [86, 382] width 103 height 12
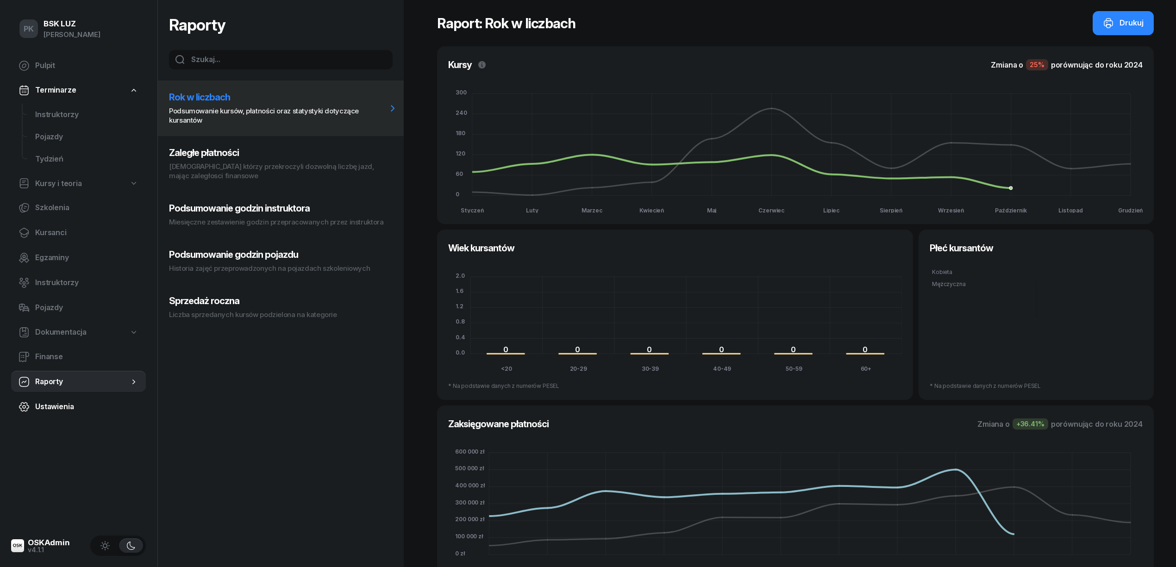
click at [54, 401] on span "Ustawienia" at bounding box center [86, 407] width 103 height 12
select select "06:00"
select select "22:00"
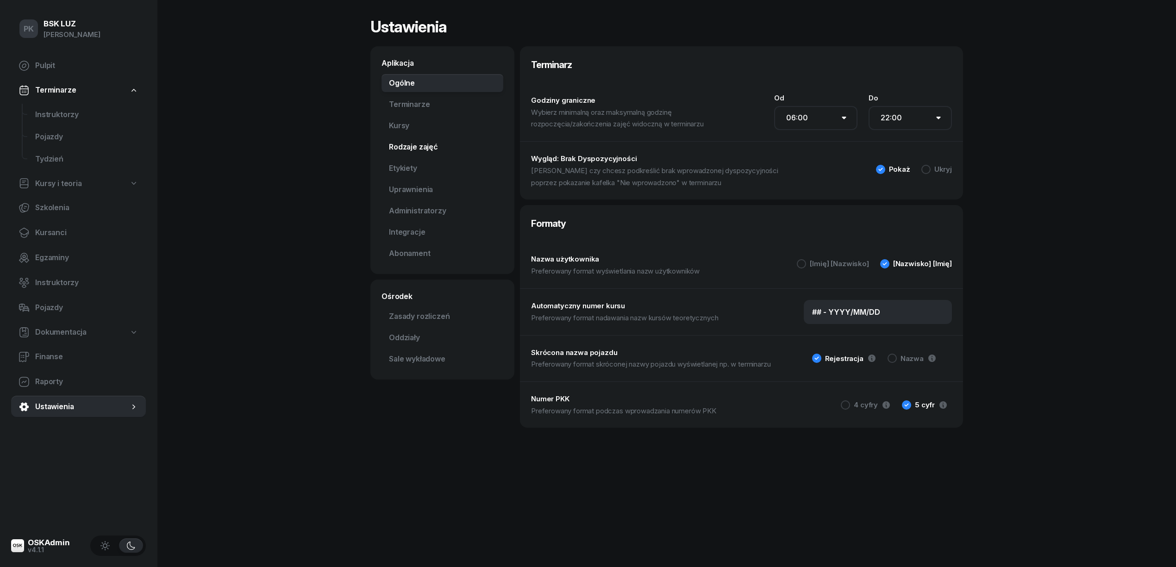
click at [404, 149] on link "Rodzaje zajęć" at bounding box center [442, 147] width 122 height 19
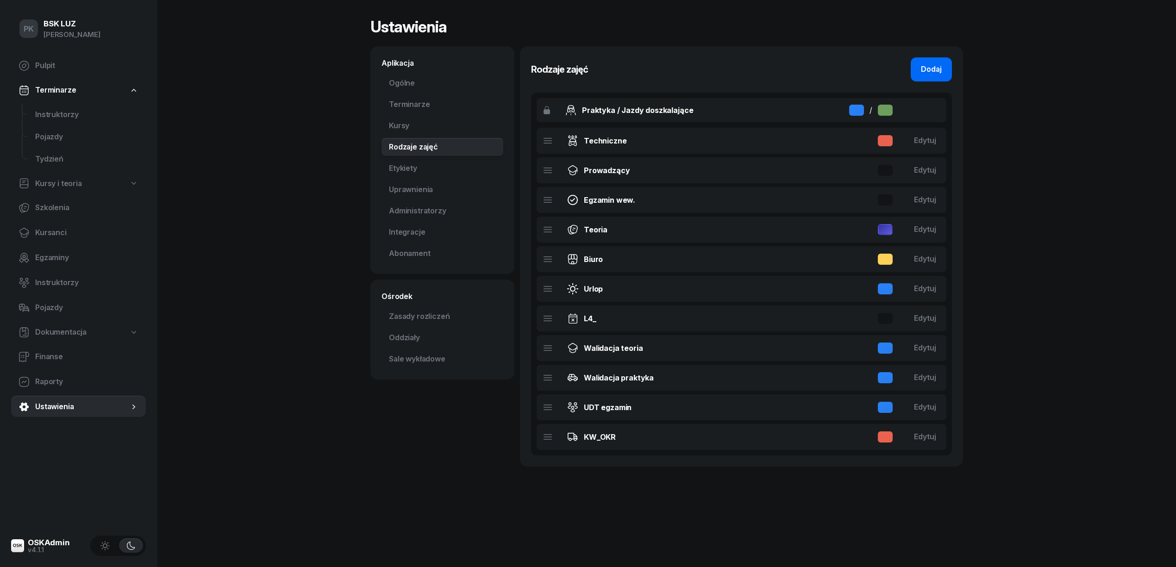
click at [931, 65] on div "Dodaj" at bounding box center [931, 69] width 21 height 12
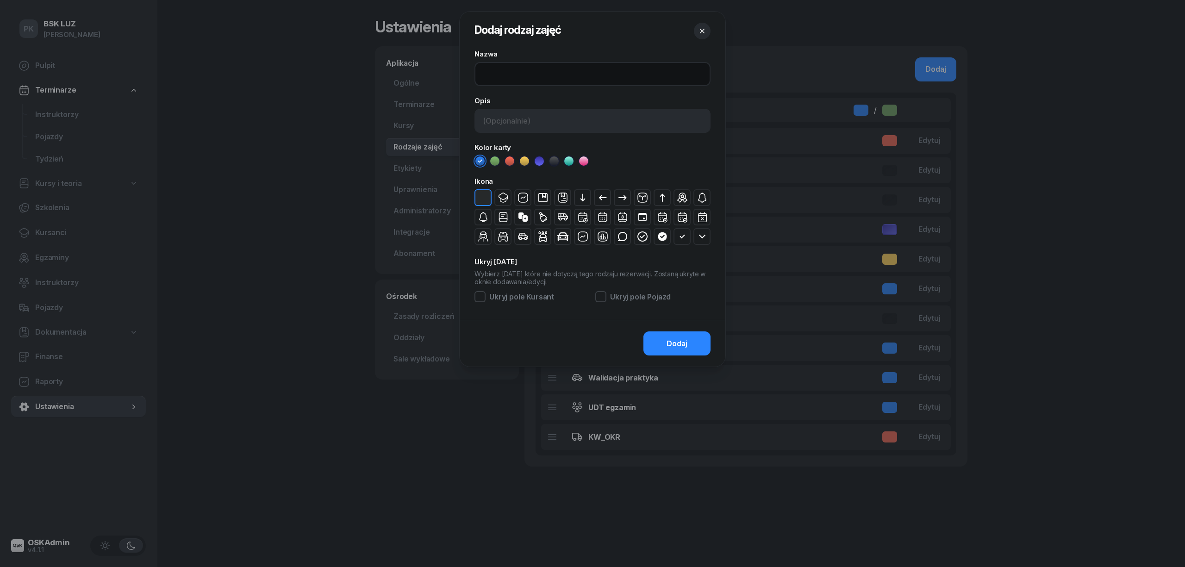
click at [500, 78] on input at bounding box center [593, 74] width 236 height 24
type input "Notatka"
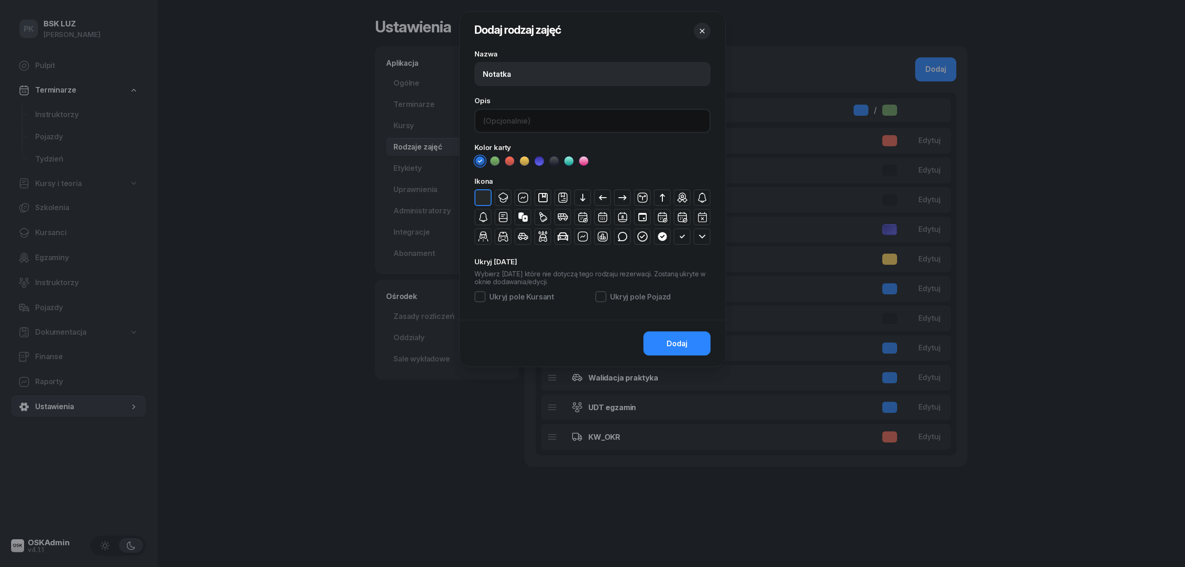
click at [501, 126] on input at bounding box center [593, 121] width 236 height 24
type input "Notatka"
click at [508, 163] on icon at bounding box center [509, 160] width 9 height 9
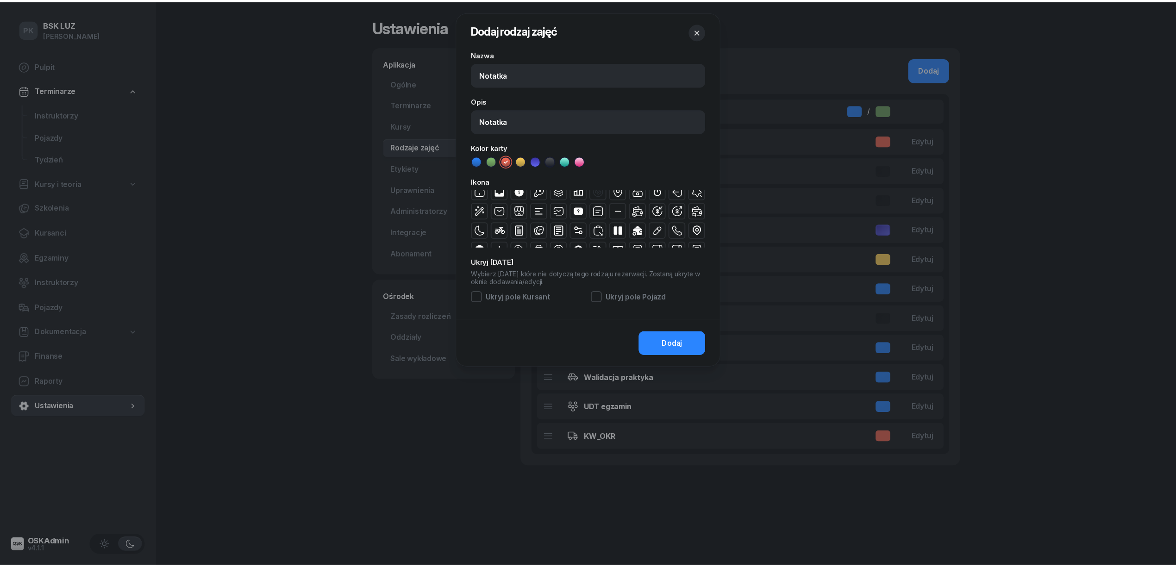
scroll to position [148, 0]
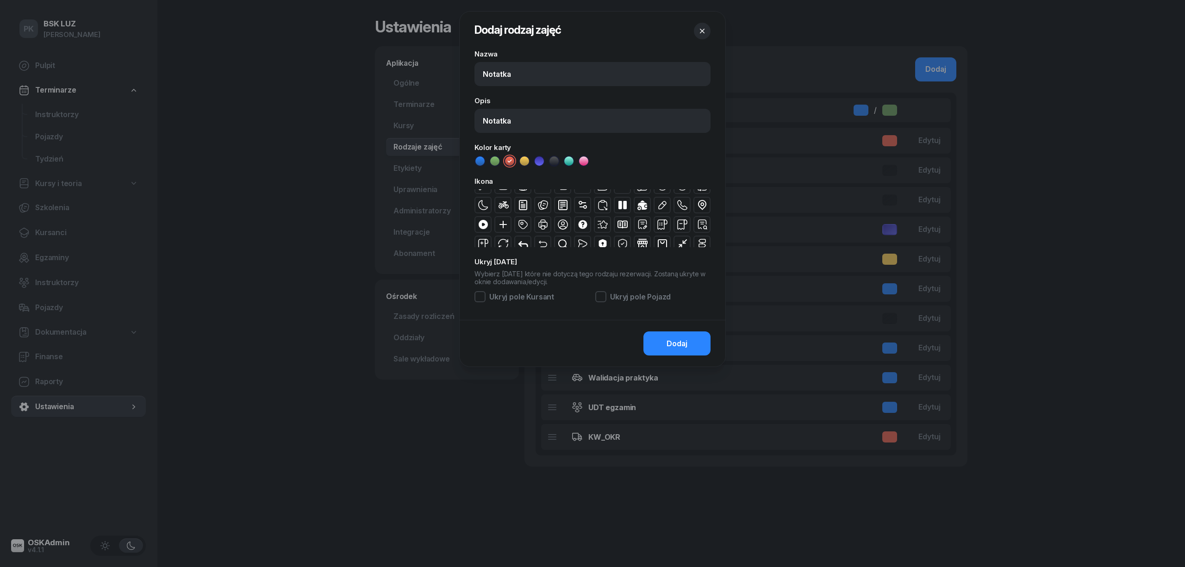
click at [560, 205] on icon "button" at bounding box center [562, 205] width 11 height 11
click at [659, 347] on button "Dodaj" at bounding box center [676, 343] width 67 height 24
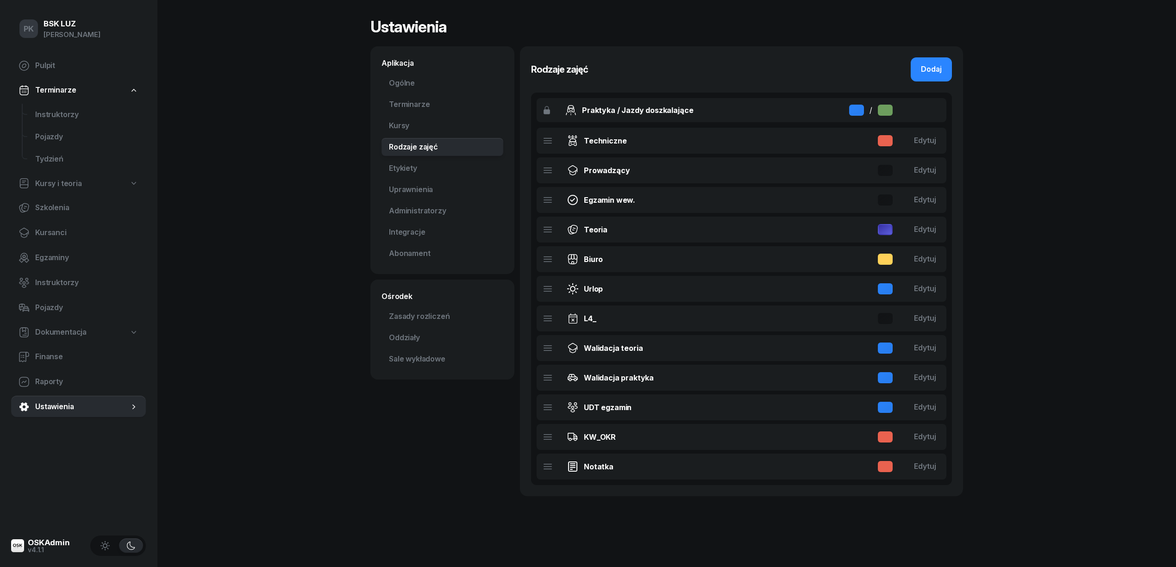
click at [434, 469] on div "Aplikacja Ogólne Terminarze Kursy Rodzaje zajęć Etykiety Uprawnienia Administra…" at bounding box center [442, 271] width 144 height 450
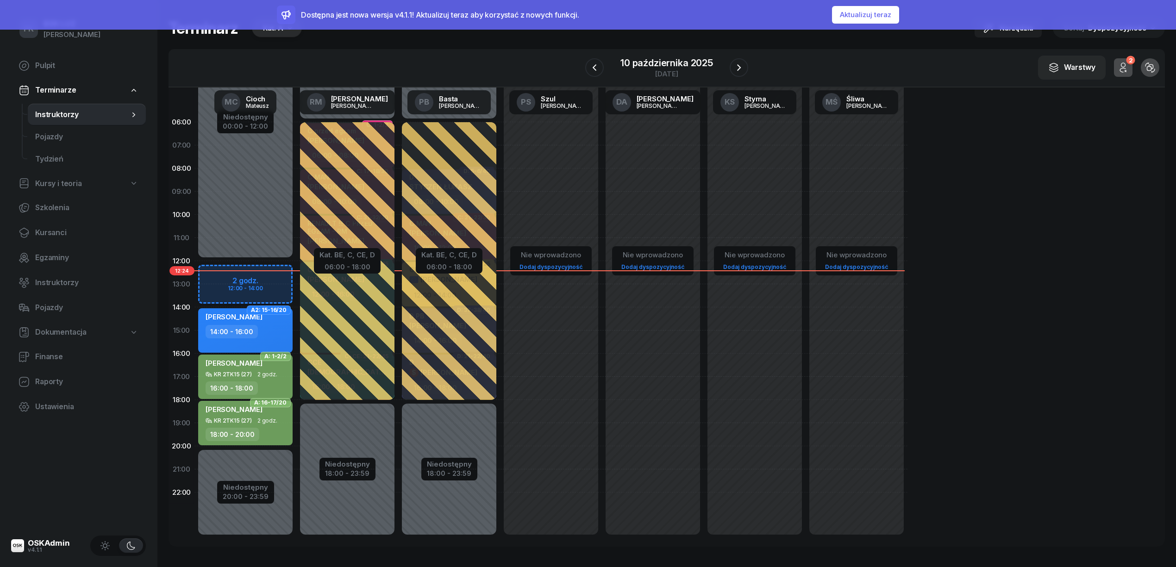
click at [855, 17] on button "Aktualizuj teraz" at bounding box center [865, 15] width 67 height 18
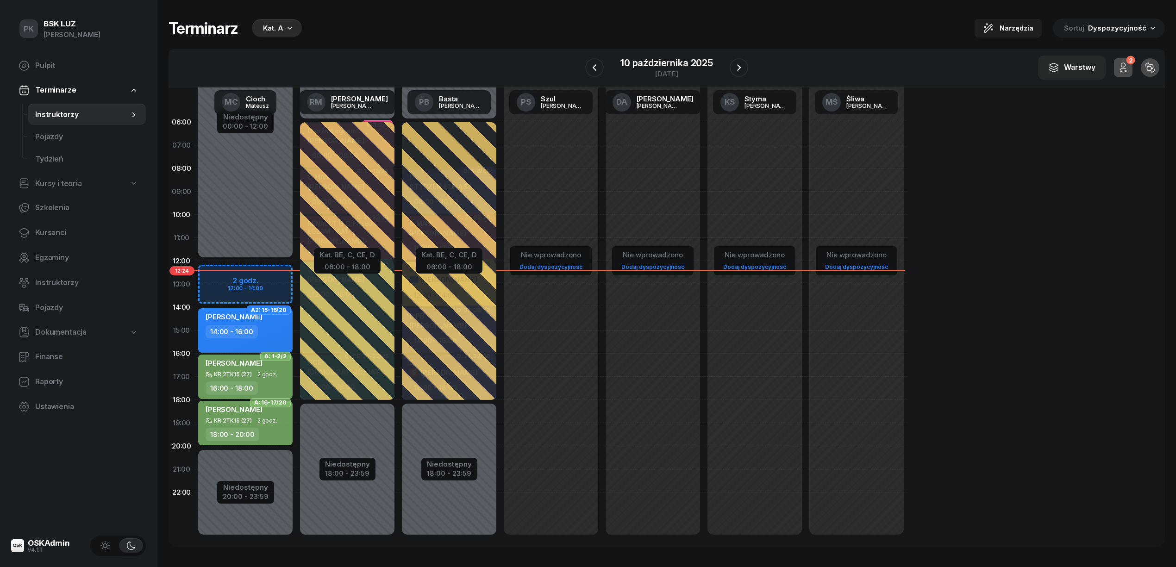
click at [642, 156] on div "Nie wprowadzono Dodaj dyspozycyjność" at bounding box center [653, 331] width 102 height 440
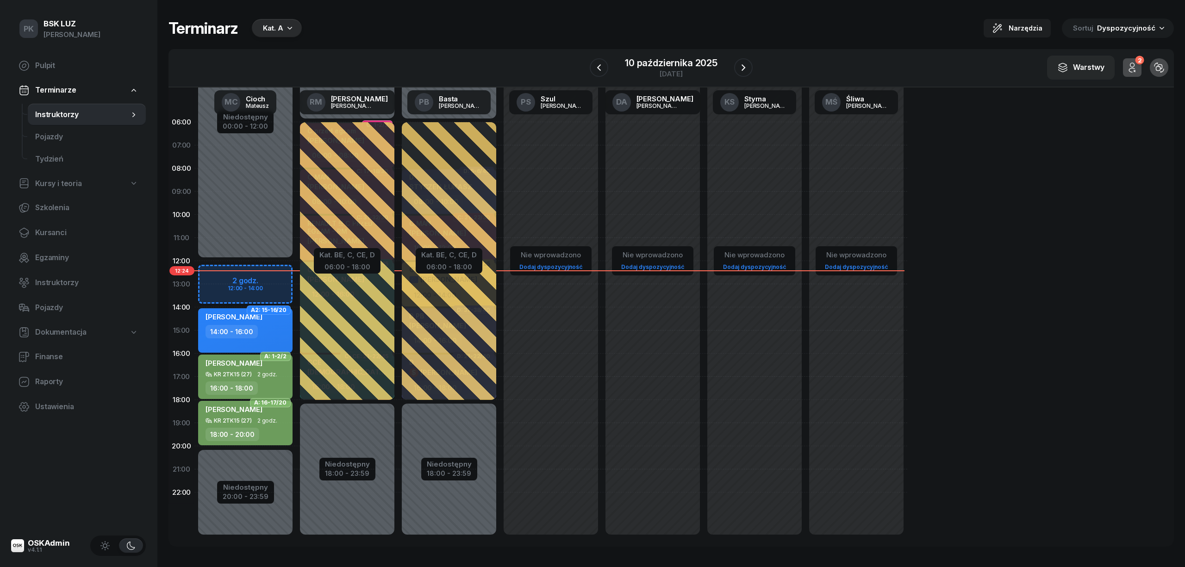
select select "07"
select select "09"
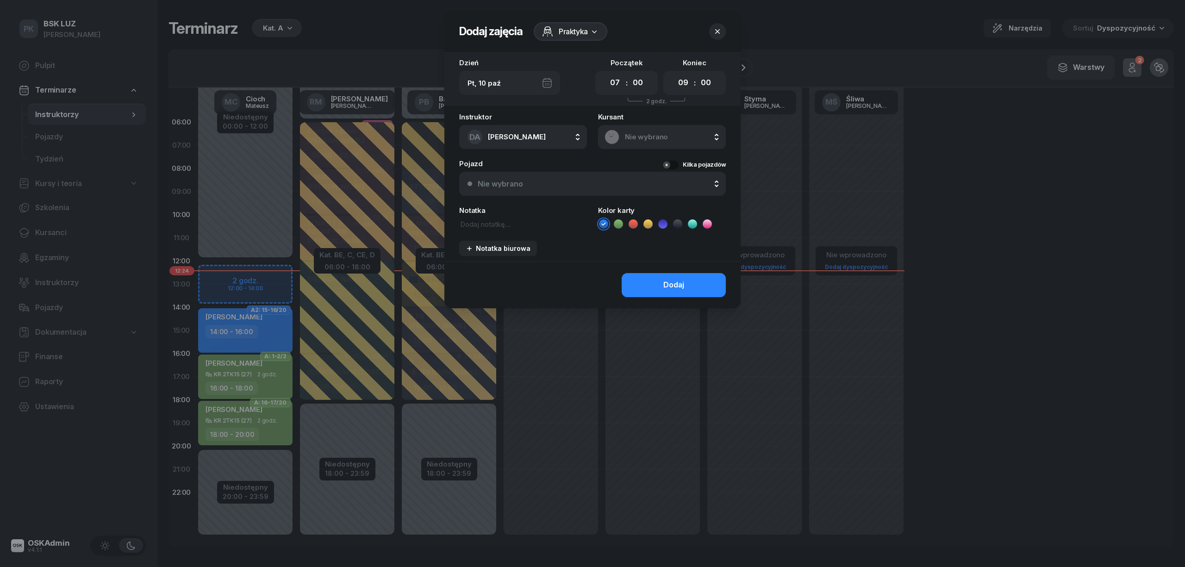
click at [550, 36] on icon at bounding box center [547, 31] width 11 height 11
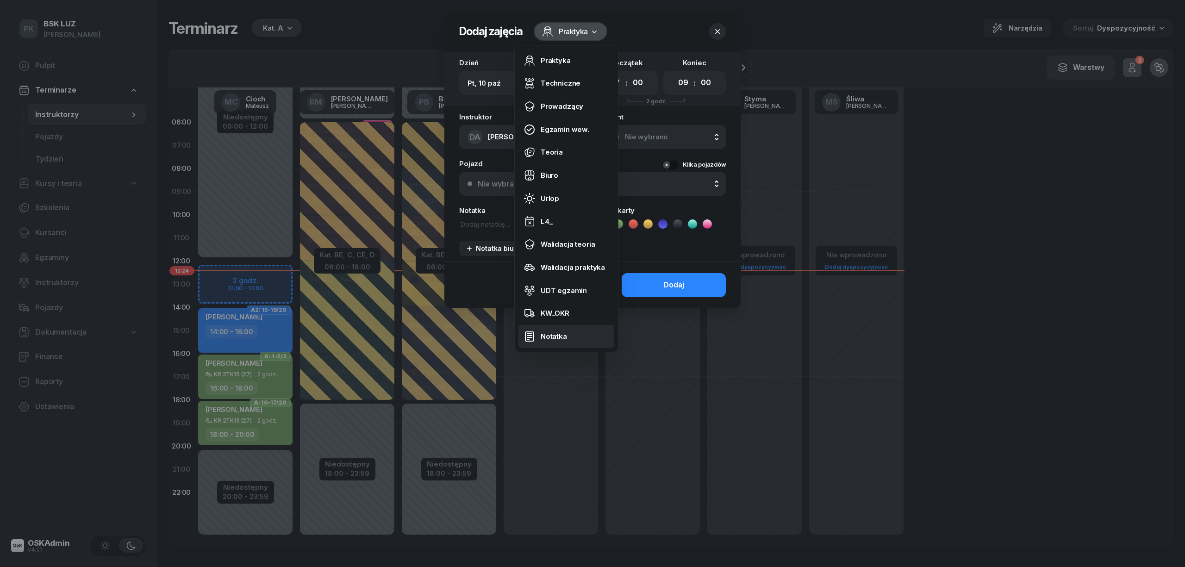
click at [557, 336] on div "Notatka" at bounding box center [554, 337] width 26 height 12
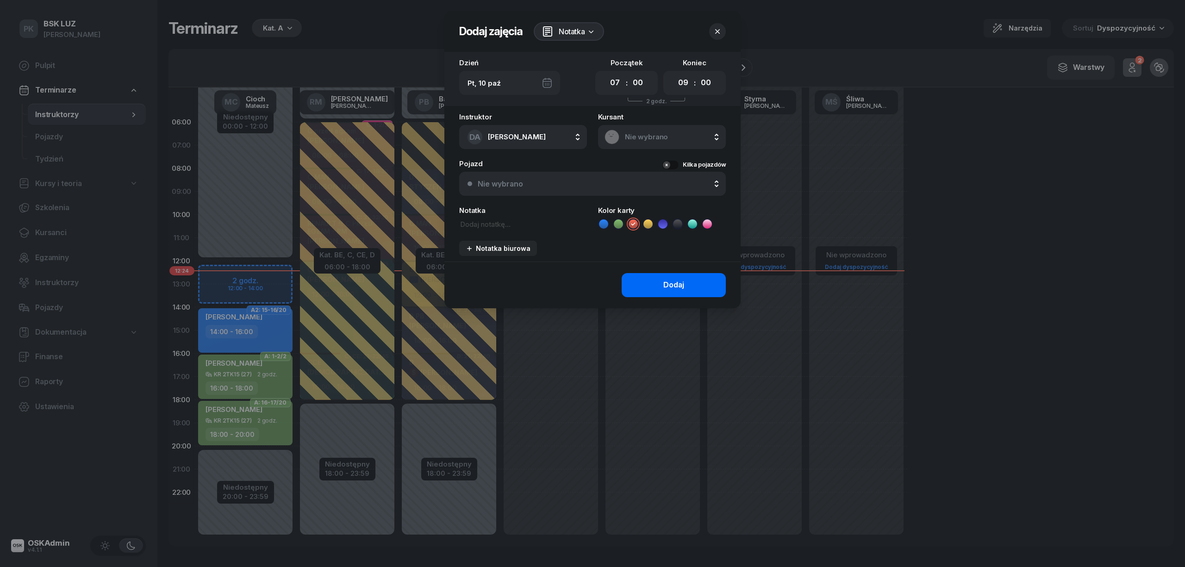
click at [643, 281] on button "Dodaj" at bounding box center [674, 285] width 104 height 24
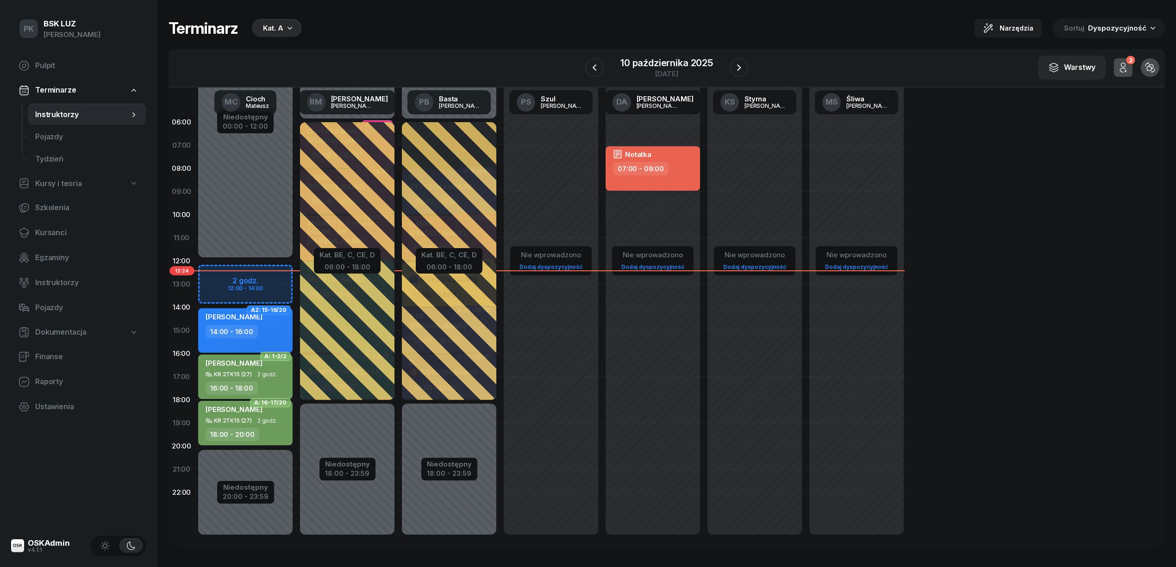
click at [673, 178] on div "Notatka 07:00 - 09:00" at bounding box center [653, 168] width 94 height 44
select select "07"
select select "09"
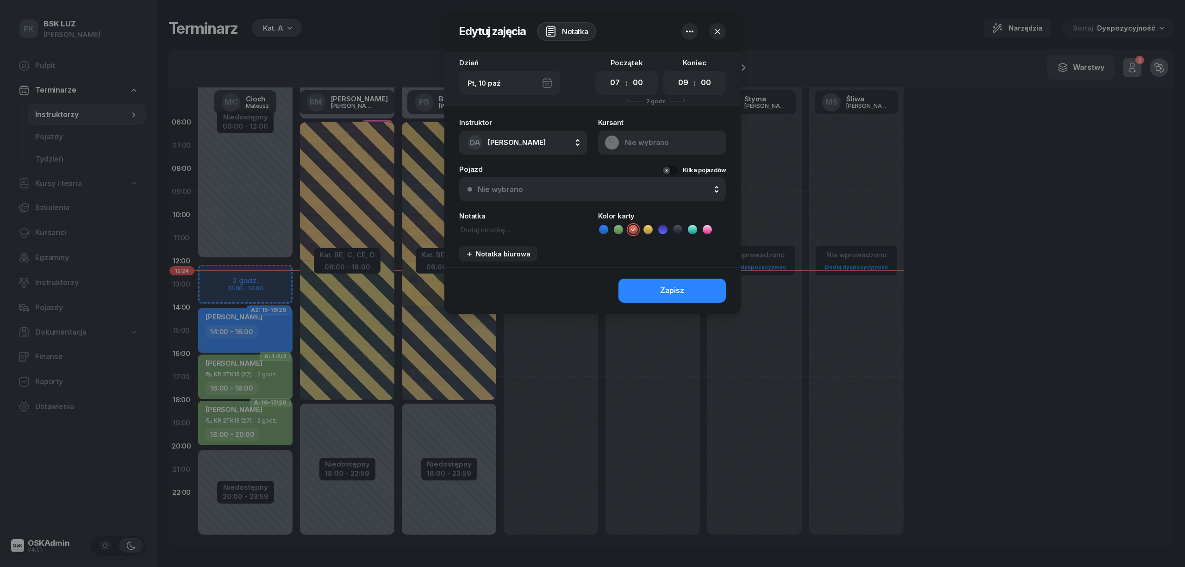
click at [687, 31] on icon "button" at bounding box center [689, 32] width 7 height 2
click at [668, 59] on link "Usuń" at bounding box center [684, 60] width 121 height 23
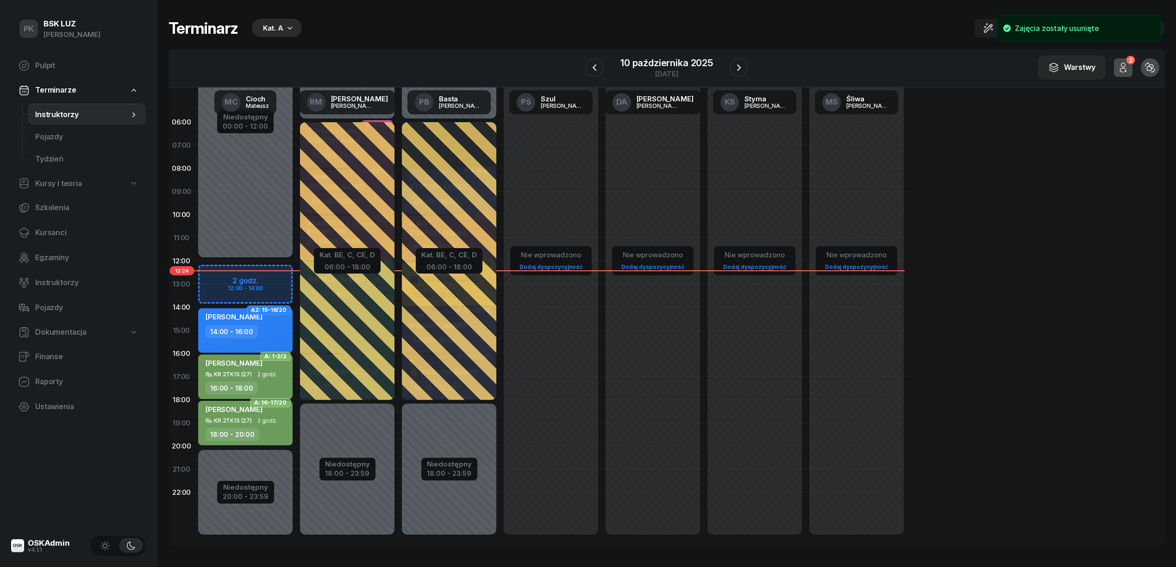
click at [619, 8] on div "Terminarz Kat. A Narzędzia Sortuj Dyspozycyjność W Wybierz AK Koryciński Artur …" at bounding box center [667, 282] width 996 height 565
click at [44, 545] on div "OSKAdmin" at bounding box center [49, 543] width 42 height 8
click at [45, 73] on link "Pulpit" at bounding box center [78, 66] width 135 height 22
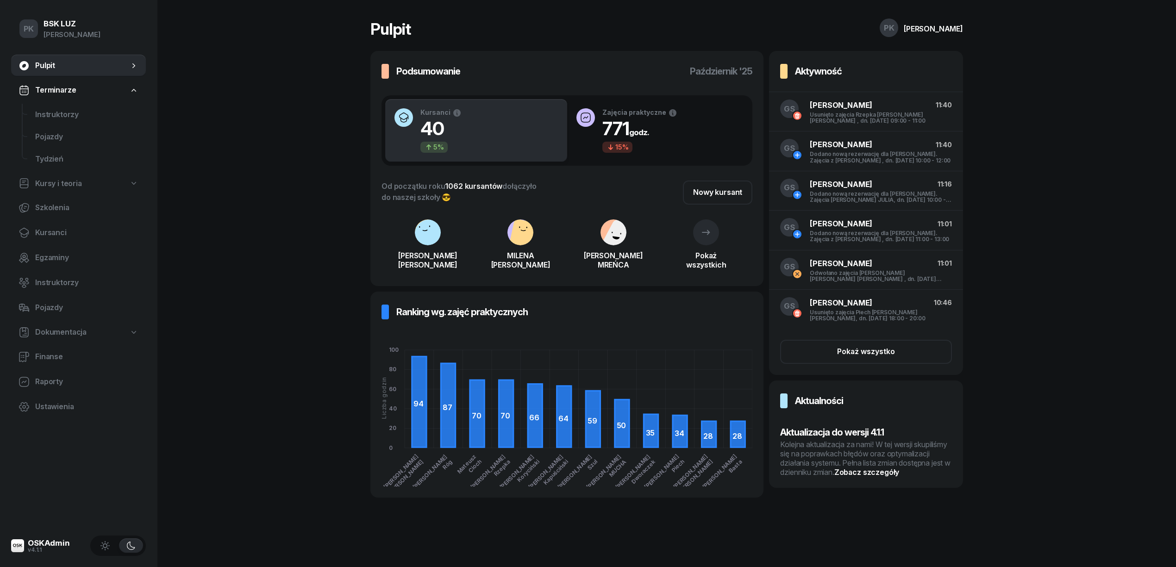
click at [866, 458] on div "Kolejna aktualizacja za nami! W tej wersji skupiliśmy się na poprawkach błędów …" at bounding box center [866, 458] width 172 height 37
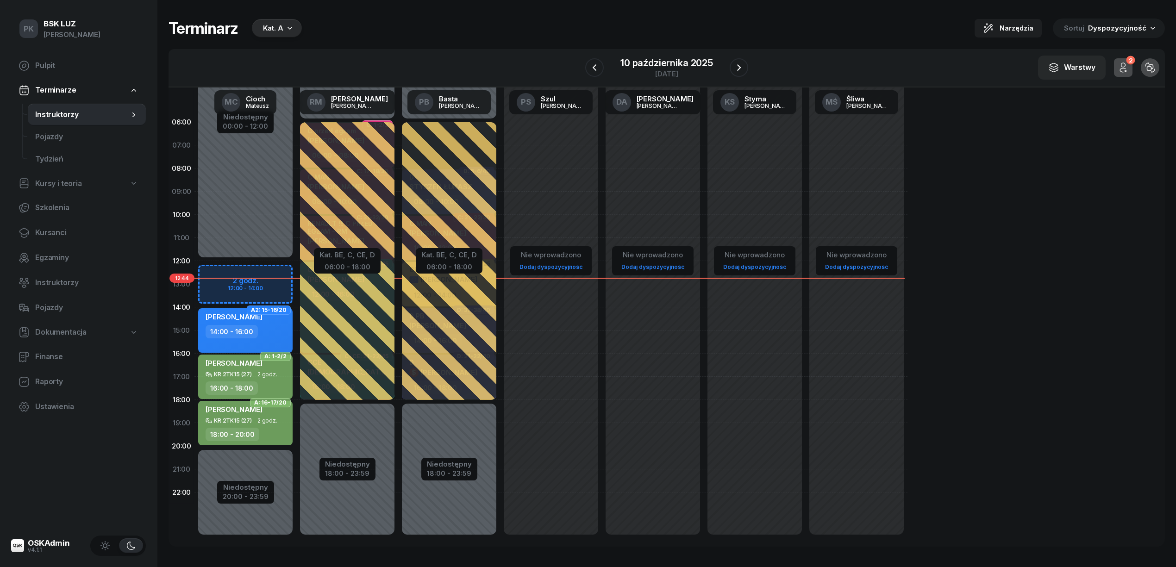
click at [277, 16] on div "Terminarz Kat. A Narzędzia Sortuj Dyspozycyjność W Wybierz AK Koryciński Artur …" at bounding box center [667, 282] width 996 height 565
click at [282, 29] on div "Kat. A" at bounding box center [273, 28] width 20 height 11
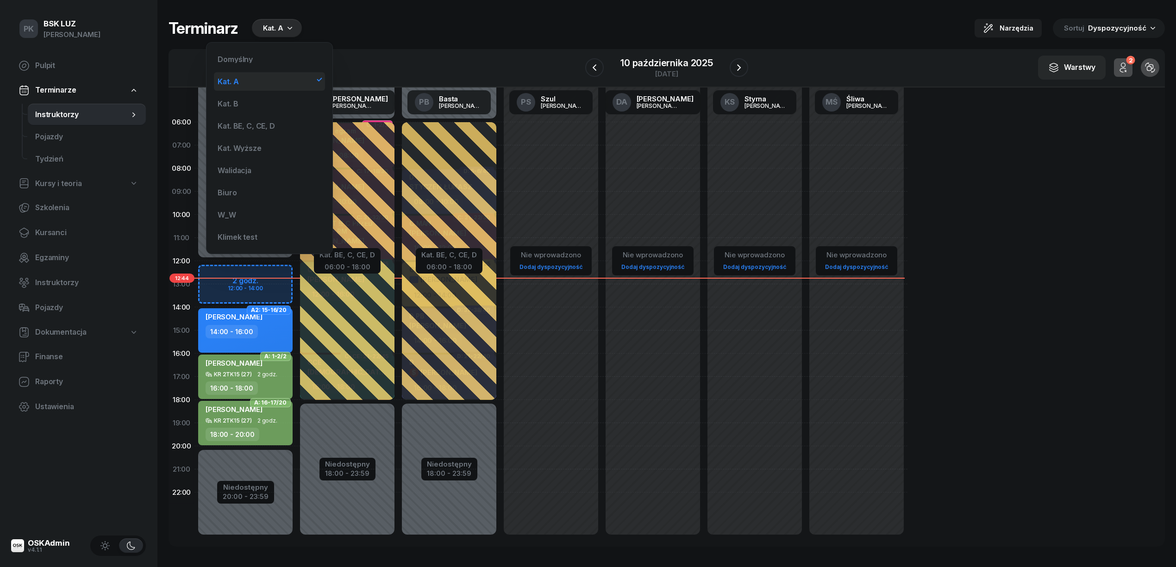
click at [250, 80] on div "Kat. A" at bounding box center [269, 81] width 111 height 19
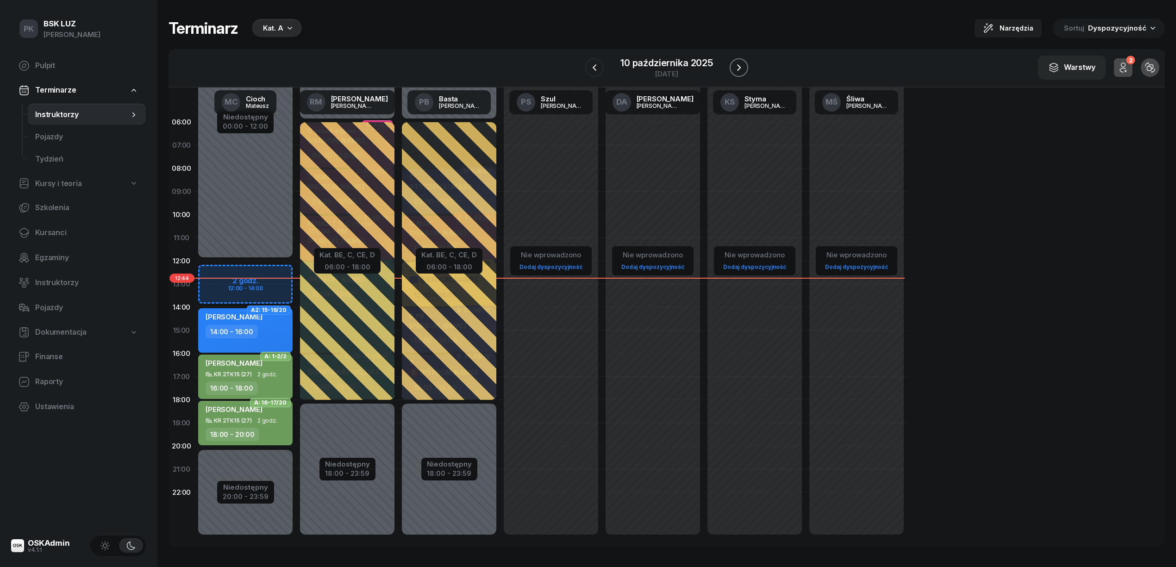
click at [743, 67] on icon "button" at bounding box center [738, 67] width 11 height 11
click at [743, 67] on button "button" at bounding box center [737, 67] width 19 height 19
click at [734, 67] on icon "button" at bounding box center [728, 67] width 11 height 11
click at [743, 67] on icon "button" at bounding box center [738, 67] width 11 height 11
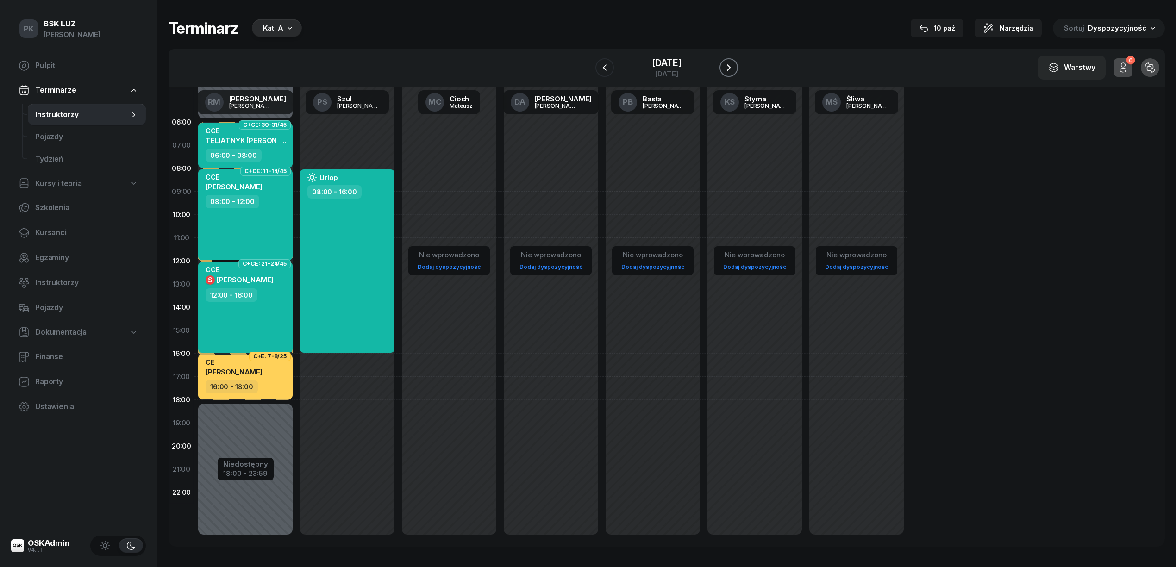
click at [734, 67] on icon "button" at bounding box center [728, 67] width 11 height 11
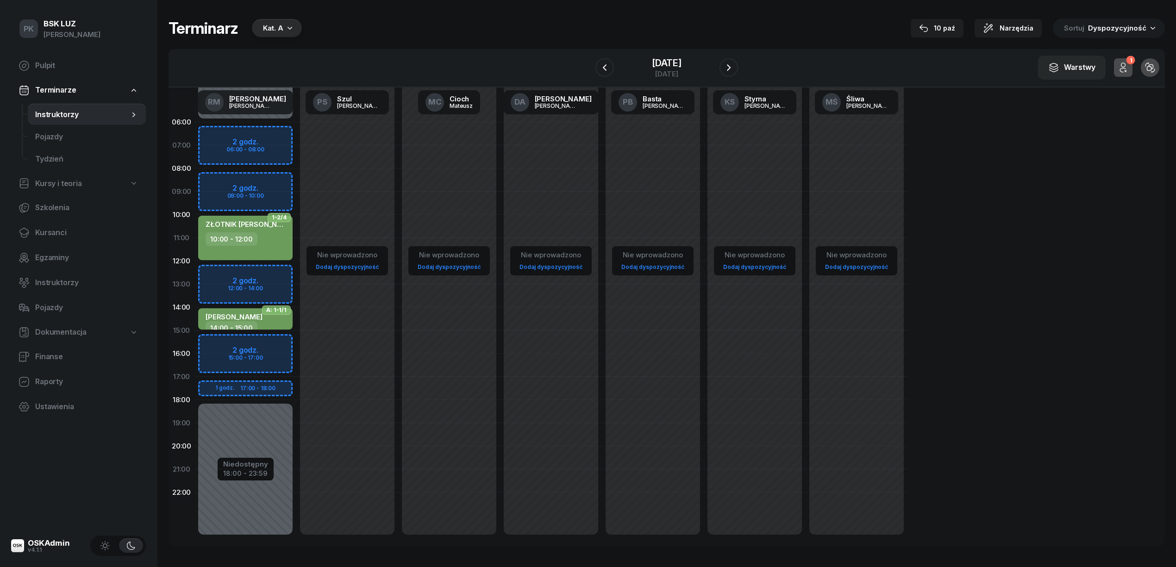
click at [277, 273] on div "Niedostępny 00:00 - 06:00 Niedostępny 18:00 - 23:59 2 godz. 06:00 - 08:00 2 god…" at bounding box center [245, 331] width 102 height 440
select select "12"
select select "14"
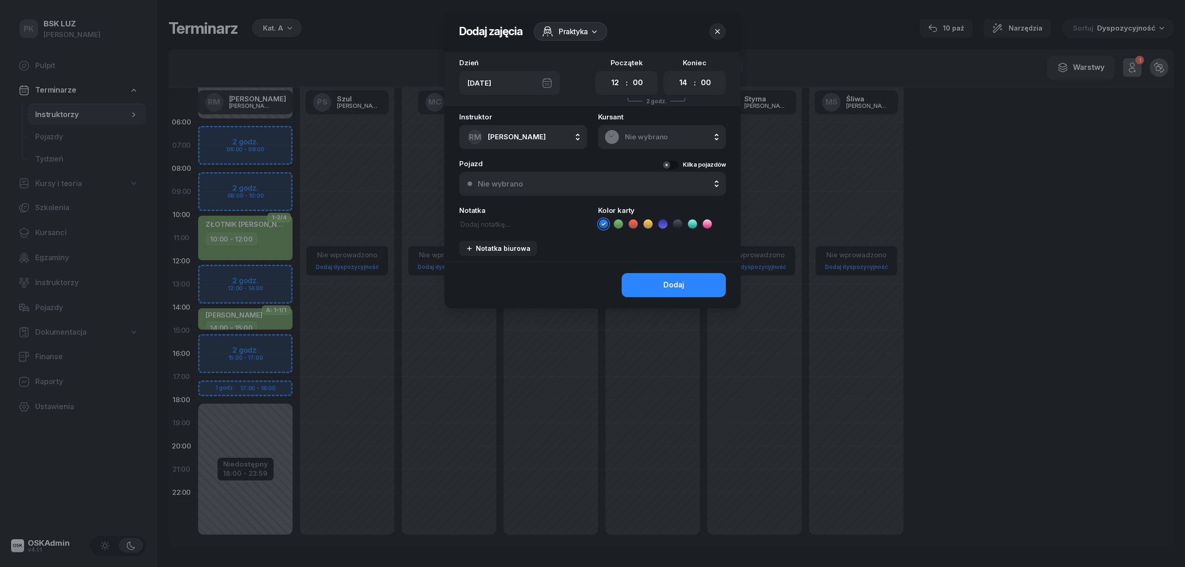
click at [377, 18] on div at bounding box center [592, 283] width 1185 height 567
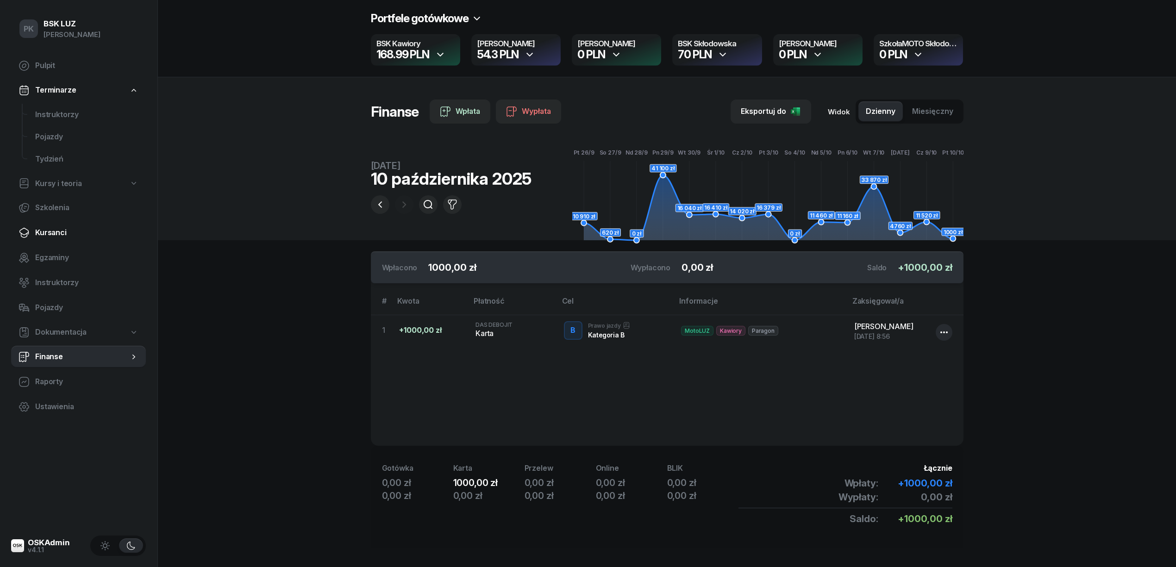
click at [53, 234] on span "Kursanci" at bounding box center [86, 233] width 103 height 12
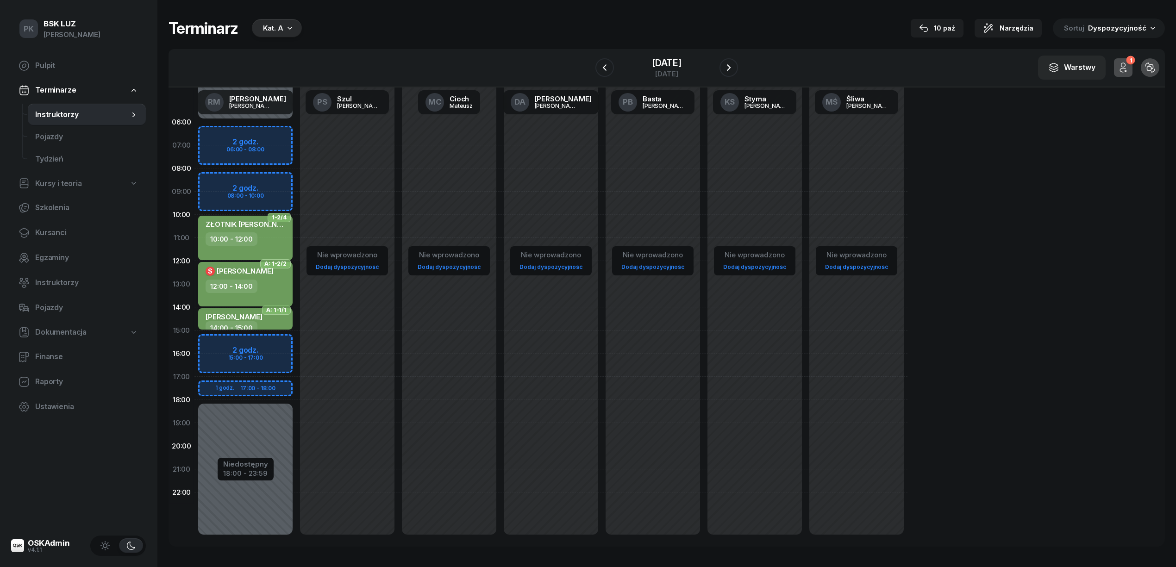
click at [269, 295] on div "$ [PERSON_NAME] 12:00 - 14:00" at bounding box center [245, 284] width 94 height 44
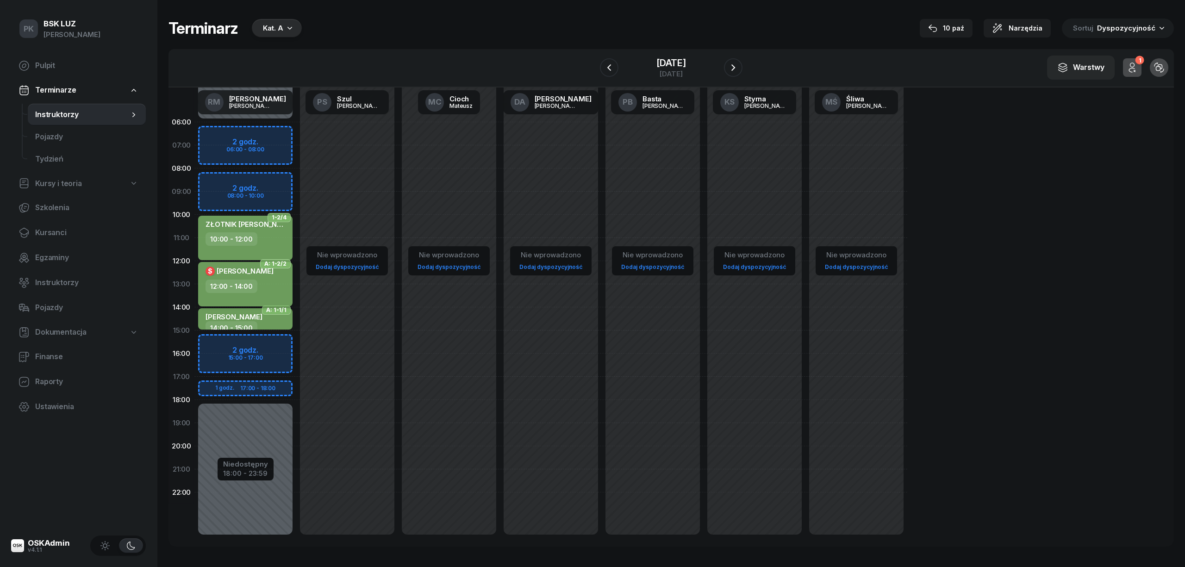
select select "12"
select select "14"
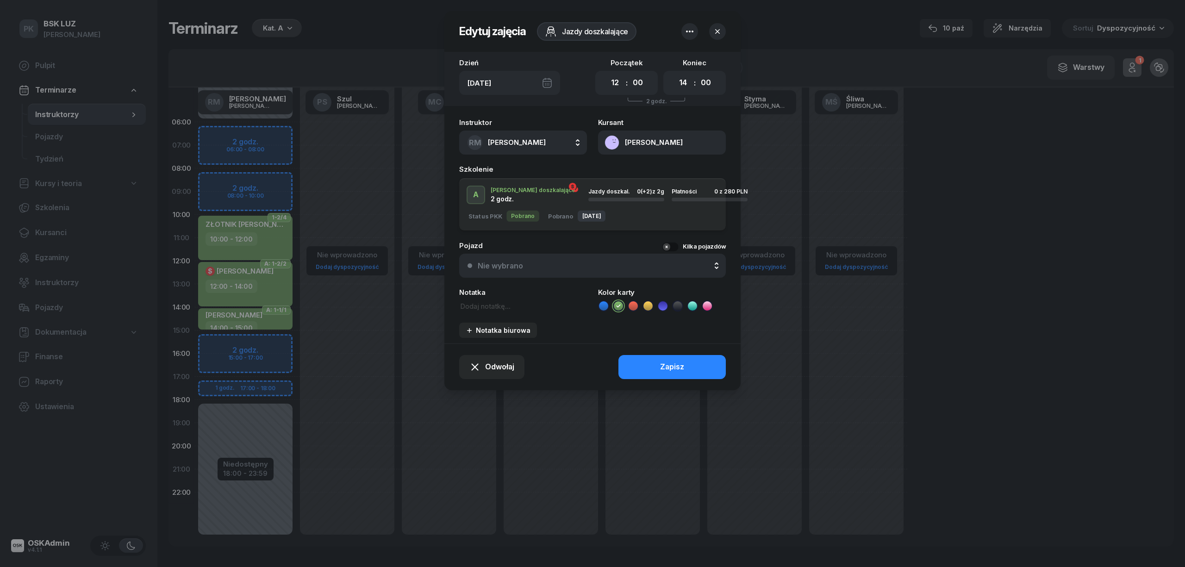
click at [715, 30] on icon "button" at bounding box center [717, 31] width 9 height 9
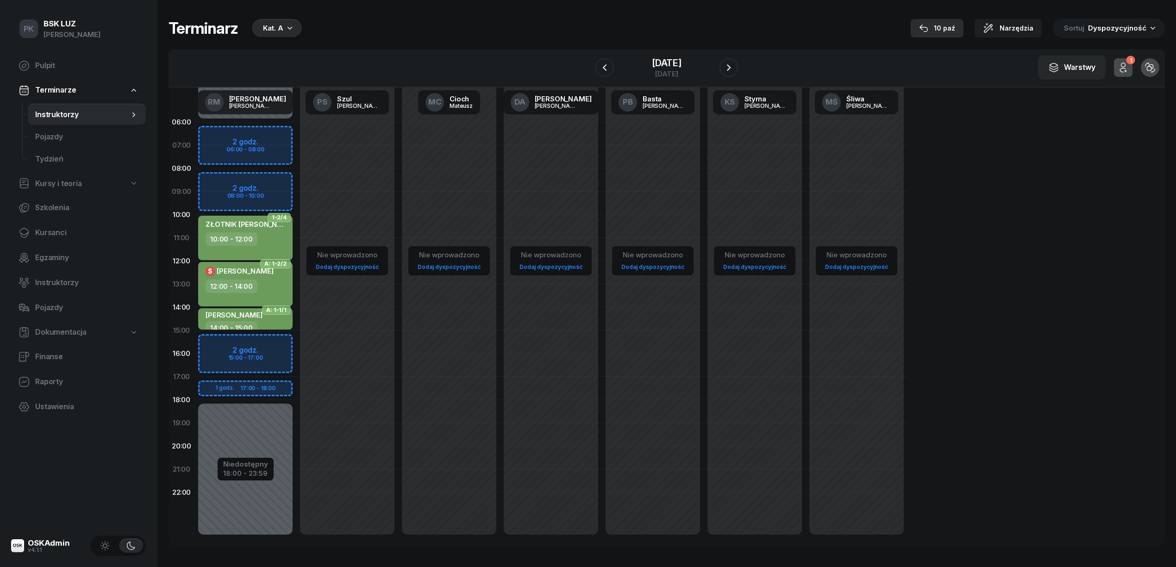
click at [936, 37] on button "10 paź" at bounding box center [937, 28] width 53 height 19
